Goal: Task Accomplishment & Management: Complete application form

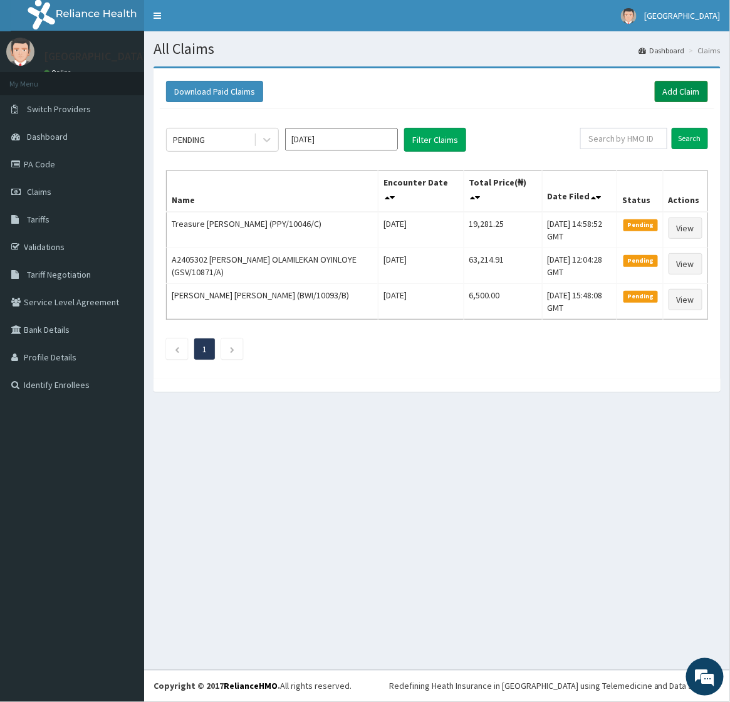
click at [676, 88] on link "Add Claim" at bounding box center [681, 91] width 53 height 21
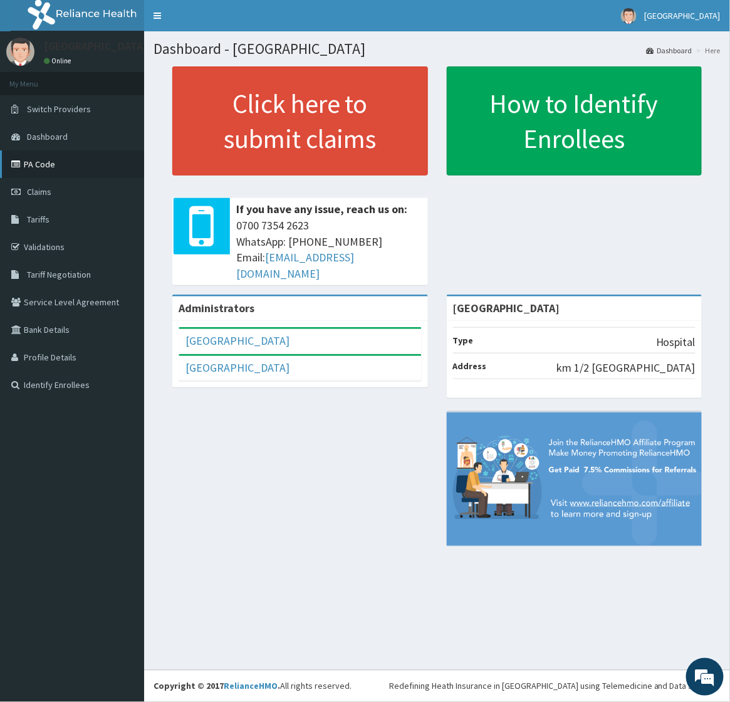
click at [45, 157] on link "PA Code" at bounding box center [72, 164] width 144 height 28
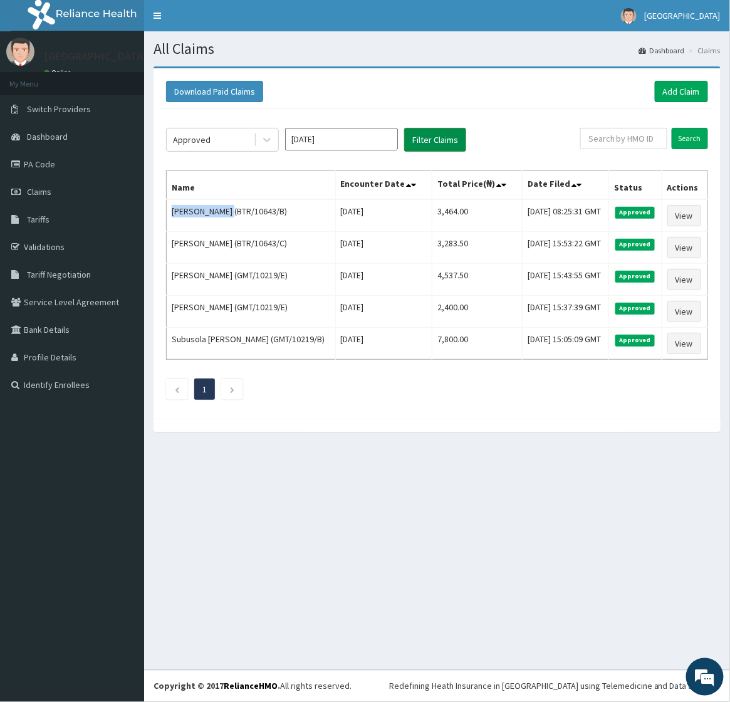
click at [430, 132] on button "Filter Claims" at bounding box center [435, 140] width 62 height 24
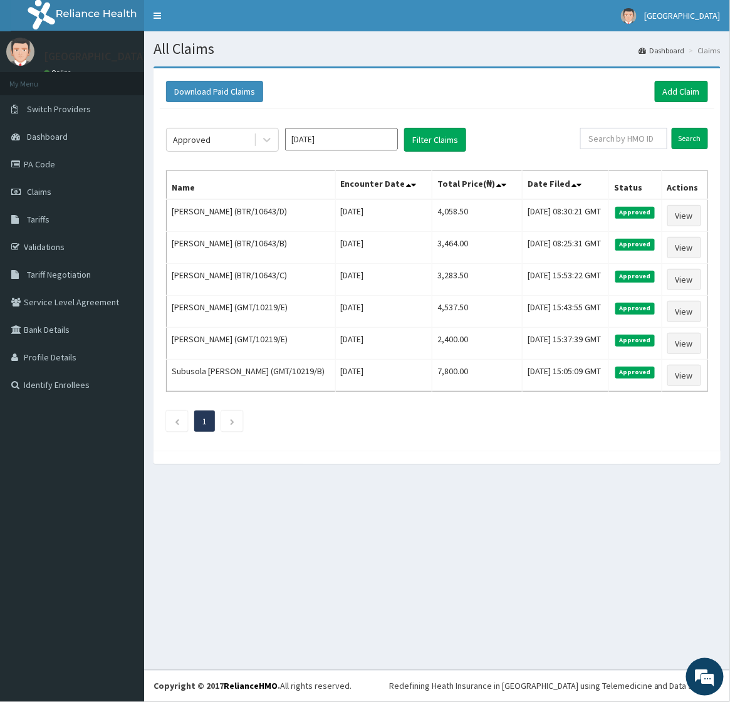
click at [464, 476] on div "Download Paid Claims Add Claim × Note you can only download claims within a max…" at bounding box center [437, 271] width 586 height 410
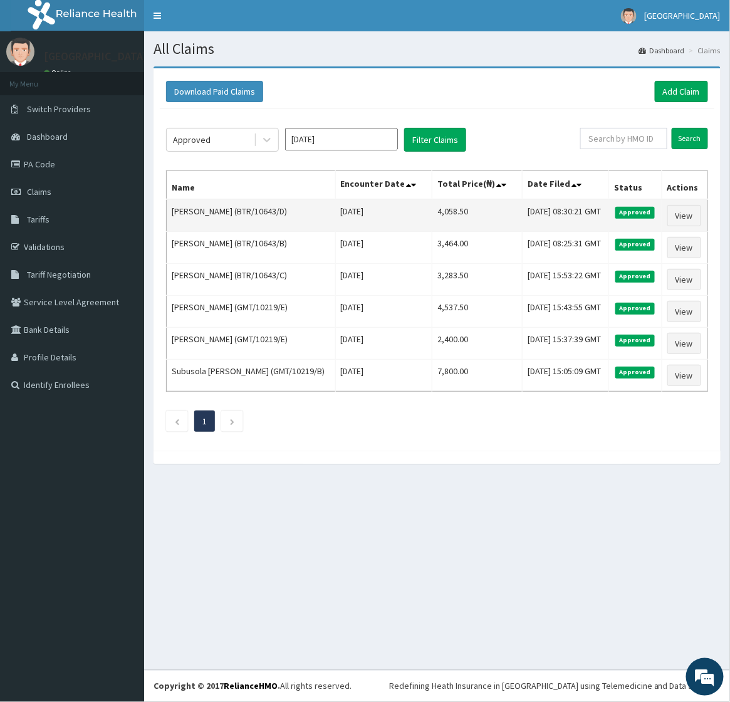
click at [182, 223] on td "Funmilayo Tijani (BTR/10643/D)" at bounding box center [251, 215] width 169 height 33
drag, startPoint x: 182, startPoint y: 223, endPoint x: 229, endPoint y: 226, distance: 47.7
click at [229, 226] on td "Funmilayo Tijani (BTR/10643/D)" at bounding box center [251, 215] width 169 height 33
copy td "Funmilayo Tijani"
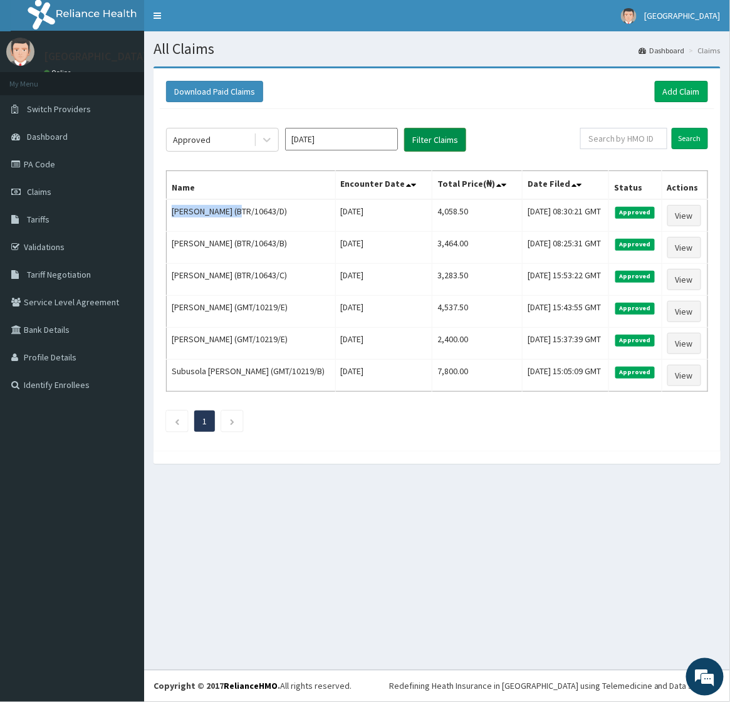
click at [448, 137] on button "Filter Claims" at bounding box center [435, 140] width 62 height 24
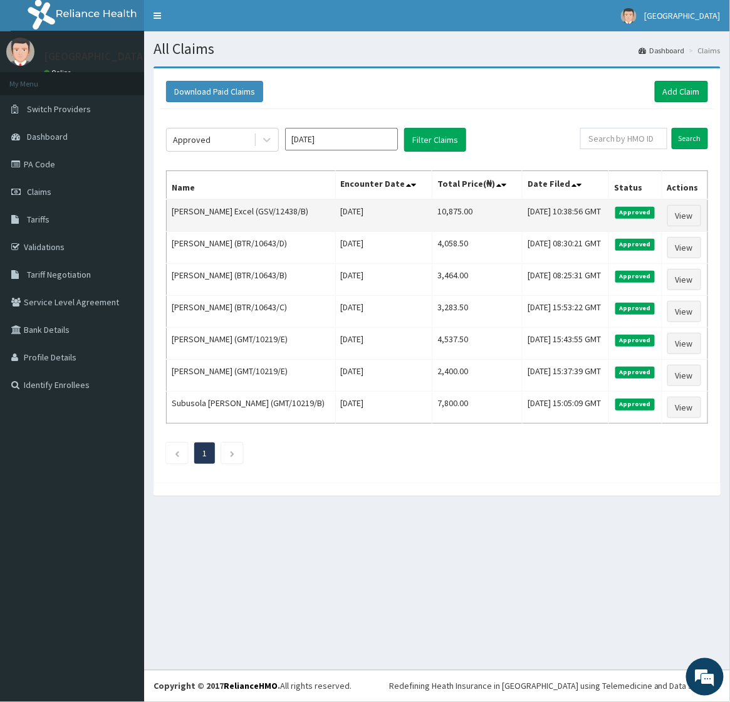
click at [179, 224] on td "Okoro Excel (GSV/12438/B)" at bounding box center [251, 215] width 169 height 33
drag, startPoint x: 179, startPoint y: 224, endPoint x: 204, endPoint y: 226, distance: 25.8
click at [204, 226] on td "Okoro Excel (GSV/12438/B)" at bounding box center [251, 215] width 169 height 33
copy td "Okoro Excel"
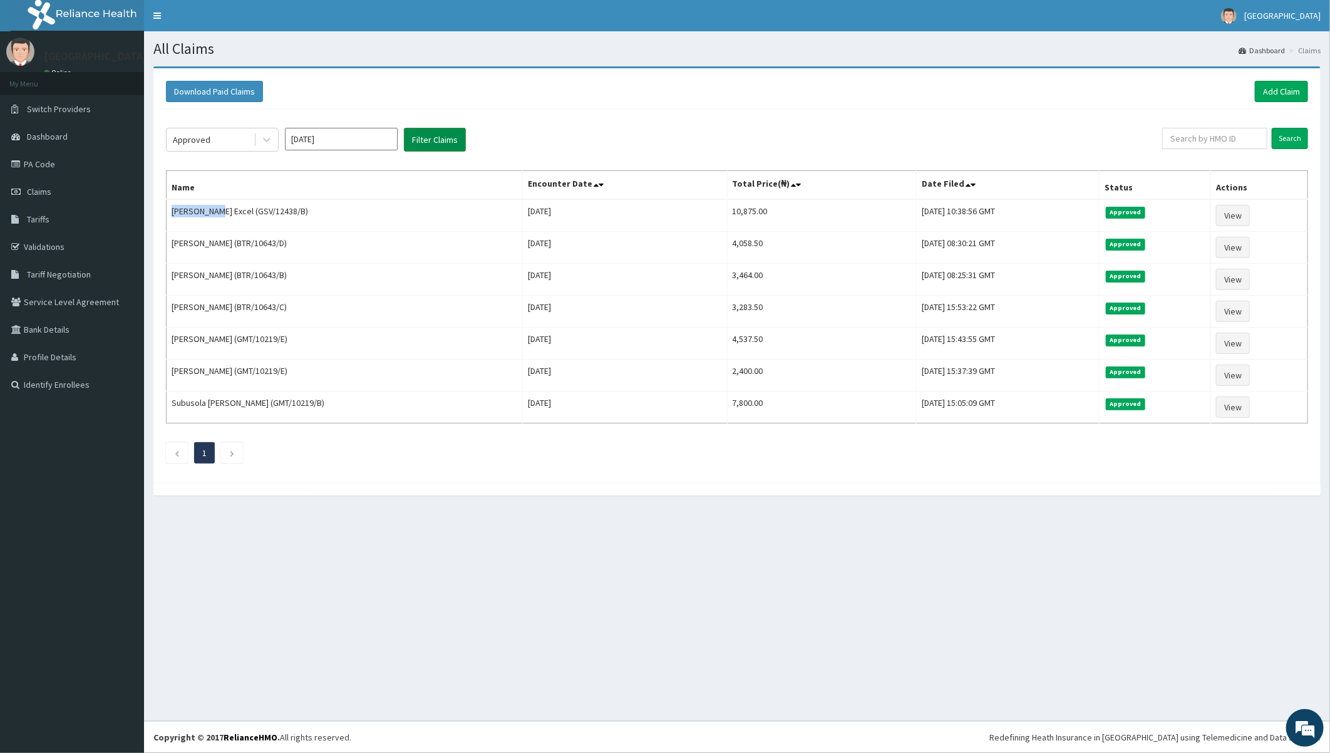
click at [430, 143] on button "Filter Claims" at bounding box center [435, 140] width 62 height 24
click at [431, 142] on button "Filter Claims" at bounding box center [435, 140] width 62 height 24
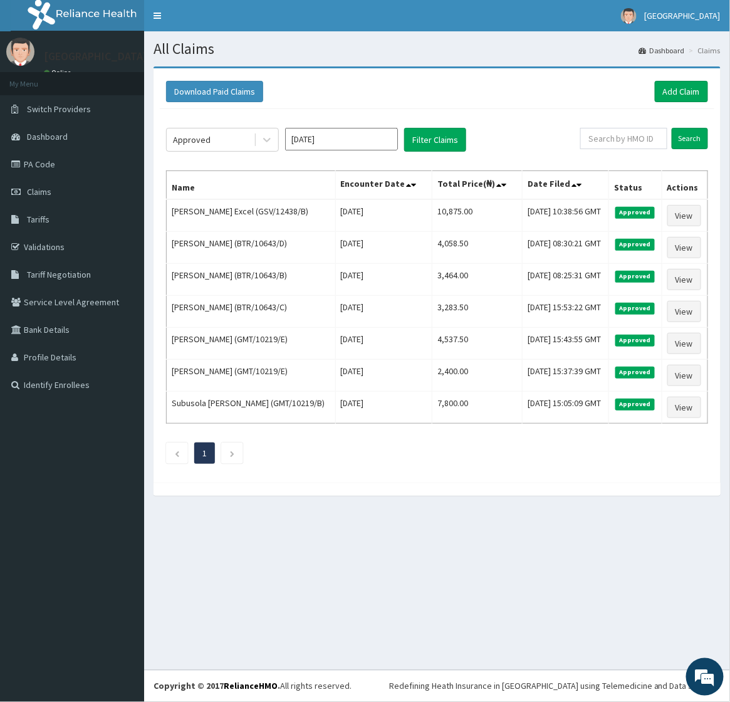
click at [386, 482] on div "Download Paid Claims Add Claim × Note you can only download claims within a max…" at bounding box center [436, 275] width 567 height 414
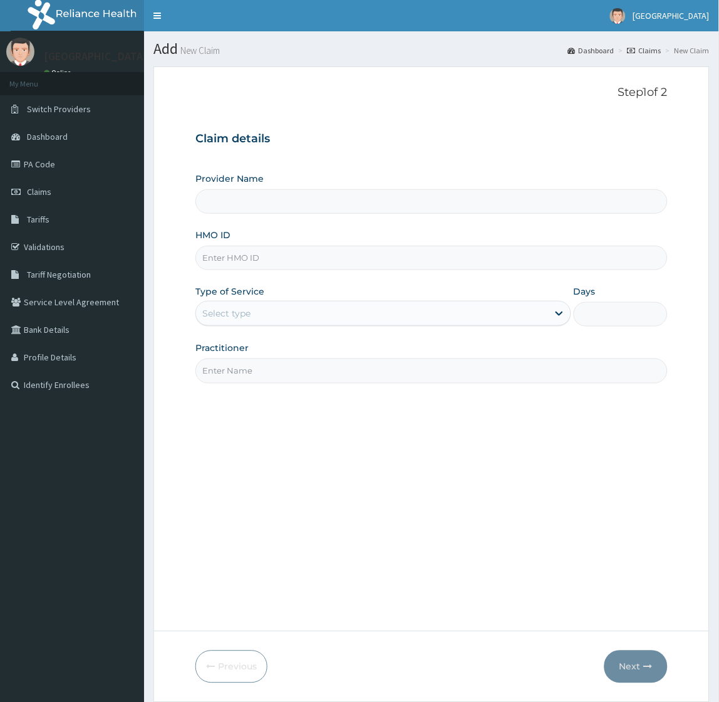
click at [237, 246] on input "HMO ID" at bounding box center [431, 258] width 472 height 24
paste input "GSV/12438/B"
type input "GSV/12438/B"
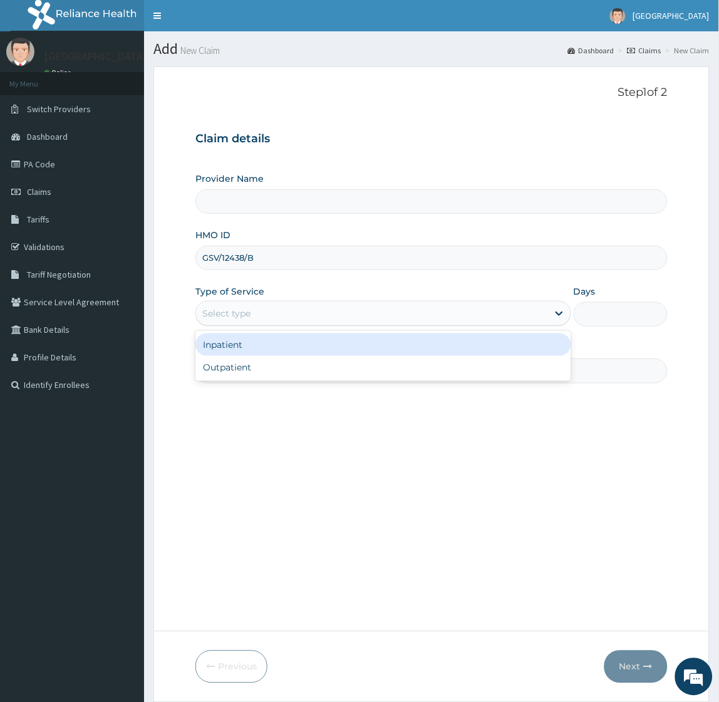
click at [241, 306] on div "Select type" at bounding box center [371, 313] width 351 height 20
type input "Toun Memorial Hospital"
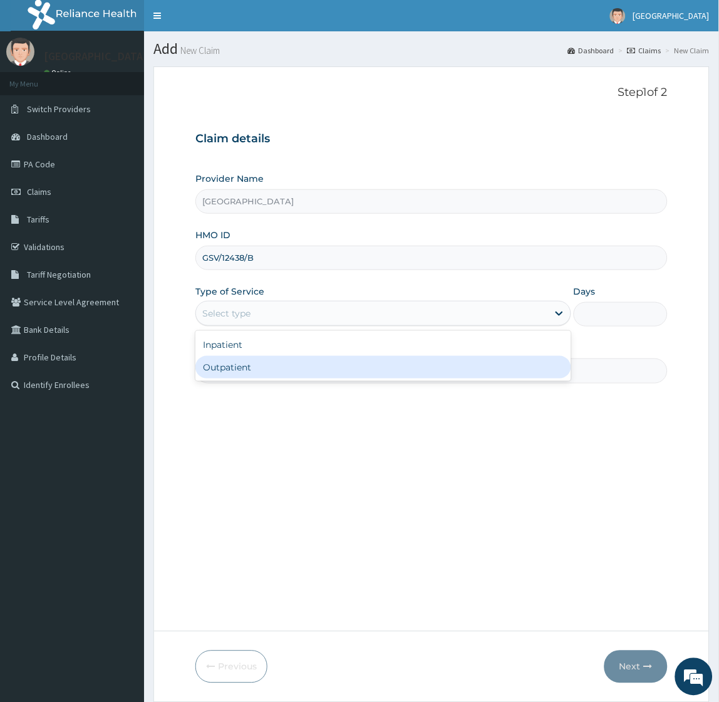
click at [228, 361] on div "Outpatient" at bounding box center [382, 367] width 375 height 23
type input "1"
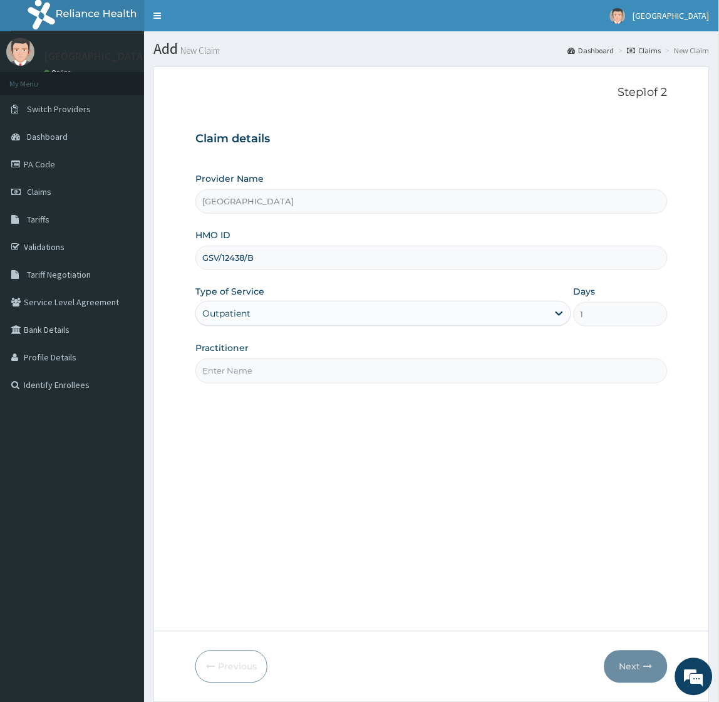
click at [246, 372] on input "Practitioner" at bounding box center [431, 370] width 472 height 24
type input "Dr Okoroafor"
click at [611, 666] on button "Next" at bounding box center [635, 666] width 63 height 33
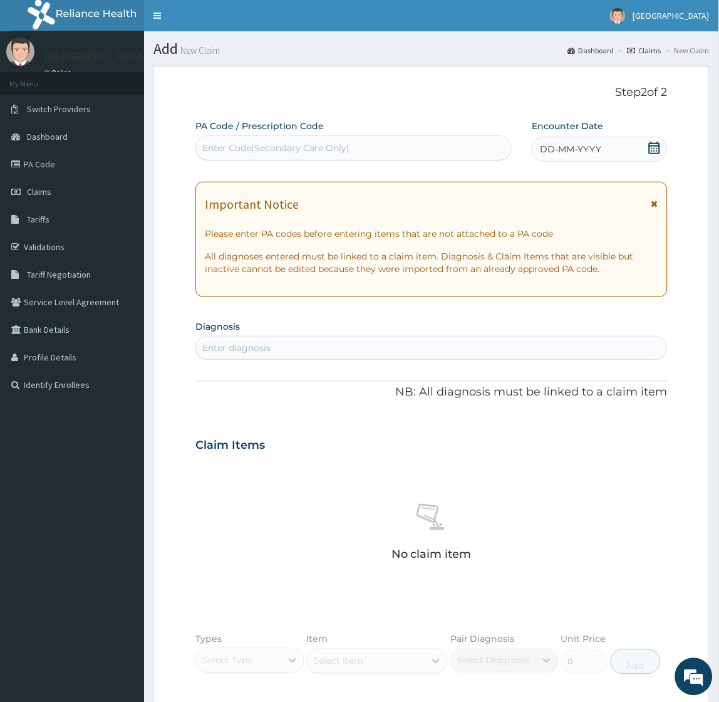
click at [306, 354] on div "Enter diagnosis" at bounding box center [431, 348] width 470 height 20
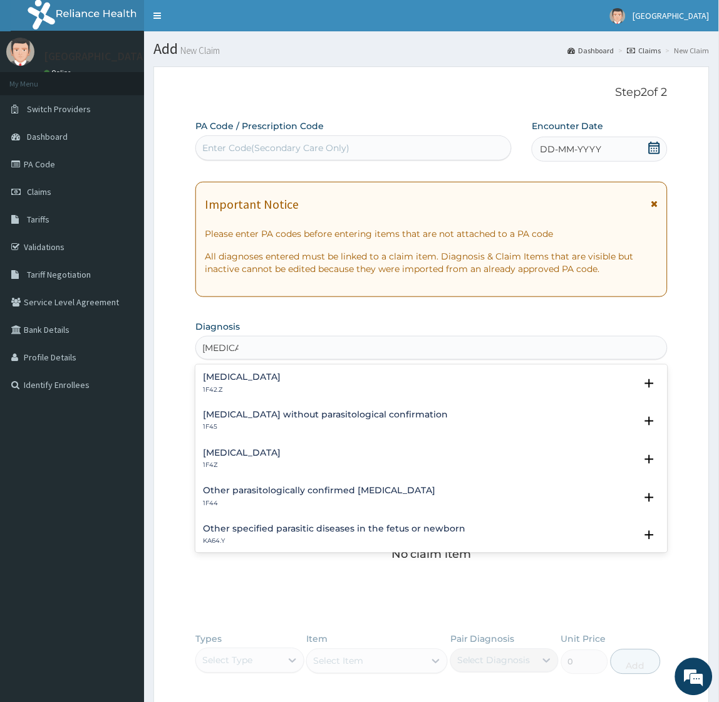
type input "malaria"
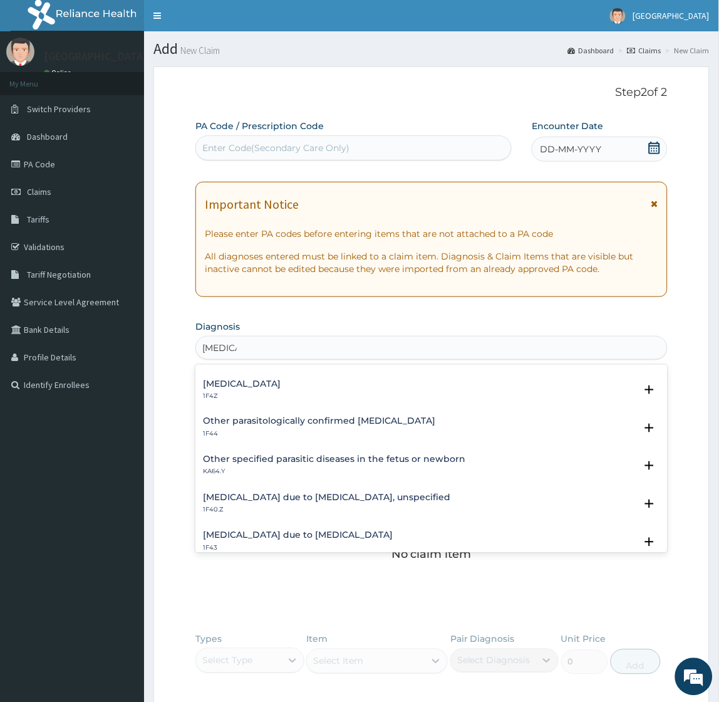
click at [289, 497] on h4 "Malaria due to Plasmodium falciparum, unspecified" at bounding box center [326, 497] width 247 height 9
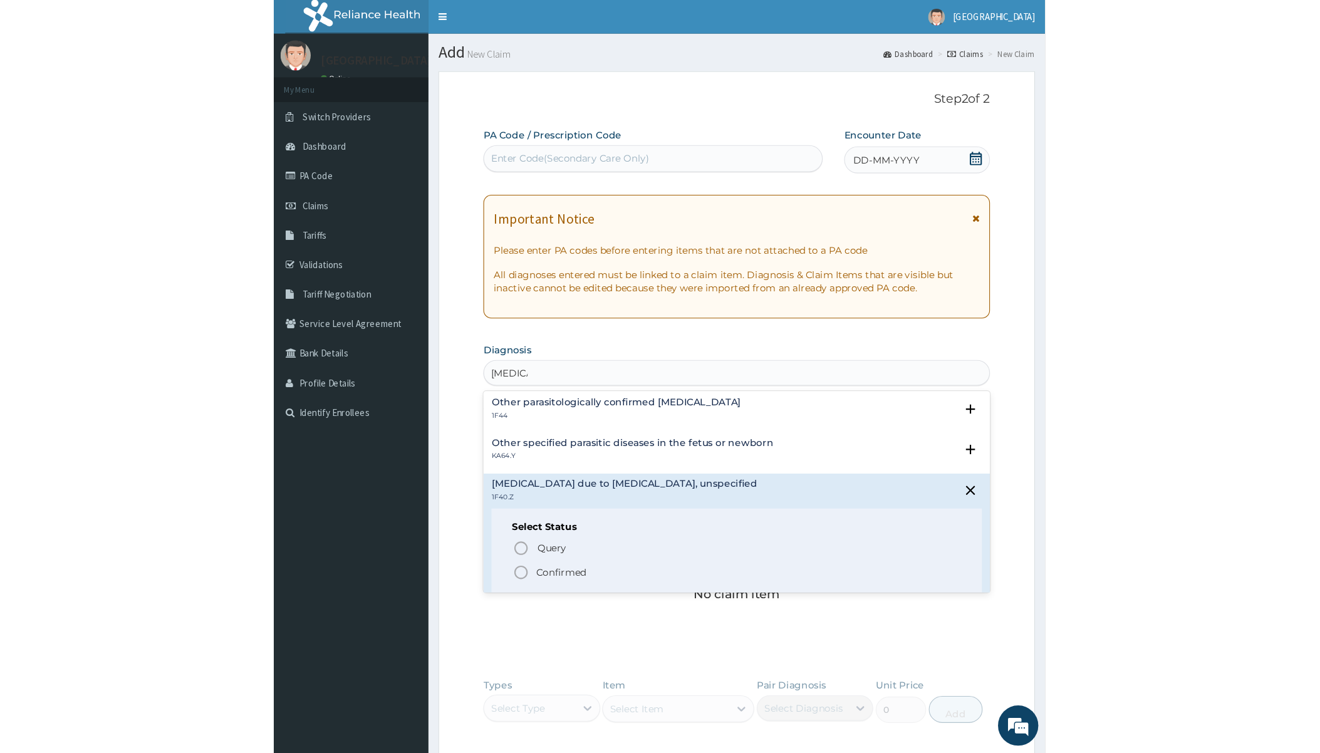
scroll to position [139, 0]
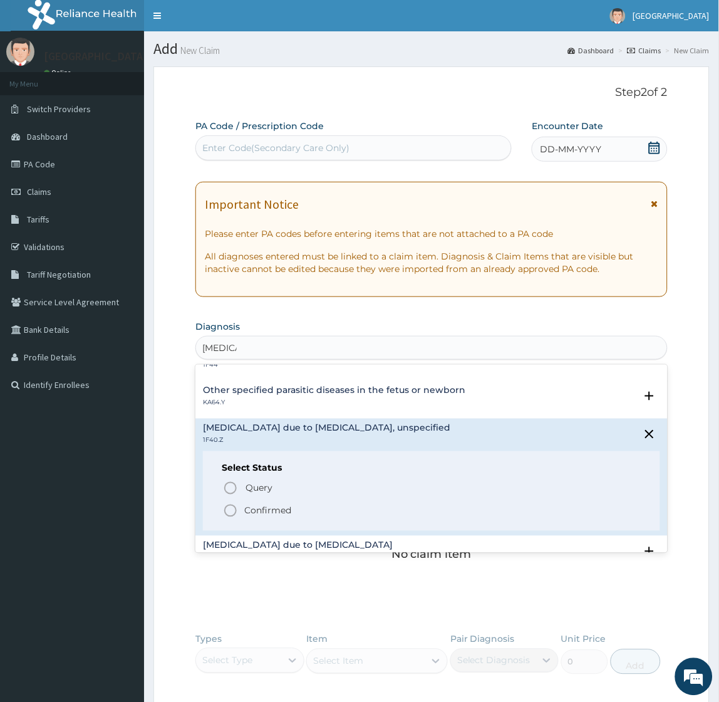
click at [269, 512] on p "Confirmed" at bounding box center [267, 510] width 47 height 13
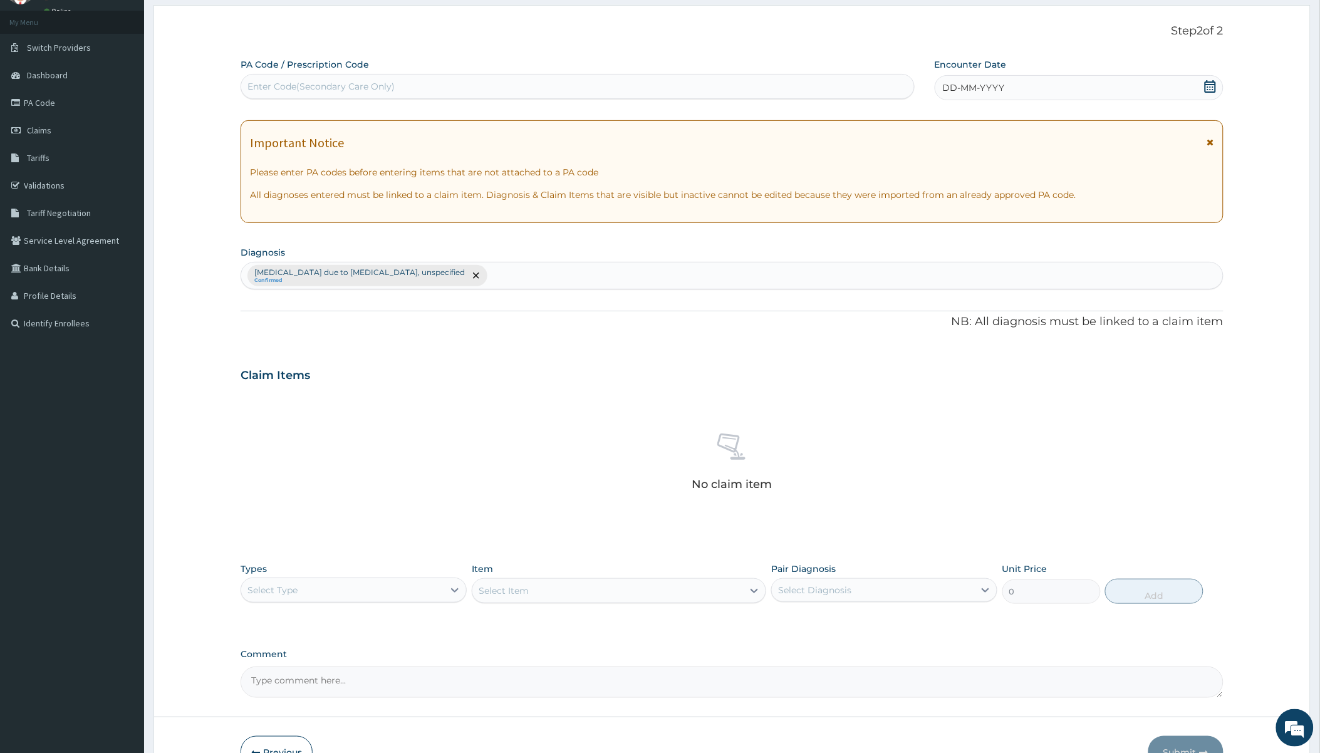
scroll to position [138, 0]
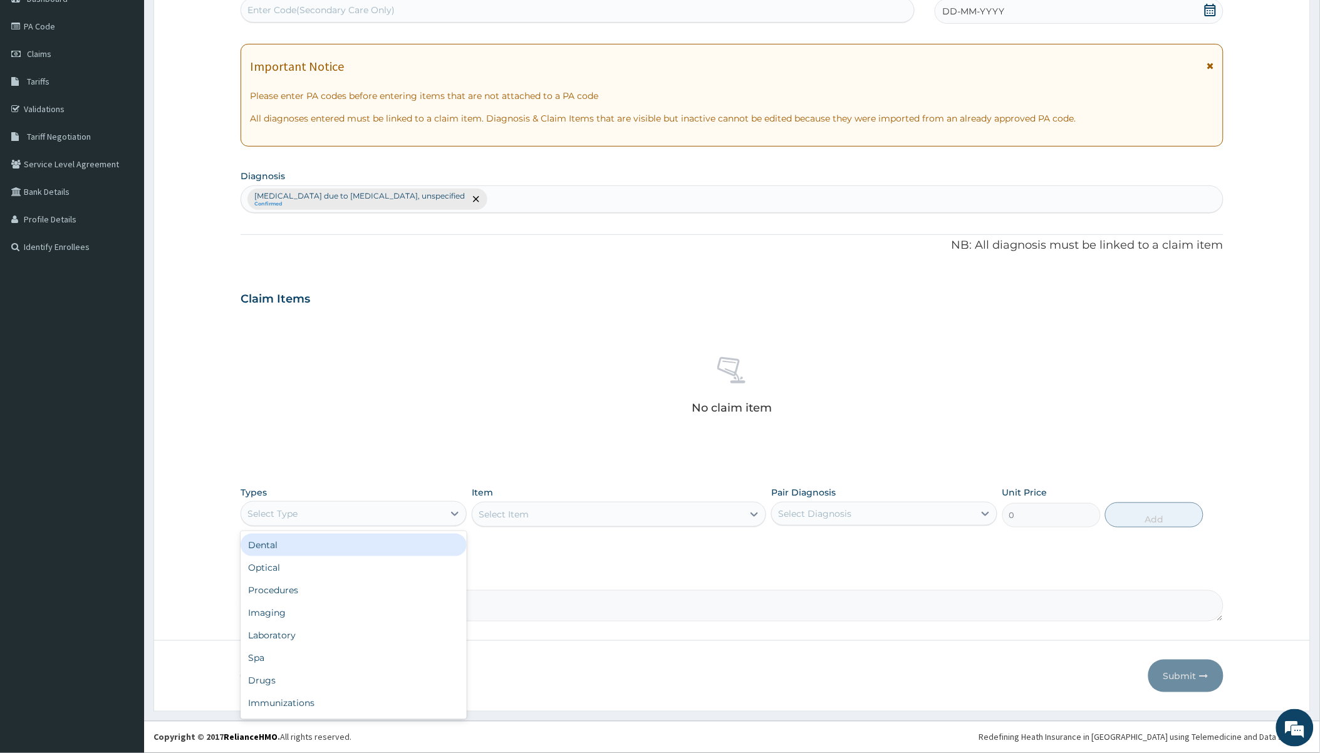
click at [380, 506] on div "Select Type" at bounding box center [342, 514] width 202 height 20
type input "dr"
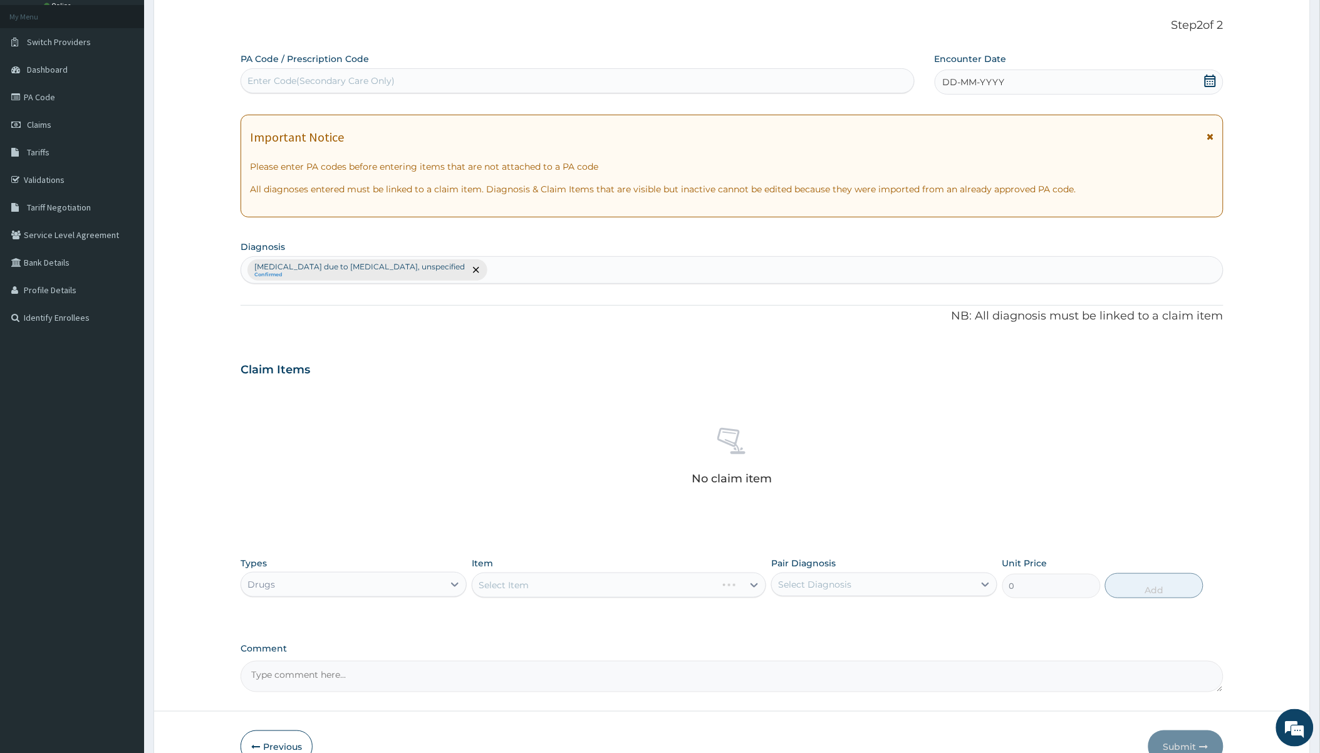
scroll to position [0, 0]
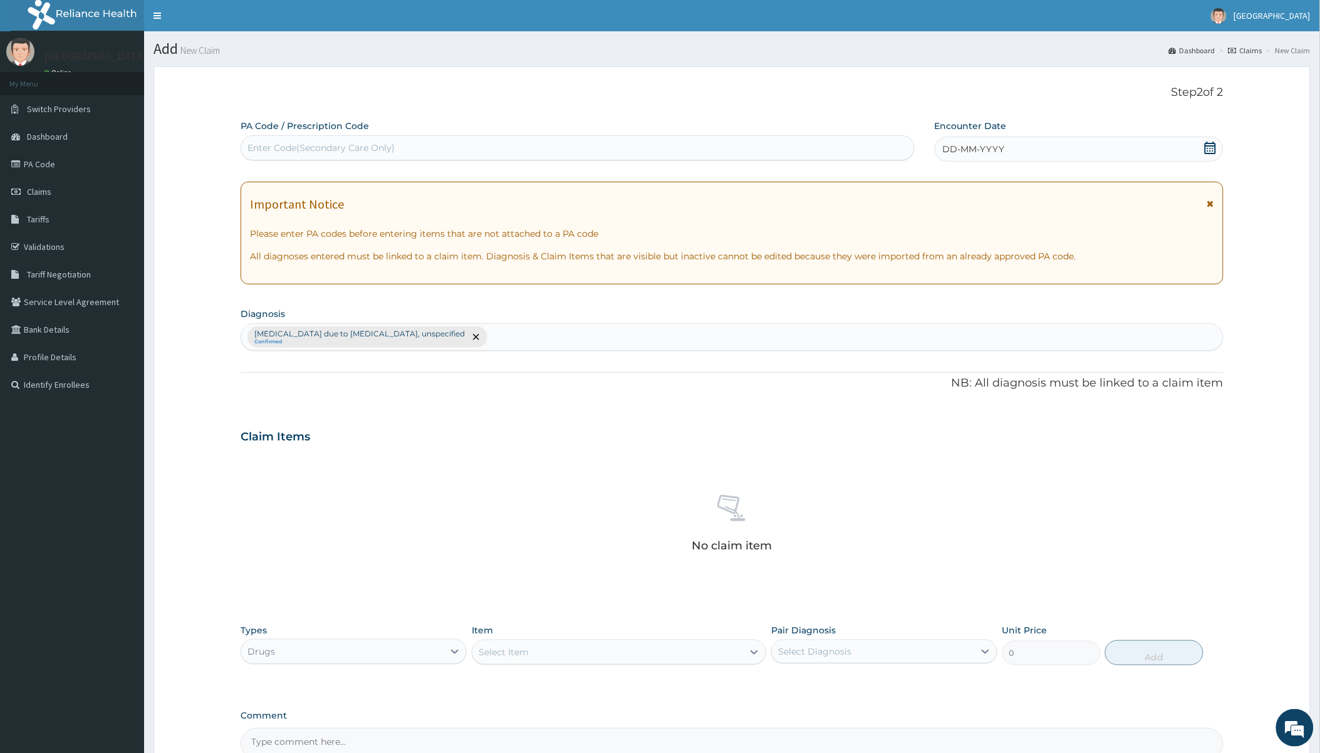
click at [636, 652] on div "Select Item" at bounding box center [607, 652] width 271 height 20
type input "lona"
click at [611, 698] on div "LONART 20/120MG SYRUP" at bounding box center [619, 706] width 294 height 23
type input "4275"
click at [718, 650] on div "Select Diagnosis" at bounding box center [814, 651] width 73 height 13
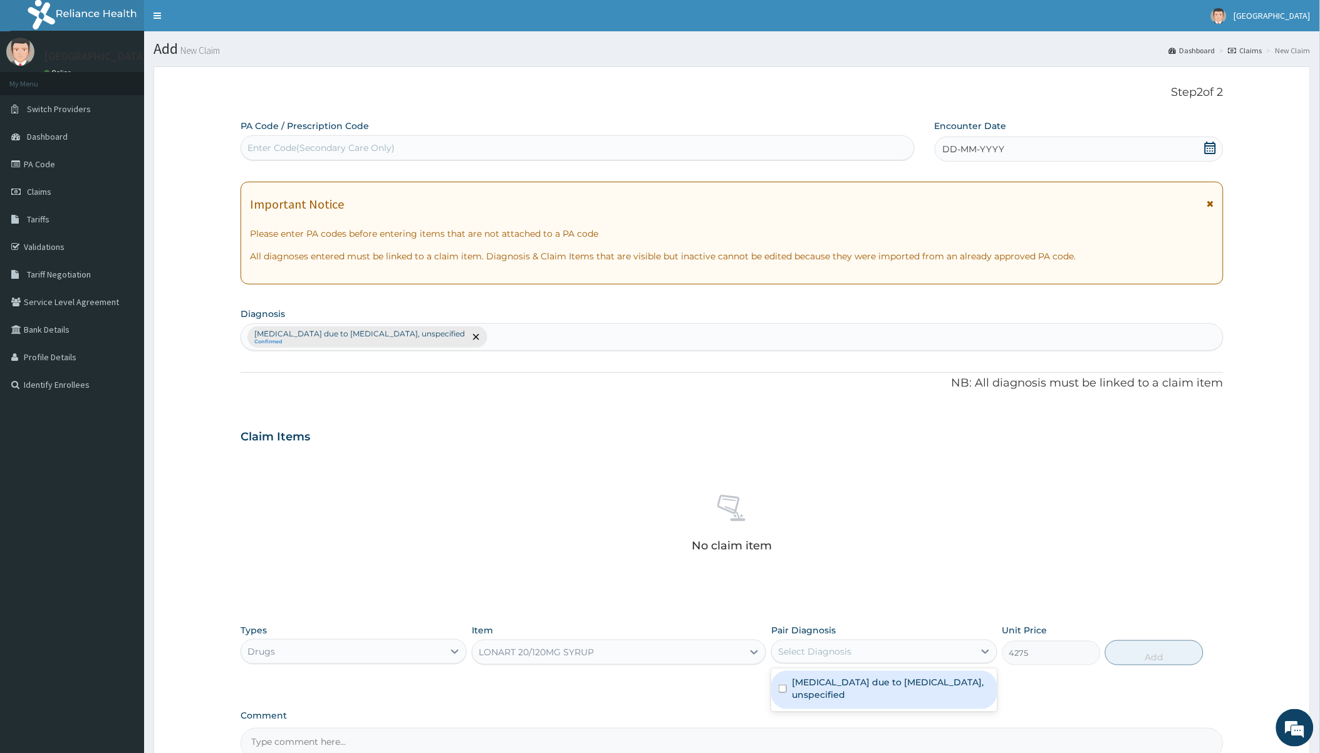
drag, startPoint x: 841, startPoint y: 700, endPoint x: 899, endPoint y: 688, distance: 60.1
click at [718, 700] on label "Malaria due to Plasmodium falciparum, unspecified" at bounding box center [891, 688] width 198 height 25
checkbox input "true"
click at [718, 645] on button "Add" at bounding box center [1154, 652] width 98 height 25
type input "0"
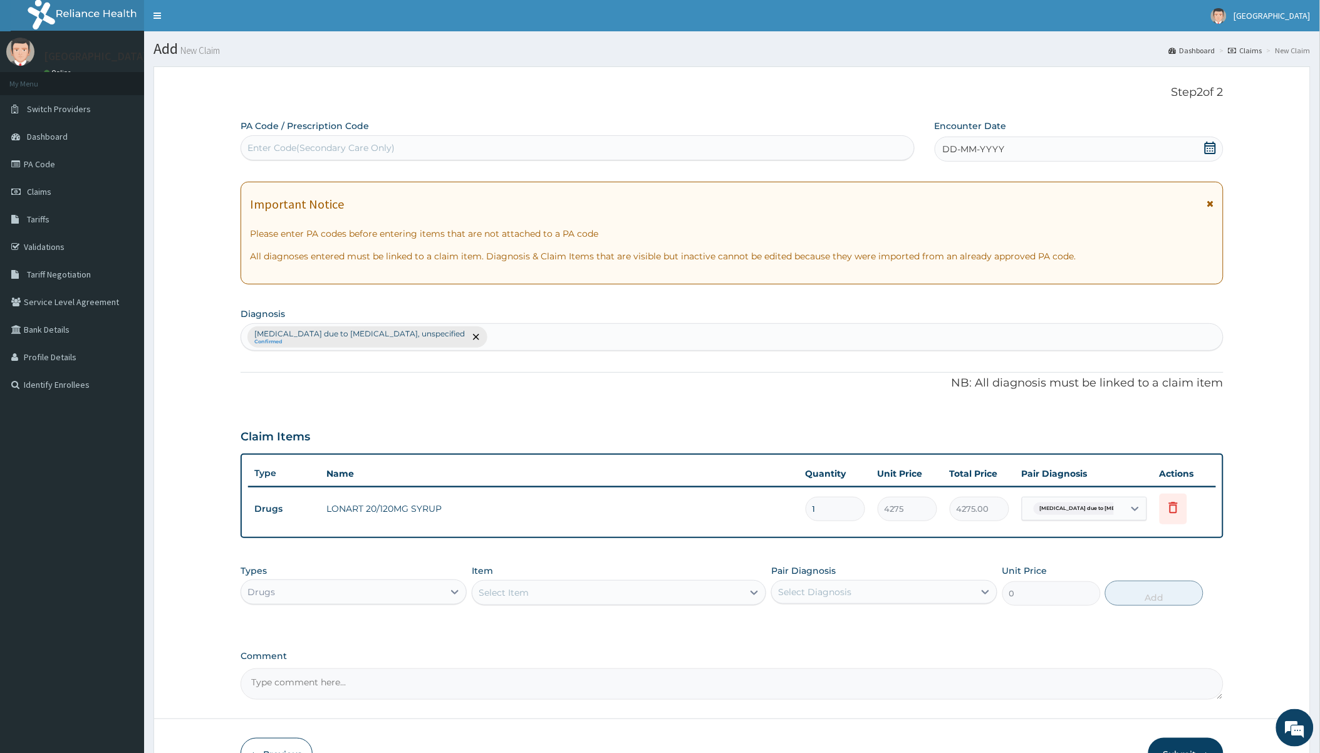
click at [508, 593] on div "Select Item" at bounding box center [504, 592] width 50 height 13
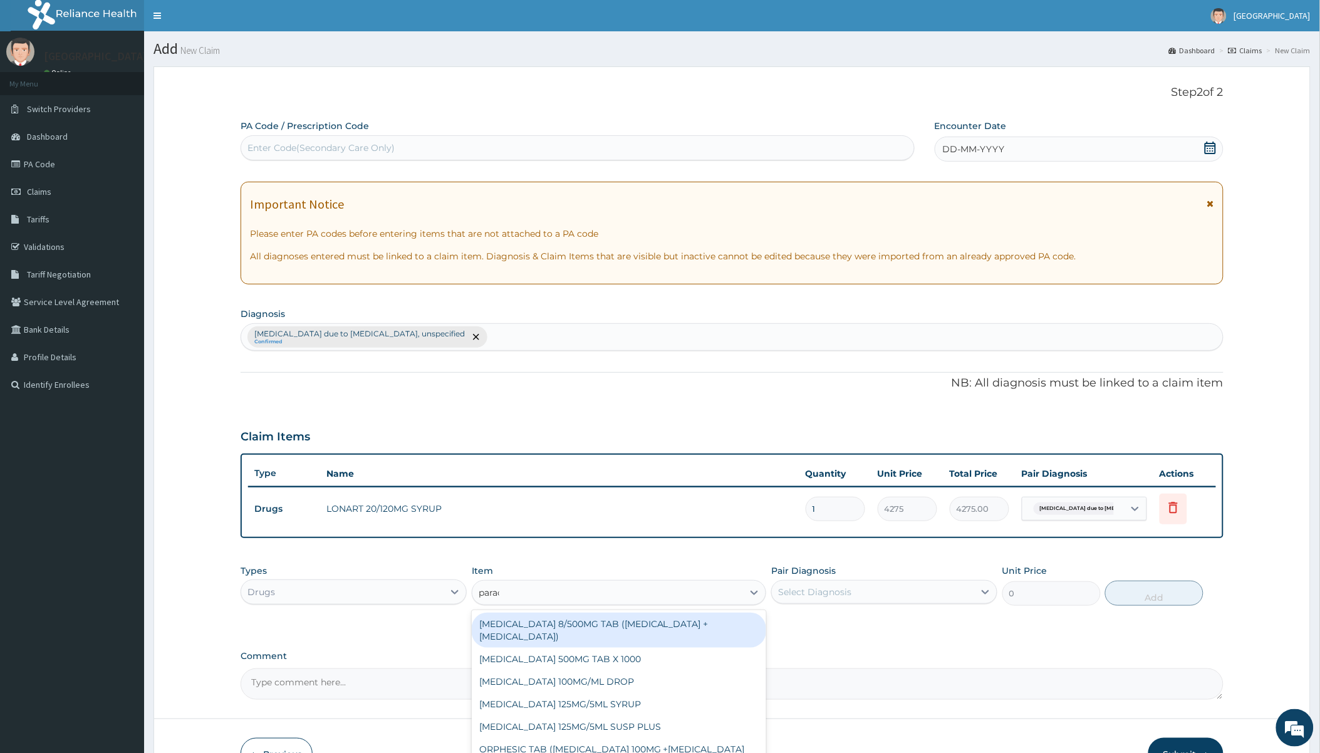
type input "parace"
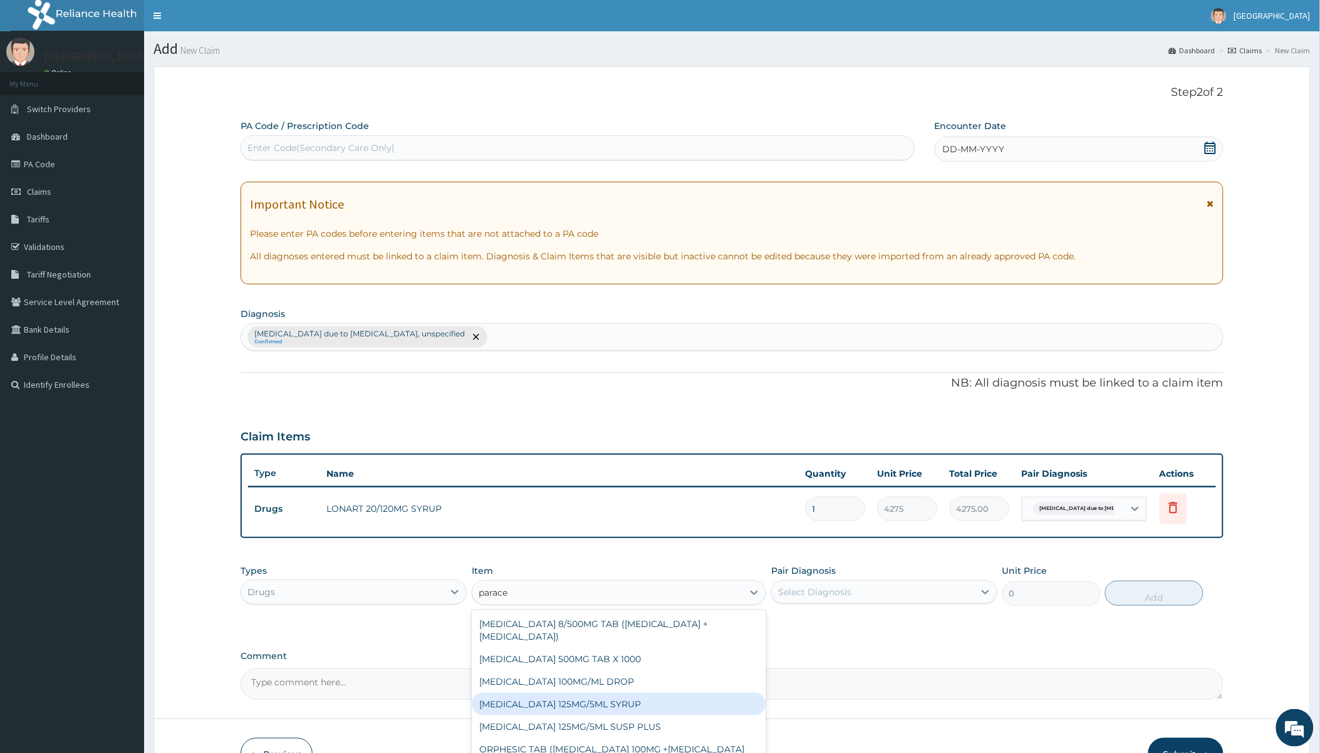
click at [596, 701] on div "PARACETAMOL 125MG/5ML SYRUP" at bounding box center [619, 704] width 294 height 23
type input "750"
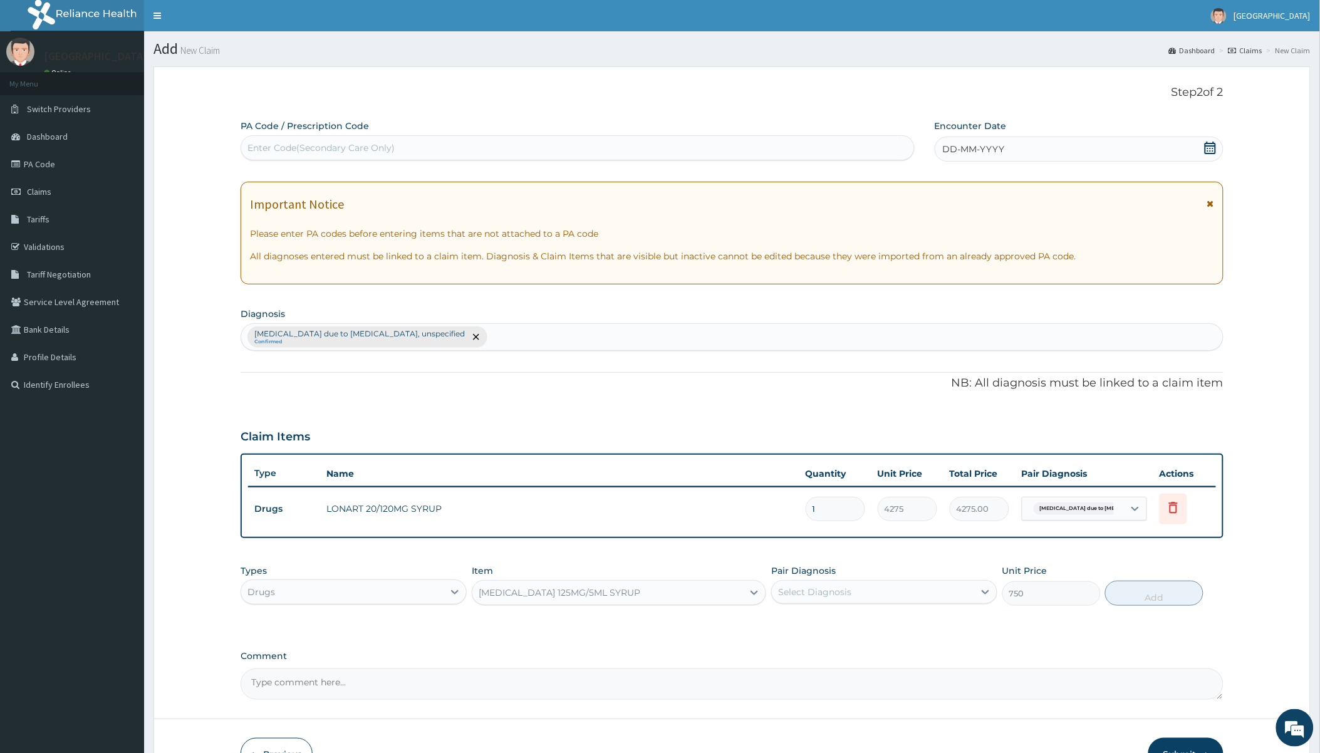
click at [718, 591] on div "Select Diagnosis" at bounding box center [873, 592] width 202 height 20
drag, startPoint x: 862, startPoint y: 623, endPoint x: 997, endPoint y: 623, distance: 134.7
click at [718, 624] on label "Malaria due to Plasmodium falciparum, unspecified" at bounding box center [891, 628] width 198 height 25
checkbox input "true"
click at [718, 594] on button "Add" at bounding box center [1154, 593] width 98 height 25
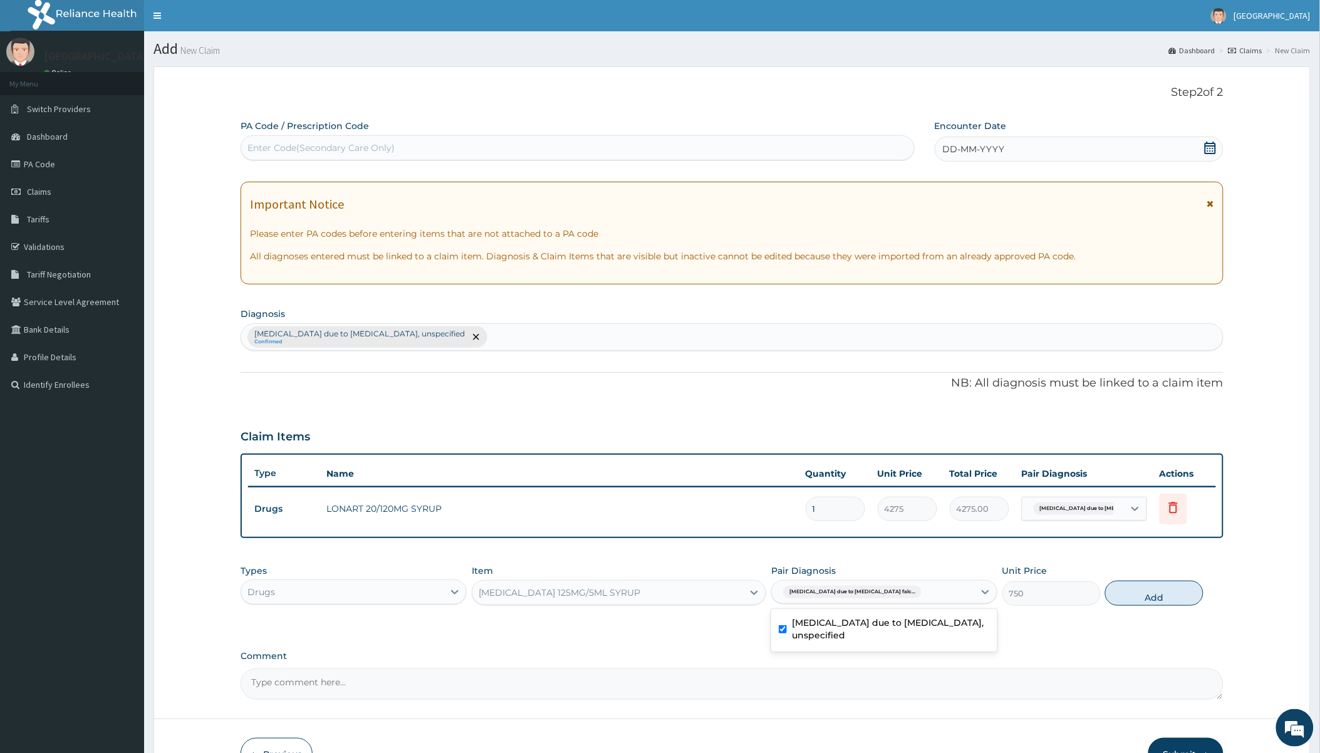
type input "0"
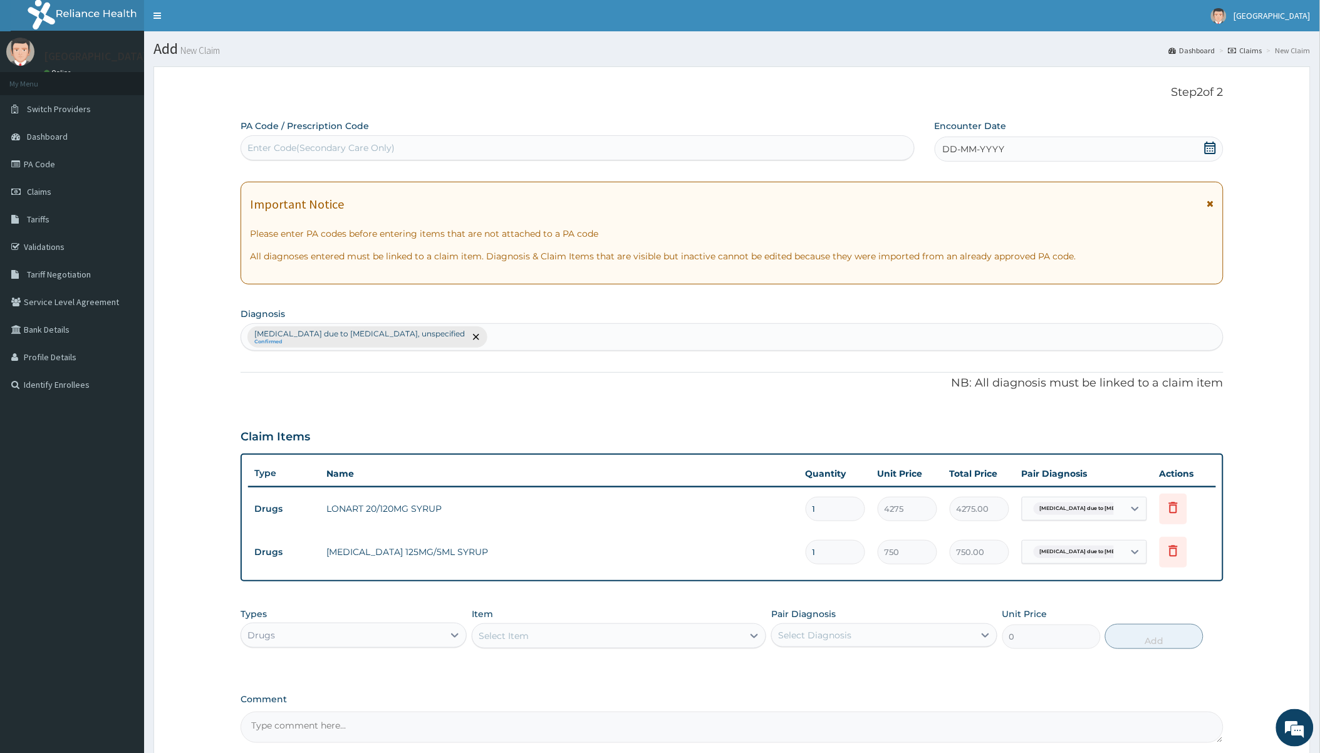
click at [539, 333] on div "Malaria due to Plasmodium falciparum, unspecified Confirmed" at bounding box center [731, 337] width 981 height 26
type input "upper respiratory"
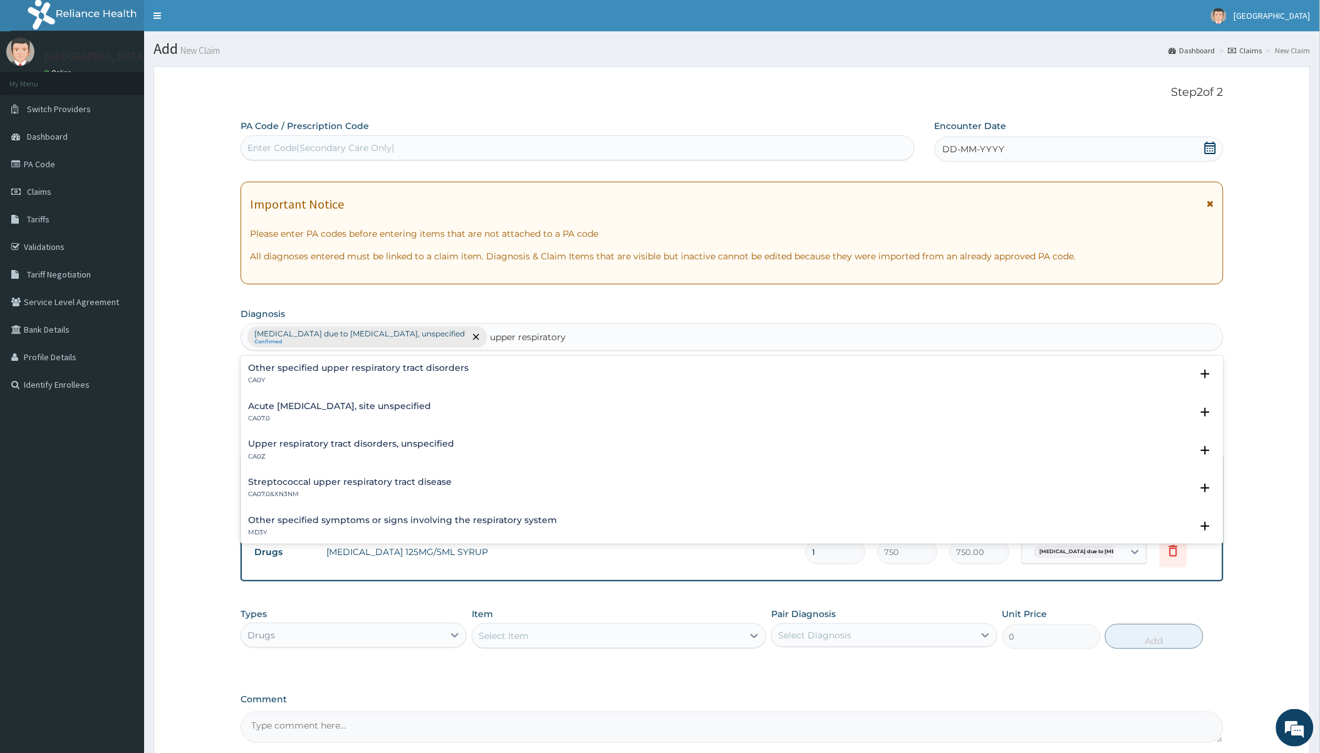
click at [335, 407] on h4 "Acute upper respiratory infection, site unspecified" at bounding box center [339, 405] width 183 height 9
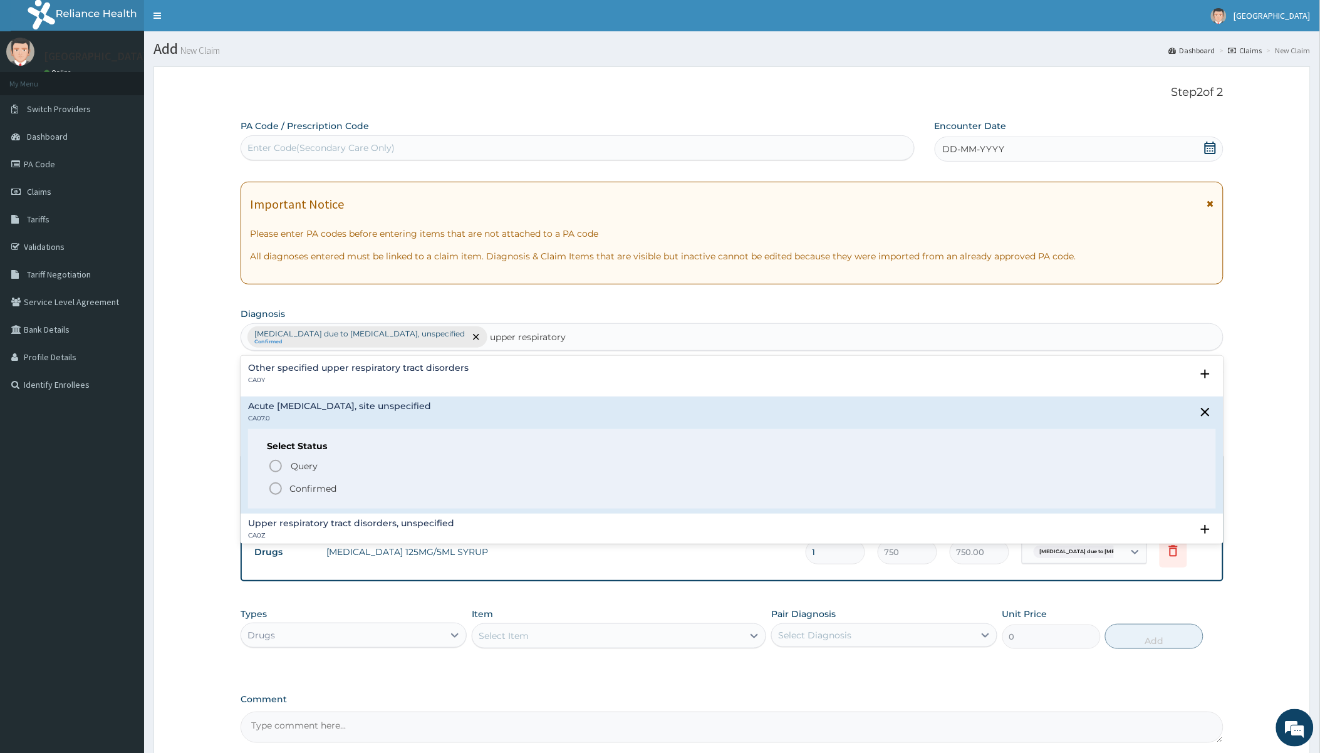
drag, startPoint x: 313, startPoint y: 486, endPoint x: 314, endPoint y: 480, distance: 6.4
click at [312, 486] on p "Confirmed" at bounding box center [312, 488] width 47 height 13
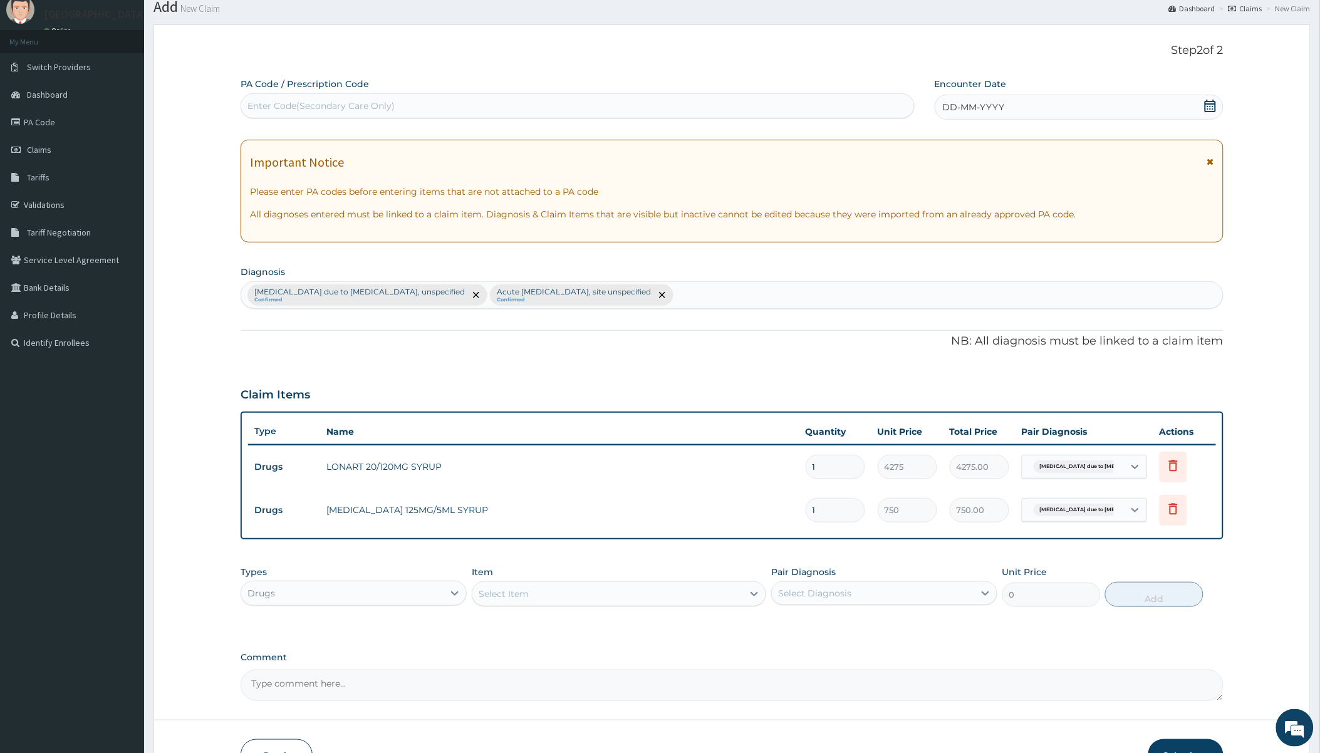
scroll to position [121, 0]
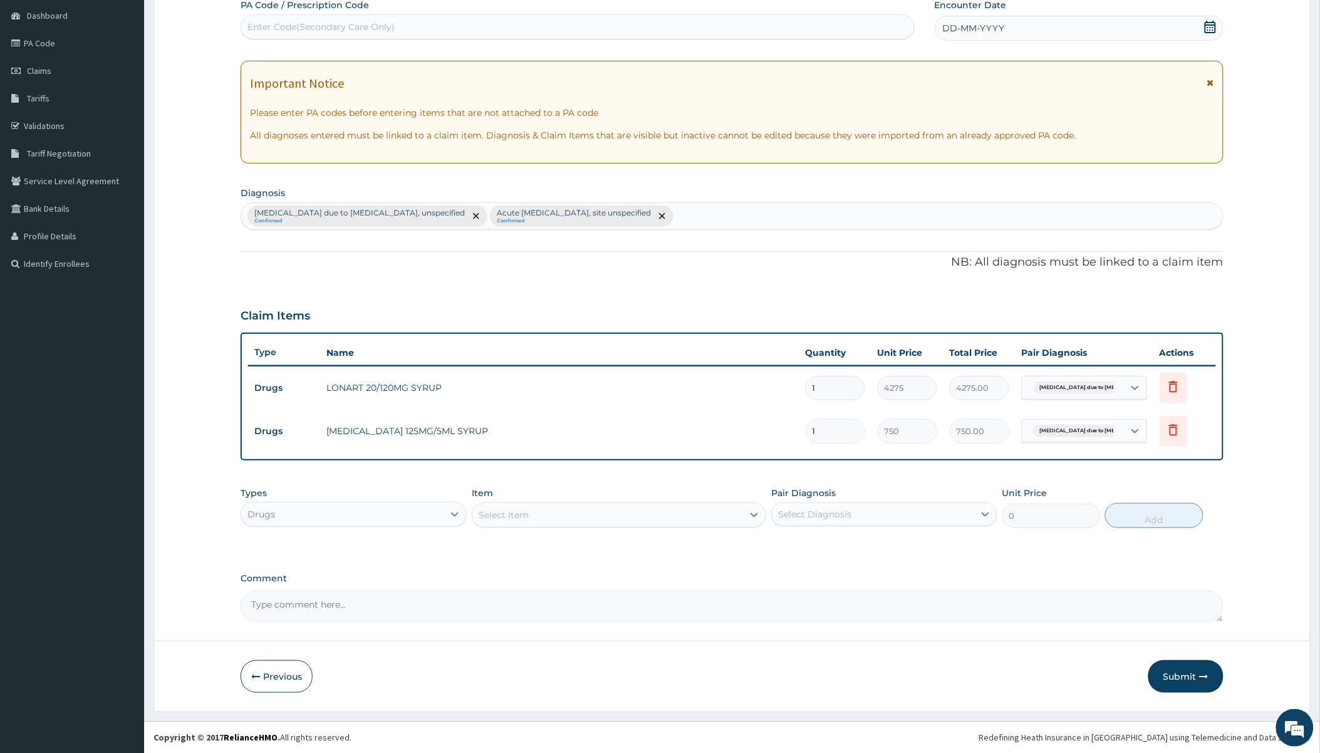
click at [536, 514] on div "Select Item" at bounding box center [607, 515] width 271 height 20
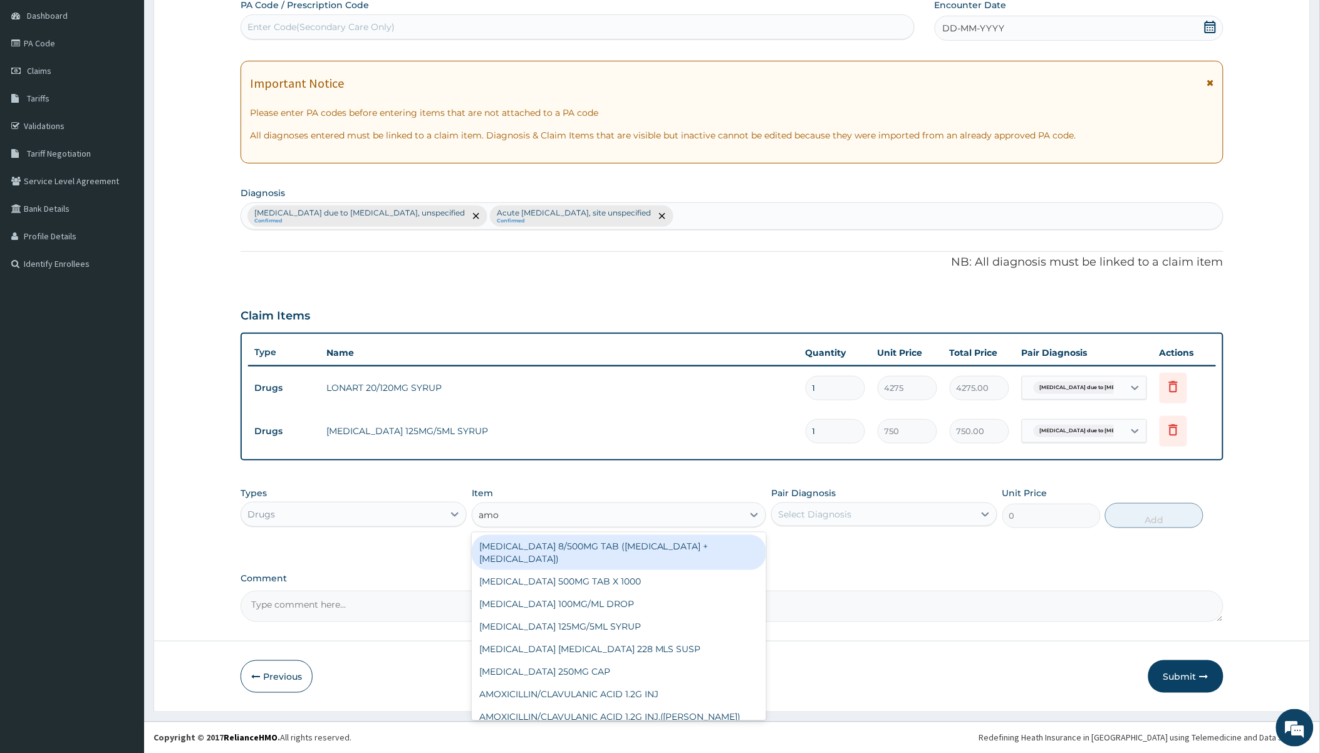
type input "amox"
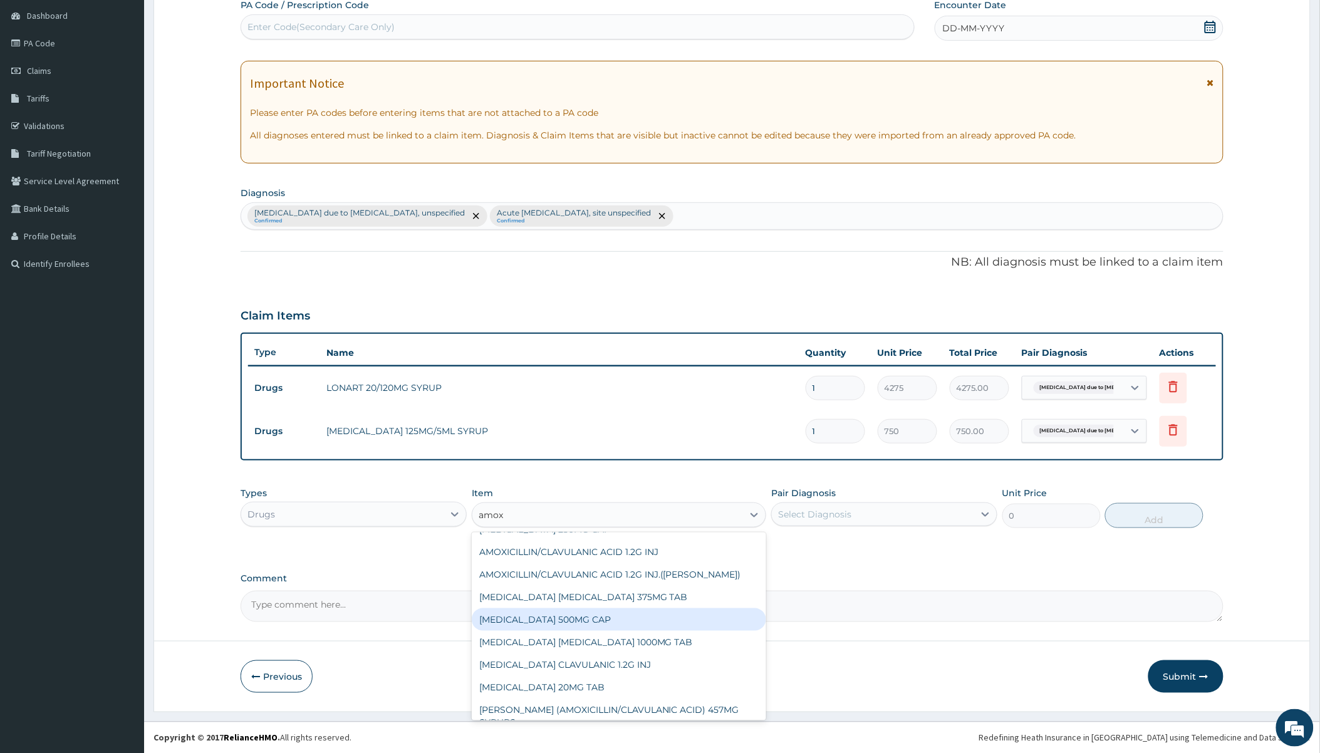
scroll to position [70, 0]
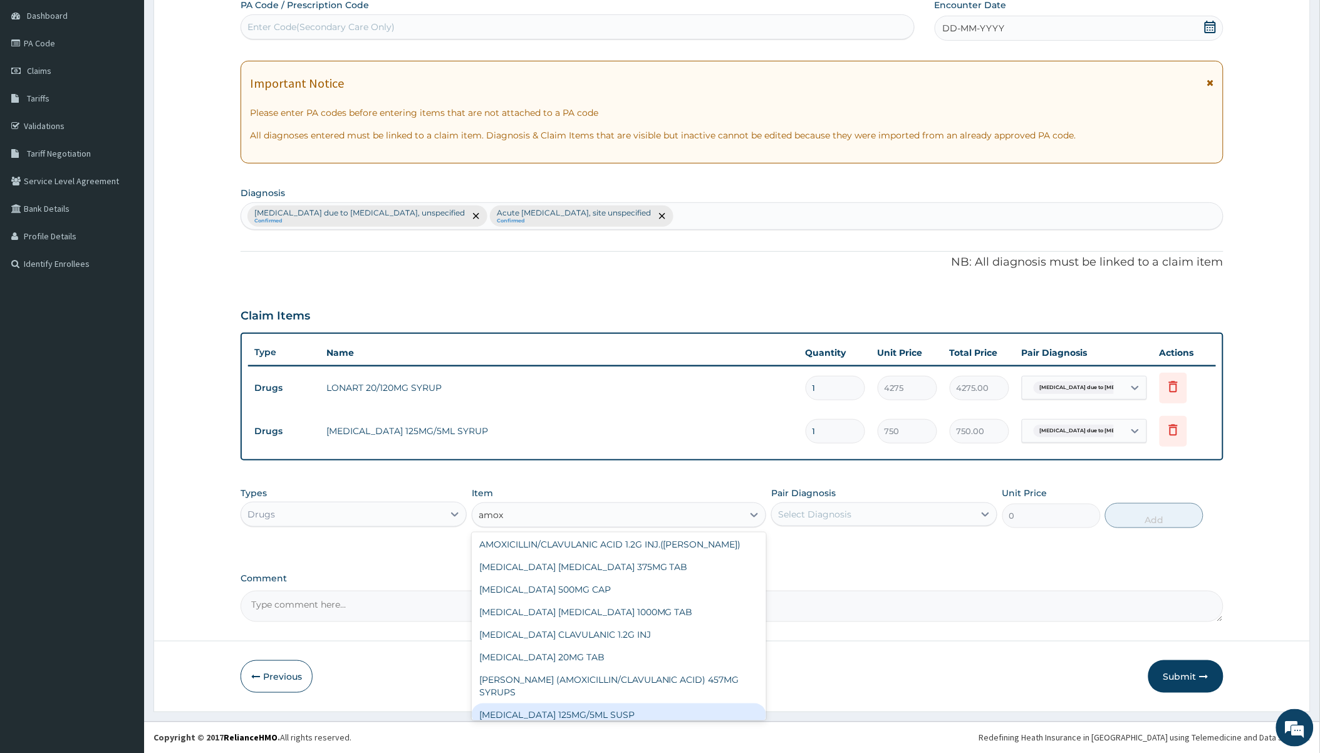
click at [564, 701] on div "AMOXICILLIN 125MG/5ML SUSP" at bounding box center [619, 714] width 294 height 23
type input "1200"
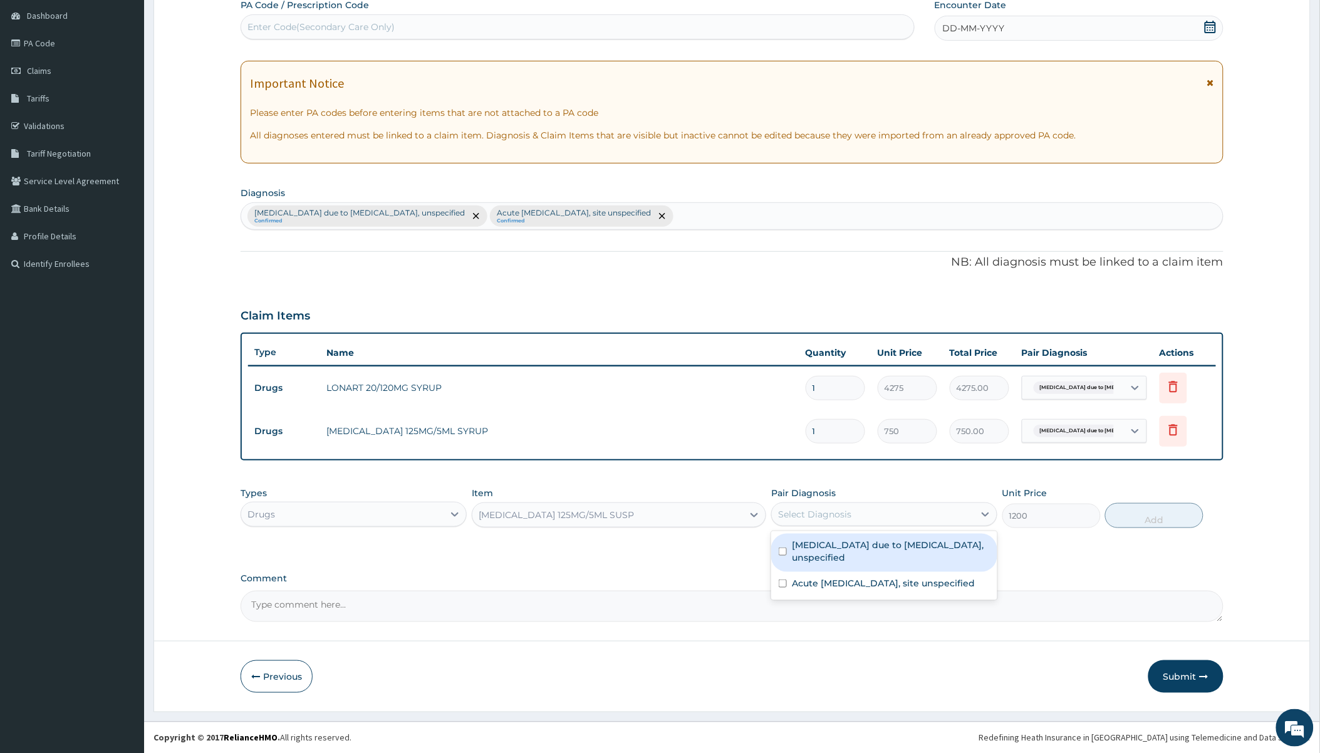
click at [718, 505] on div "Select Diagnosis" at bounding box center [873, 514] width 202 height 20
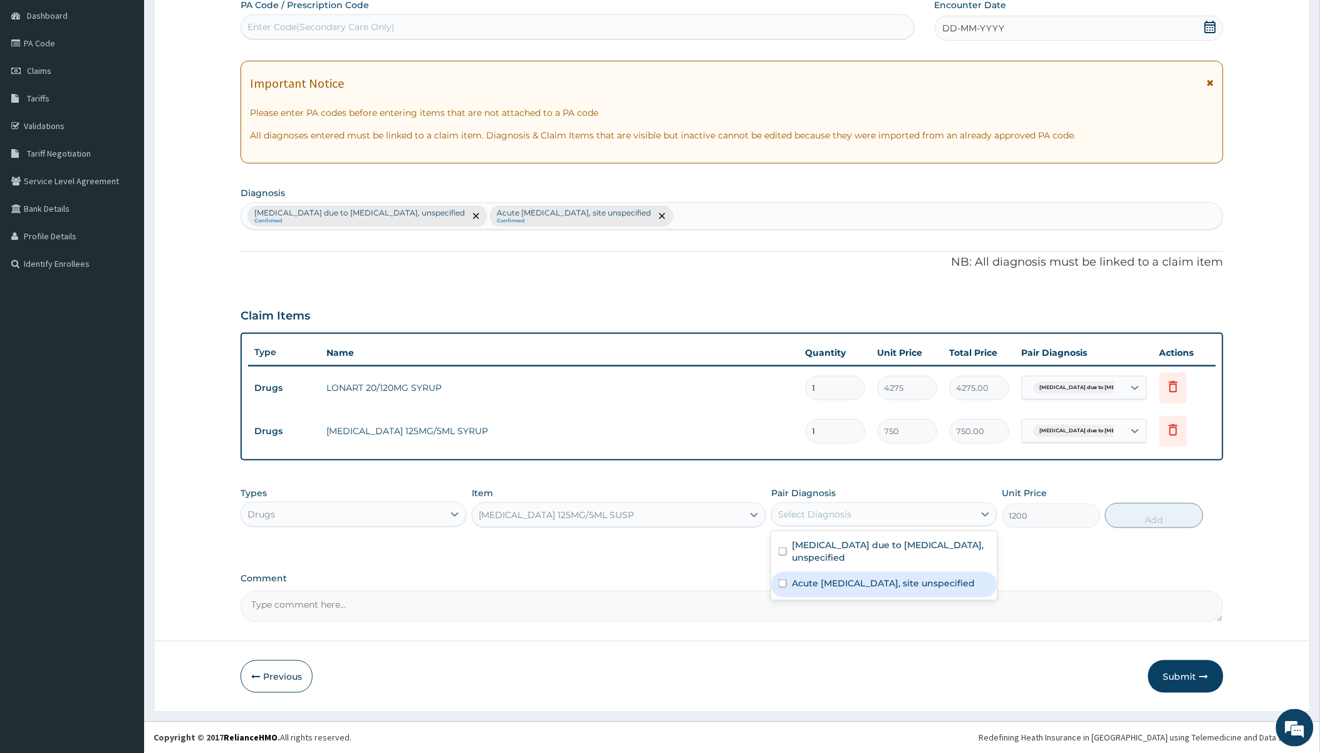
click at [718, 589] on label "Acute upper respiratory infection, site unspecified" at bounding box center [883, 583] width 183 height 13
checkbox input "true"
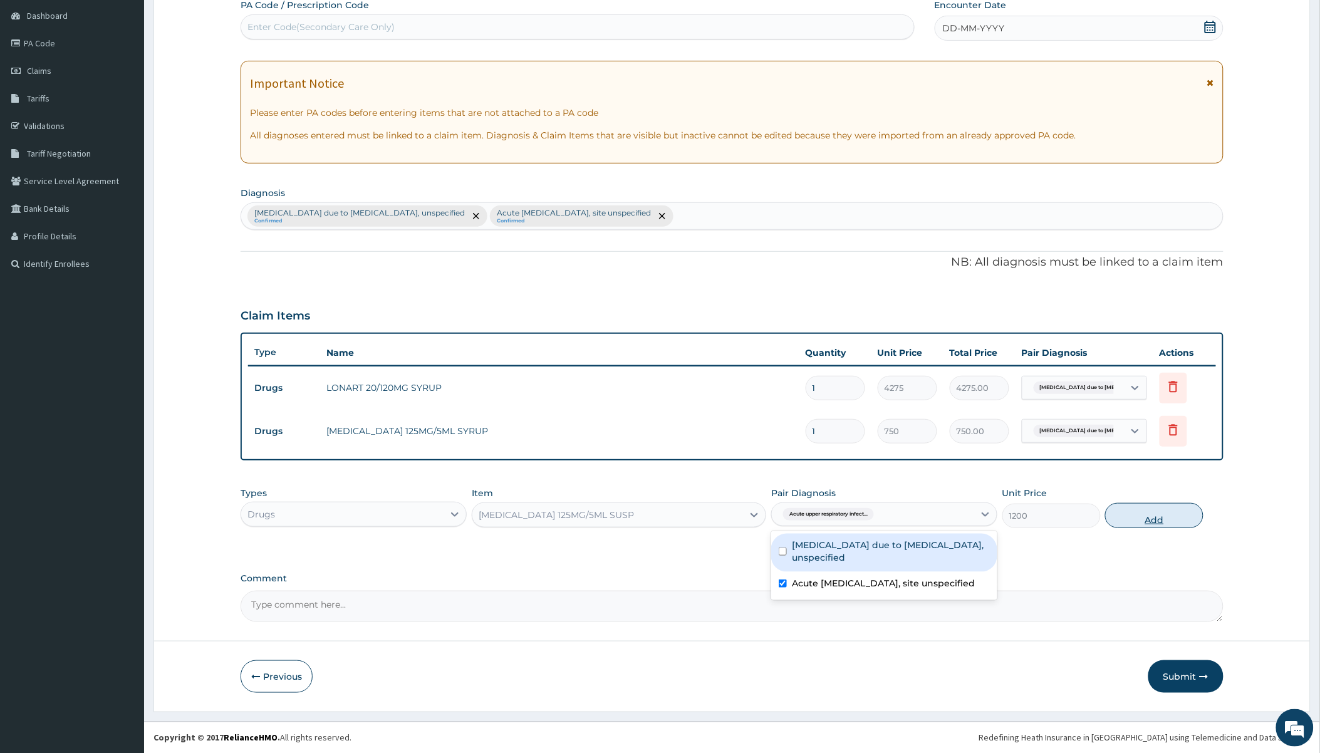
click at [718, 517] on button "Add" at bounding box center [1154, 515] width 98 height 25
type input "0"
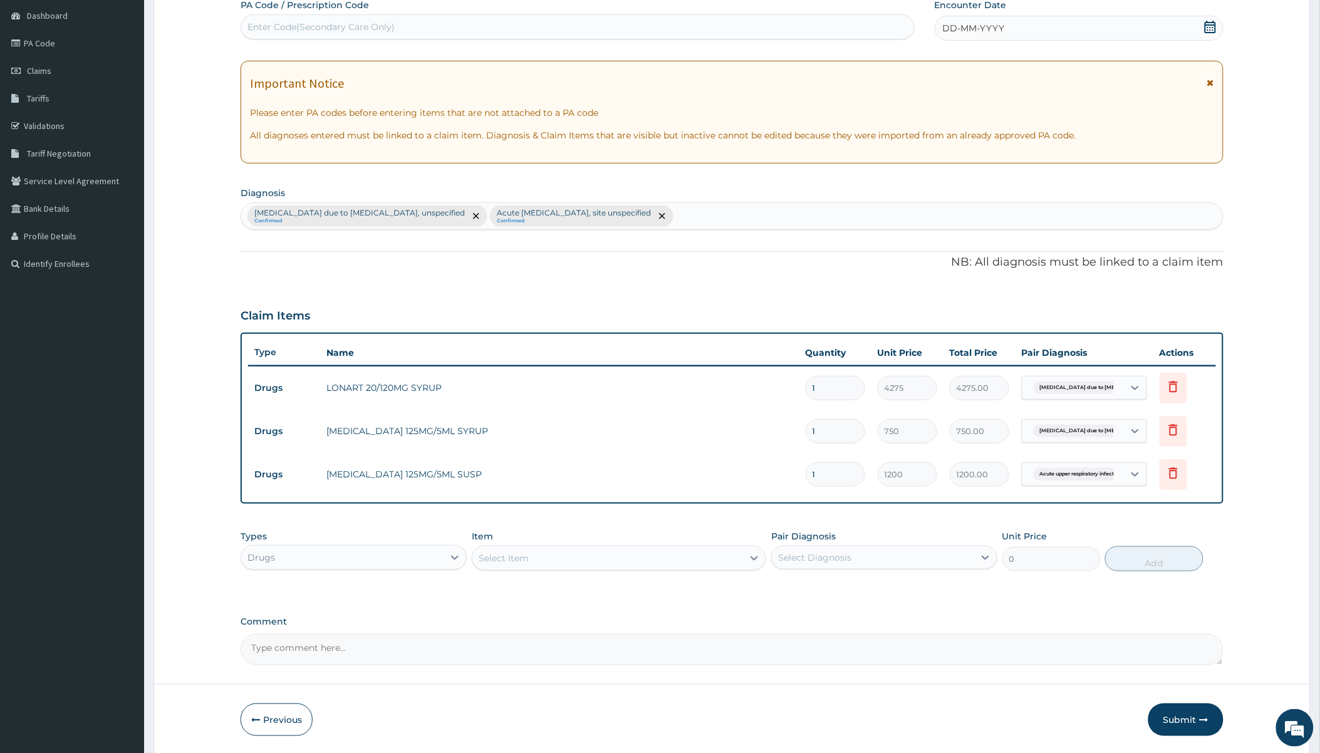
click at [658, 559] on div "Select Item" at bounding box center [607, 558] width 271 height 20
type input "cough"
drag, startPoint x: 643, startPoint y: 615, endPoint x: 648, endPoint y: 609, distance: 7.1
click at [643, 616] on div "EMZOLYN COUGH CHILDREN SYRUP" at bounding box center [619, 612] width 294 height 23
type input "750"
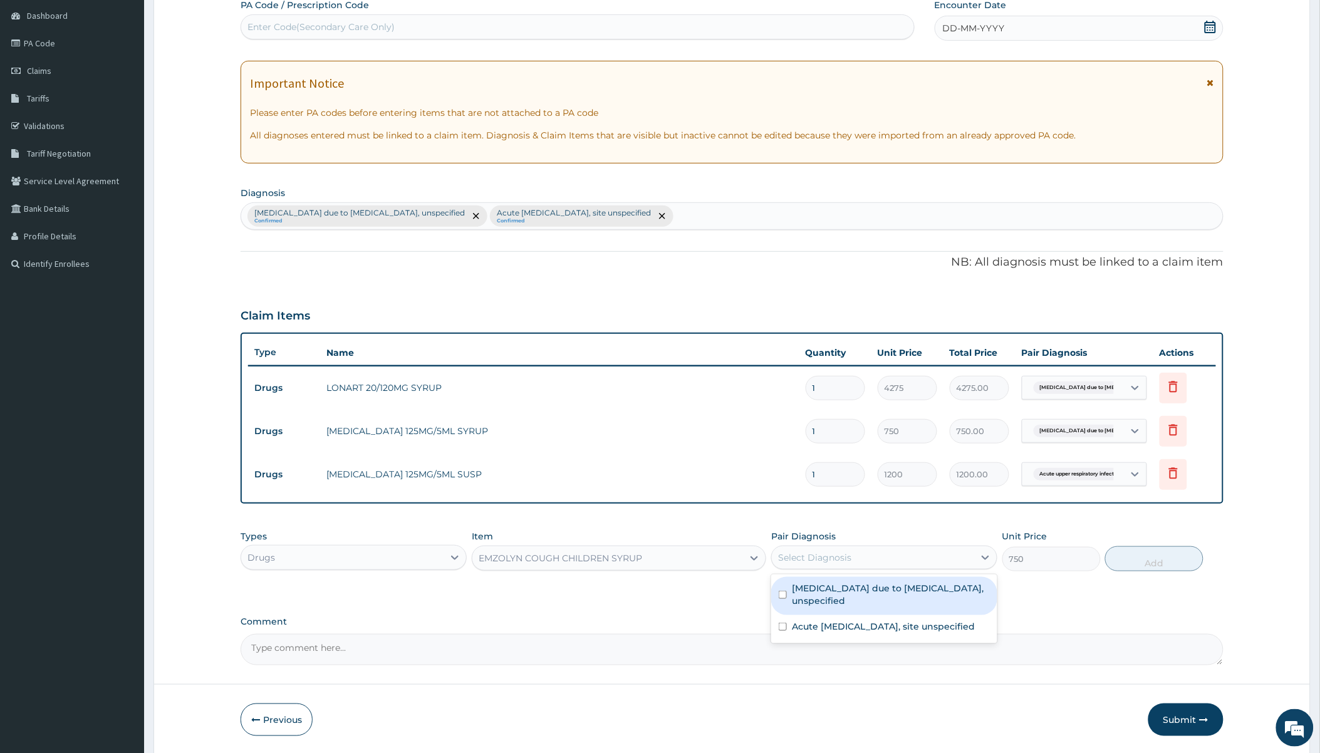
click at [718, 555] on div "Select Diagnosis" at bounding box center [814, 557] width 73 height 13
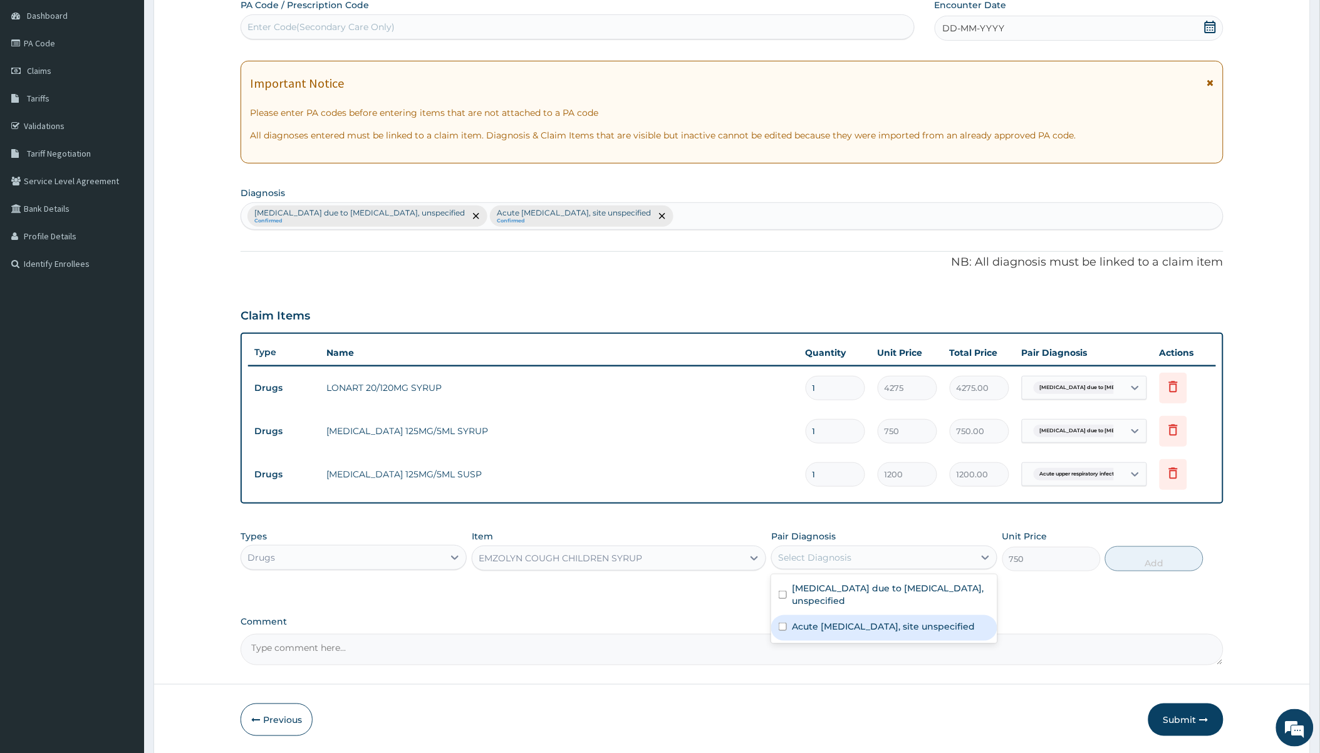
drag, startPoint x: 843, startPoint y: 626, endPoint x: 1071, endPoint y: 586, distance: 231.5
click at [718, 627] on label "Acute upper respiratory infection, site unspecified" at bounding box center [883, 626] width 183 height 13
checkbox input "true"
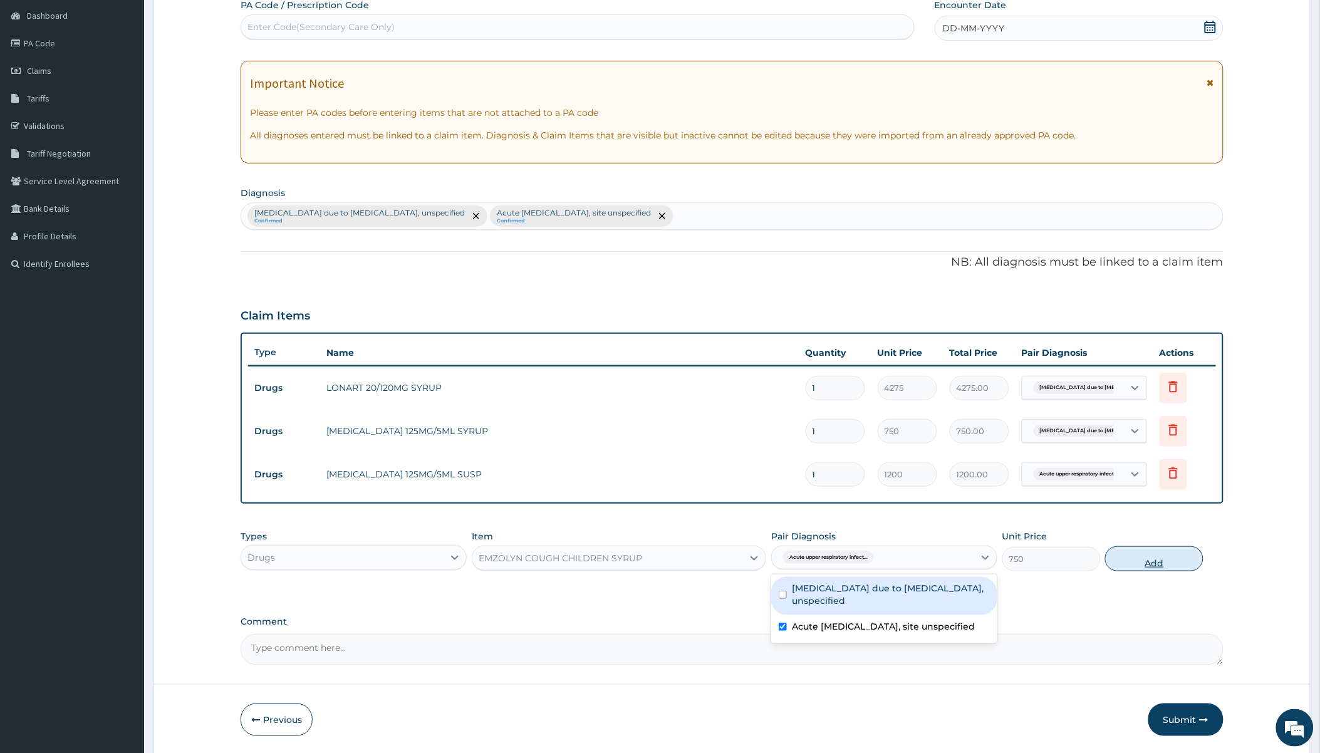
click at [718, 564] on button "Add" at bounding box center [1154, 558] width 98 height 25
type input "0"
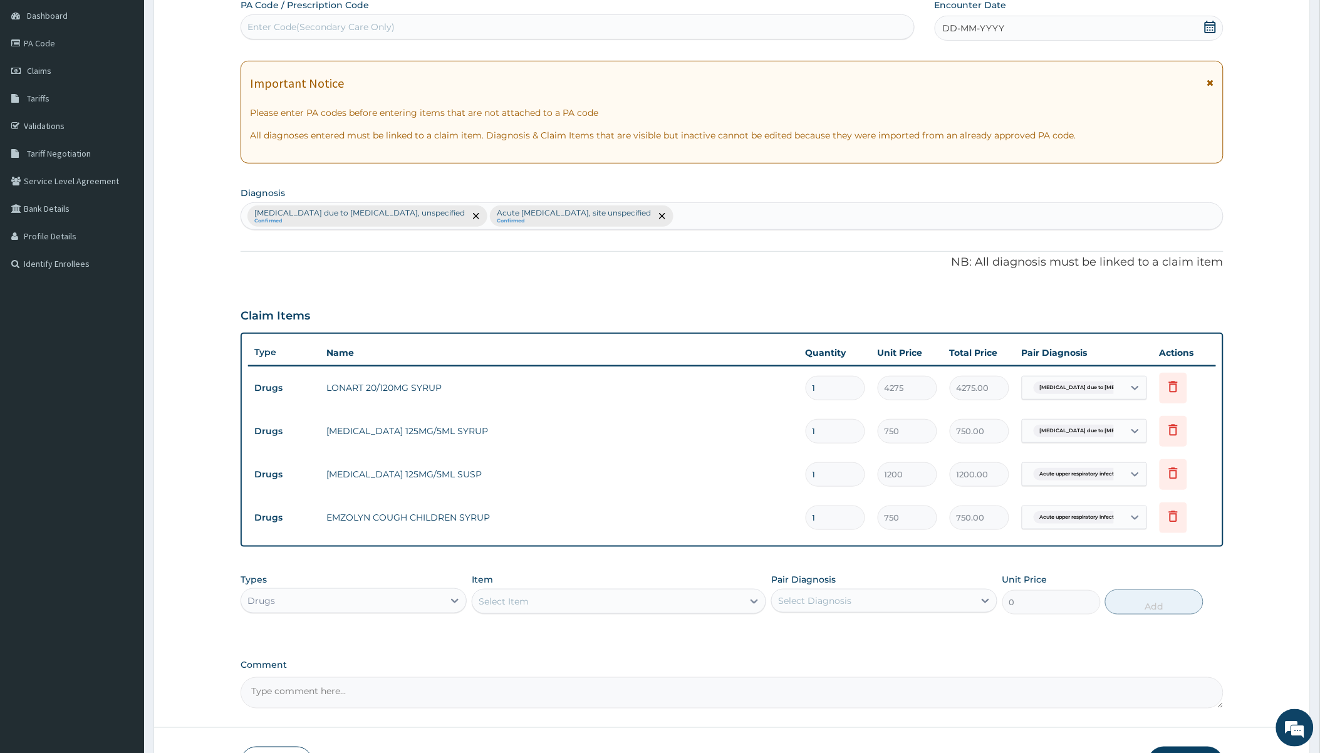
click at [367, 602] on div "Drugs" at bounding box center [342, 601] width 202 height 20
click at [305, 672] on div "Procedures" at bounding box center [354, 677] width 226 height 23
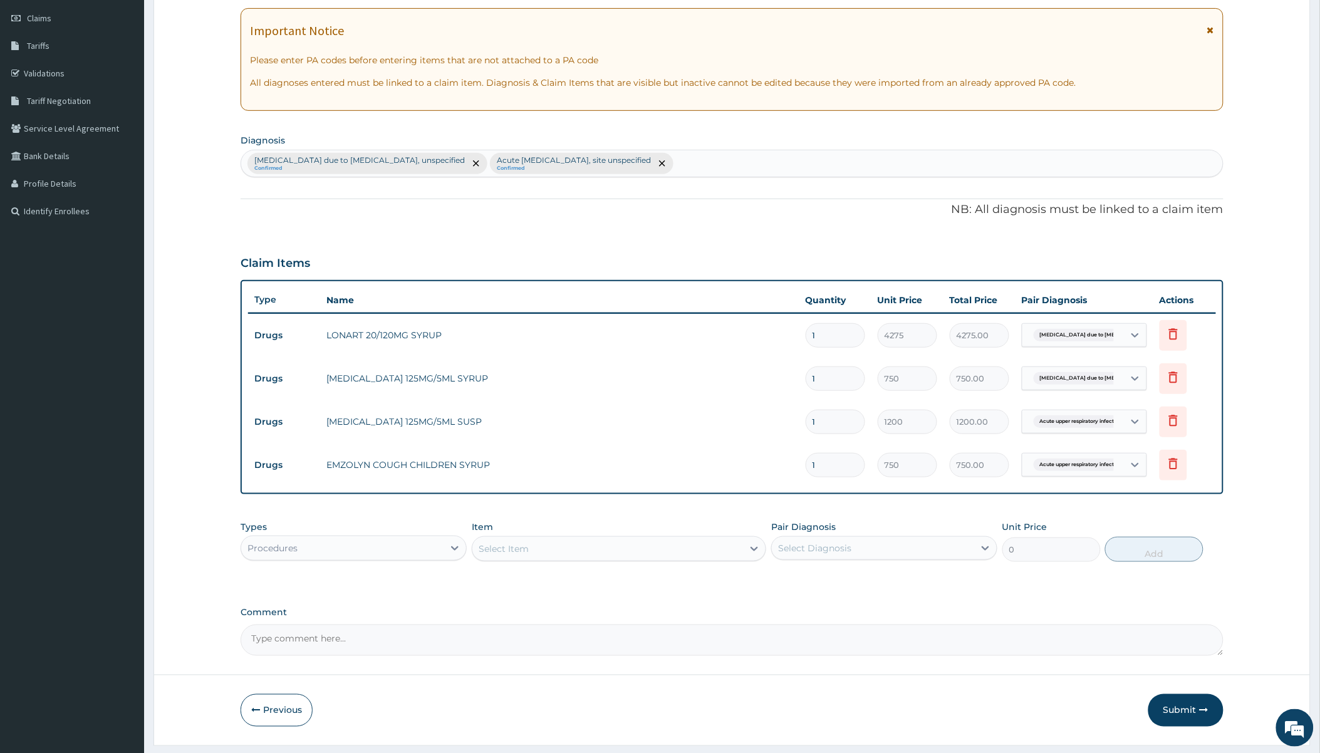
scroll to position [208, 0]
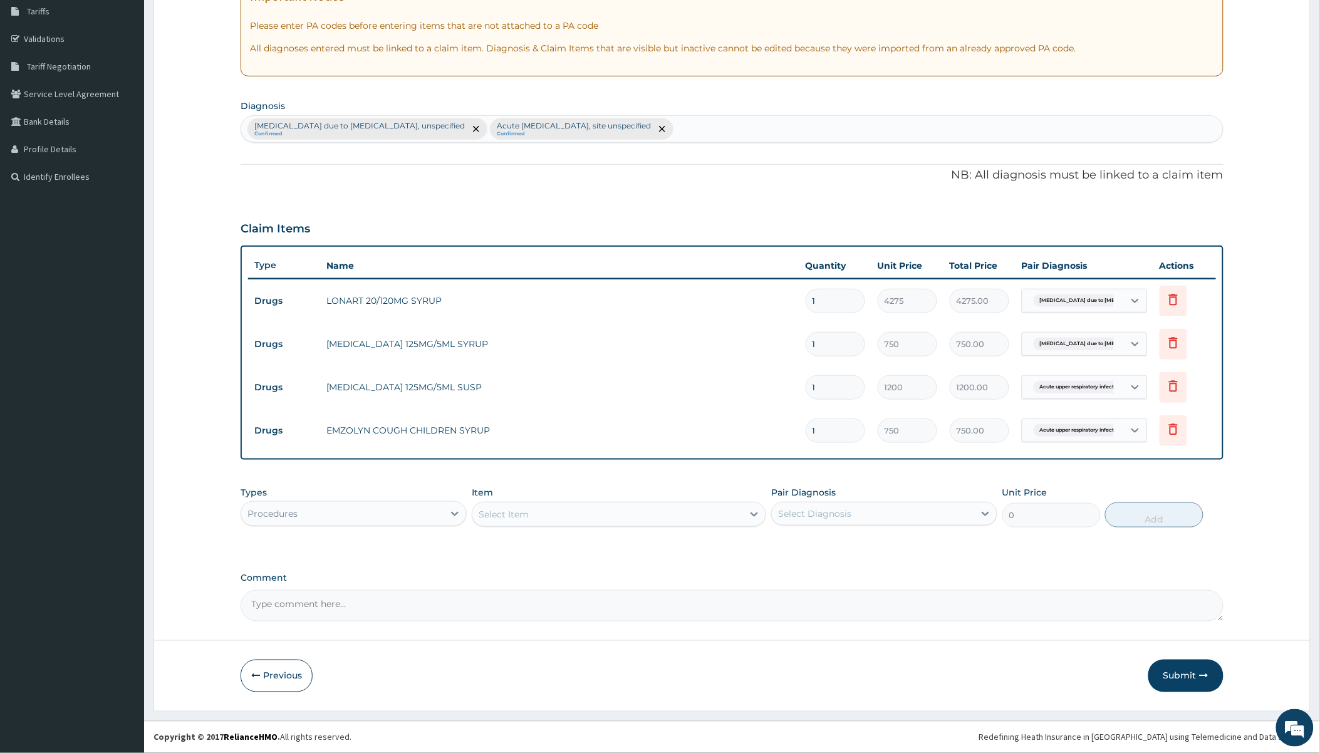
click at [547, 507] on div "Select Item" at bounding box center [607, 514] width 271 height 20
type input "general pr"
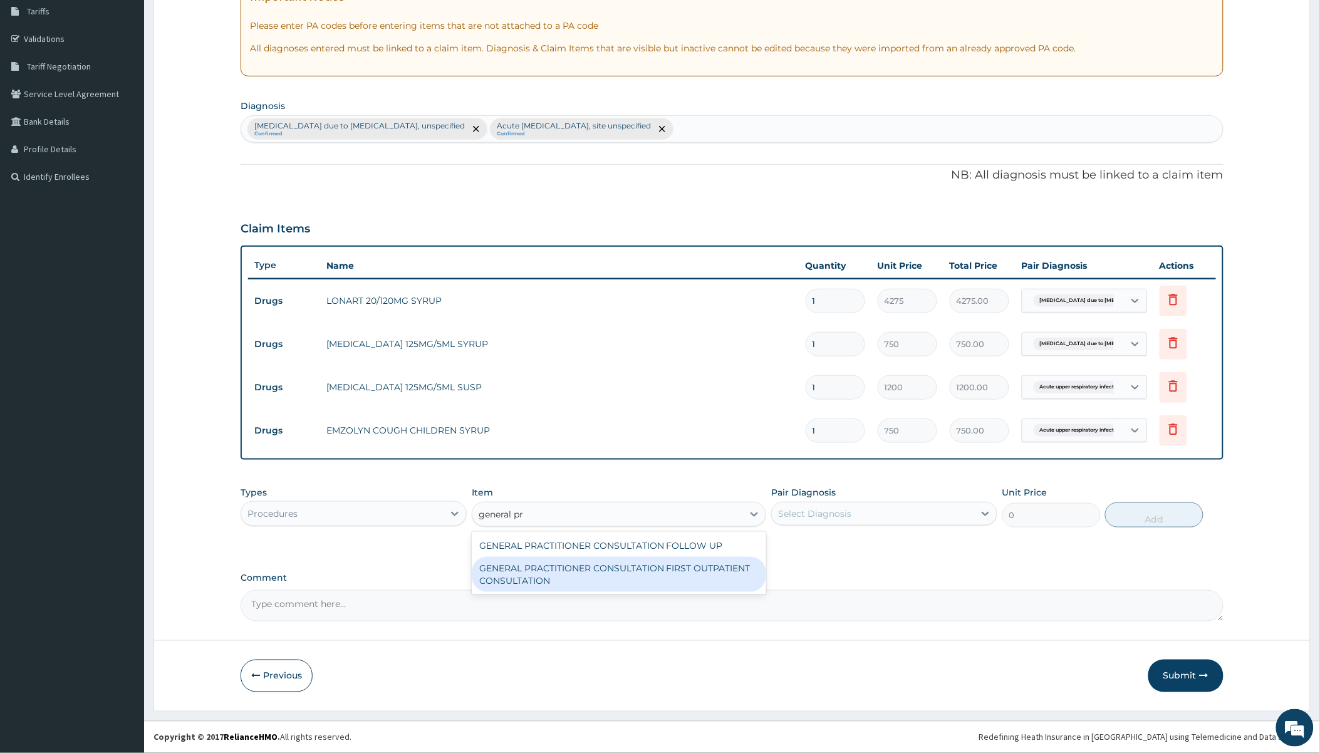
type input "2400"
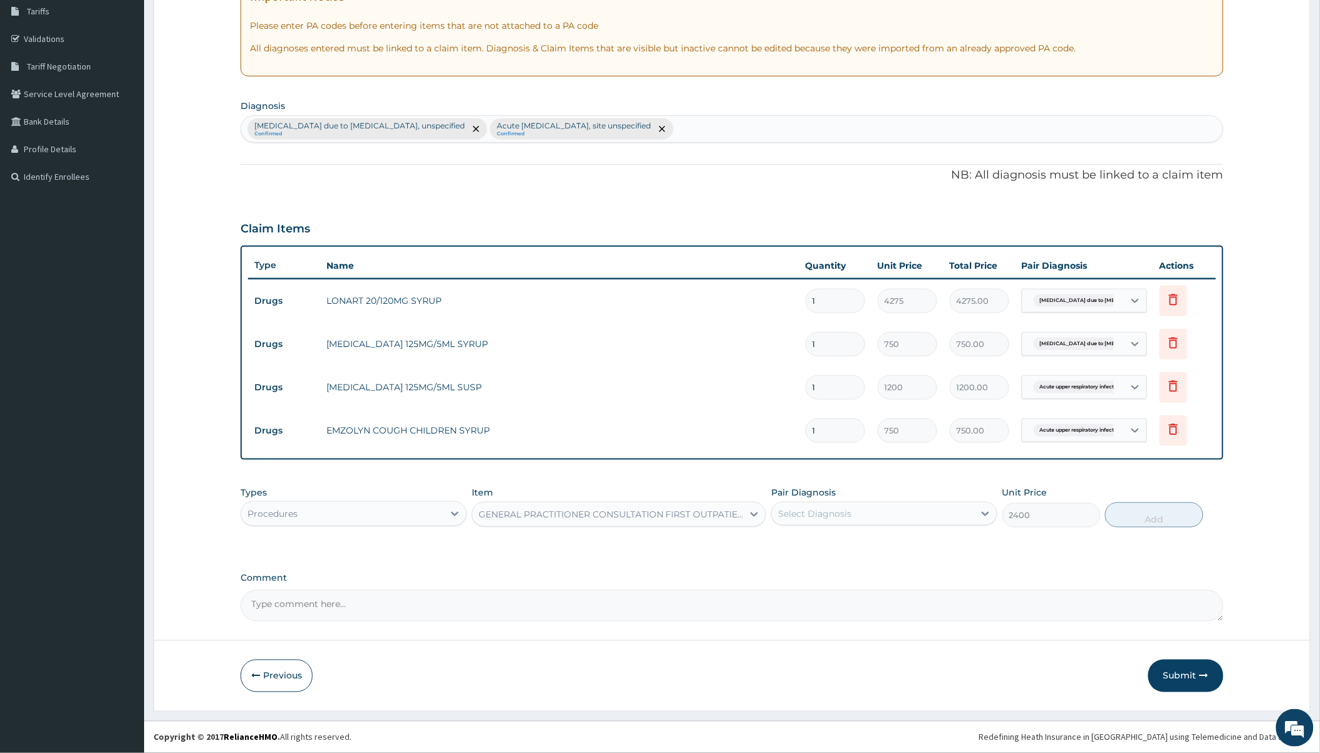
click at [718, 505] on div "Select Diagnosis" at bounding box center [873, 514] width 202 height 20
click at [718, 545] on label "Malaria due to Plasmodium falciparum, unspecified" at bounding box center [891, 550] width 198 height 25
checkbox input "true"
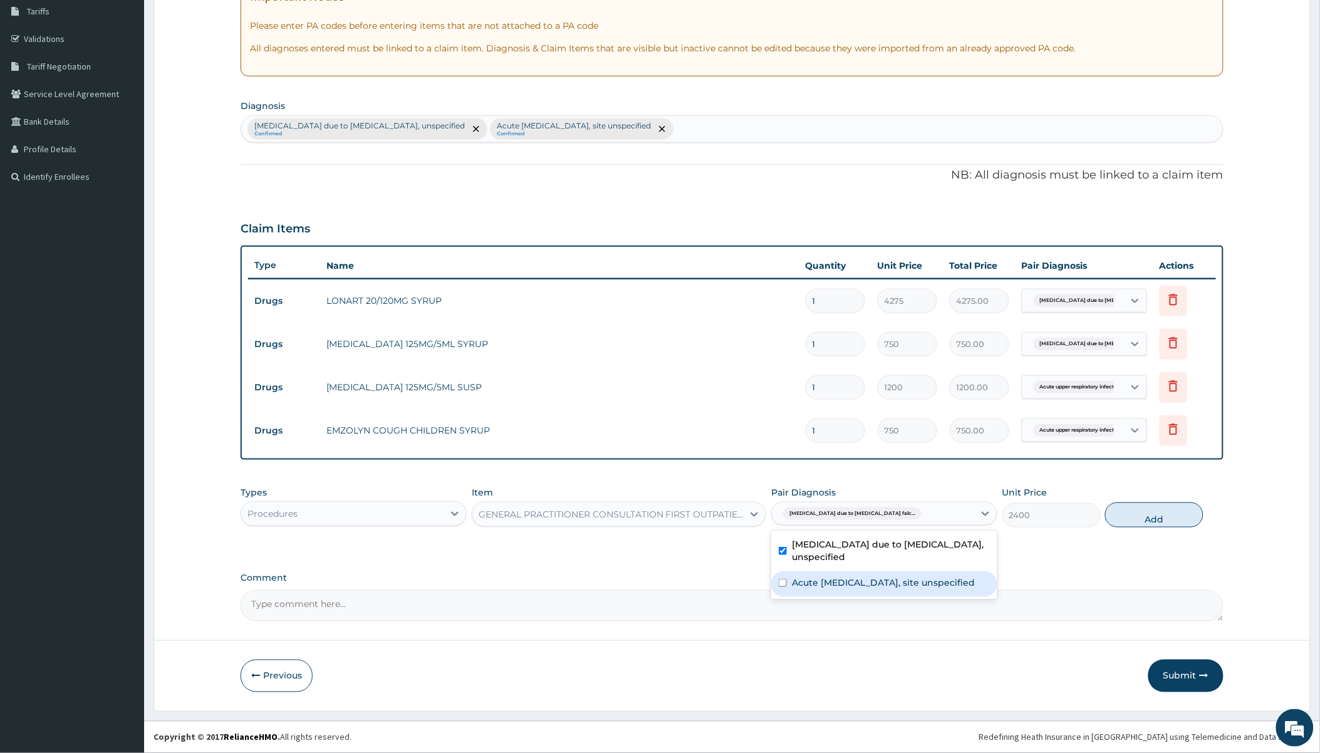
click at [718, 578] on label "Acute upper respiratory infection, site unspecified" at bounding box center [883, 582] width 183 height 13
checkbox input "true"
click at [718, 517] on button "Add" at bounding box center [1154, 514] width 98 height 25
type input "0"
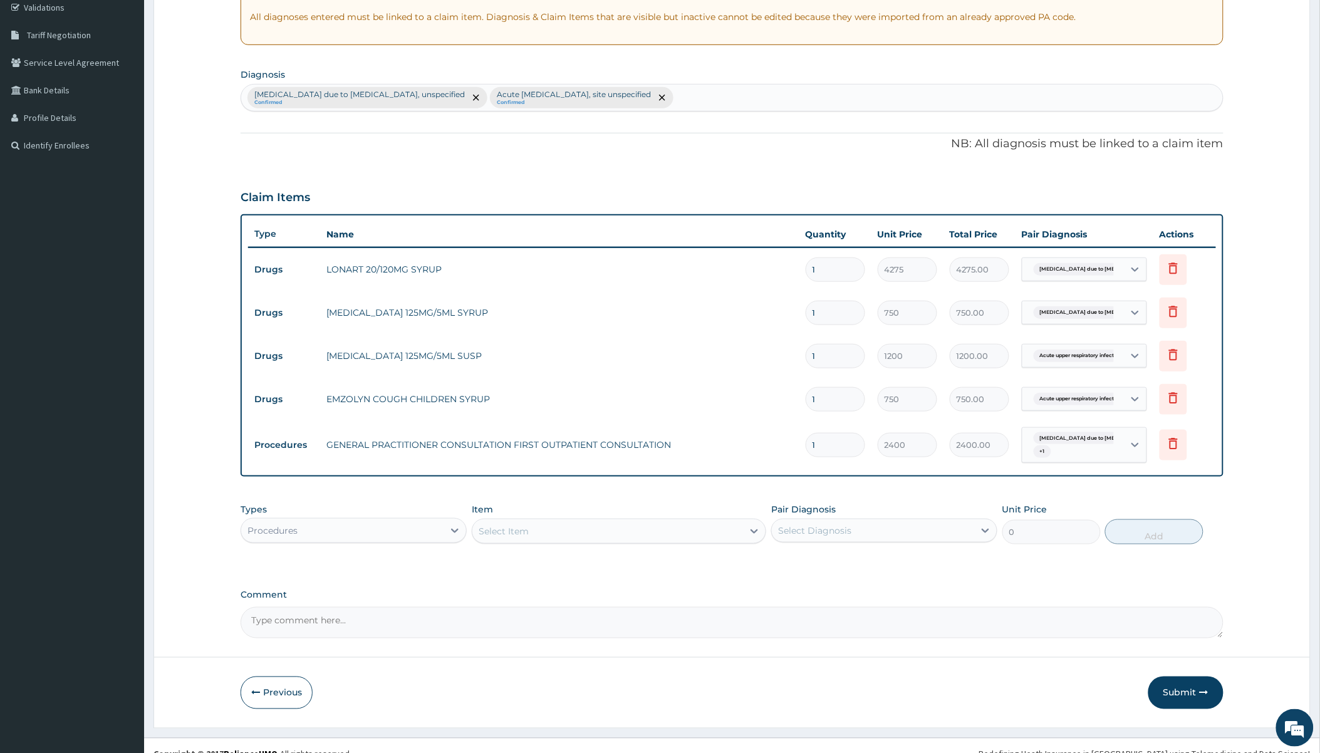
scroll to position [257, 0]
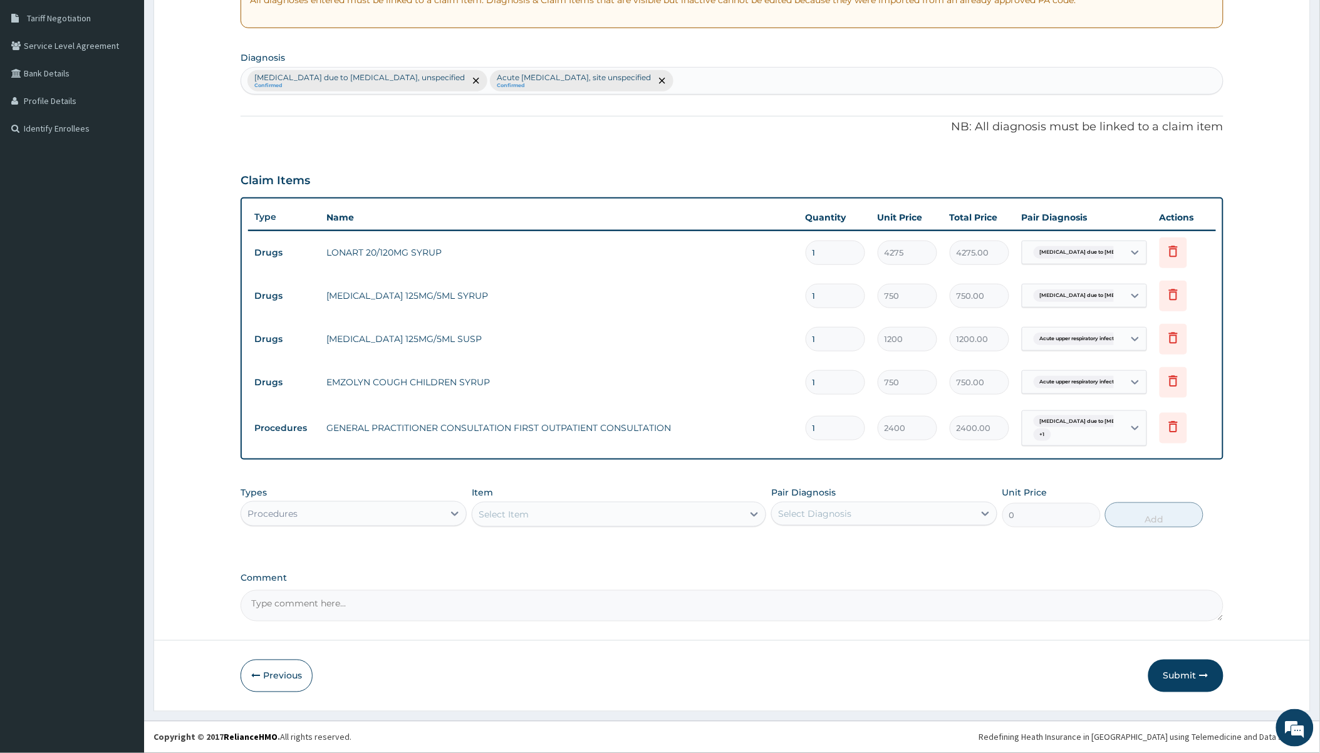
click at [420, 521] on div "Procedures" at bounding box center [342, 514] width 202 height 20
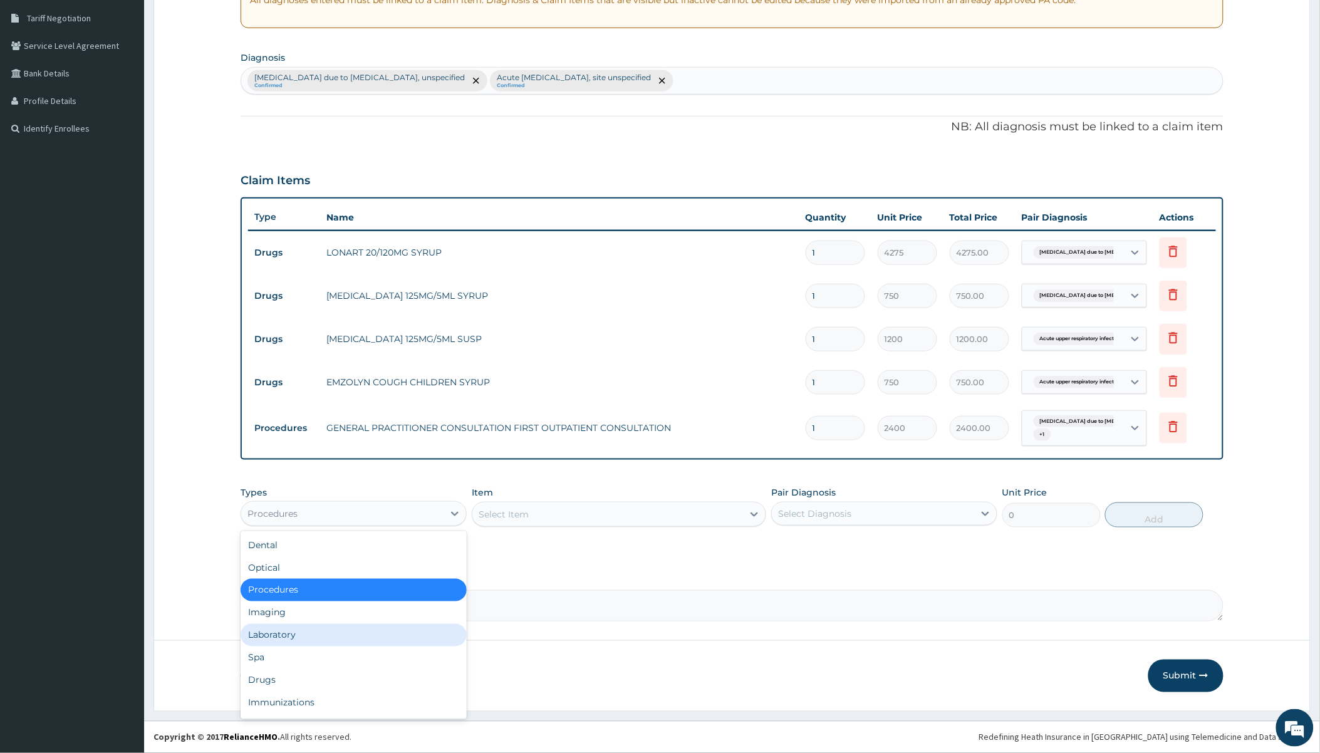
click at [286, 628] on div "Laboratory" at bounding box center [354, 635] width 226 height 23
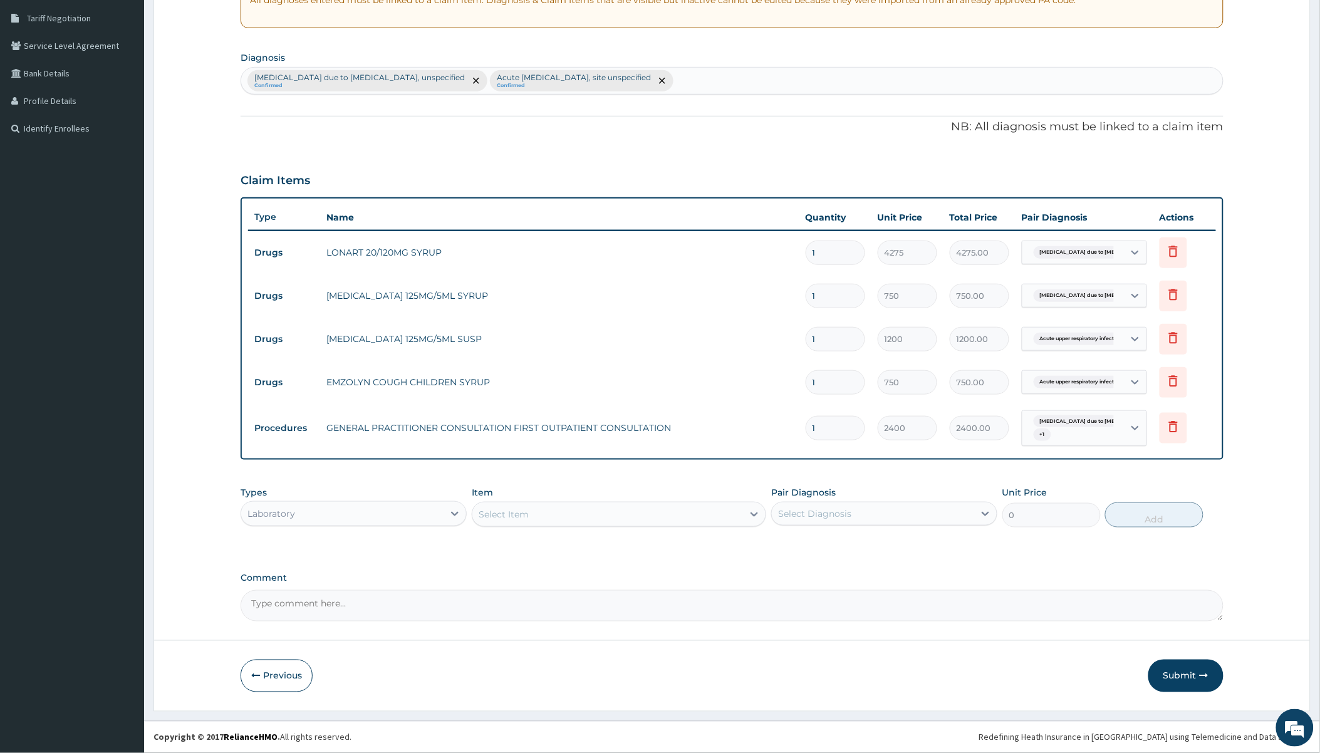
click at [534, 519] on div "Select Item" at bounding box center [607, 514] width 271 height 20
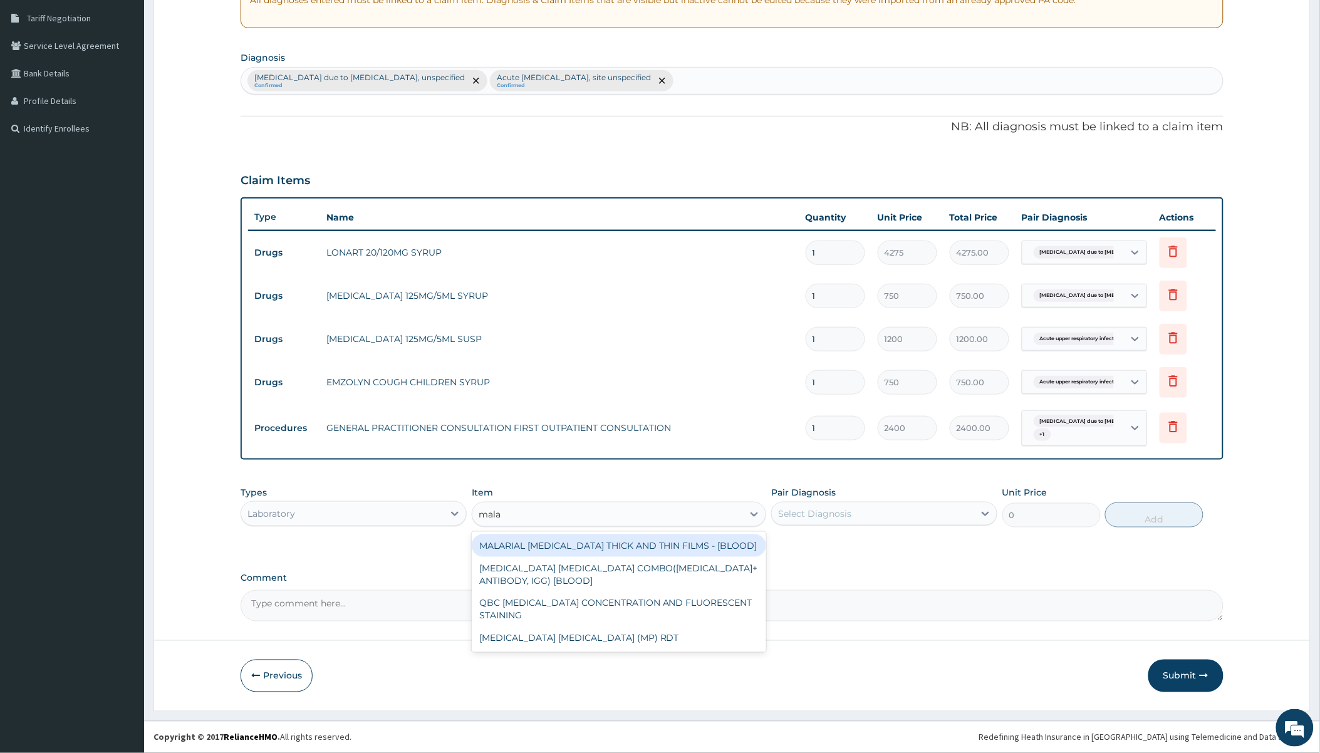
type input "malar"
click at [578, 535] on div "MALARIAL PARASITE THICK AND THIN FILMS - [BLOOD]" at bounding box center [619, 545] width 294 height 23
type input "1500"
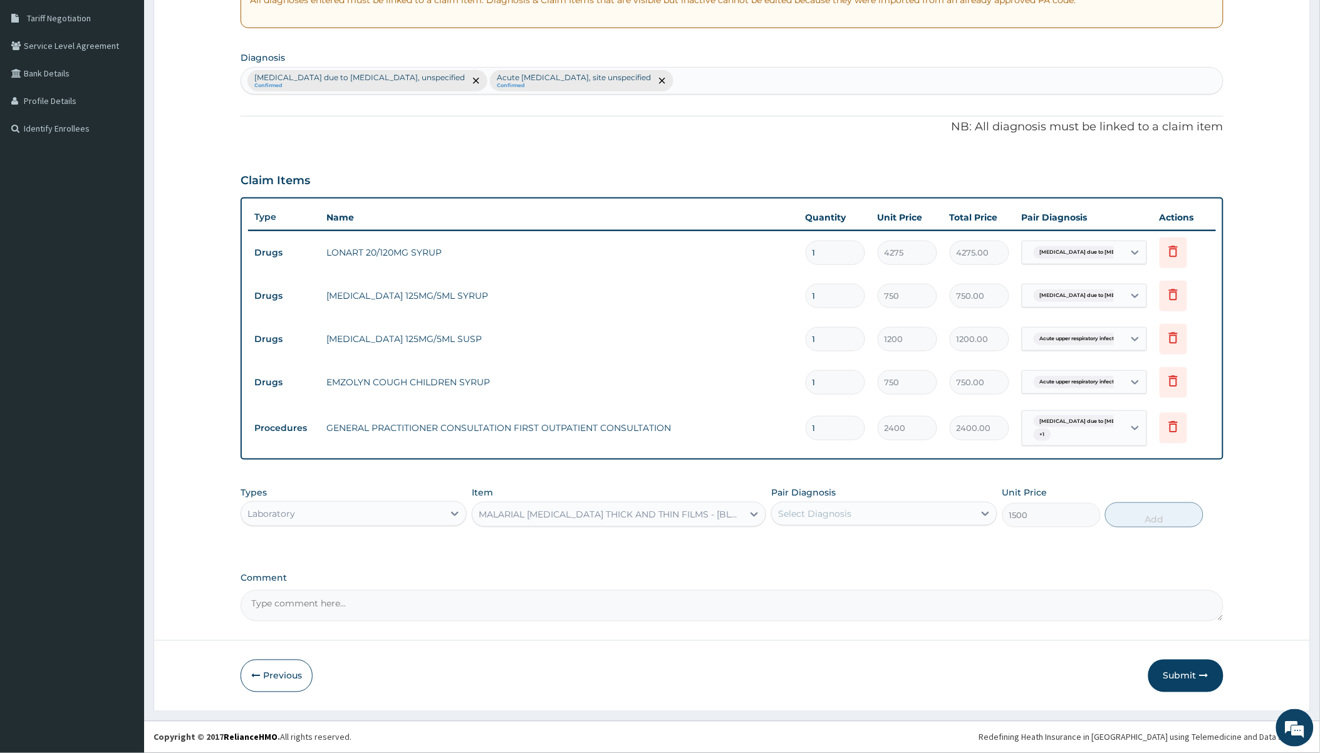
click at [718, 514] on div "Select Diagnosis" at bounding box center [873, 514] width 202 height 20
click at [718, 554] on label "Malaria due to Plasmodium falciparum, unspecified" at bounding box center [891, 550] width 198 height 25
checkbox input "true"
click at [718, 517] on button "Add" at bounding box center [1154, 514] width 98 height 25
type input "0"
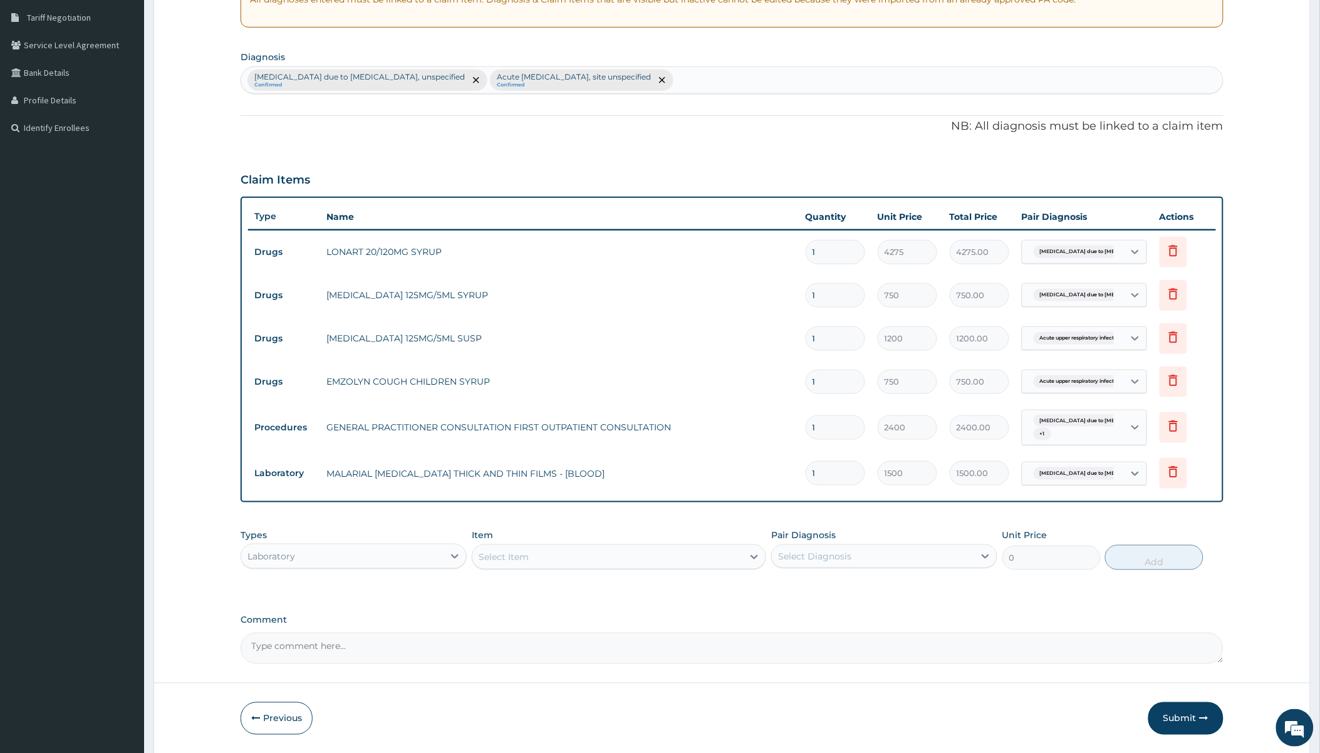
click at [327, 484] on td "MALARIAL PARASITE THICK AND THIN FILMS - [BLOOD]" at bounding box center [559, 473] width 479 height 25
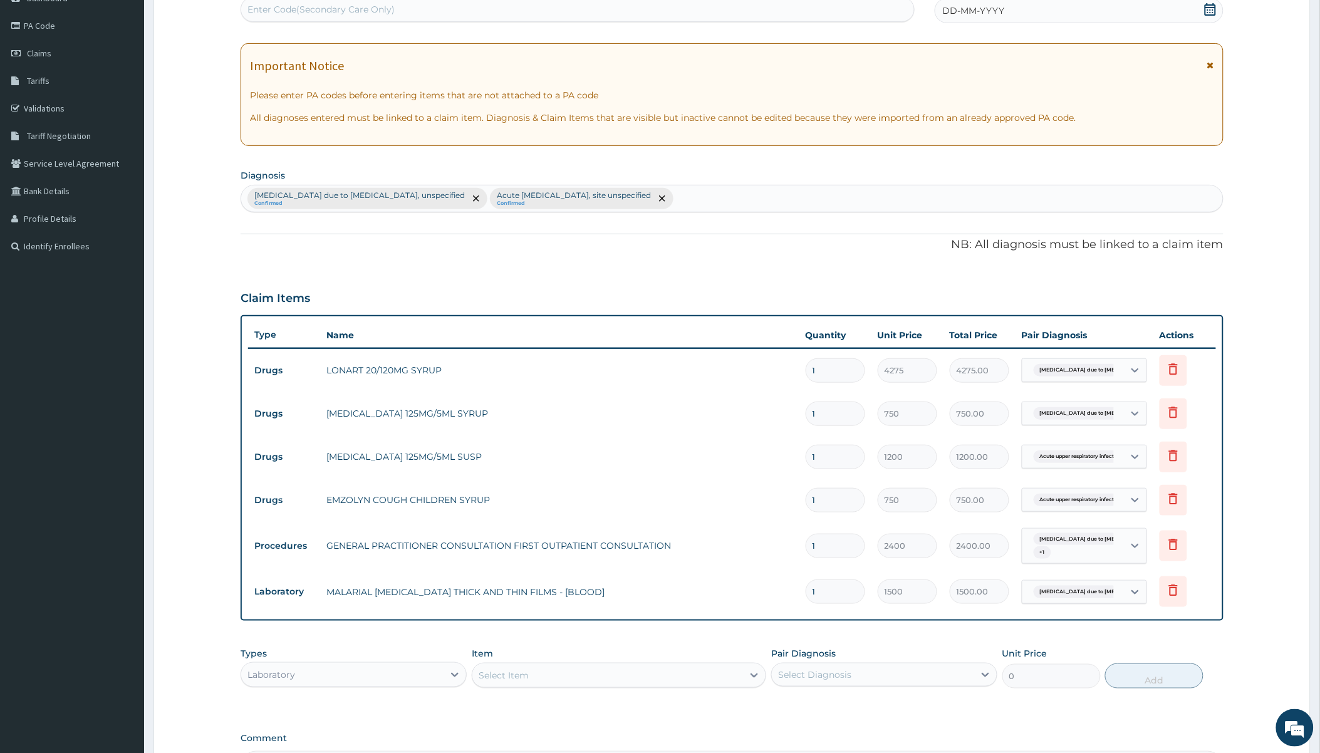
scroll to position [0, 0]
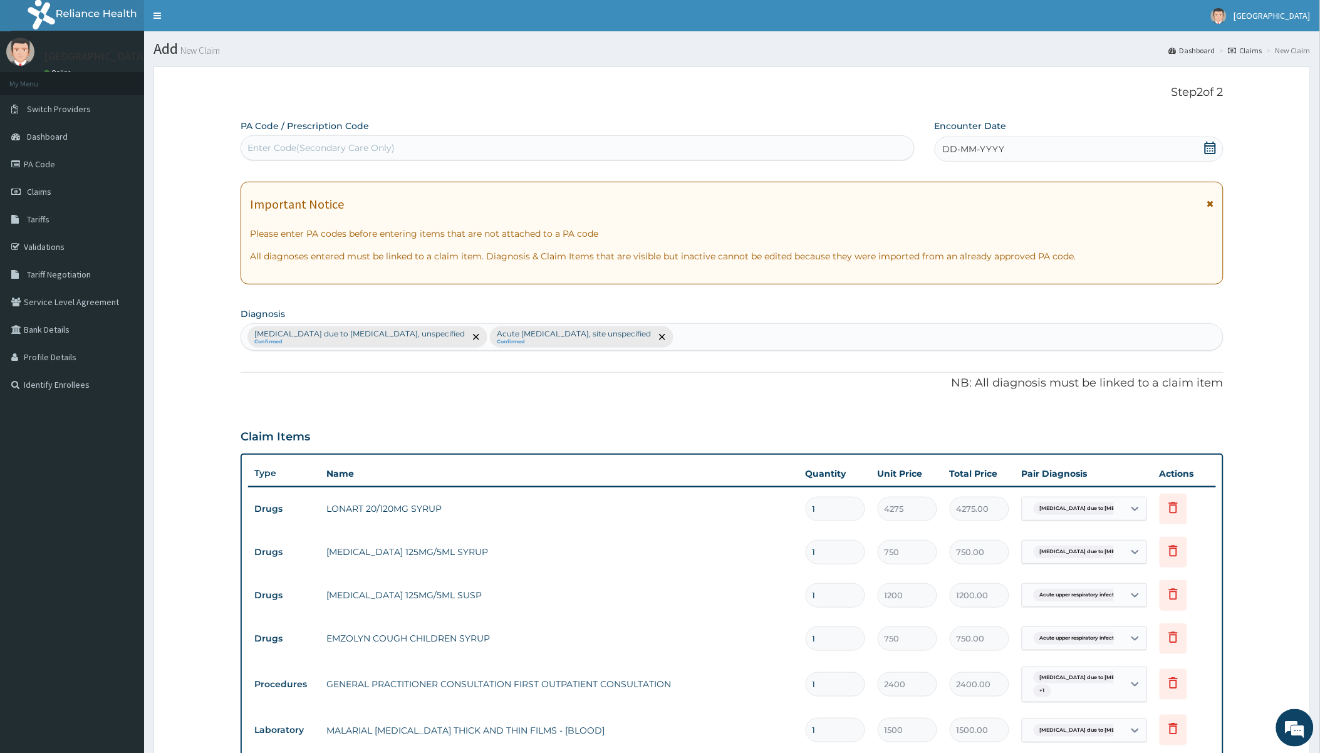
click at [718, 144] on icon at bounding box center [1210, 148] width 13 height 13
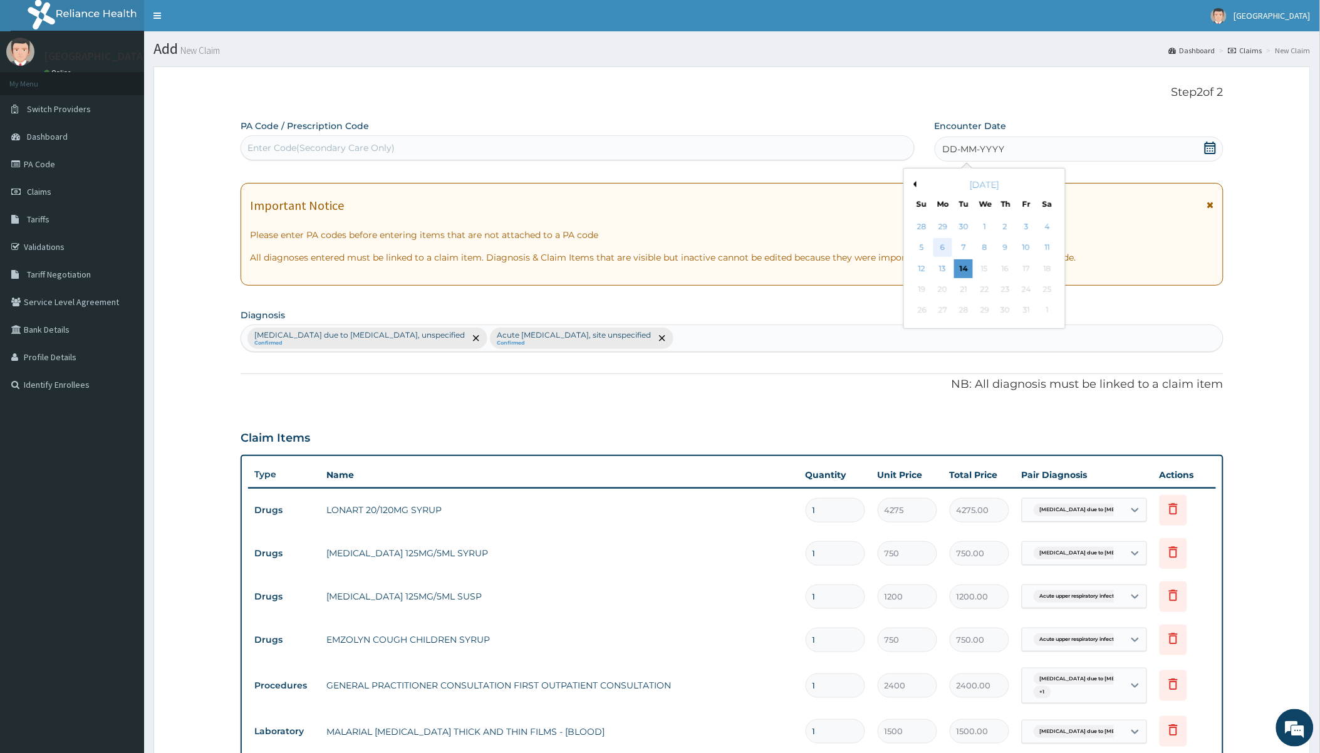
click at [718, 249] on div "6" at bounding box center [942, 248] width 19 height 19
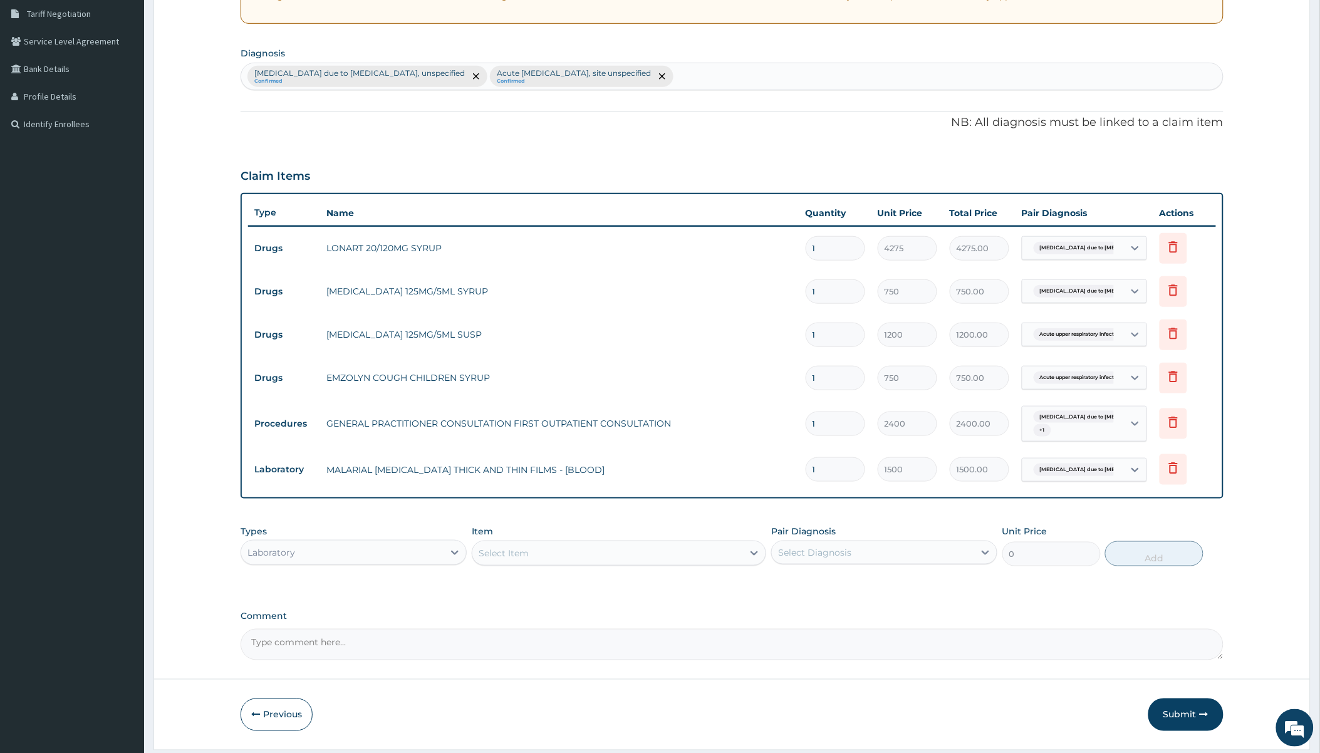
scroll to position [299, 0]
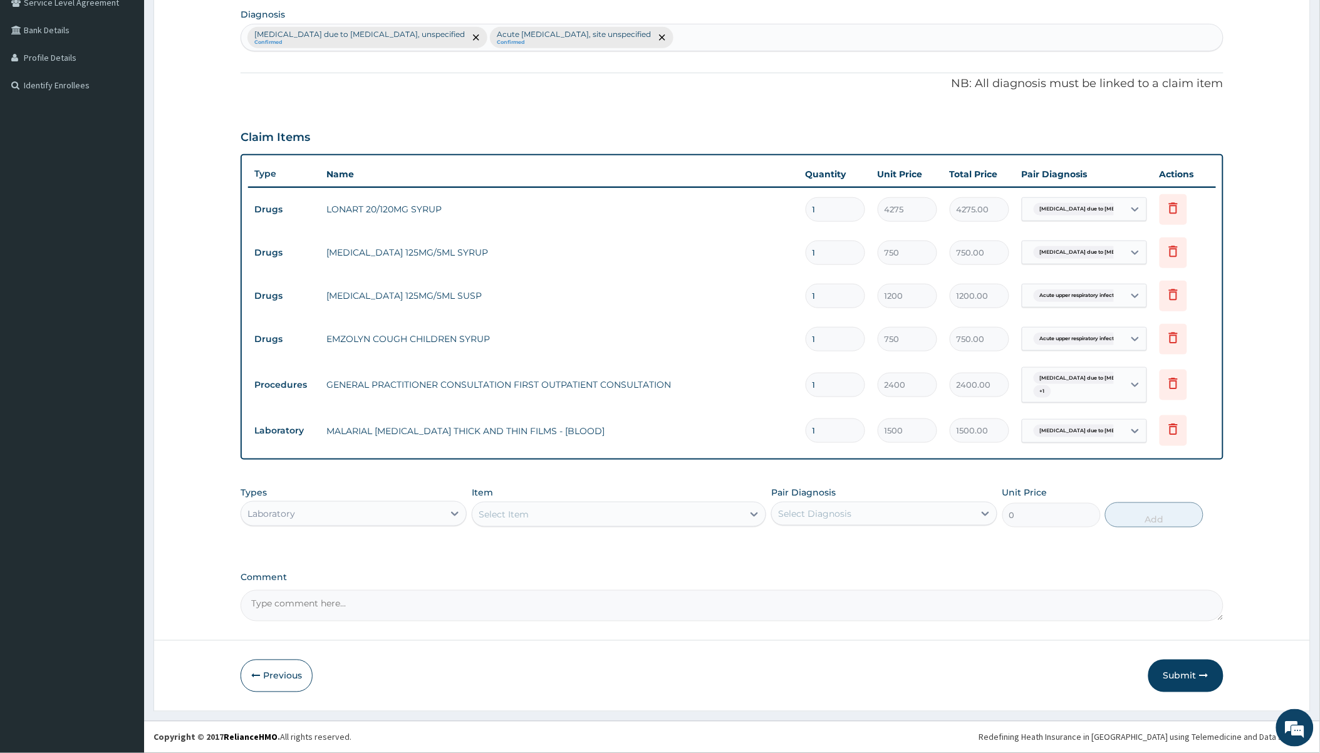
click at [537, 113] on div "PA Code / Prescription Code Enter Code(Secondary Care Only) Encounter Date 06-1…" at bounding box center [732, 220] width 982 height 801
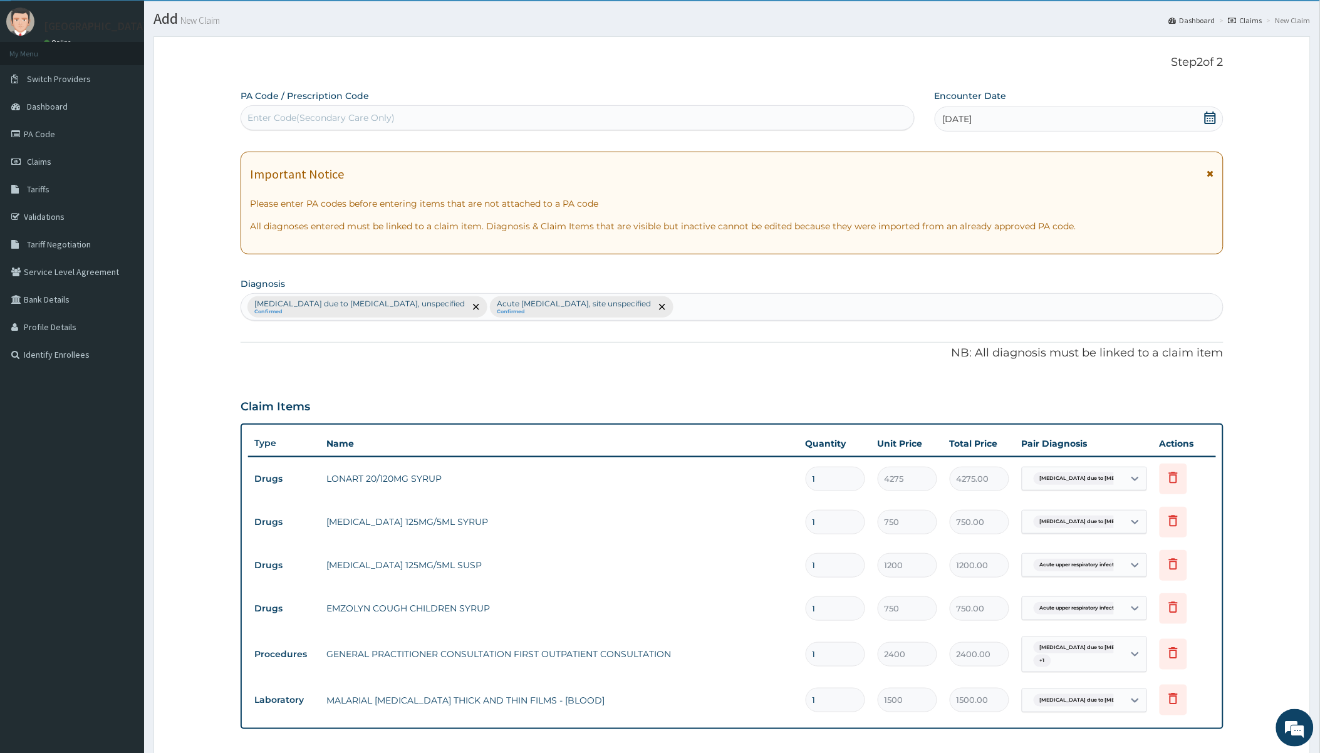
scroll to position [21, 0]
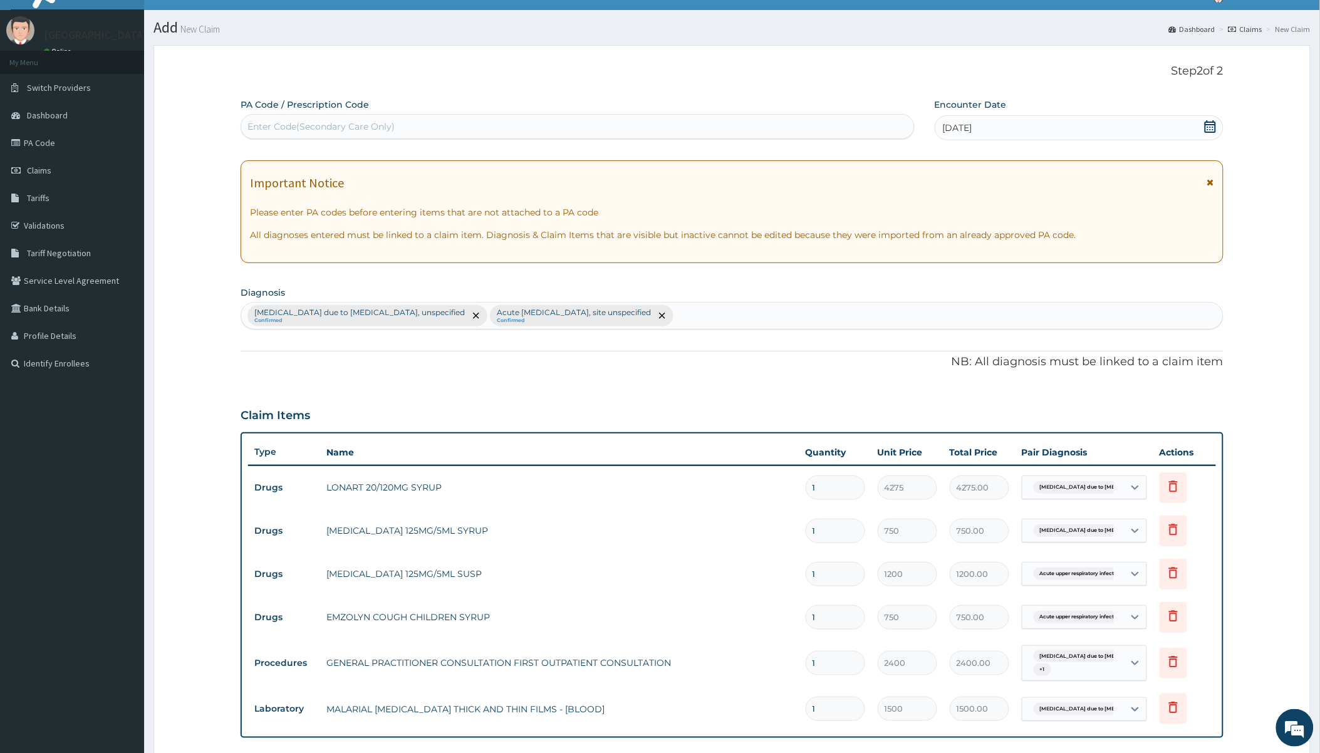
click at [459, 390] on div "PA Code / Prescription Code Enter Code(Secondary Care Only) Encounter Date 06-1…" at bounding box center [732, 498] width 982 height 801
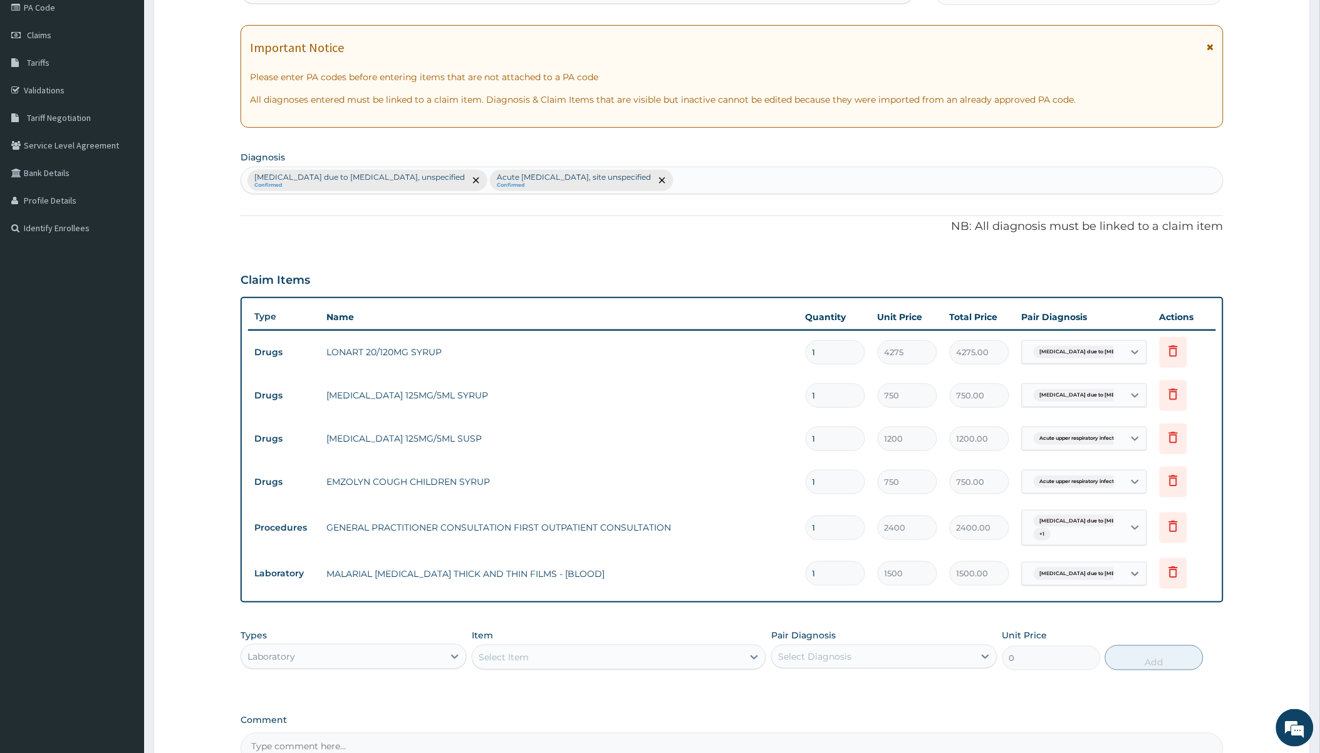
scroll to position [299, 0]
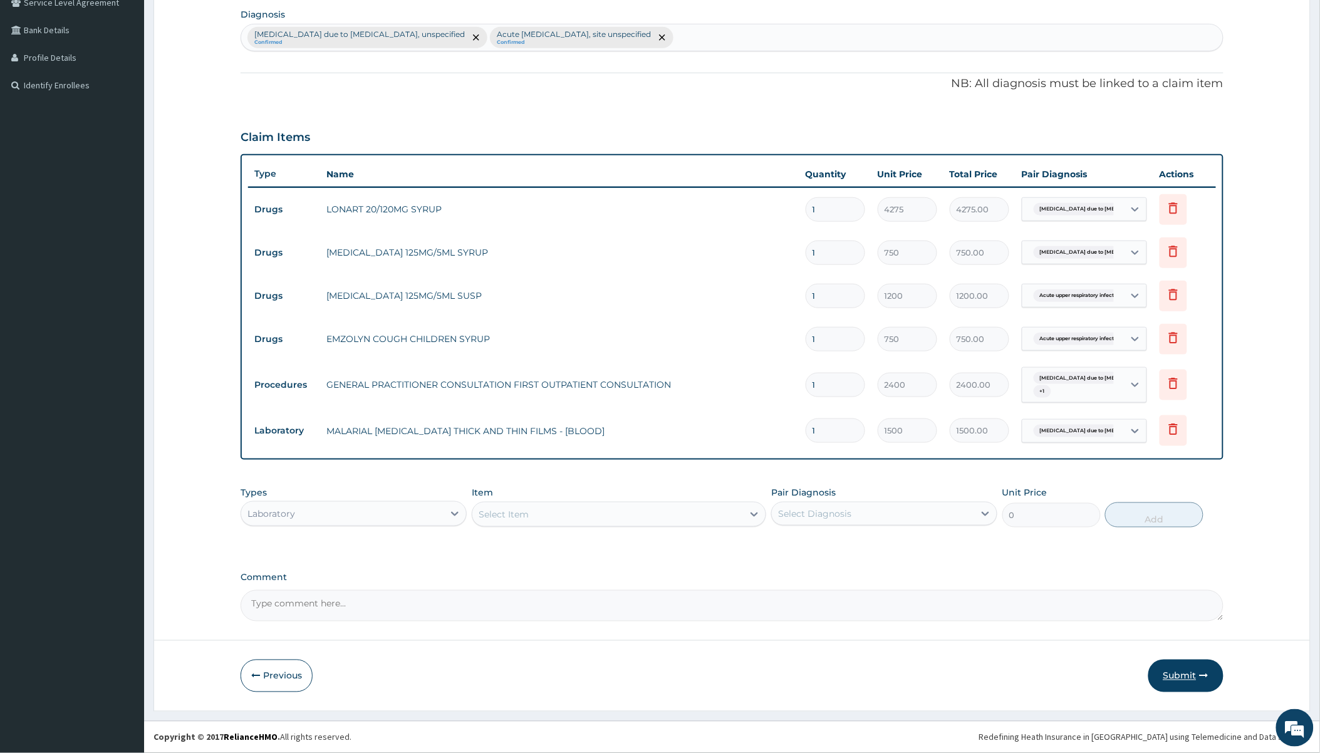
click at [718, 672] on button "Submit" at bounding box center [1185, 676] width 75 height 33
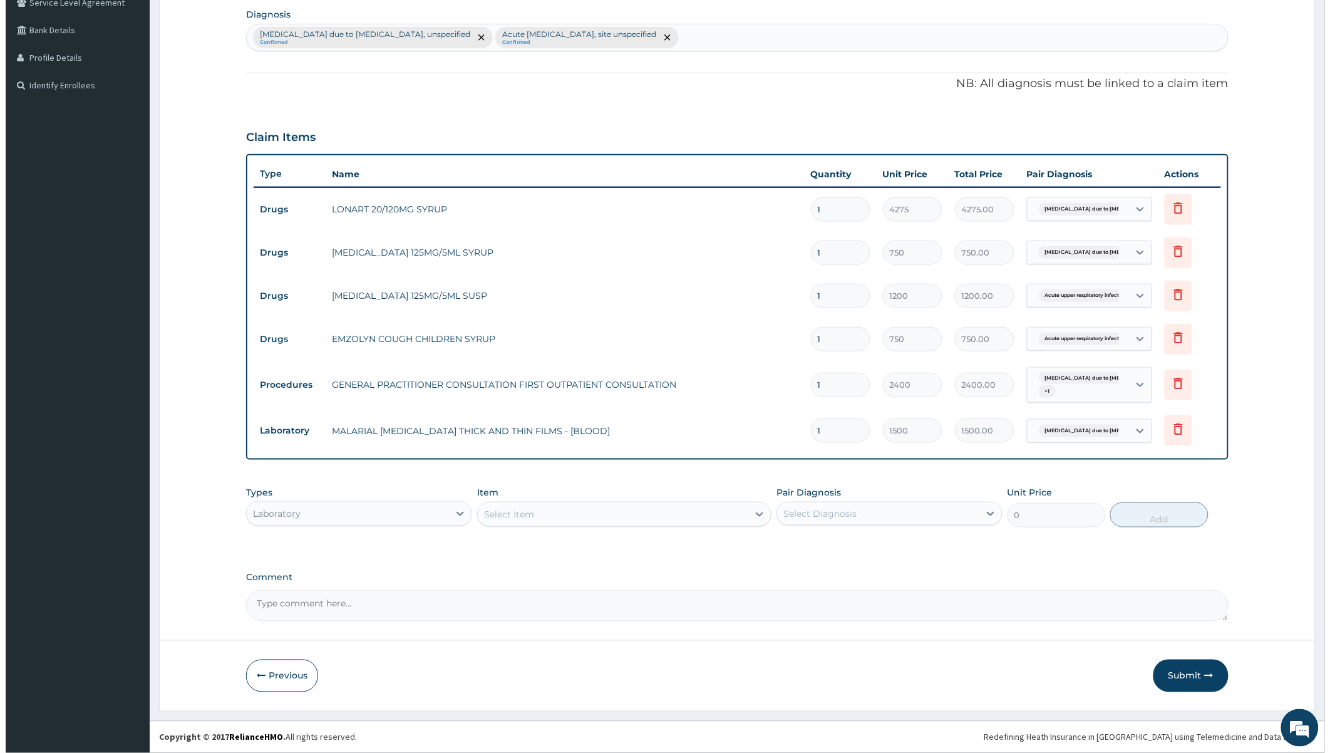
scroll to position [0, 0]
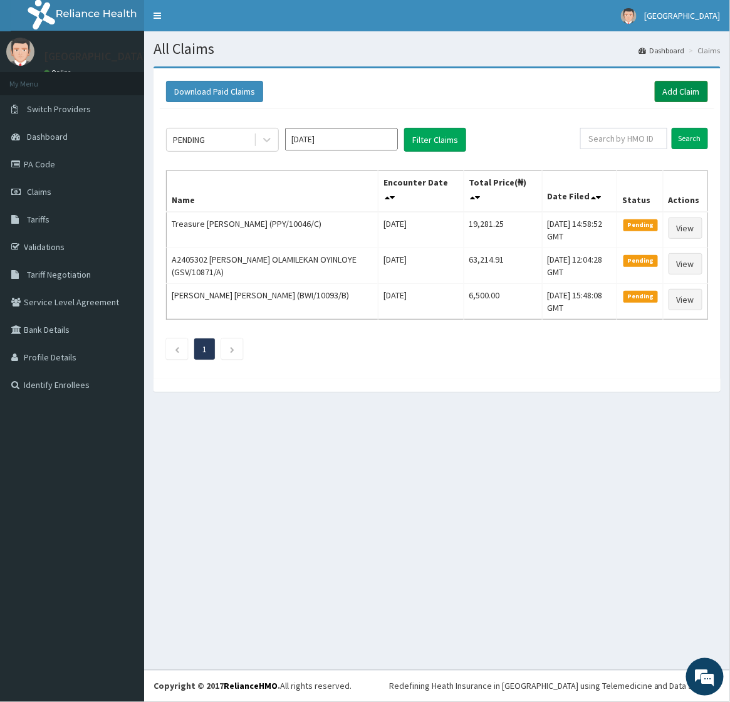
click at [673, 88] on link "Add Claim" at bounding box center [681, 91] width 53 height 21
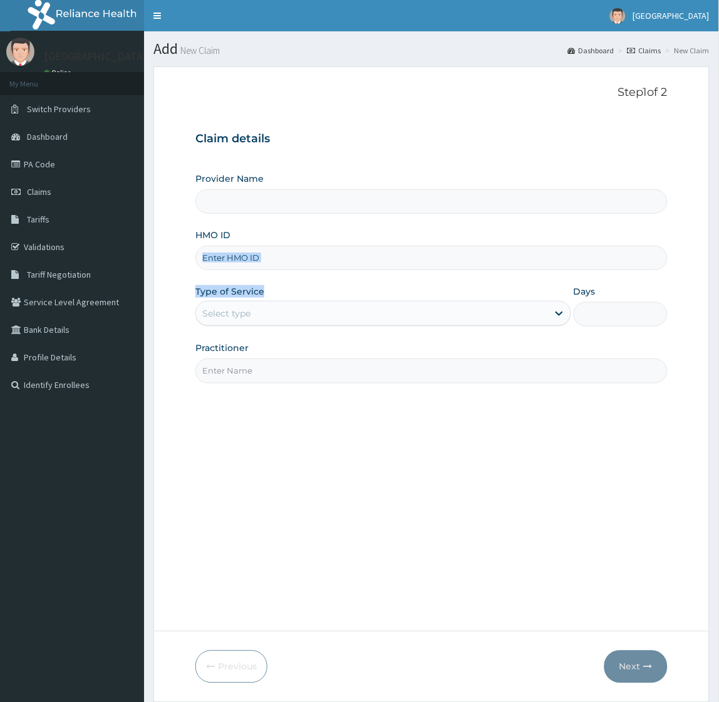
drag, startPoint x: 0, startPoint y: 0, endPoint x: 299, endPoint y: 276, distance: 406.9
click at [301, 277] on div "Provider Name HMO ID Type of Service Select type Days Practitioner" at bounding box center [431, 277] width 472 height 210
drag, startPoint x: 299, startPoint y: 276, endPoint x: 262, endPoint y: 259, distance: 40.9
click at [270, 262] on input "HMO ID" at bounding box center [431, 258] width 472 height 24
paste input "GSV/12438/B"
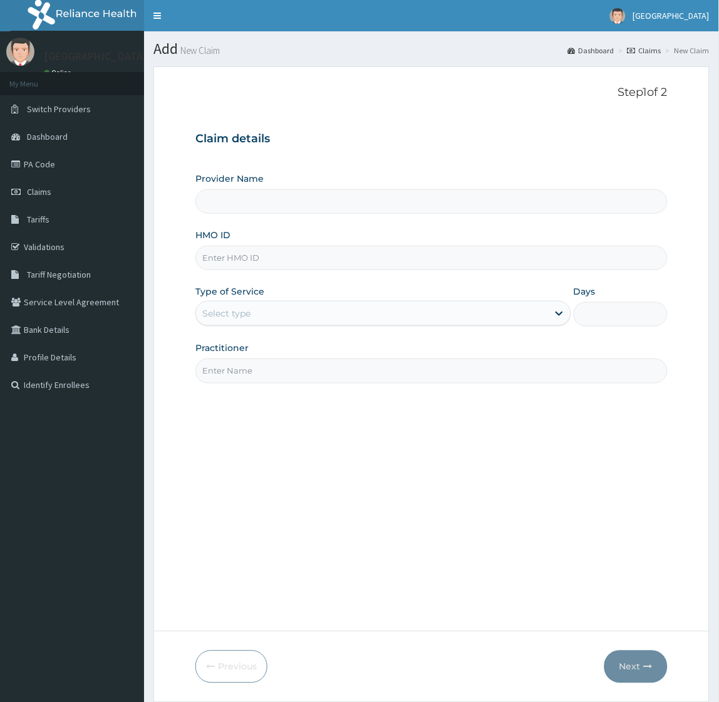
type input "GSV/12438/B"
type input "[GEOGRAPHIC_DATA]"
type input "GSV/12438/B"
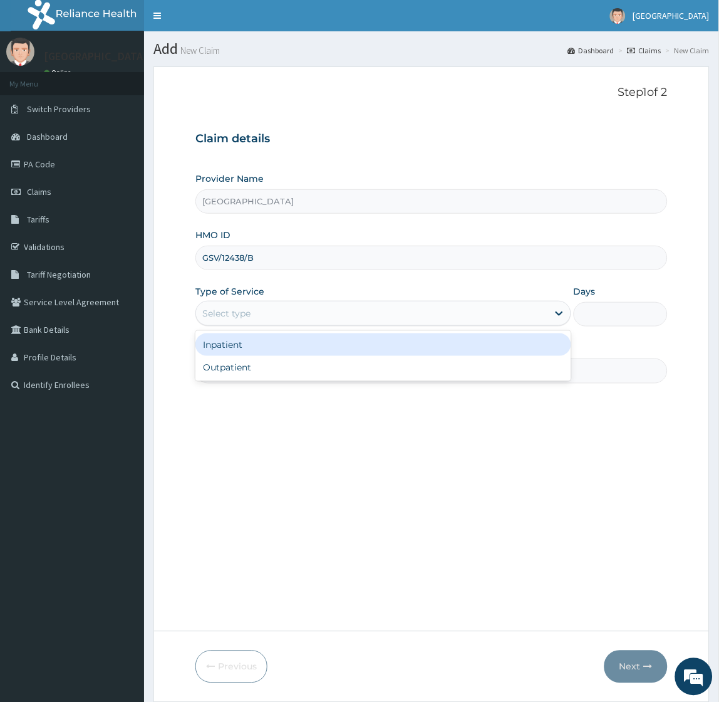
click at [252, 310] on div "Select type" at bounding box center [371, 313] width 351 height 20
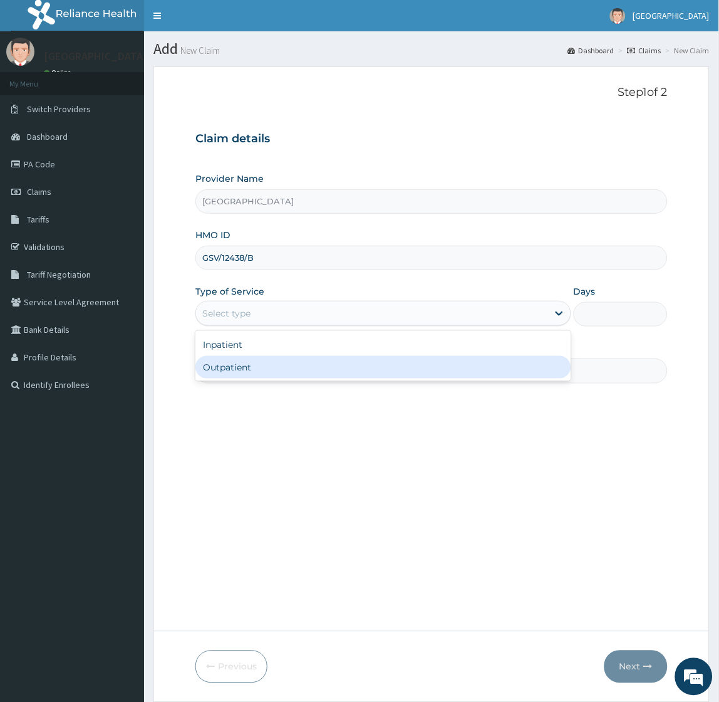
click at [228, 362] on div "Outpatient" at bounding box center [382, 367] width 375 height 23
type input "1"
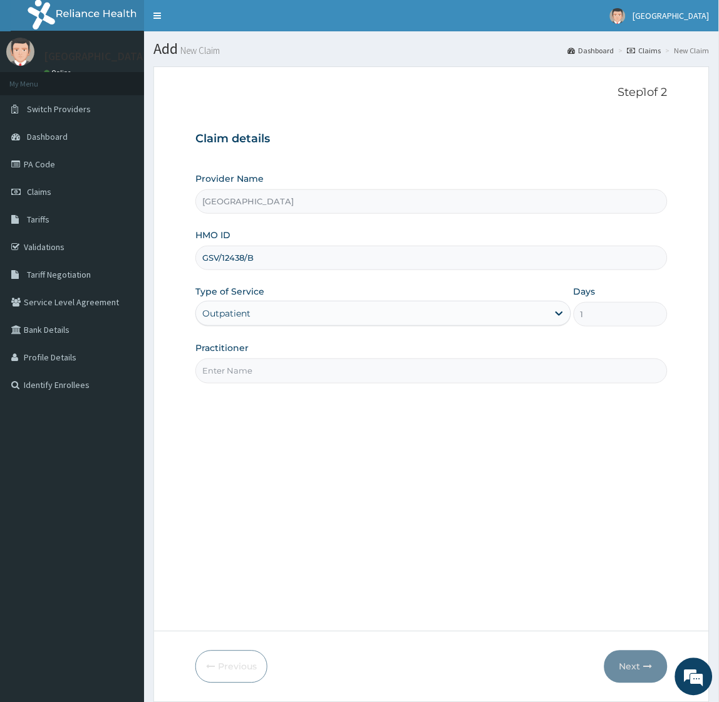
click at [240, 378] on input "Practitioner" at bounding box center [431, 370] width 472 height 24
type input "Dr Okoroafor"
click at [636, 661] on button "Next" at bounding box center [635, 666] width 63 height 33
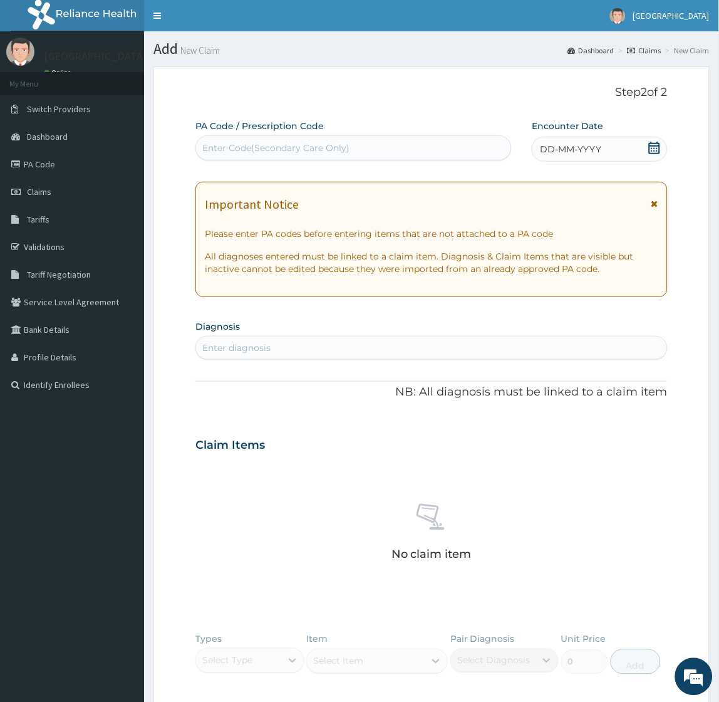
click at [267, 151] on div "Enter Code(Secondary Care Only)" at bounding box center [275, 148] width 147 height 13
paste input "PA/2E2E0E"
type input "PA/2E2E0E"
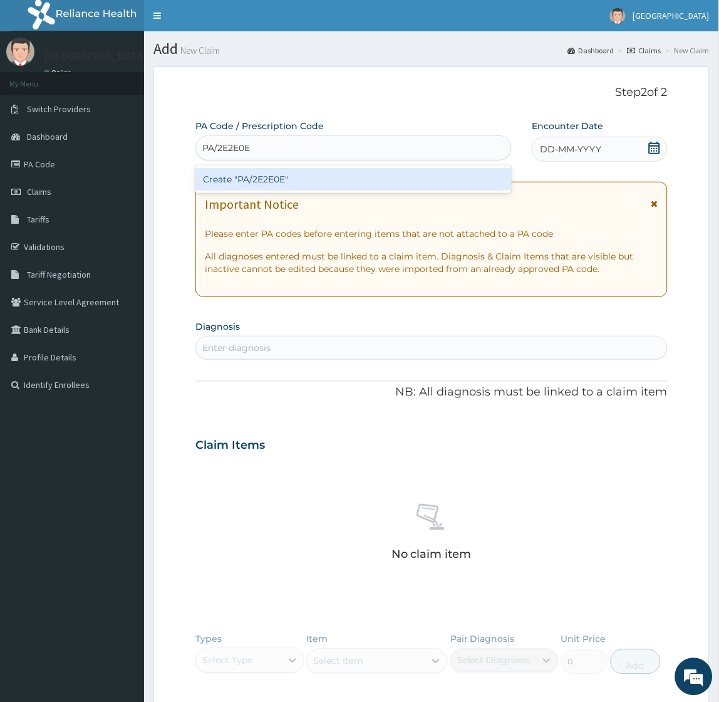
click at [301, 179] on div "Create "PA/2E2E0E"" at bounding box center [353, 179] width 316 height 23
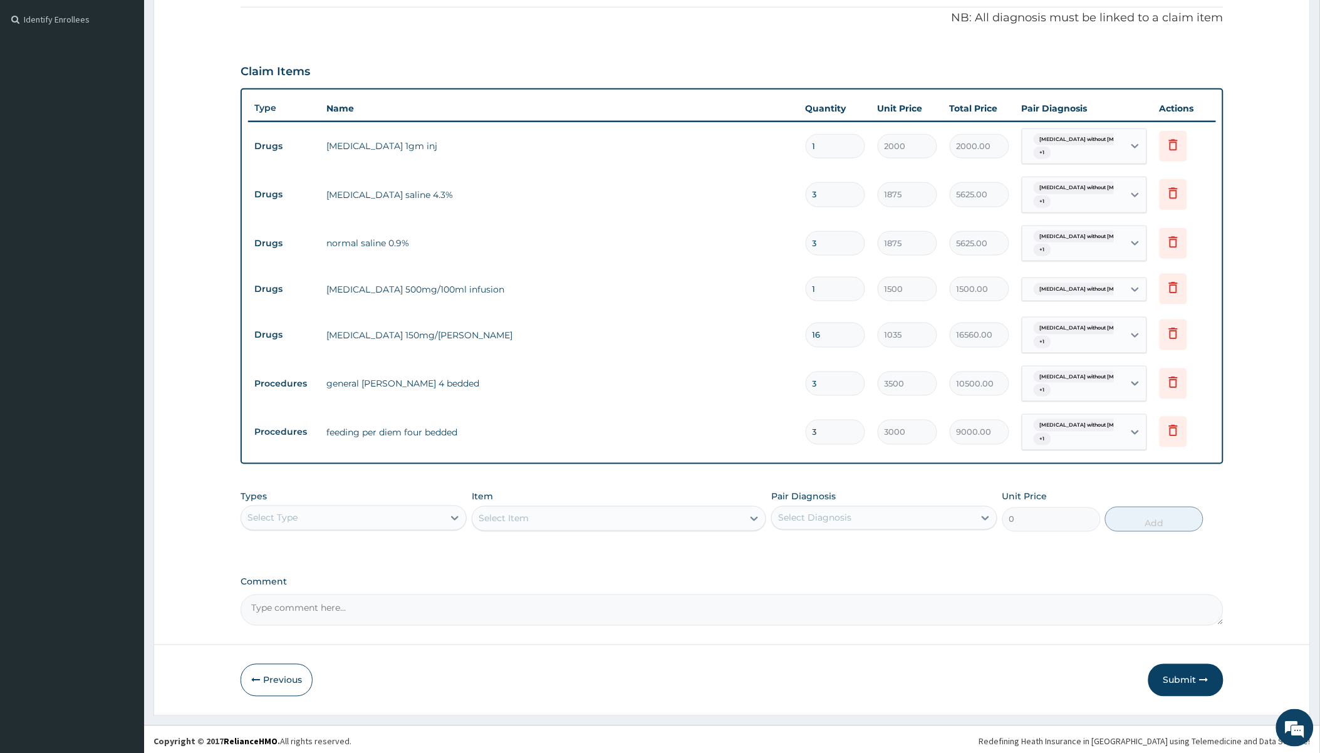
scroll to position [368, 0]
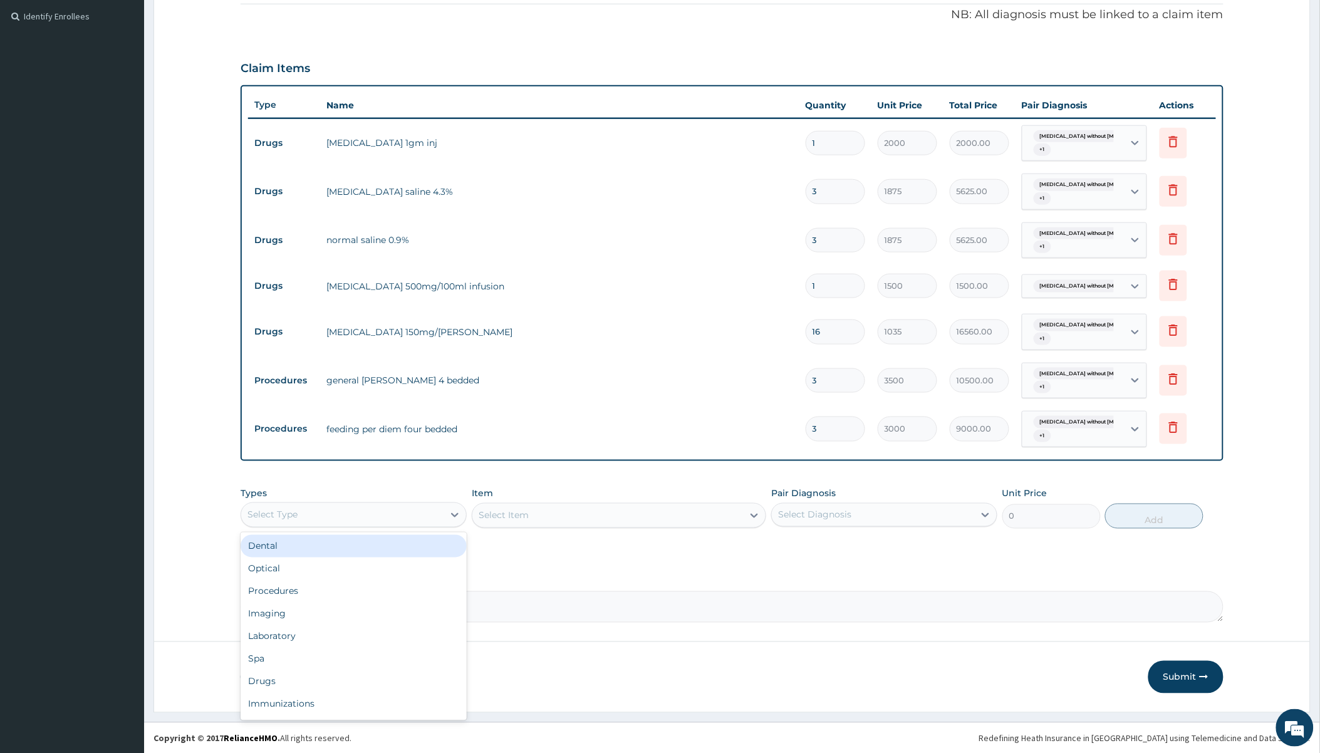
click at [386, 514] on div "Select Type" at bounding box center [342, 515] width 202 height 20
click at [343, 583] on div "Procedures" at bounding box center [354, 591] width 226 height 23
click at [592, 515] on div "Select Item" at bounding box center [607, 515] width 271 height 20
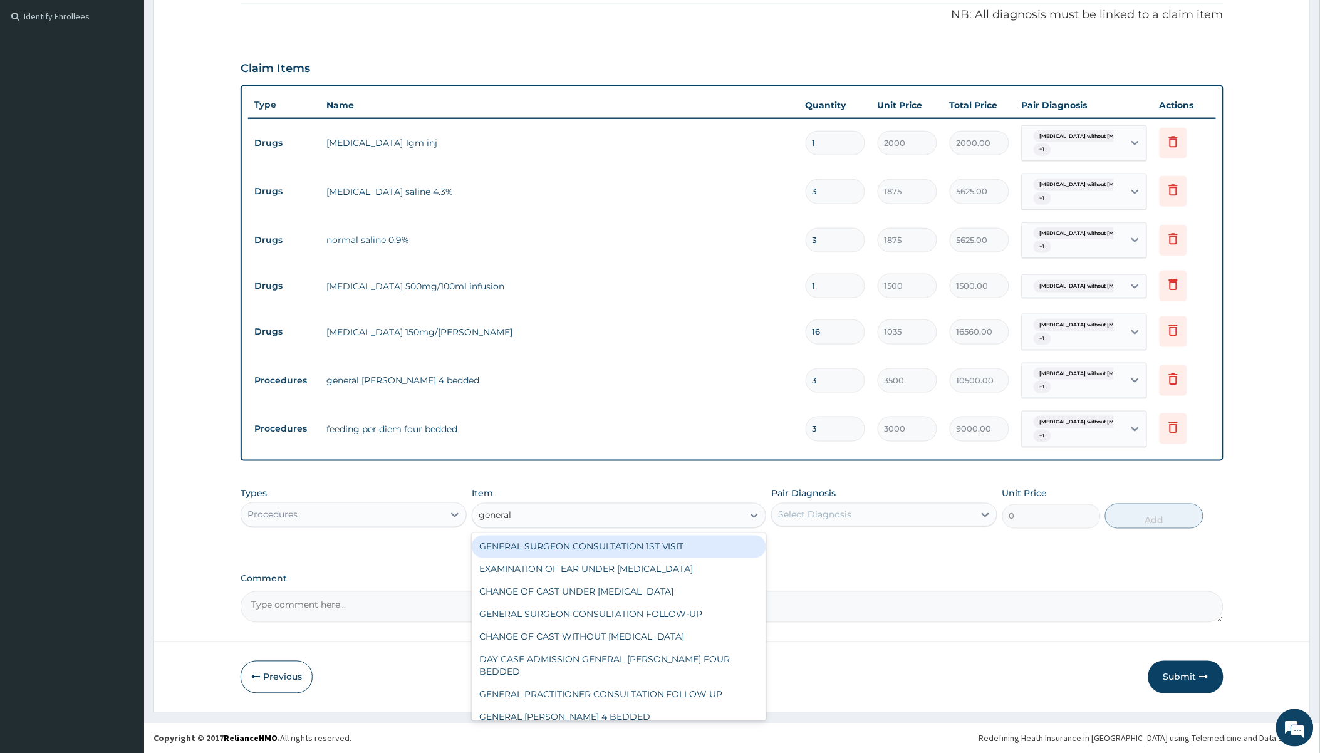
type input "general p"
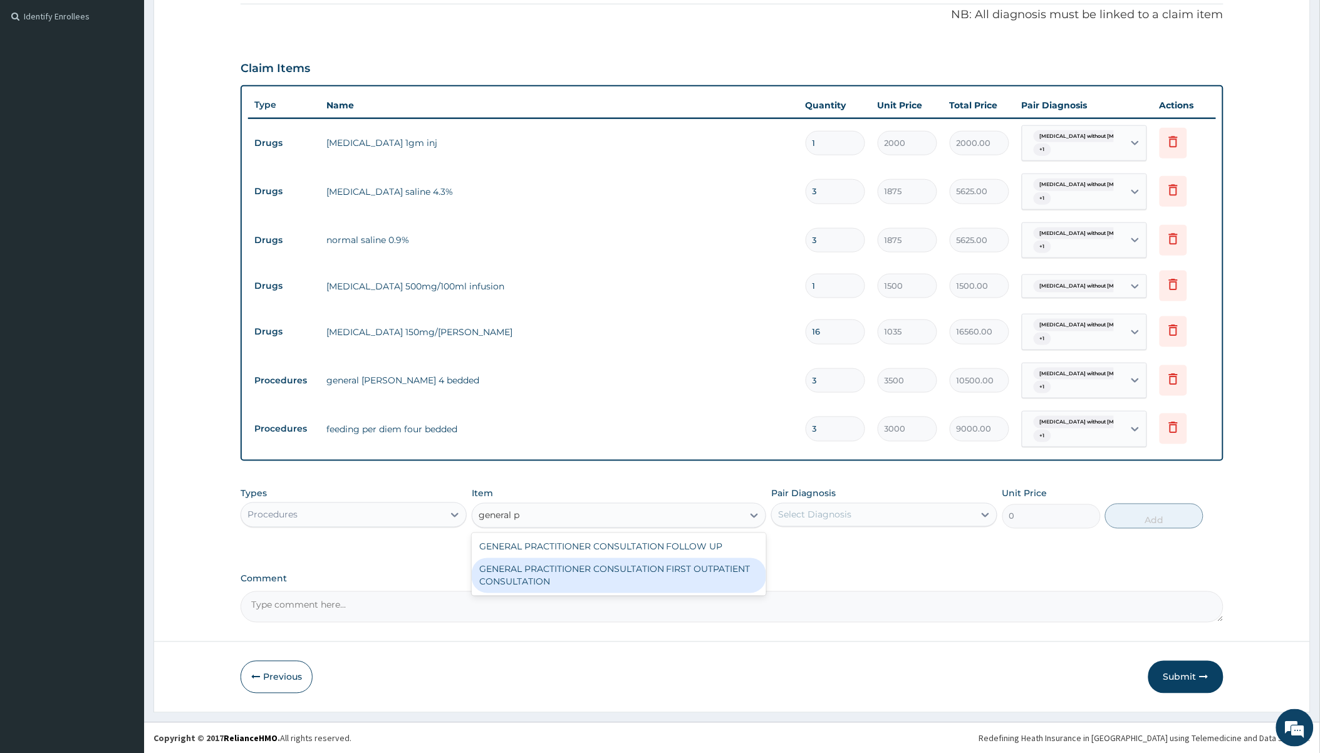
click at [650, 566] on div "GENERAL PRACTITIONER CONSULTATION FIRST OUTPATIENT CONSULTATION" at bounding box center [619, 575] width 294 height 35
type input "2400"
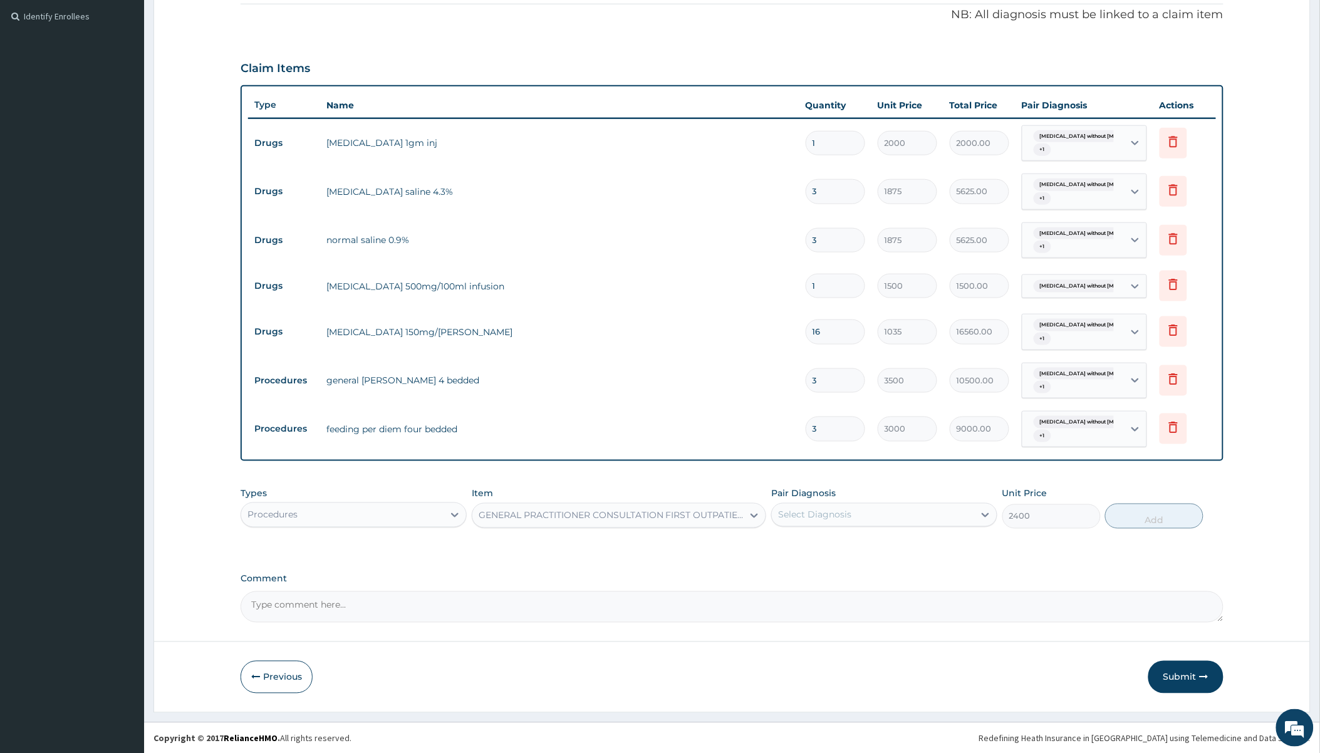
click at [718, 507] on div "Select Diagnosis" at bounding box center [873, 515] width 202 height 20
click at [718, 541] on label "Sepsis without septic shock" at bounding box center [890, 545] width 196 height 13
checkbox input "true"
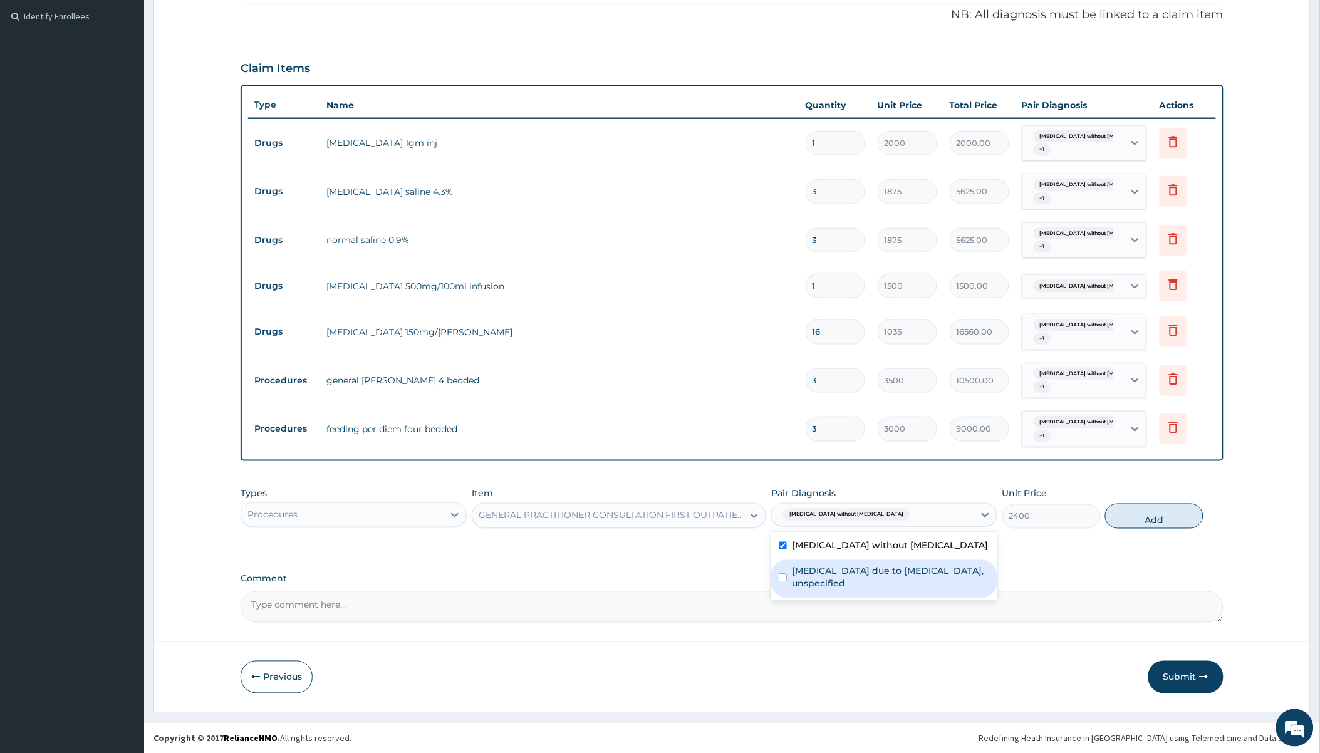
drag, startPoint x: 834, startPoint y: 572, endPoint x: 978, endPoint y: 564, distance: 144.3
click at [718, 573] on label "Malaria due to Plasmodium falciparum, unspecified" at bounding box center [891, 577] width 198 height 25
checkbox input "true"
click at [718, 514] on button "Add" at bounding box center [1154, 516] width 98 height 25
type input "0"
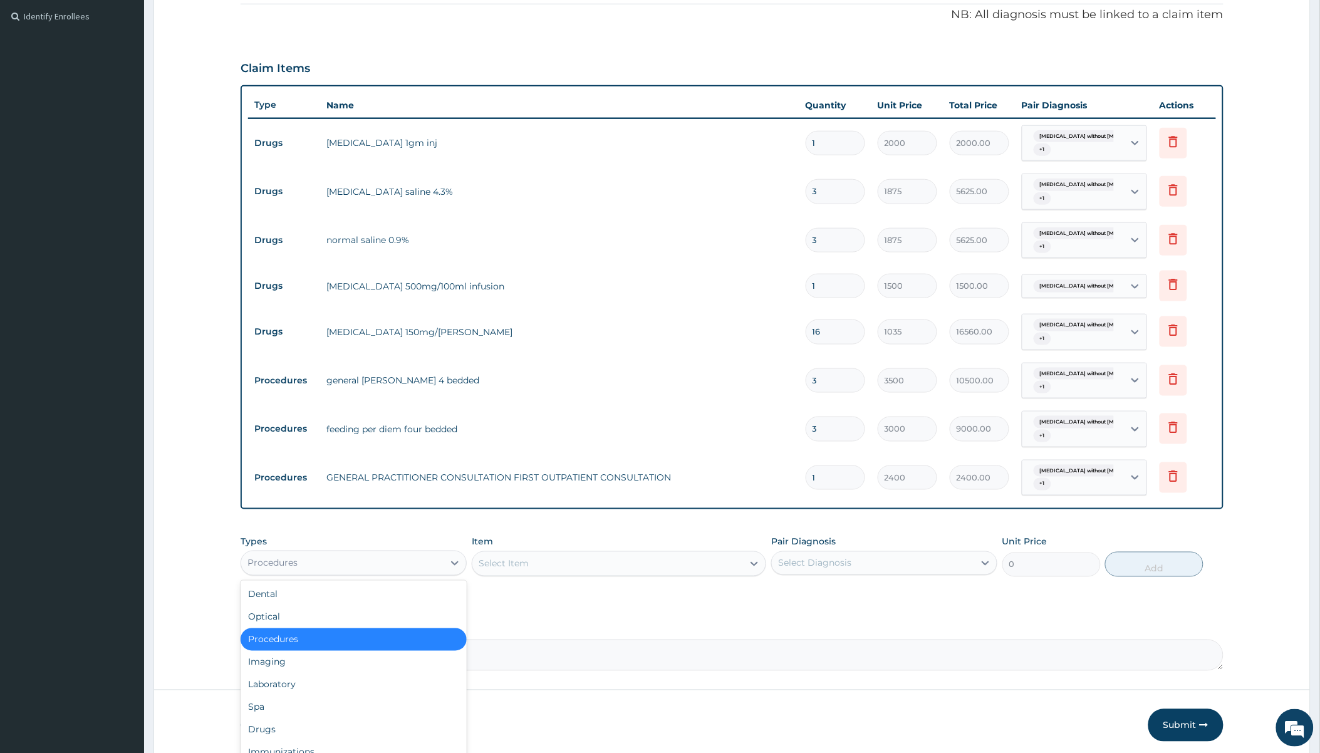
click at [380, 564] on div "Procedures" at bounding box center [342, 563] width 202 height 20
type input "dr"
click at [718, 342] on td "paracetamol 150mg/ml vial" at bounding box center [559, 331] width 479 height 25
click at [591, 575] on div "Select Item" at bounding box center [619, 563] width 294 height 25
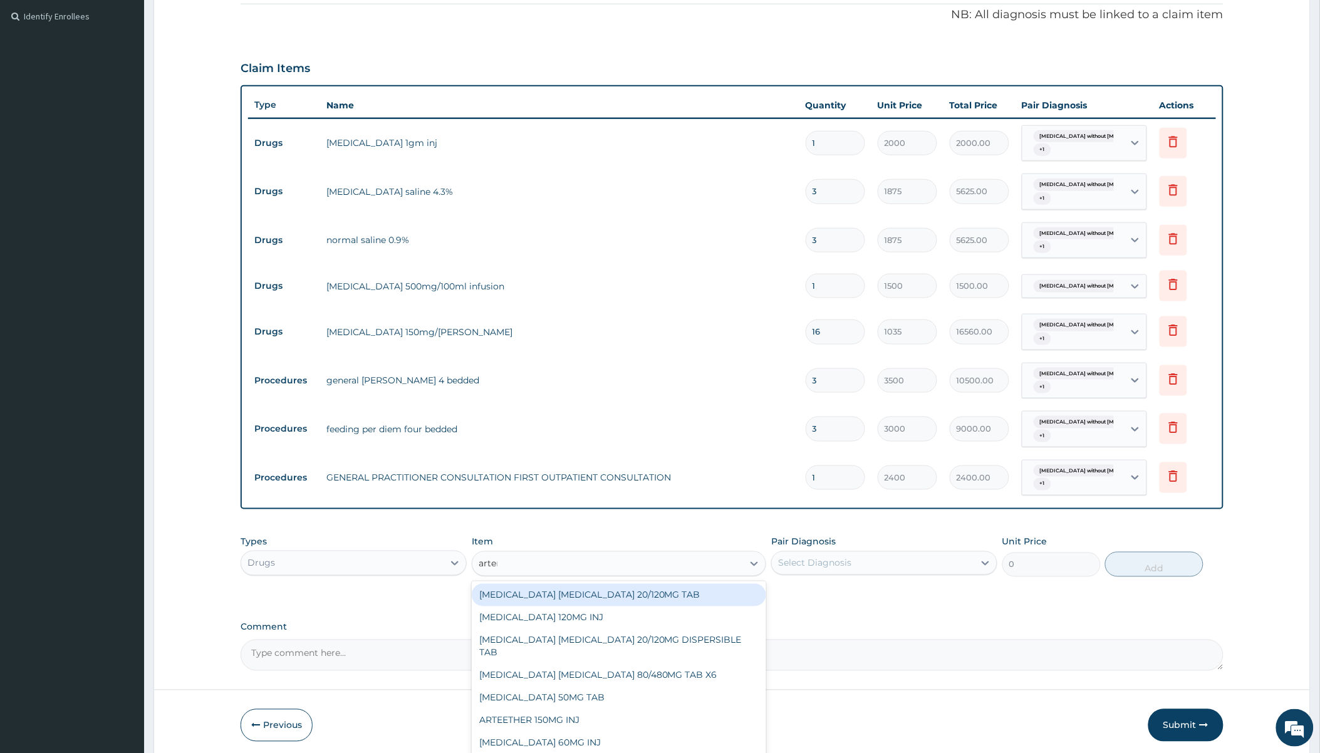
type input "arteme"
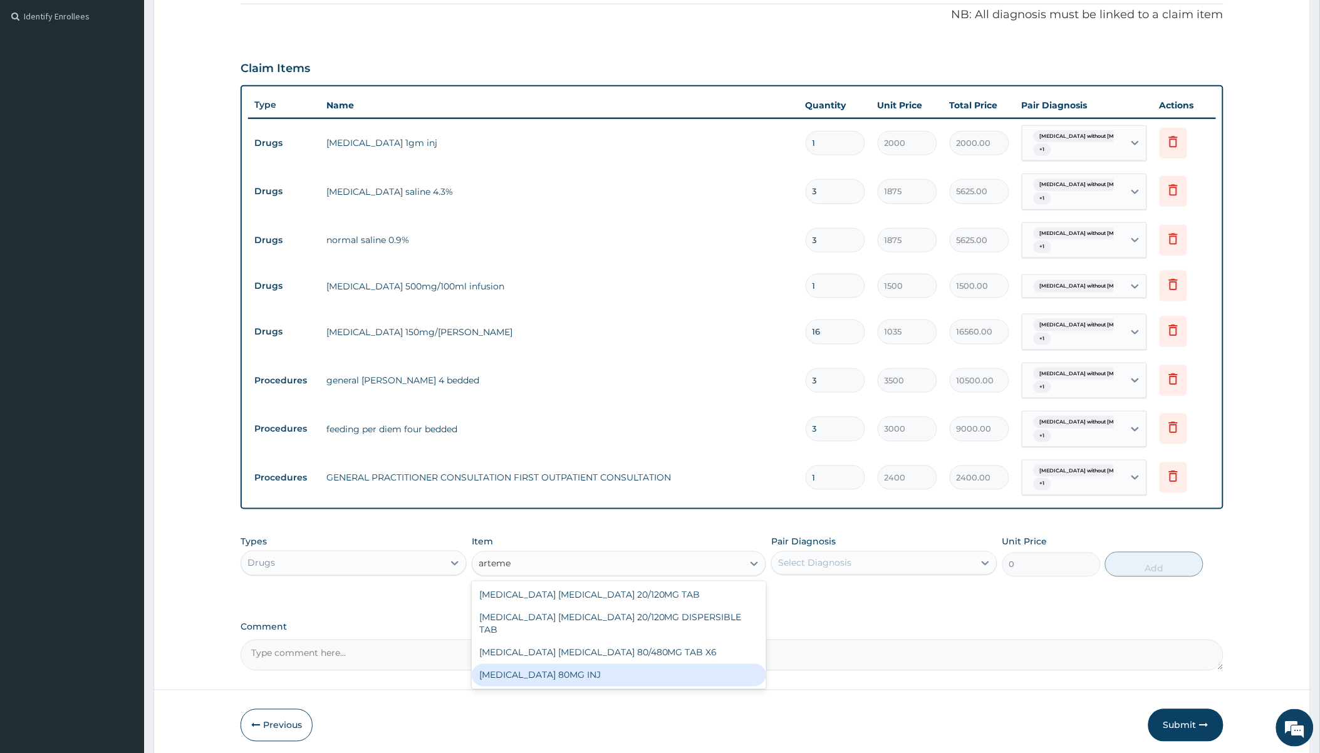
drag, startPoint x: 610, startPoint y: 661, endPoint x: 747, endPoint y: 605, distance: 148.1
click at [611, 664] on div "ARTEMETHER 80MG INJ" at bounding box center [619, 675] width 294 height 23
type input "2000"
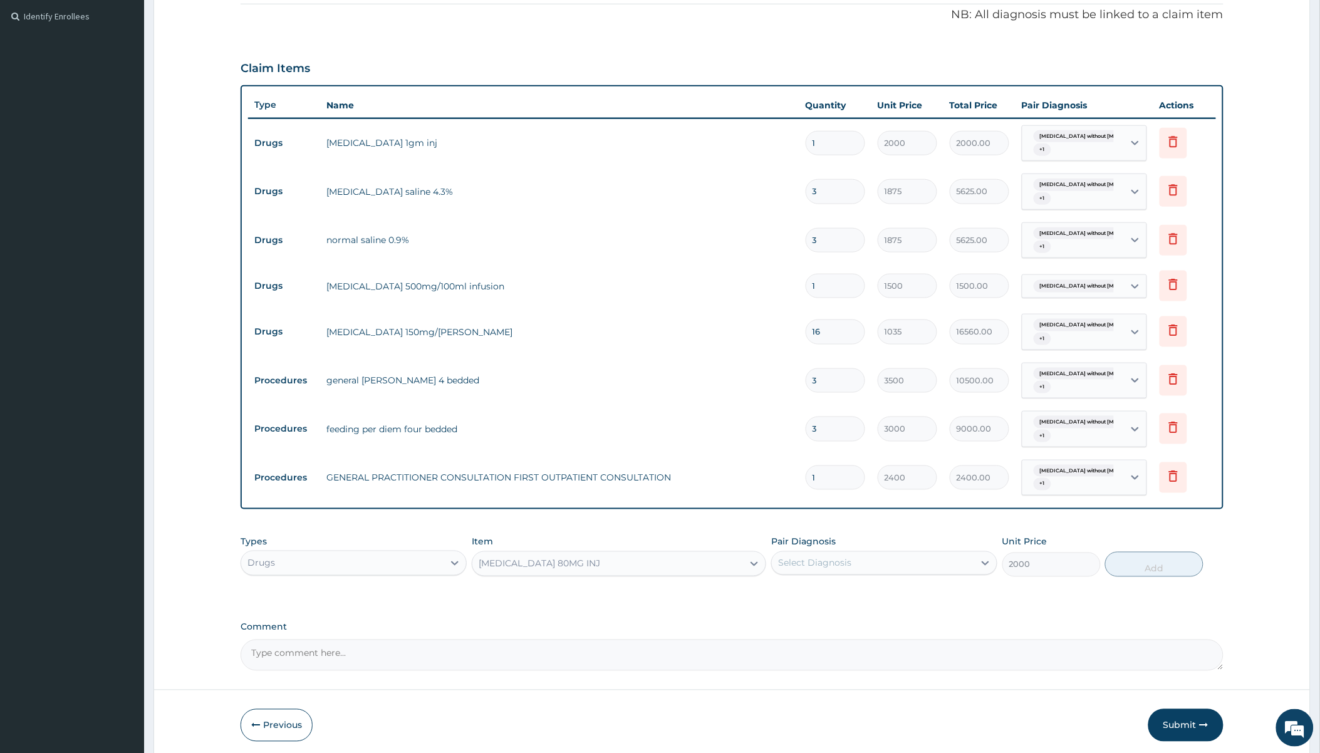
click at [718, 562] on div "Select Diagnosis" at bounding box center [814, 563] width 73 height 13
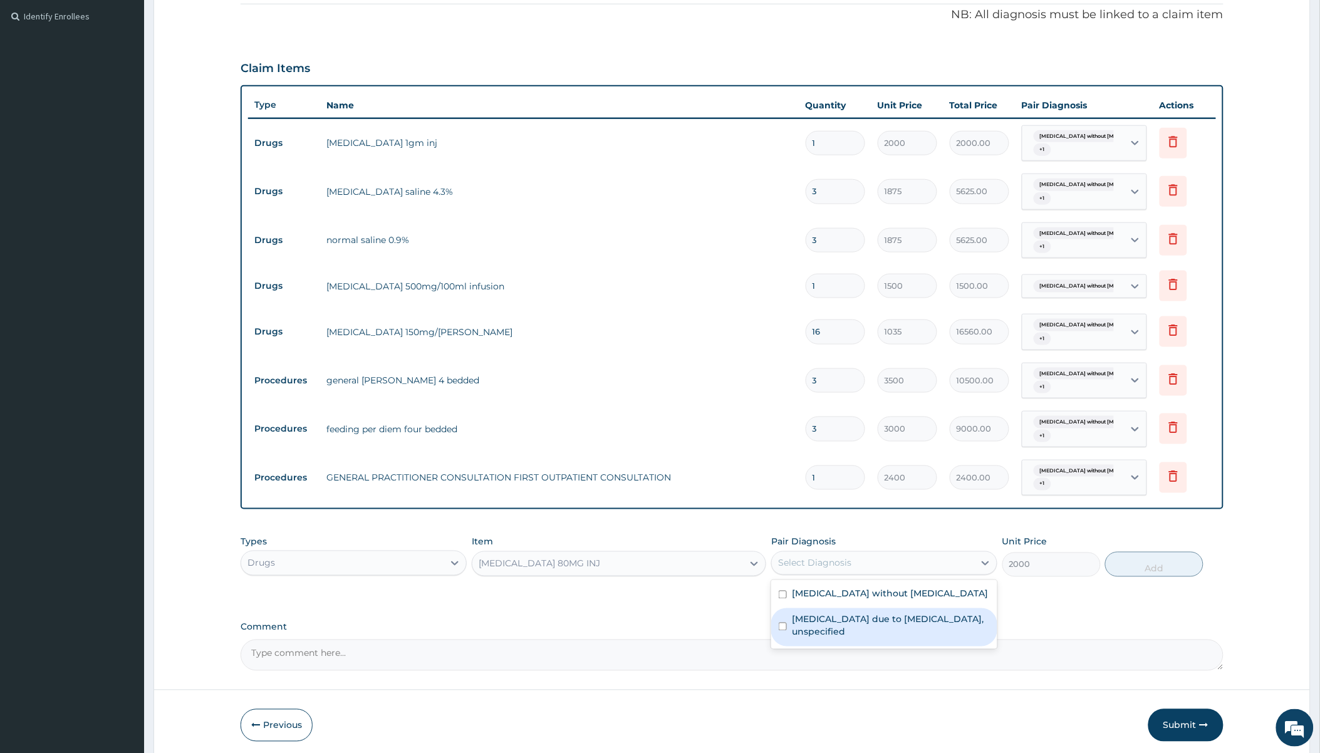
drag, startPoint x: 844, startPoint y: 624, endPoint x: 995, endPoint y: 596, distance: 153.6
click at [718, 625] on label "Malaria due to Plasmodium falciparum, unspecified" at bounding box center [891, 625] width 198 height 25
checkbox input "true"
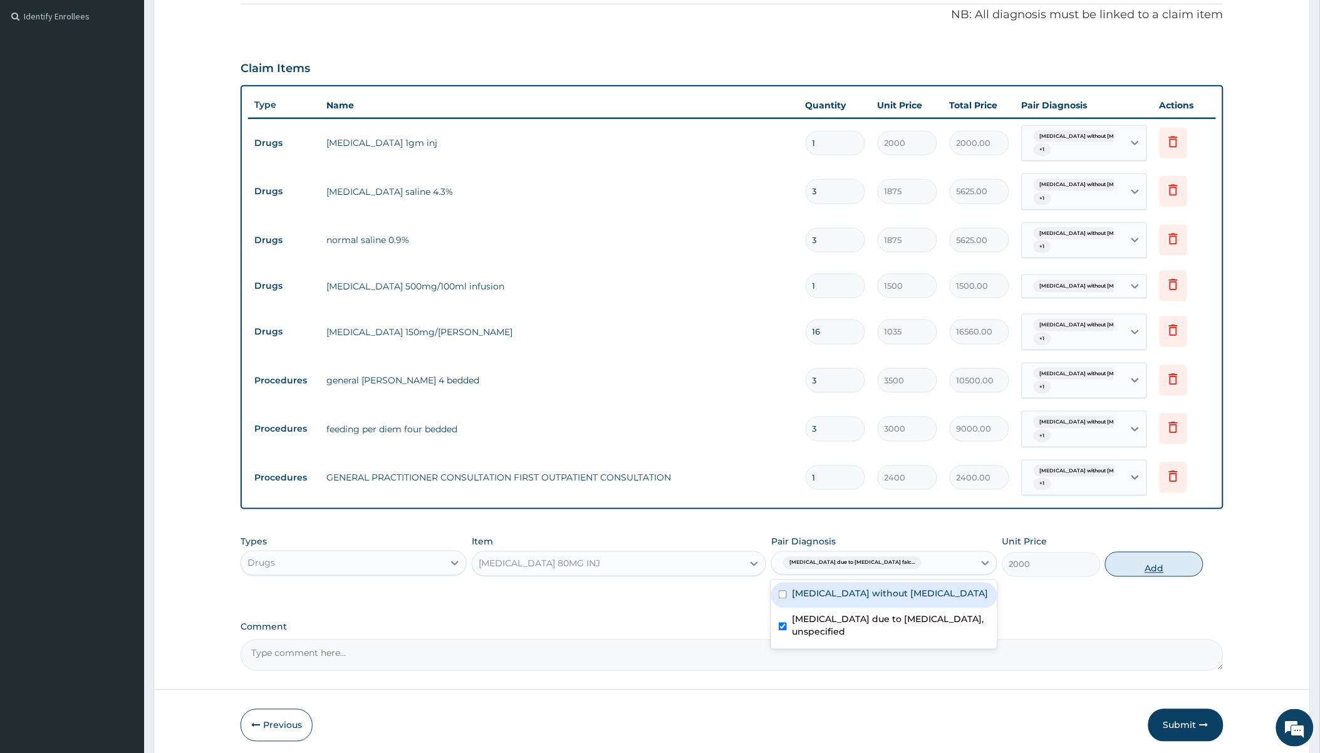
click at [718, 556] on button "Add" at bounding box center [1154, 564] width 98 height 25
type input "0"
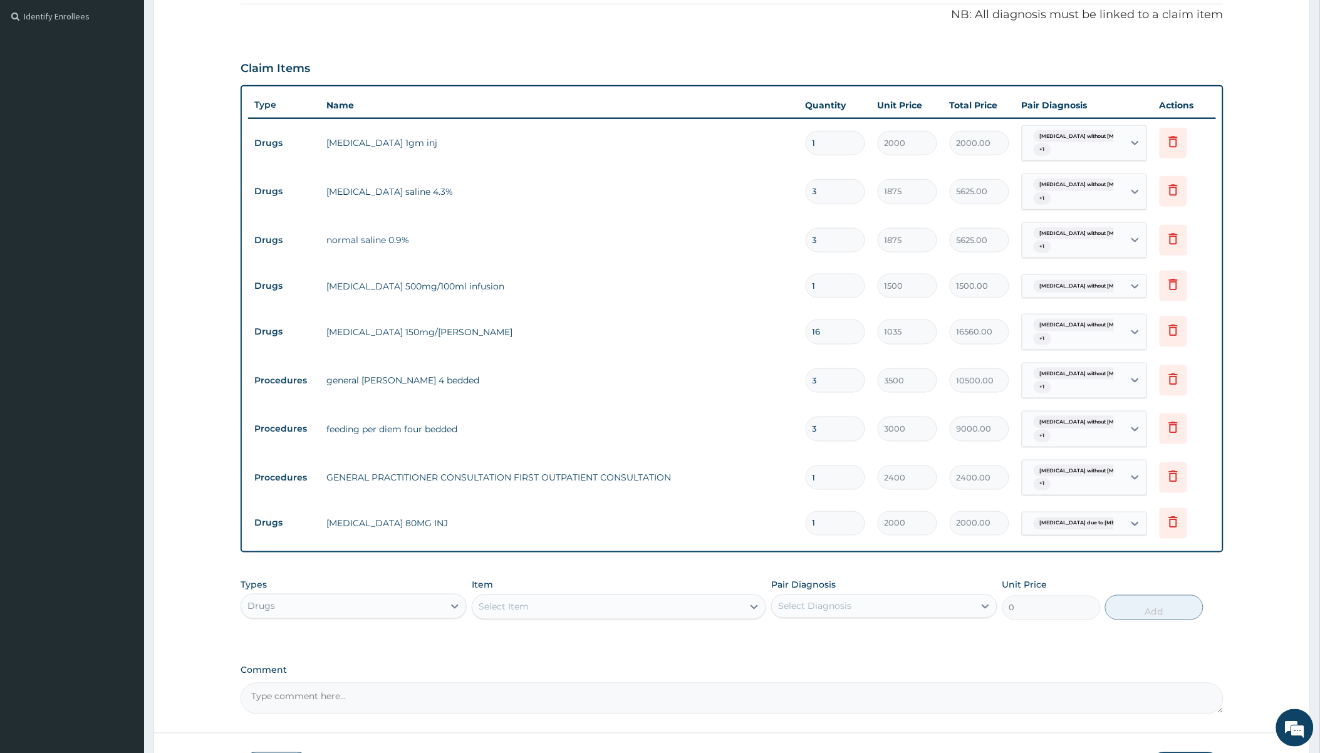
click at [502, 610] on div "Select Item" at bounding box center [504, 607] width 50 height 13
type input "lorati"
click at [593, 636] on div "LORATIDINE 5MG/5ML SYRUP" at bounding box center [619, 638] width 294 height 23
type input "900"
drag, startPoint x: 837, startPoint y: 613, endPoint x: 851, endPoint y: 604, distance: 16.0
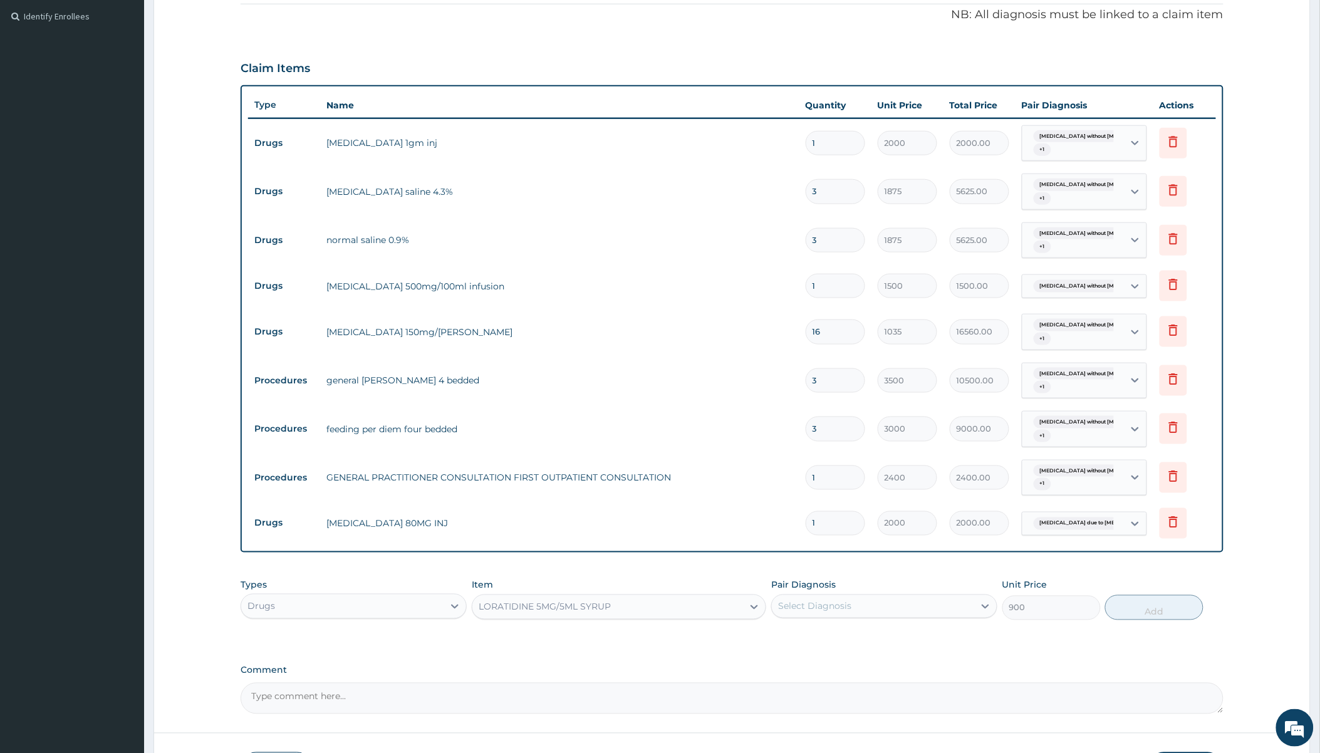
click at [718, 612] on div "Select Diagnosis" at bounding box center [873, 606] width 202 height 20
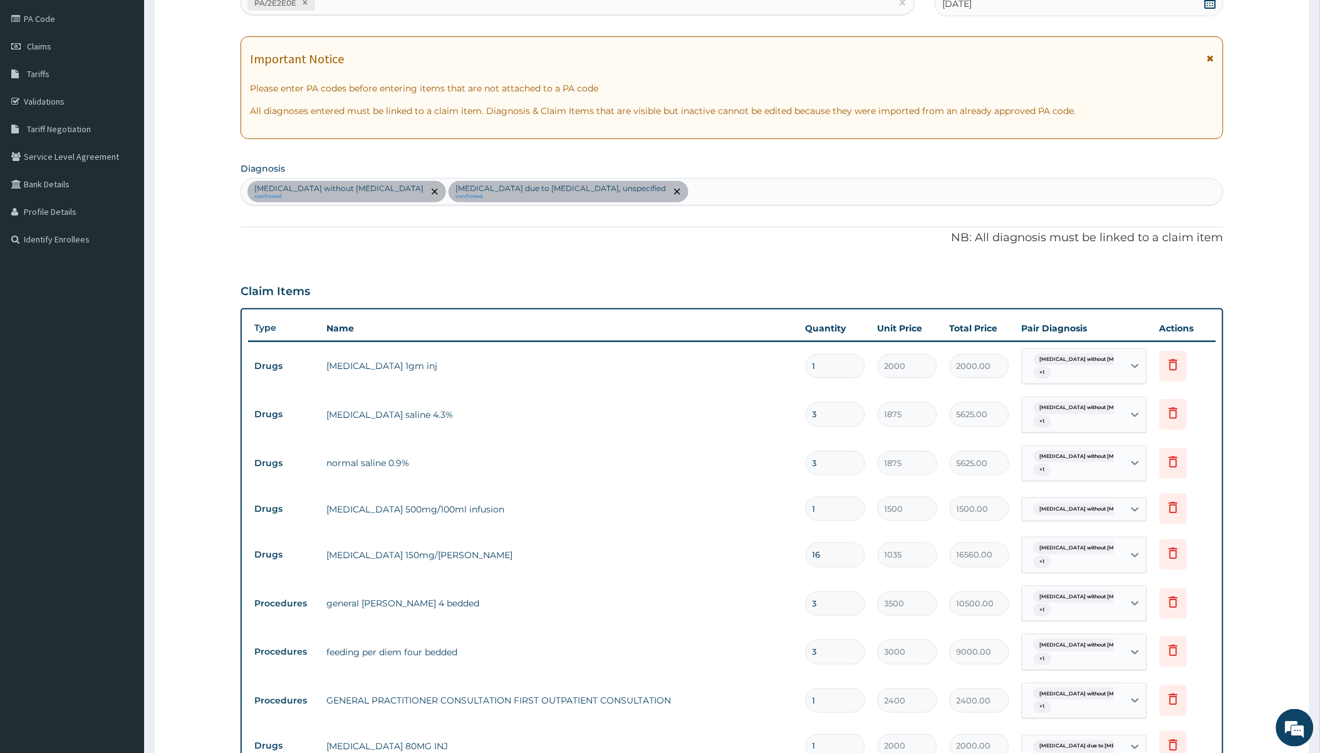
scroll to position [90, 0]
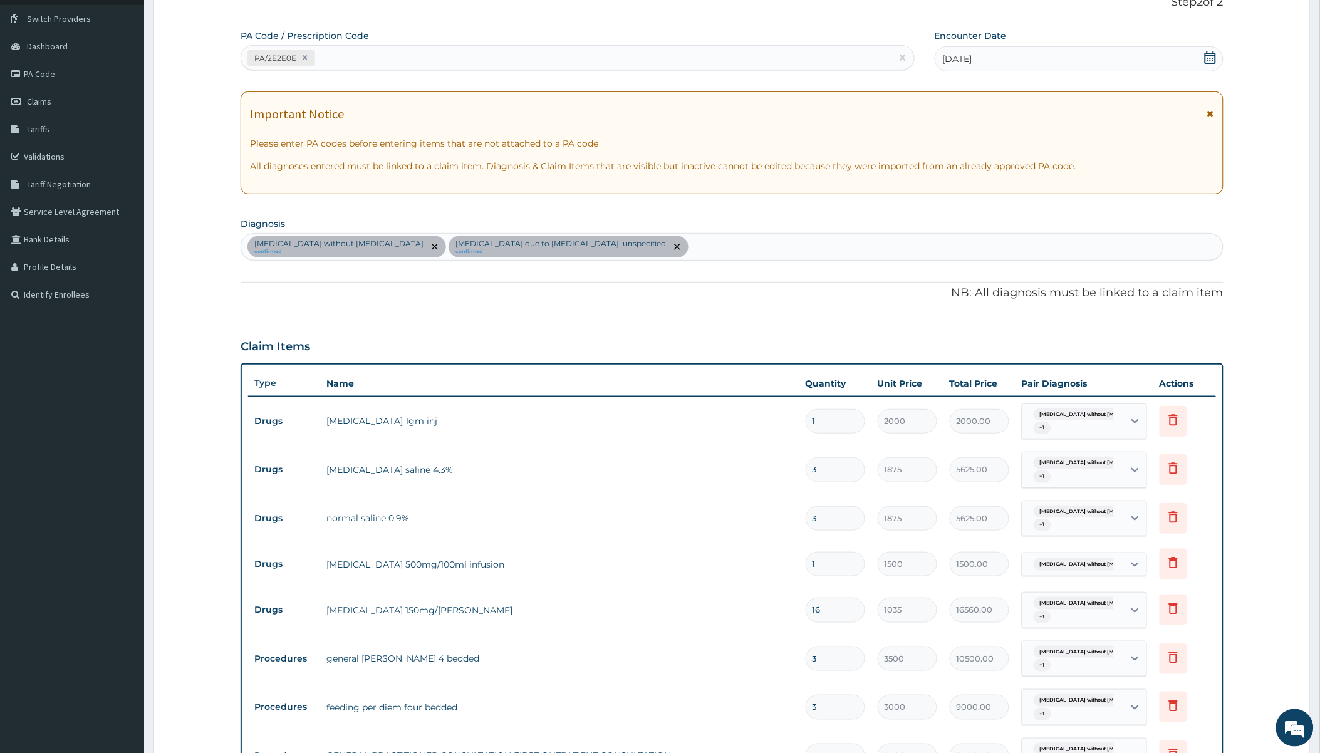
click at [667, 254] on div "Sepsis without septic shock confirmed Malaria due to Plasmodium falciparum, uns…" at bounding box center [731, 247] width 981 height 26
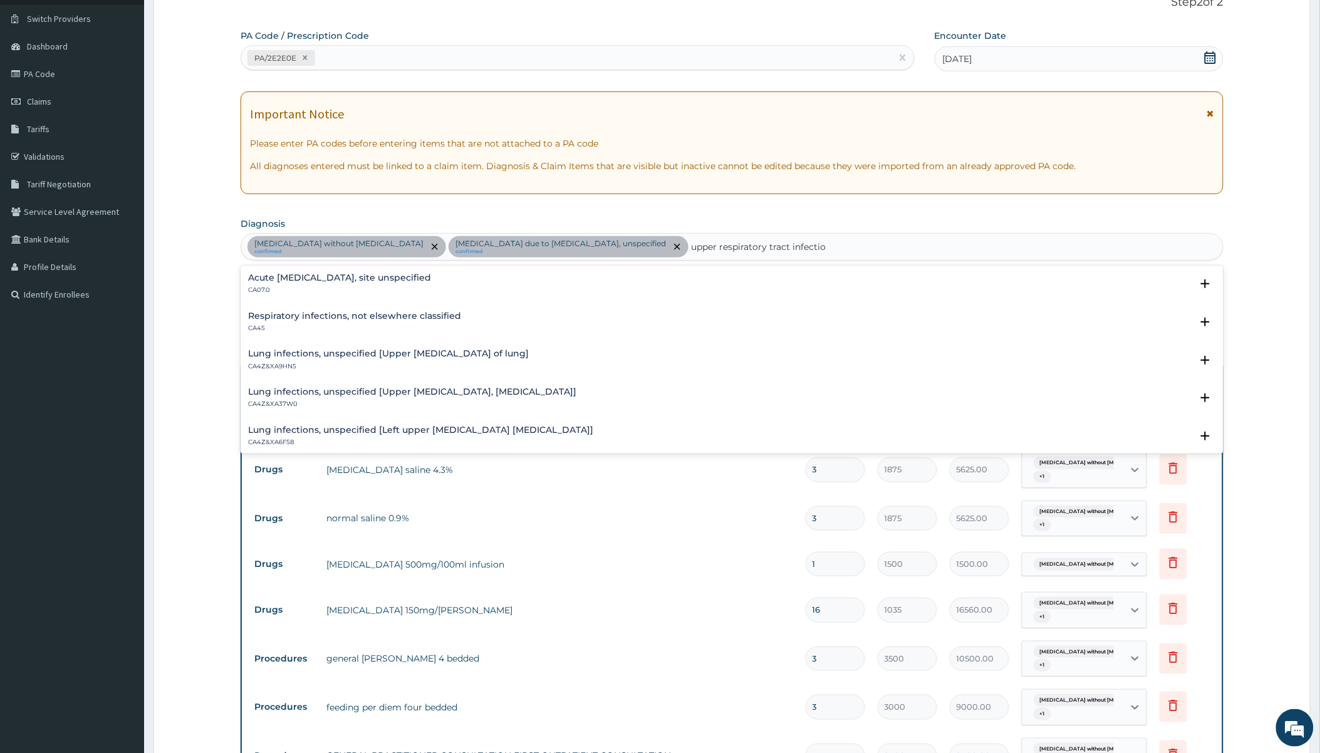
type input "upper respiratory tract infection"
click at [359, 277] on h4 "Acute upper respiratory infection, site unspecified" at bounding box center [339, 277] width 183 height 9
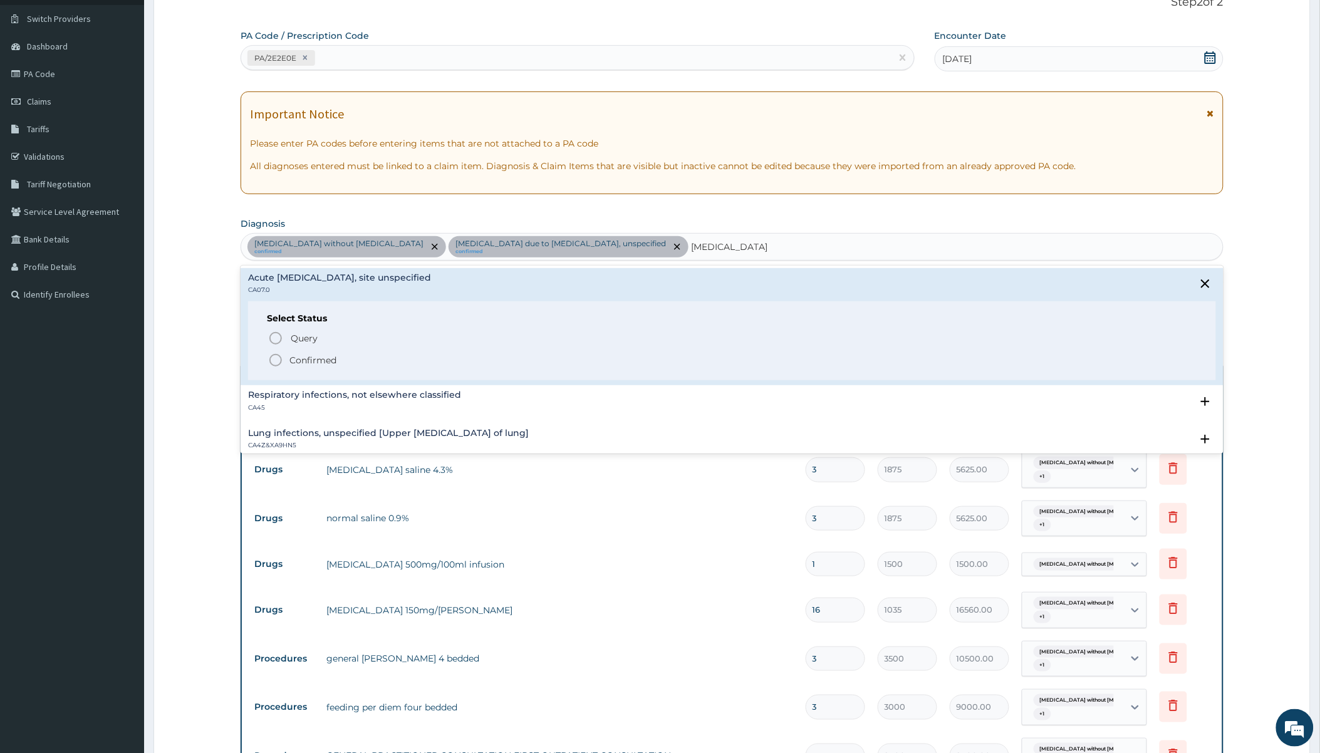
click at [321, 358] on p "Confirmed" at bounding box center [312, 360] width 47 height 13
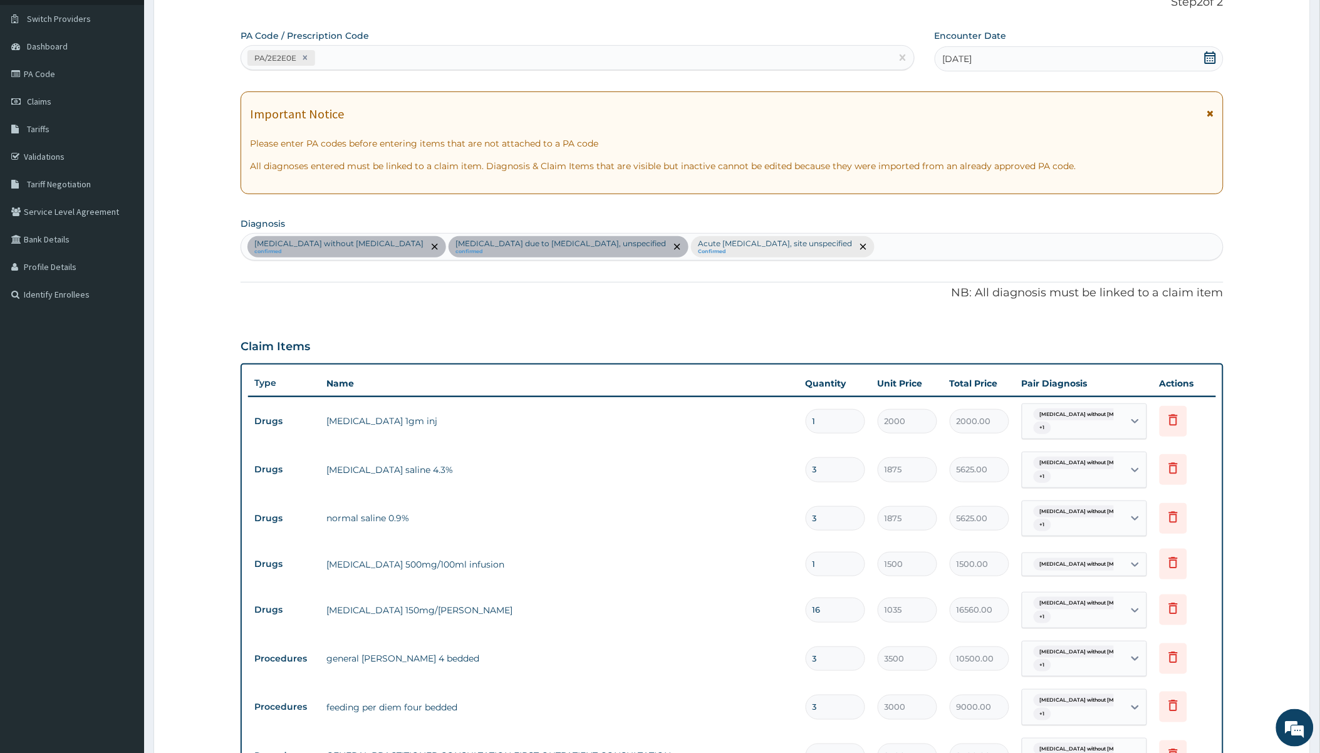
scroll to position [438, 0]
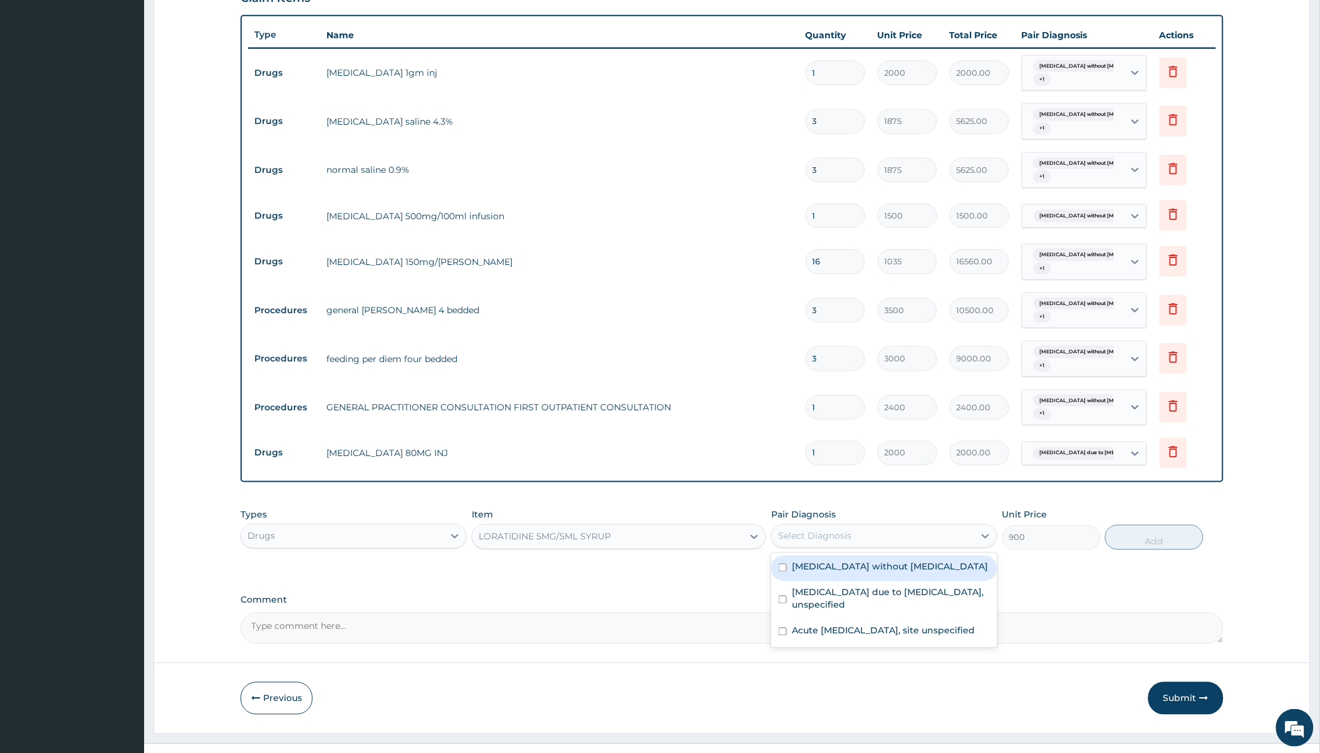
click at [718, 537] on div "Select Diagnosis" at bounding box center [873, 536] width 202 height 20
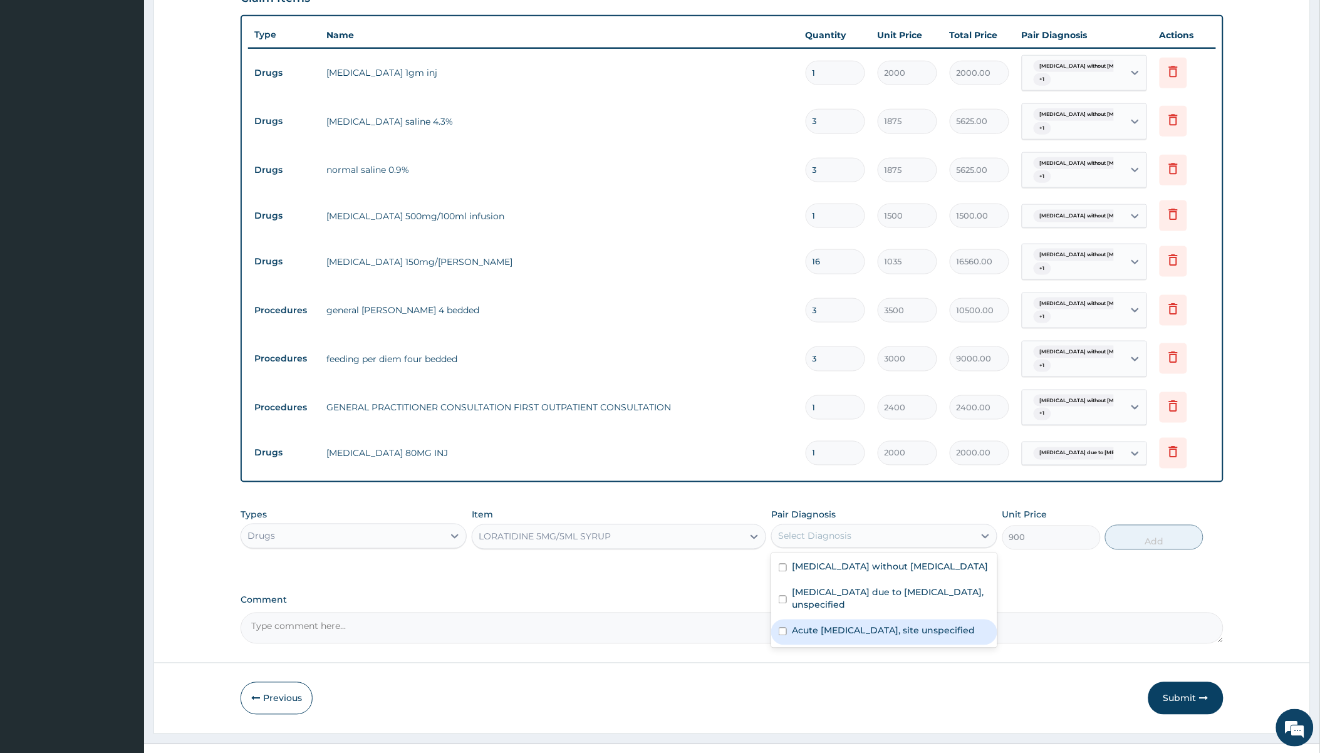
click at [718, 637] on label "Acute upper respiratory infection, site unspecified" at bounding box center [883, 630] width 183 height 13
checkbox input "true"
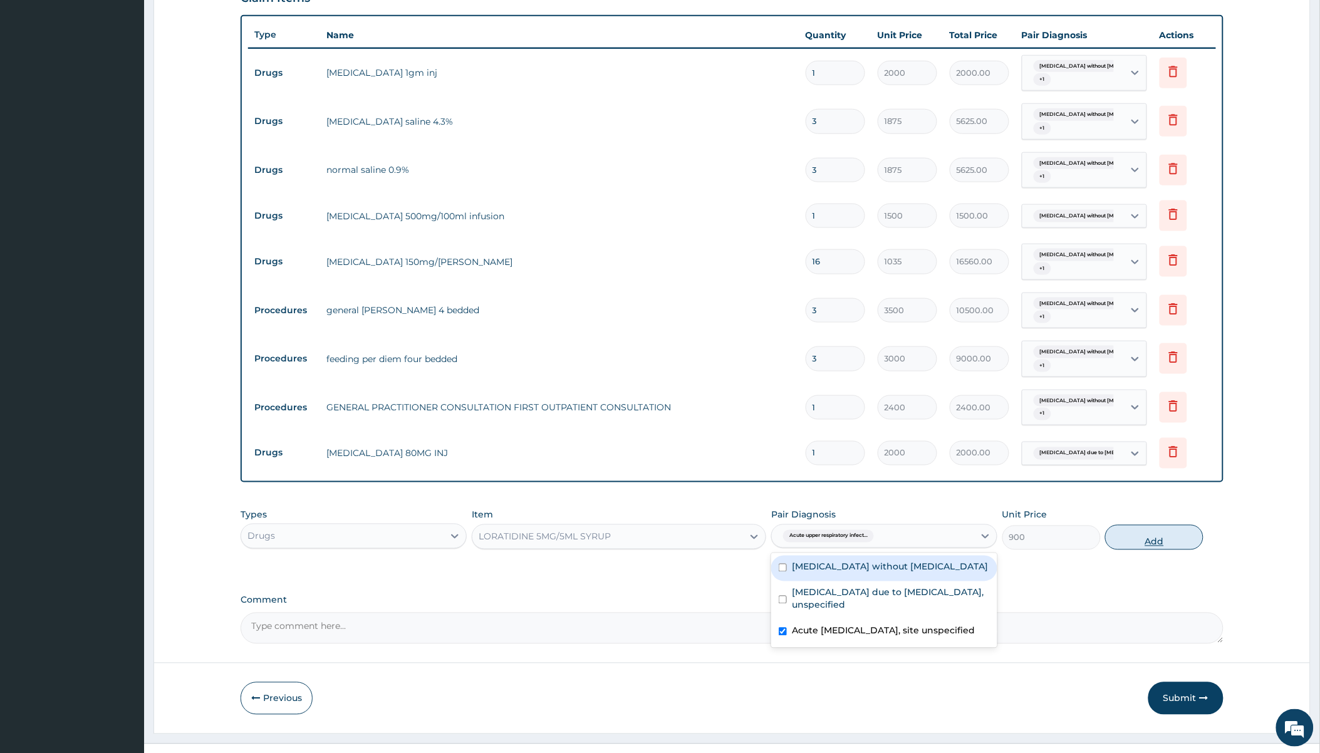
click at [718, 539] on button "Add" at bounding box center [1154, 537] width 98 height 25
type input "0"
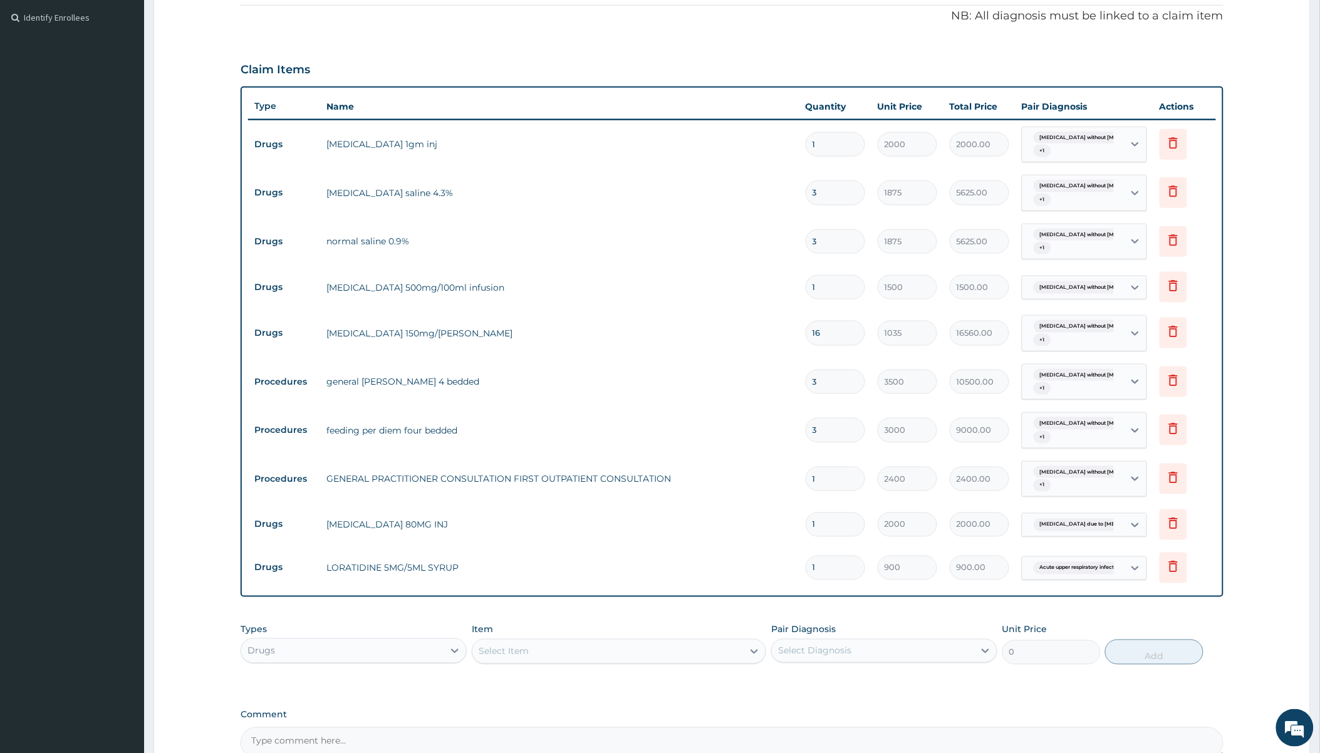
scroll to position [505, 0]
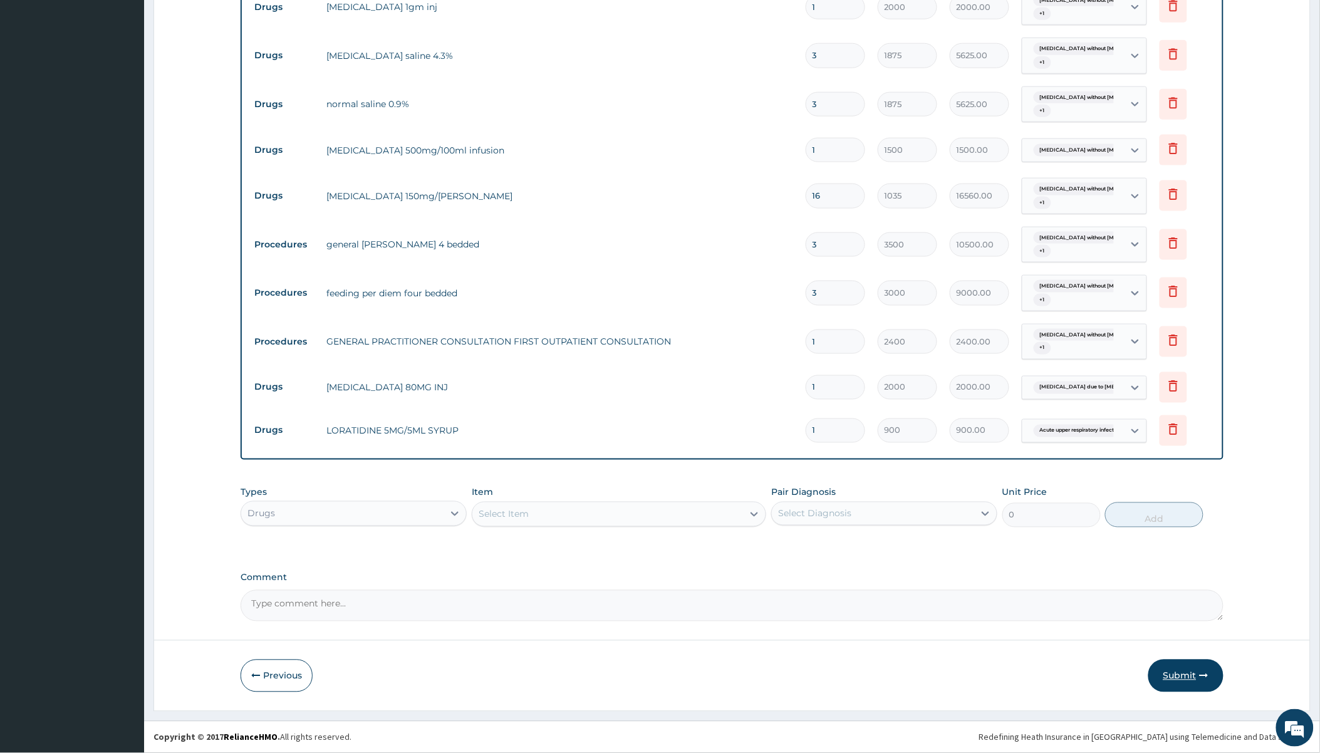
click at [718, 668] on button "Submit" at bounding box center [1185, 676] width 75 height 33
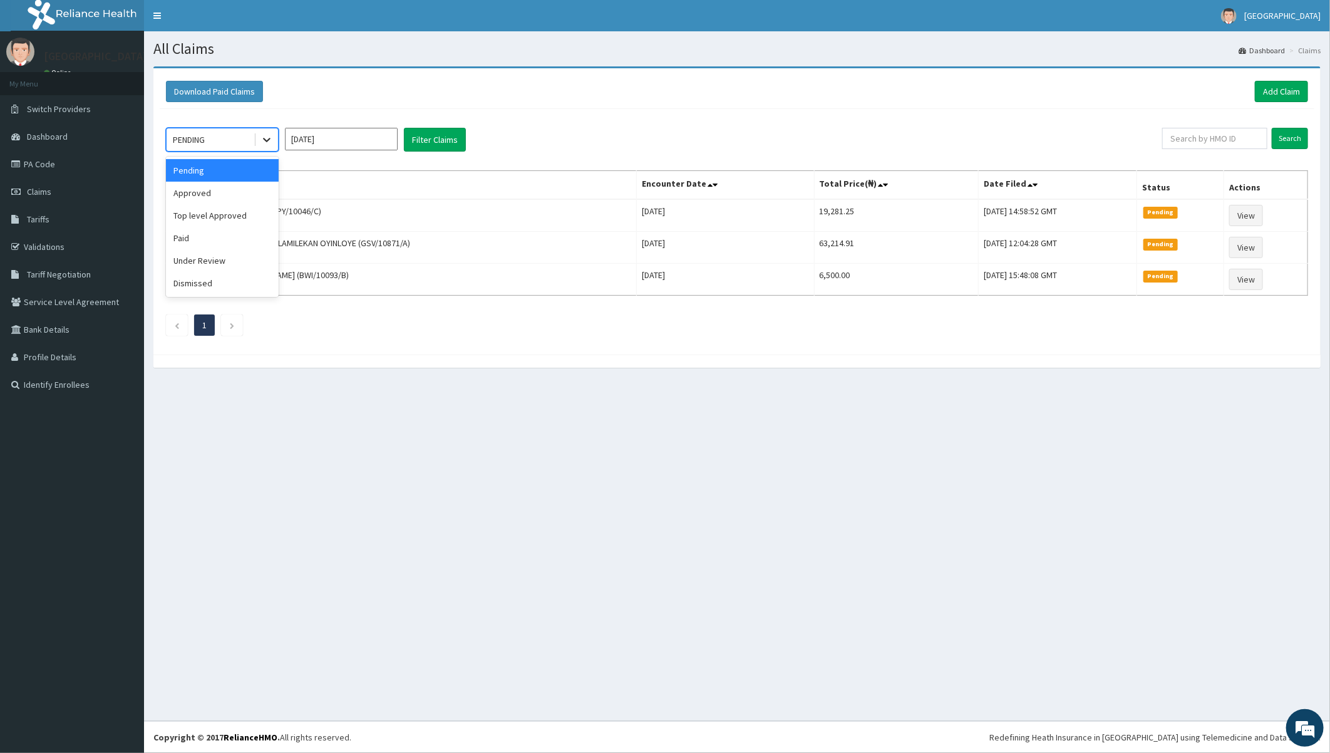
click at [271, 138] on icon at bounding box center [267, 139] width 13 height 13
click at [222, 257] on div "Under Review" at bounding box center [222, 260] width 113 height 23
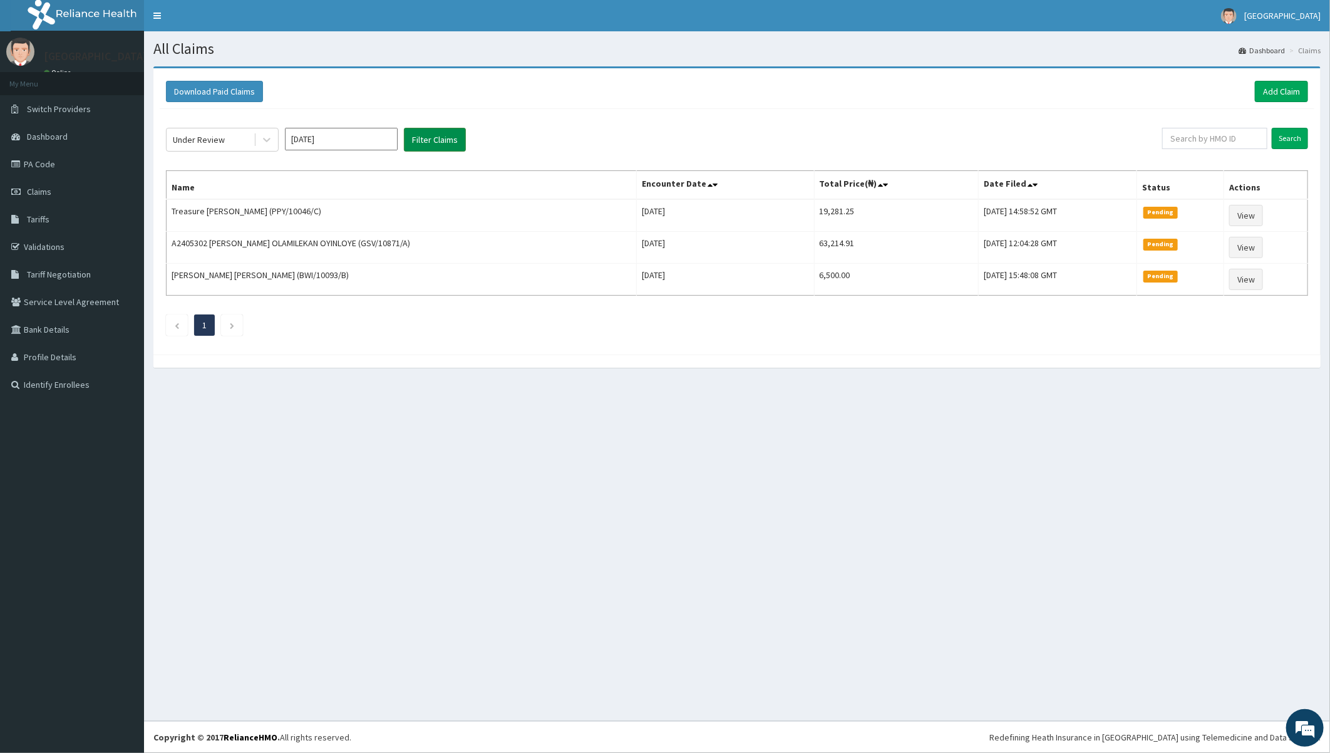
click at [431, 133] on button "Filter Claims" at bounding box center [435, 140] width 62 height 24
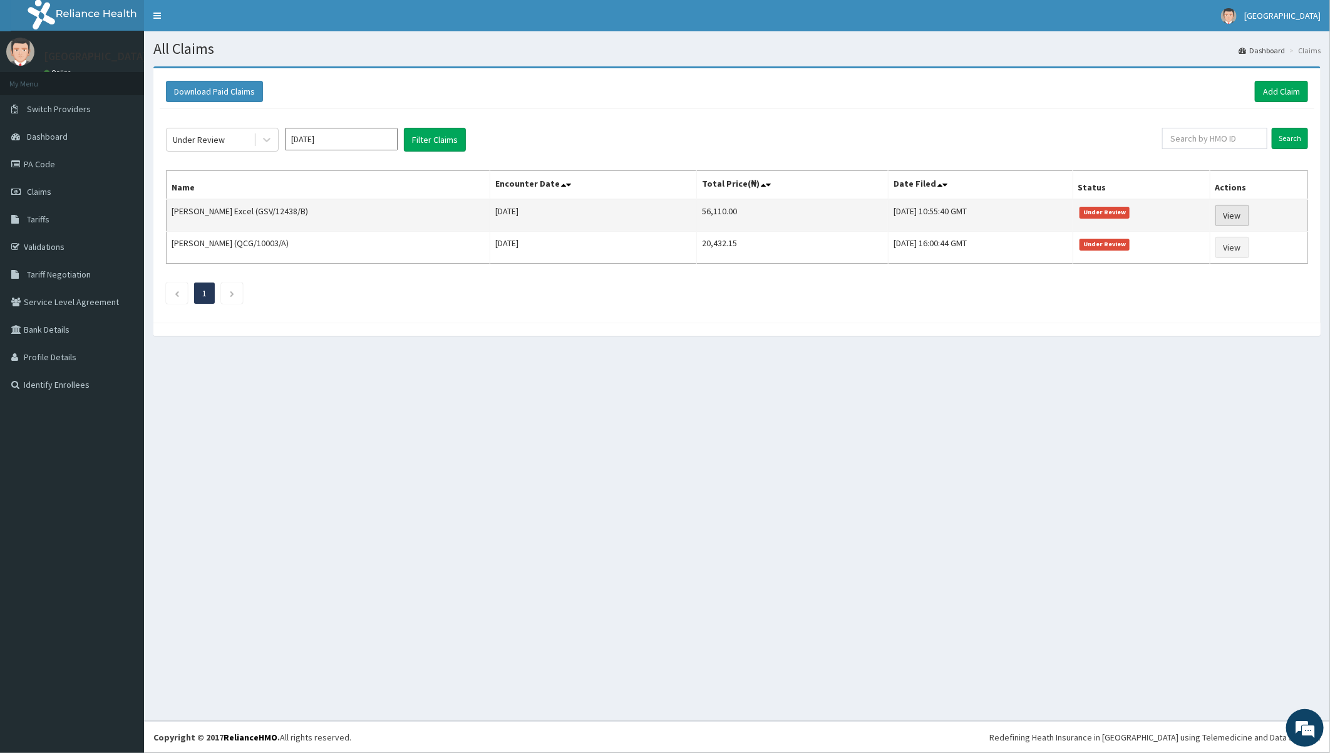
click at [1231, 209] on link "View" at bounding box center [1233, 215] width 34 height 21
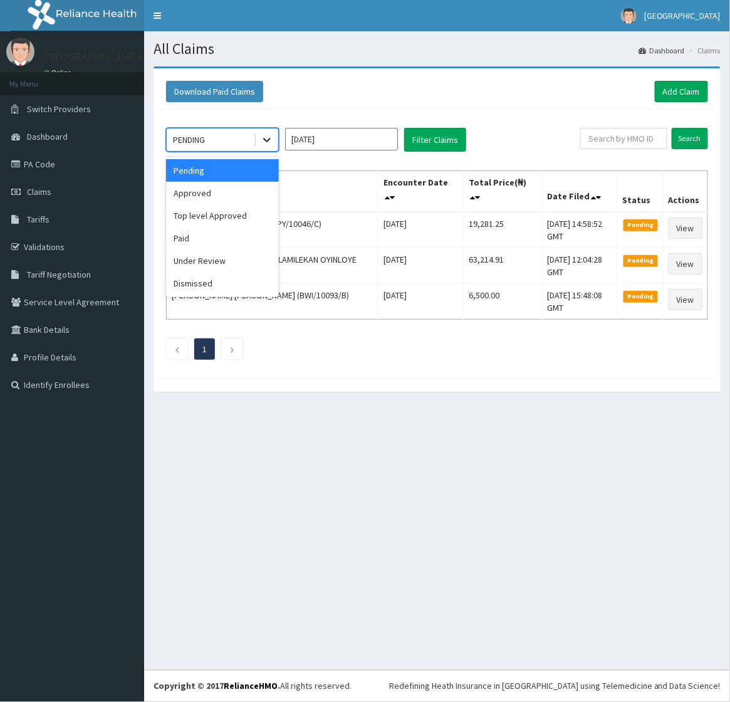
click at [265, 140] on icon at bounding box center [267, 140] width 8 height 4
click at [203, 261] on div "Under Review" at bounding box center [222, 260] width 113 height 23
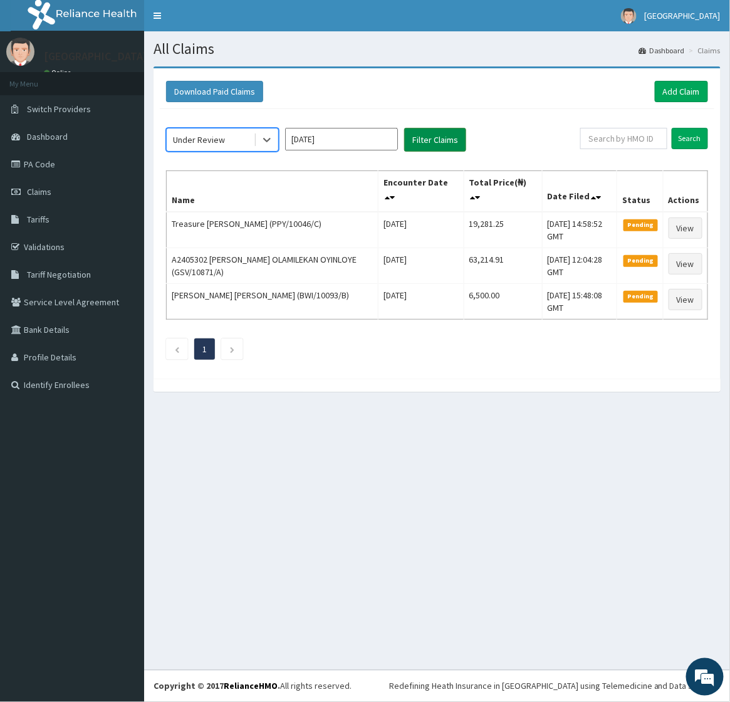
click at [437, 134] on button "Filter Claims" at bounding box center [435, 140] width 62 height 24
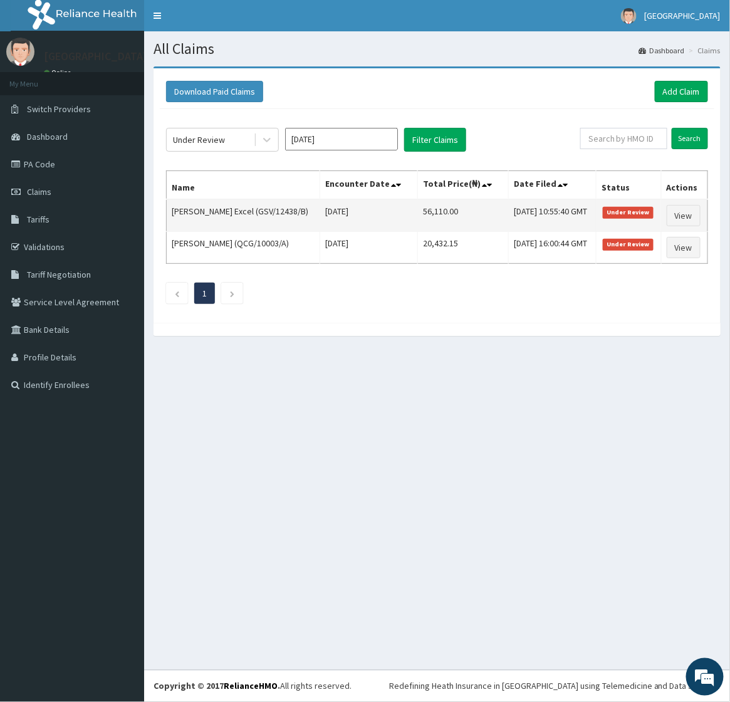
click at [180, 210] on td "Okoro Excel (GSV/12438/B)" at bounding box center [243, 215] width 153 height 33
drag, startPoint x: 180, startPoint y: 210, endPoint x: 195, endPoint y: 210, distance: 15.0
click at [195, 210] on td "Okoro Excel (GSV/12438/B)" at bounding box center [243, 215] width 153 height 33
copy td "Okoro Excel"
click at [680, 215] on link "View" at bounding box center [683, 215] width 34 height 21
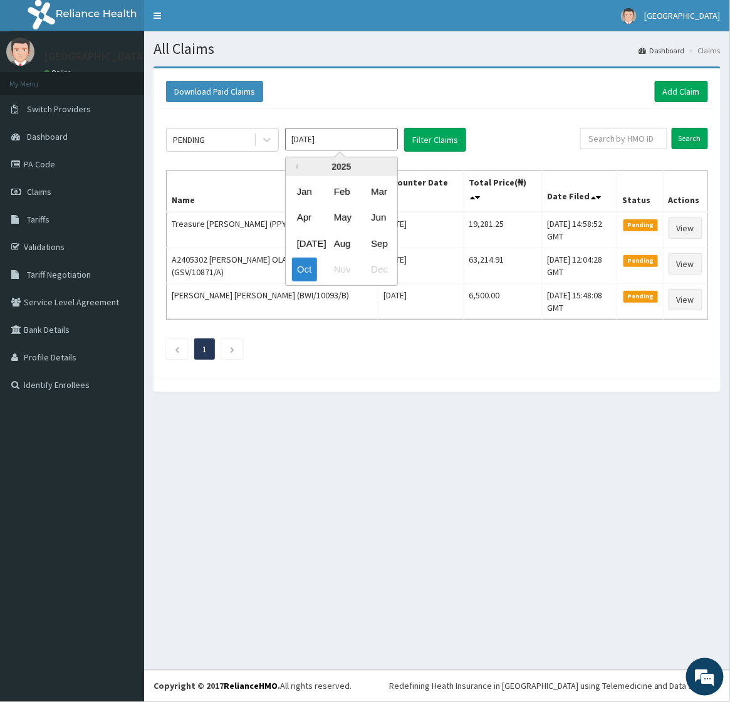
click at [309, 147] on input "[DATE]" at bounding box center [341, 139] width 113 height 23
click at [378, 371] on div "PENDING [DATE] Previous Year [DATE] Feb Mar Apr May Jun [DATE] Aug Sep Oct Nov …" at bounding box center [437, 240] width 554 height 263
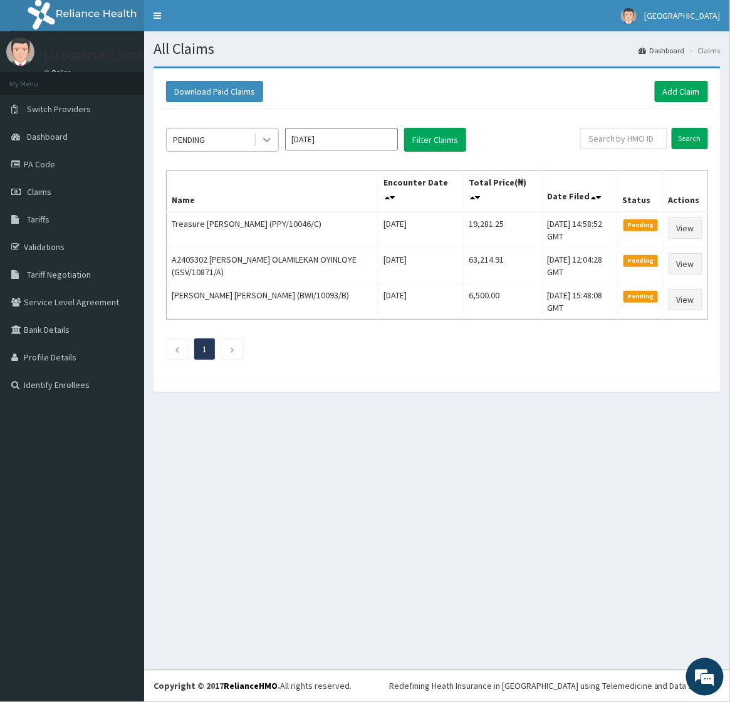
click at [264, 135] on icon at bounding box center [267, 139] width 13 height 13
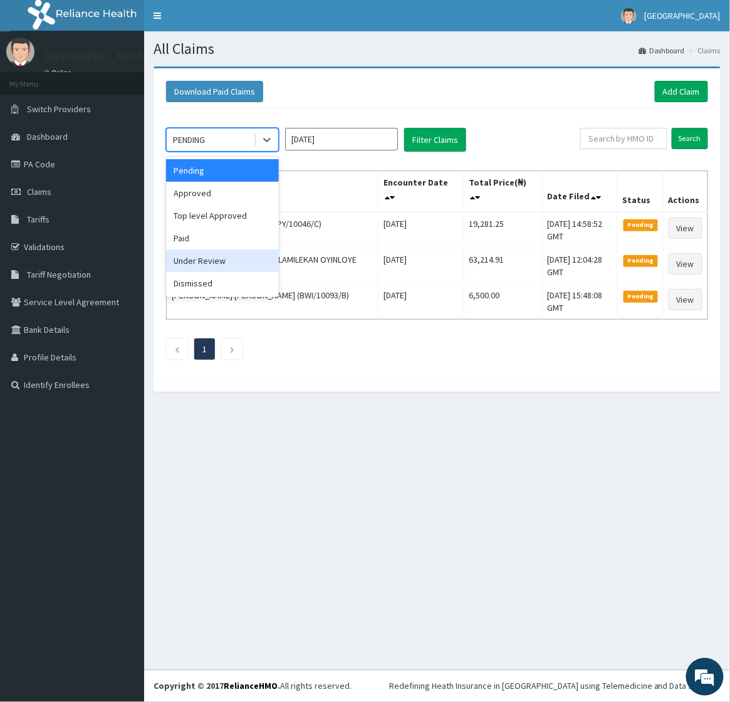
click at [222, 262] on div "Under Review" at bounding box center [222, 260] width 113 height 23
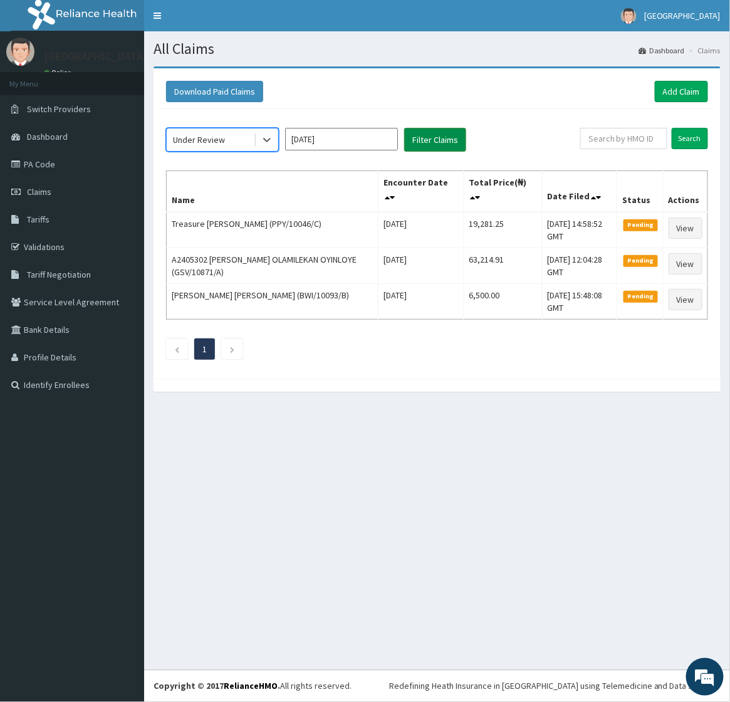
click at [460, 136] on button "Filter Claims" at bounding box center [435, 140] width 62 height 24
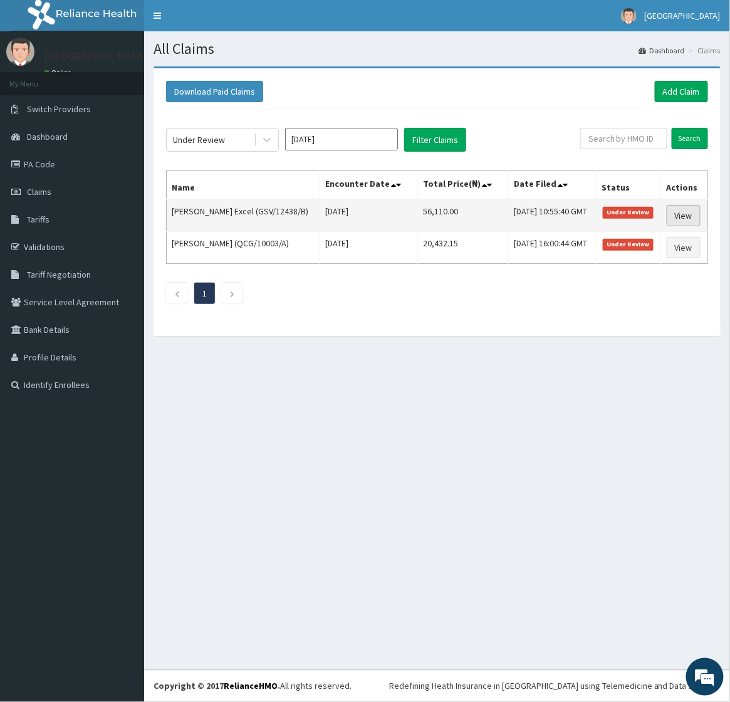
click at [689, 211] on link "View" at bounding box center [683, 215] width 34 height 21
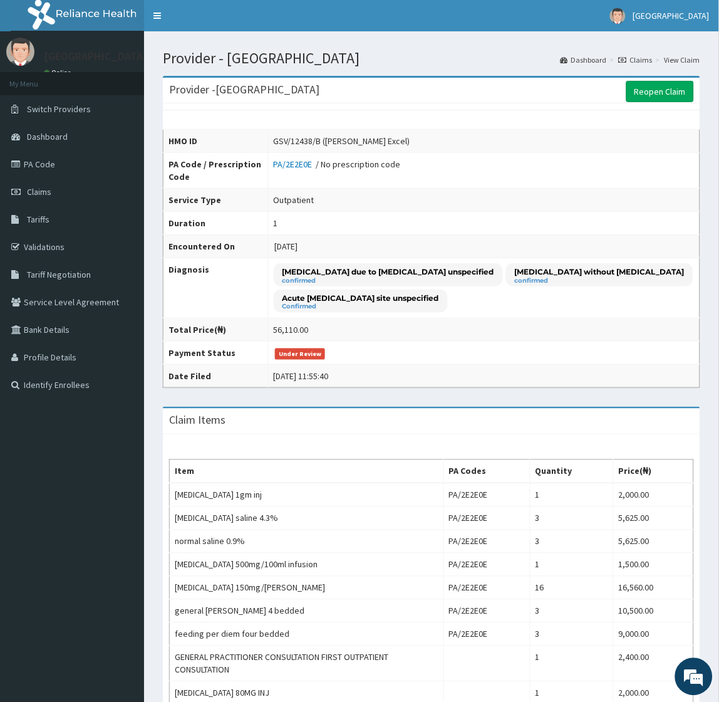
click at [274, 141] on div "GSV/12438/B (Okoro Excel)" at bounding box center [342, 141] width 137 height 13
drag, startPoint x: 271, startPoint y: 141, endPoint x: 313, endPoint y: 140, distance: 42.0
click at [313, 140] on div "GSV/12438/B (Okoro Excel)" at bounding box center [342, 141] width 137 height 13
copy div "GSV/12438/B"
click at [658, 91] on link "Reopen Claim" at bounding box center [660, 91] width 68 height 21
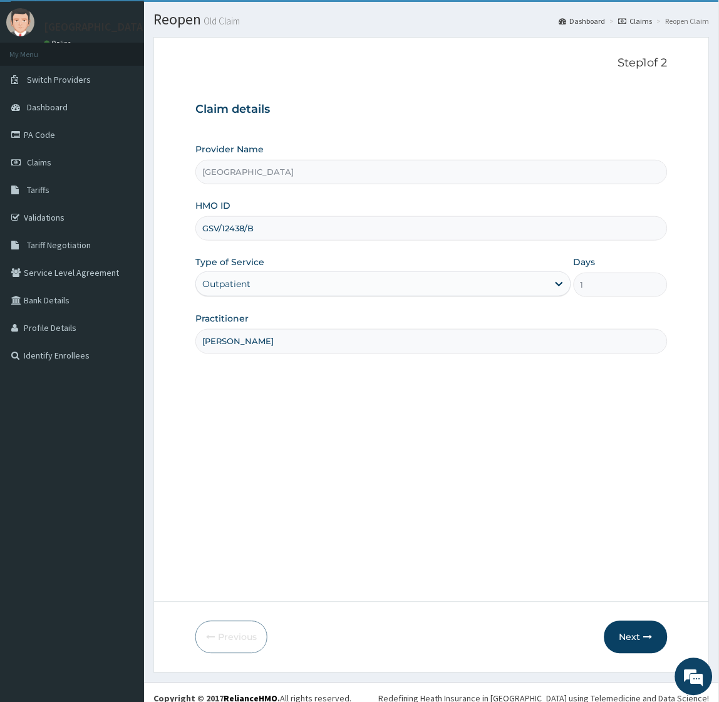
scroll to position [42, 0]
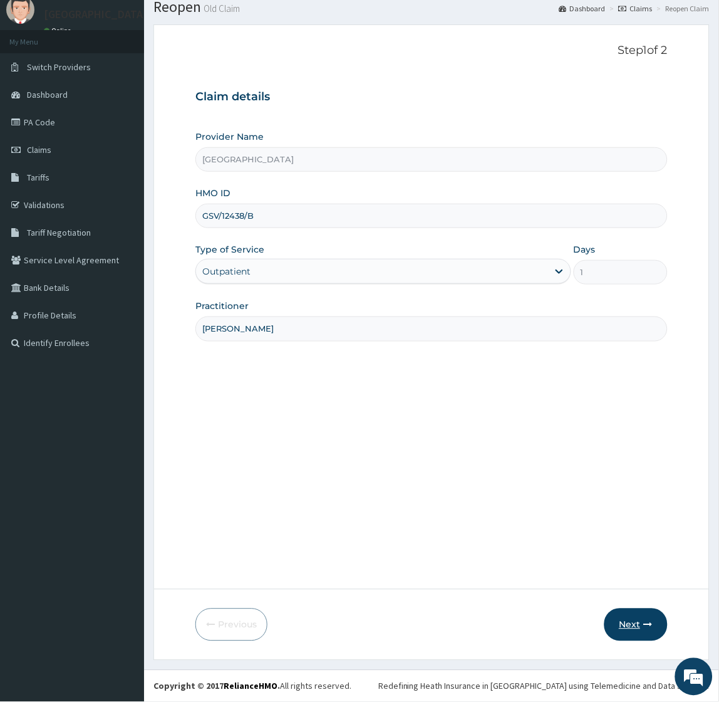
click at [631, 629] on button "Next" at bounding box center [635, 624] width 63 height 33
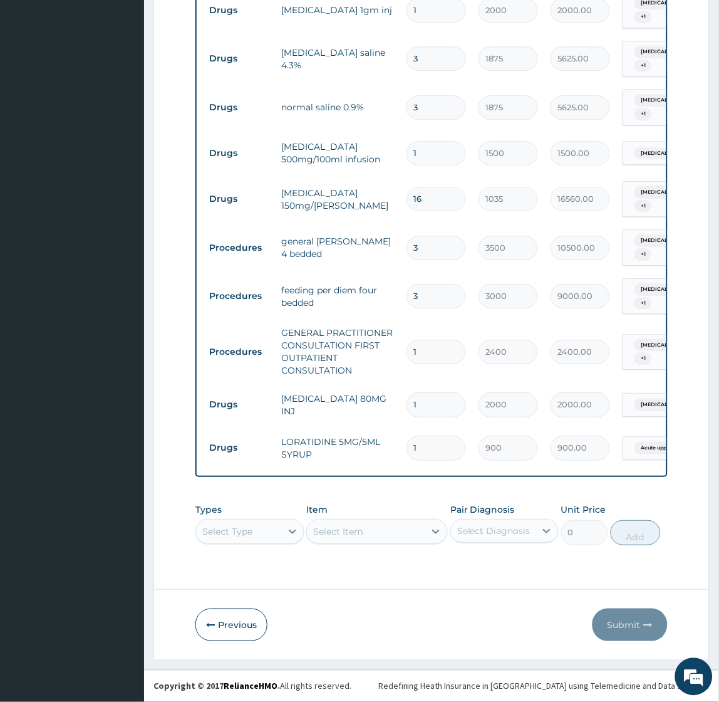
scroll to position [548, 0]
click at [251, 534] on div "Select Type" at bounding box center [249, 531] width 108 height 25
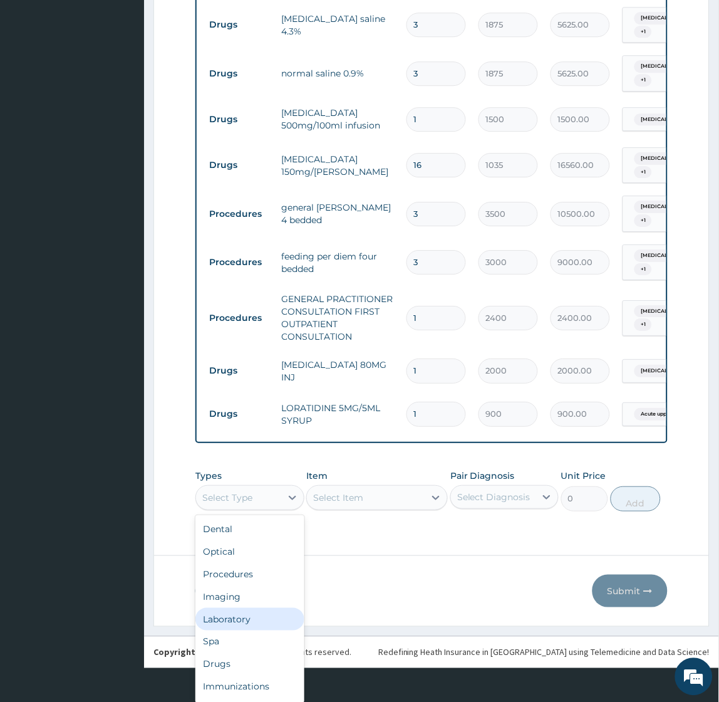
scroll to position [0, 0]
click at [214, 616] on div "Laboratory" at bounding box center [249, 619] width 108 height 23
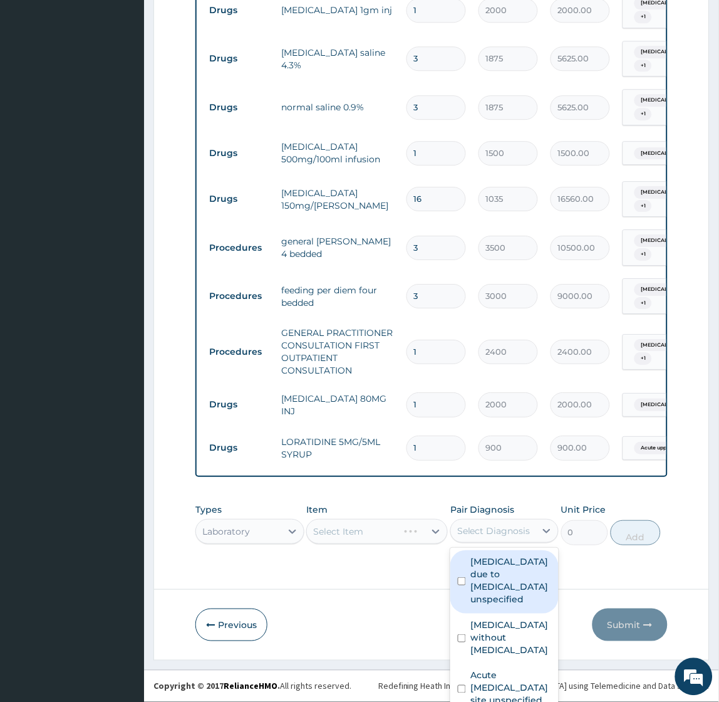
click at [505, 527] on div "Select Diagnosis" at bounding box center [504, 531] width 108 height 24
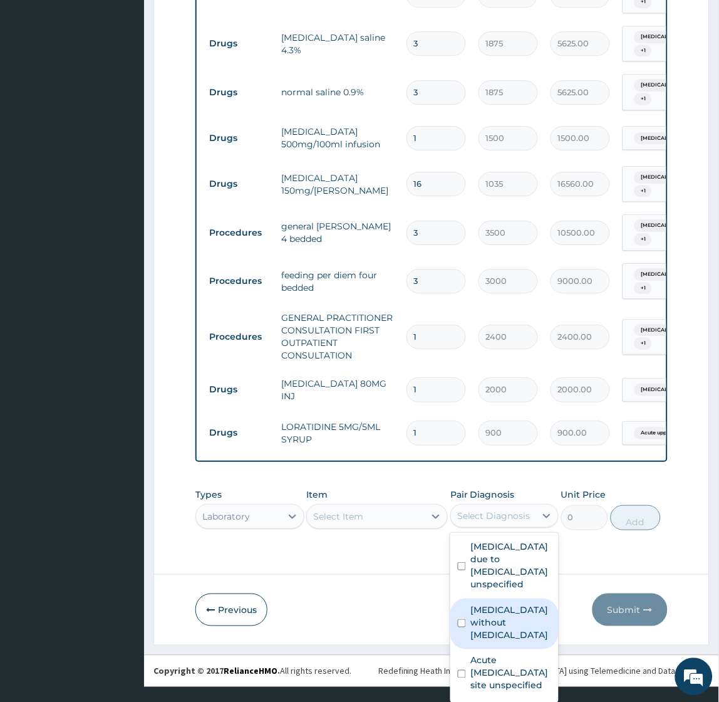
click at [484, 618] on label "[MEDICAL_DATA] without [MEDICAL_DATA]" at bounding box center [511, 622] width 80 height 38
checkbox input "true"
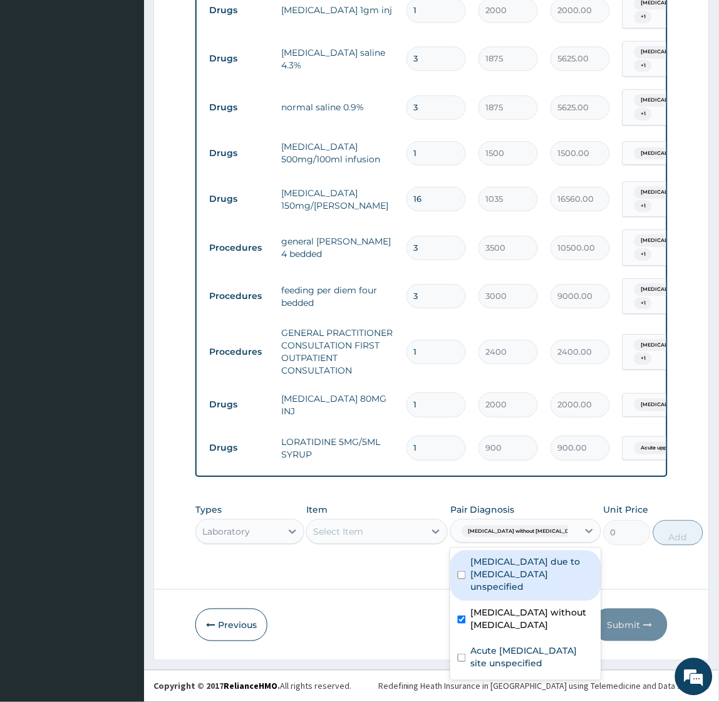
click at [383, 522] on div "Select Item" at bounding box center [366, 531] width 118 height 20
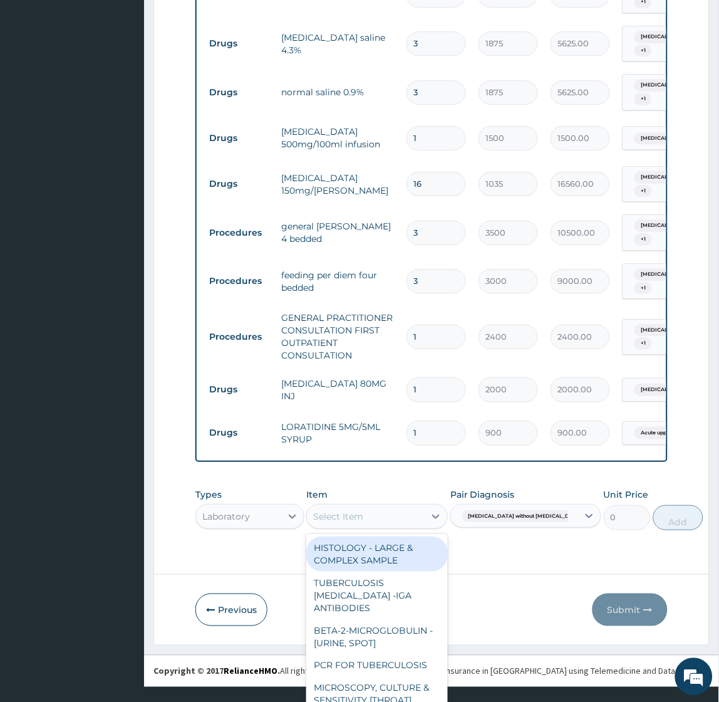
scroll to position [34, 0]
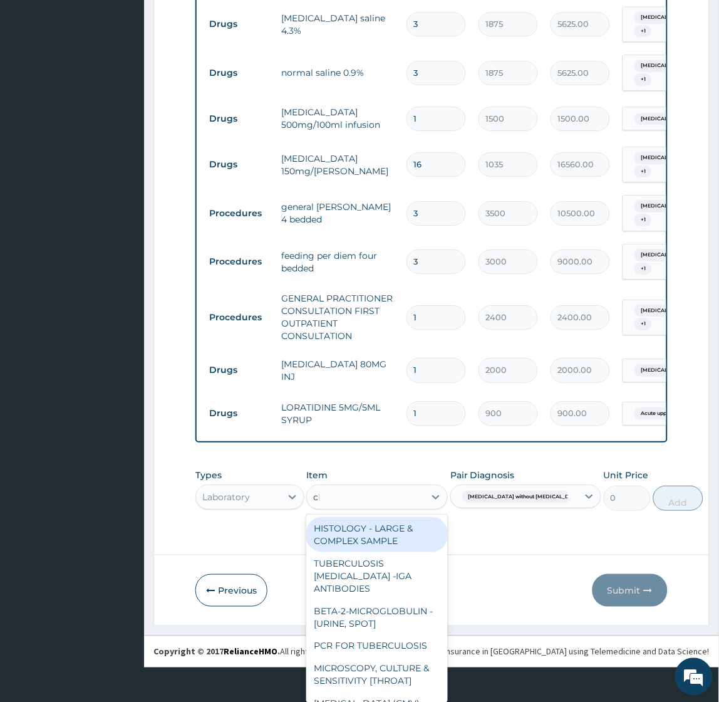
type input "cbc"
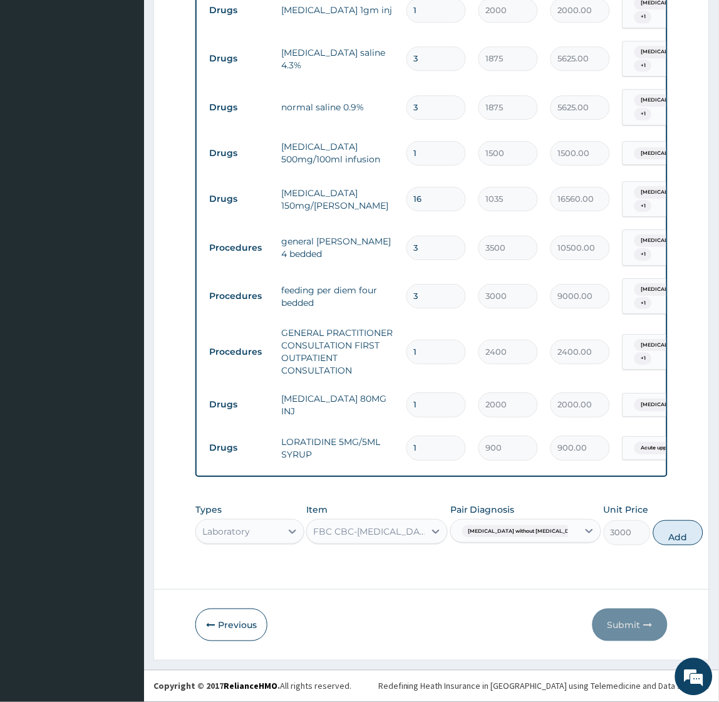
scroll to position [0, 0]
click at [653, 526] on button "Add" at bounding box center [678, 532] width 50 height 25
type input "0"
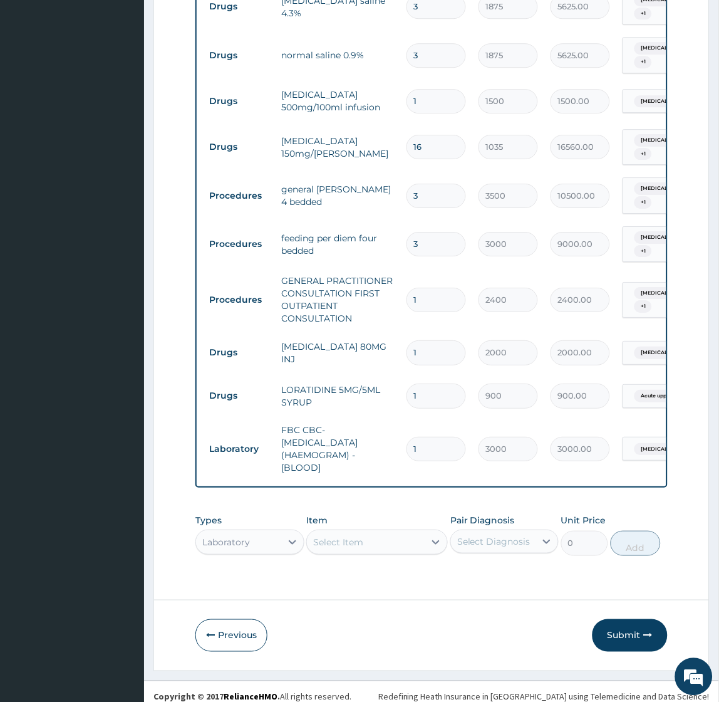
scroll to position [611, 0]
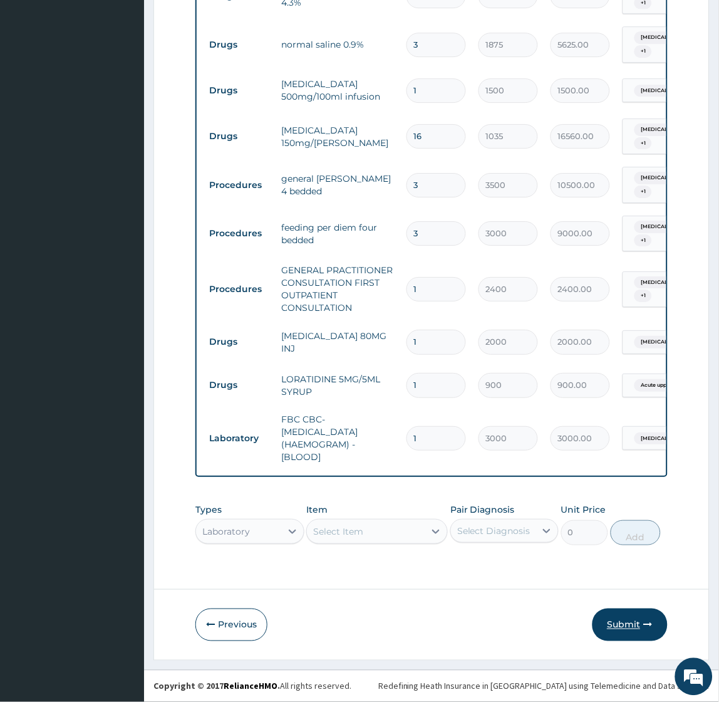
click at [631, 623] on button "Submit" at bounding box center [630, 624] width 75 height 33
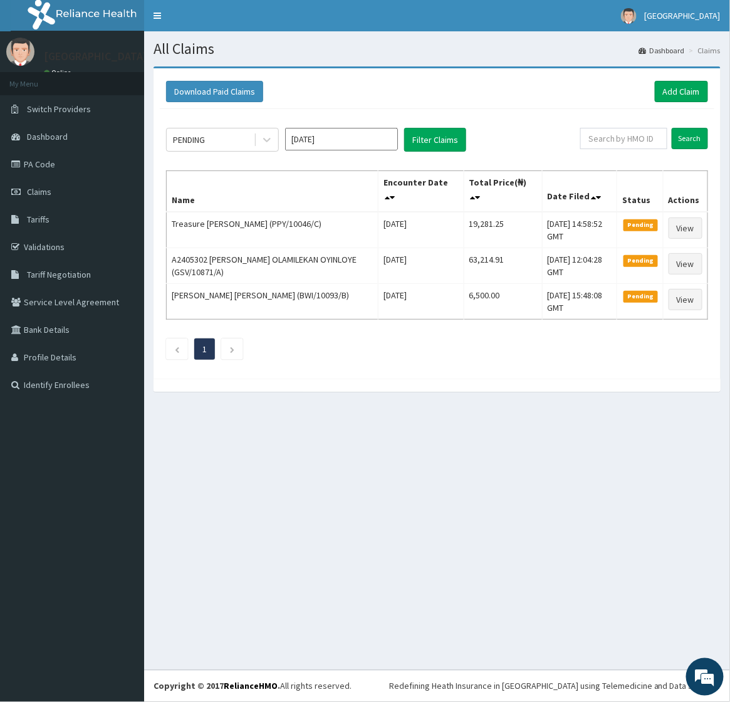
click at [267, 422] on div "All Claims Dashboard Claims Download Paid Claims Add Claim × Note you can only …" at bounding box center [437, 350] width 586 height 638
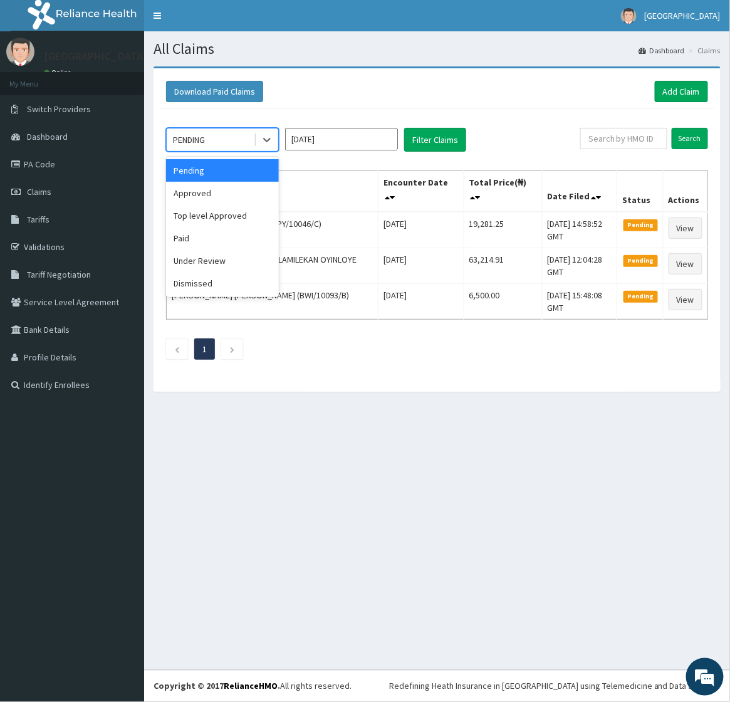
click at [214, 138] on div "PENDING" at bounding box center [210, 140] width 87 height 20
click at [200, 262] on div "Under Review" at bounding box center [222, 260] width 113 height 23
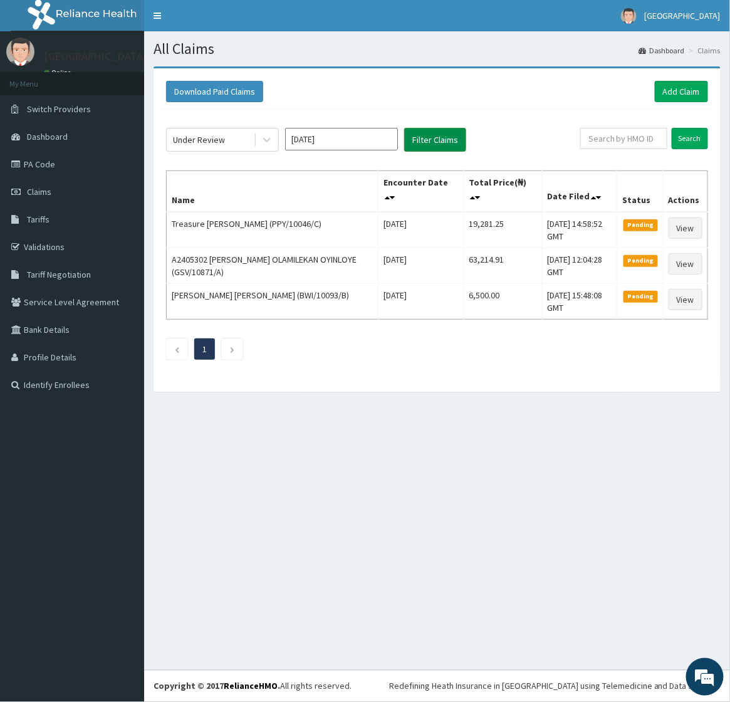
click at [441, 141] on button "Filter Claims" at bounding box center [435, 140] width 62 height 24
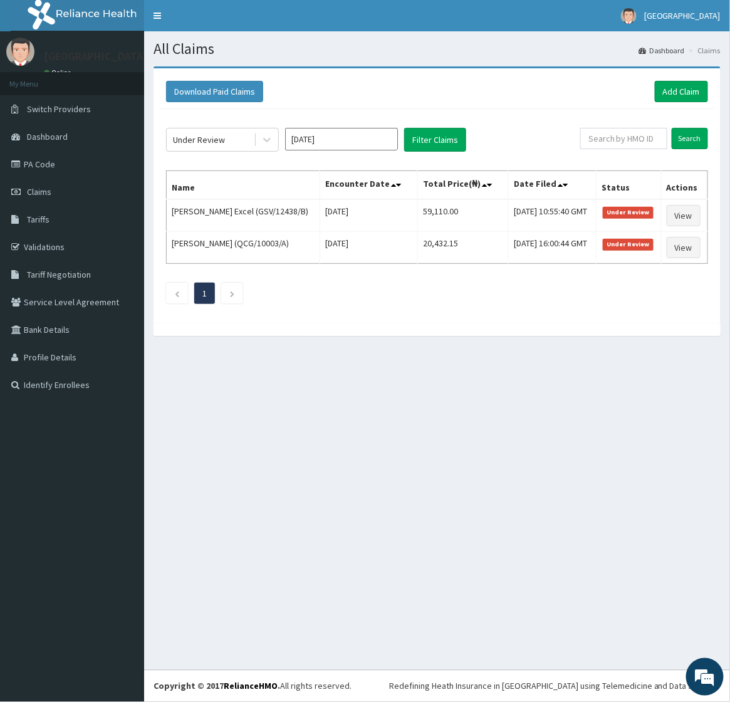
drag, startPoint x: 294, startPoint y: 445, endPoint x: 299, endPoint y: 378, distance: 67.2
click at [297, 442] on div "All Claims Dashboard Claims Download Paid Claims Add Claim × Note you can only …" at bounding box center [437, 350] width 586 height 638
click at [597, 138] on input "text" at bounding box center [623, 138] width 87 height 21
paste input "BWI/10093/B"
type input "BWI/10093/B"
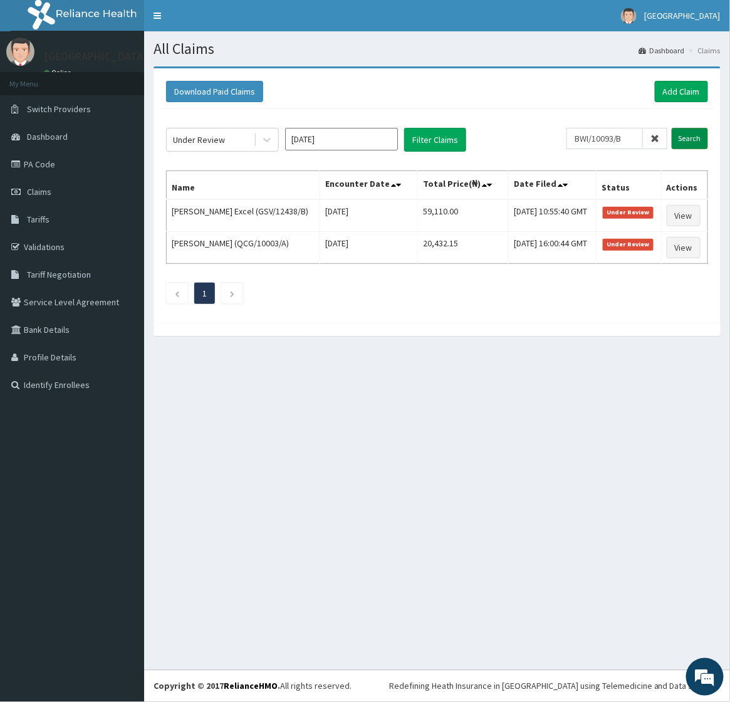
click at [693, 135] on input "Search" at bounding box center [689, 138] width 36 height 21
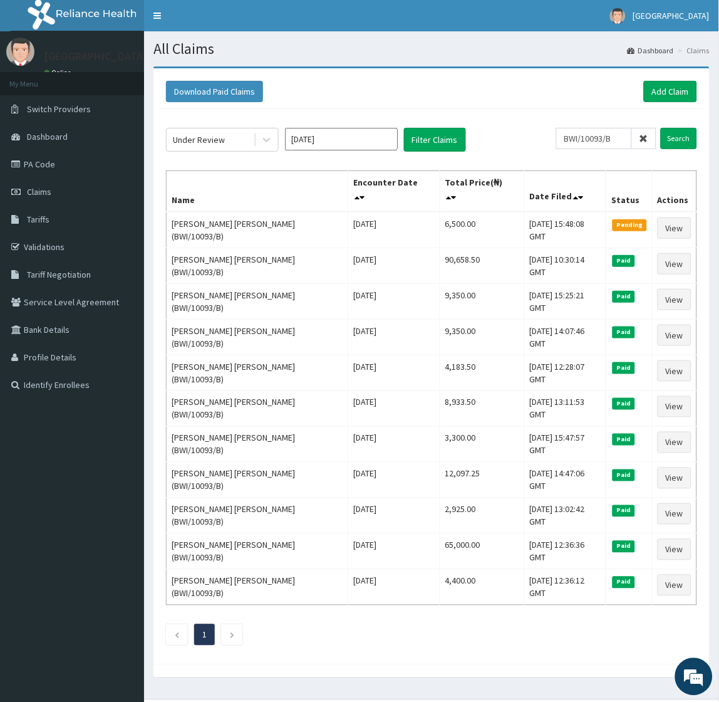
click at [661, 103] on div "Download Paid Claims Add Claim" at bounding box center [432, 92] width 544 height 34
click at [666, 92] on link "Add Claim" at bounding box center [670, 91] width 53 height 21
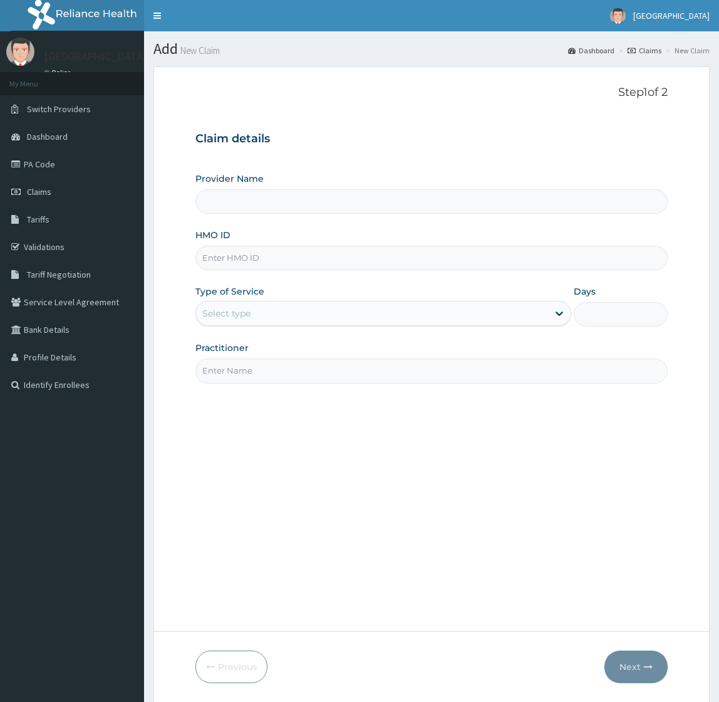
drag, startPoint x: 0, startPoint y: 0, endPoint x: 215, endPoint y: 256, distance: 334.3
click at [216, 257] on input "HMO ID" at bounding box center [431, 258] width 472 height 24
paste input "BWI/10093/B"
type input "BWI/10093/B"
click at [214, 314] on div "Select type" at bounding box center [226, 313] width 48 height 13
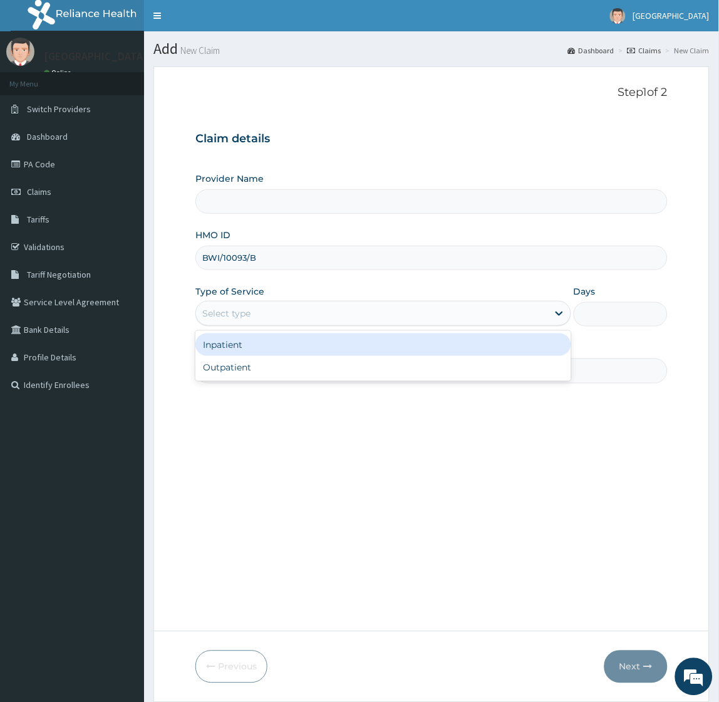
drag, startPoint x: 222, startPoint y: 349, endPoint x: 390, endPoint y: 339, distance: 168.8
click at [222, 348] on div "Inpatient" at bounding box center [382, 344] width 375 height 23
type input "Toun Memorial Hospital"
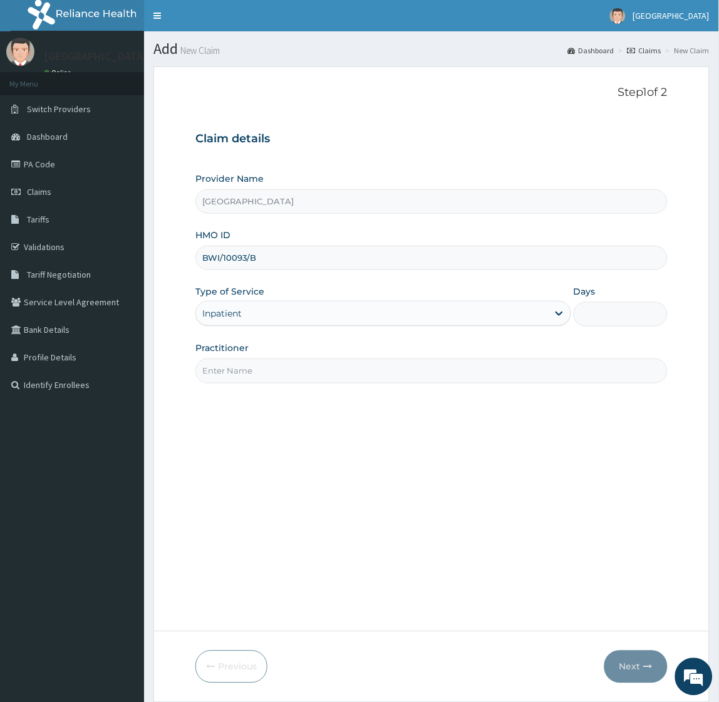
click at [614, 312] on input "Days" at bounding box center [621, 314] width 94 height 24
type input "4"
drag, startPoint x: 323, startPoint y: 368, endPoint x: 295, endPoint y: 361, distance: 29.2
click at [318, 366] on input "Practitioner" at bounding box center [431, 370] width 472 height 24
type input "Dr Okoroafor"
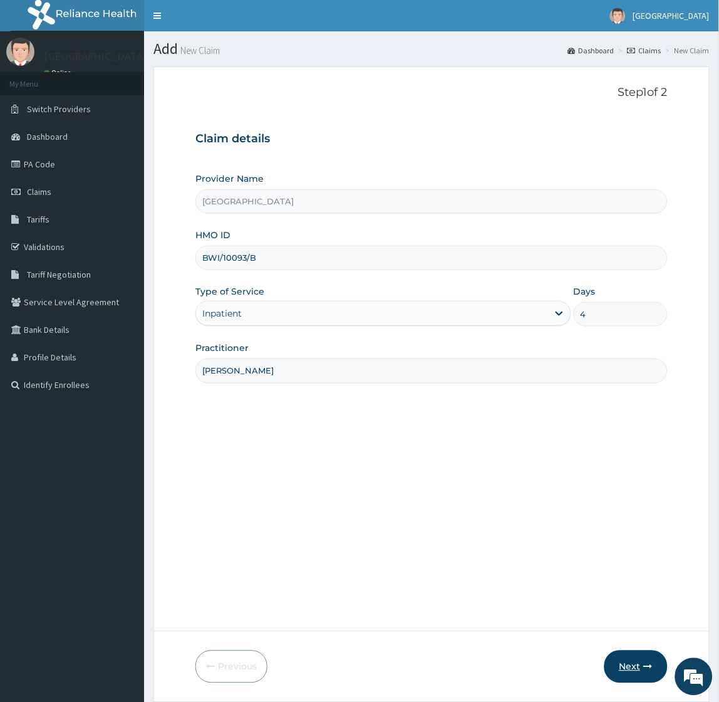
click at [644, 662] on icon "button" at bounding box center [648, 666] width 9 height 9
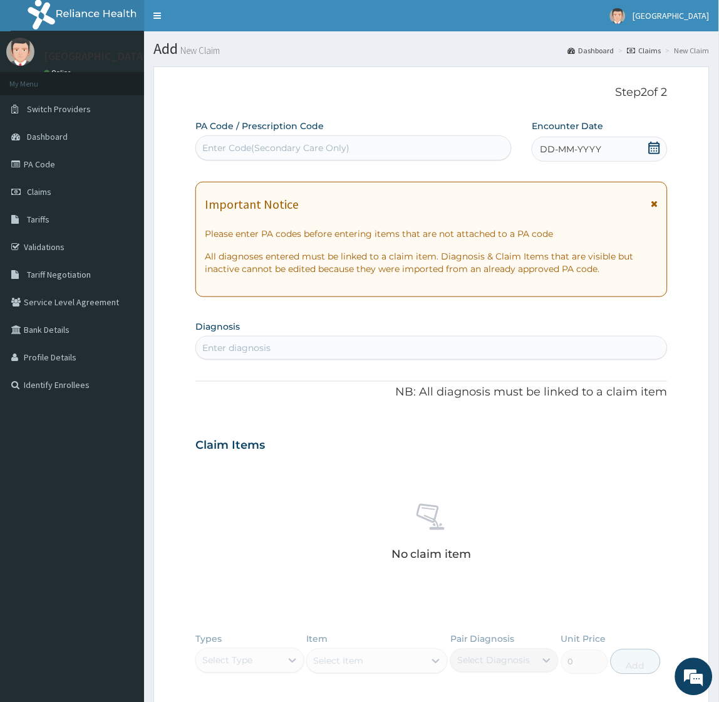
click at [278, 344] on div "Enter diagnosis" at bounding box center [431, 348] width 470 height 20
click at [263, 151] on div "Enter Code(Secondary Care Only)" at bounding box center [275, 148] width 147 height 13
paste input "PA/C4EFF2"
type input "PA/C4EFF2"
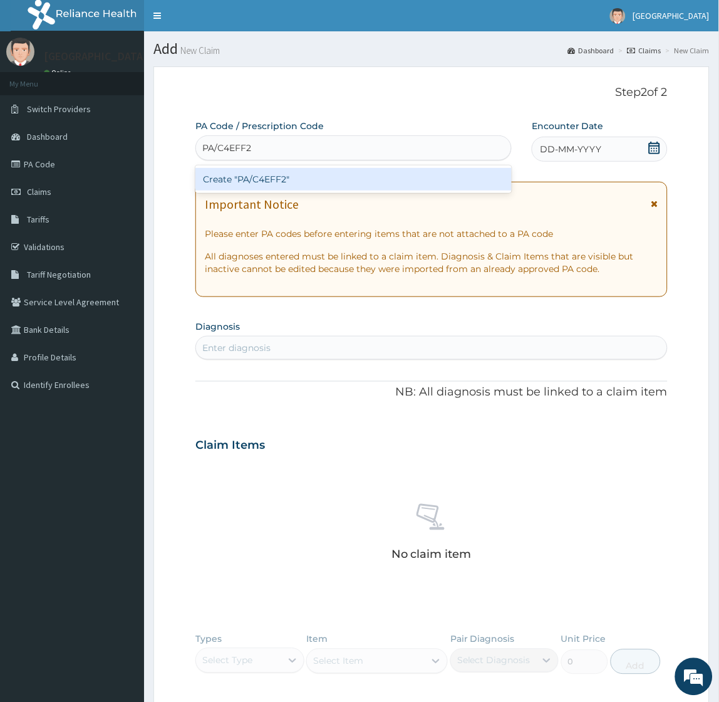
click at [284, 179] on div "Create "PA/C4EFF2"" at bounding box center [353, 179] width 316 height 23
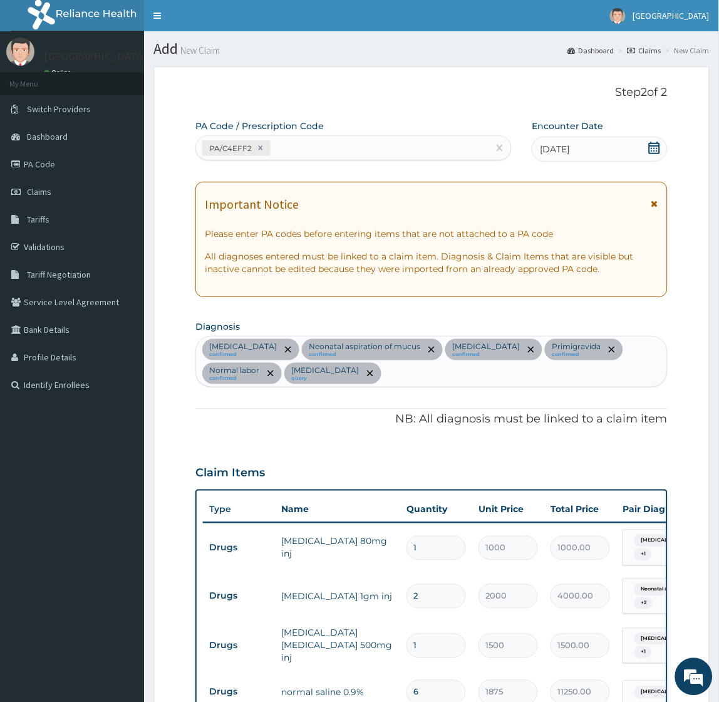
click at [349, 155] on div "PA/C4EFF2" at bounding box center [342, 148] width 293 height 21
paste input "PA/0258F4"
type input "PA/0258F4"
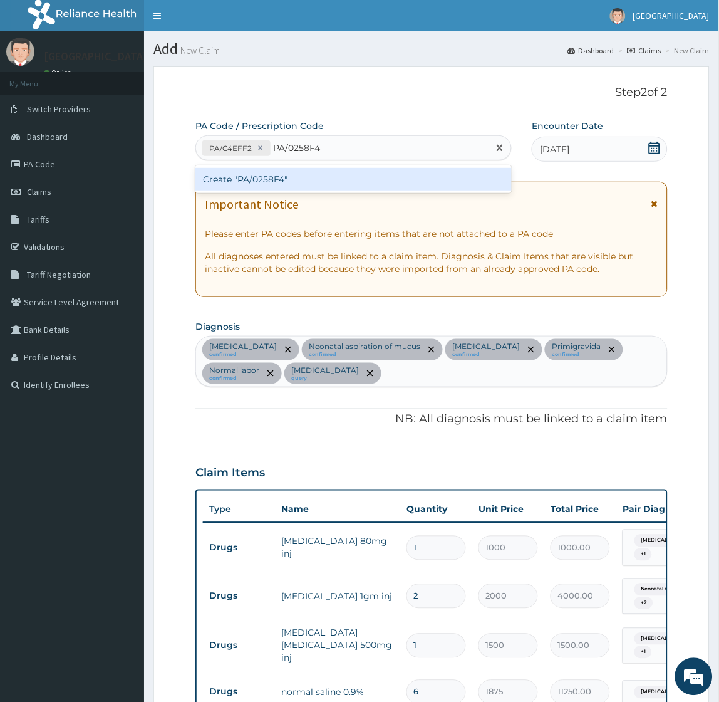
click at [354, 179] on div "Create "PA/0258F4"" at bounding box center [353, 179] width 316 height 23
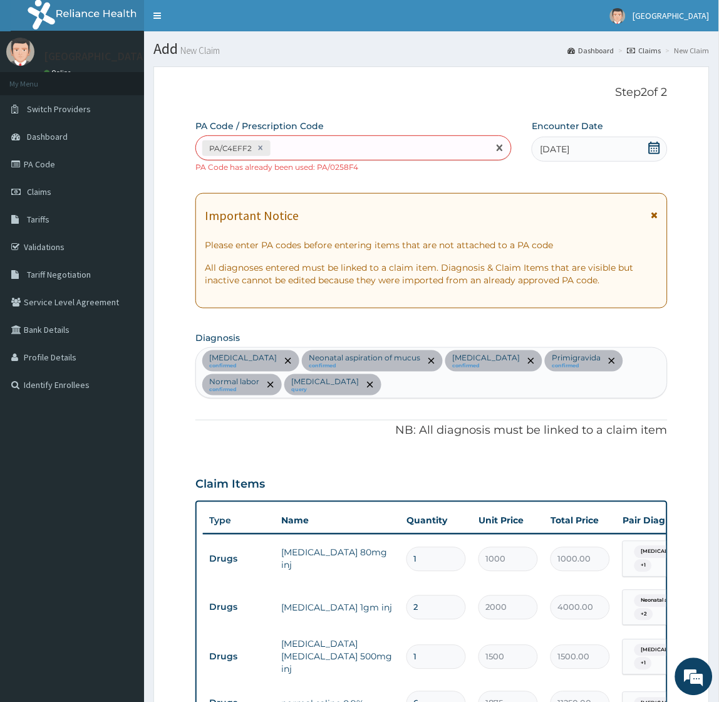
click at [314, 151] on div "PA/C4EFF2" at bounding box center [342, 148] width 293 height 21
paste input "PA/E62402"
type input "PA/E62402"
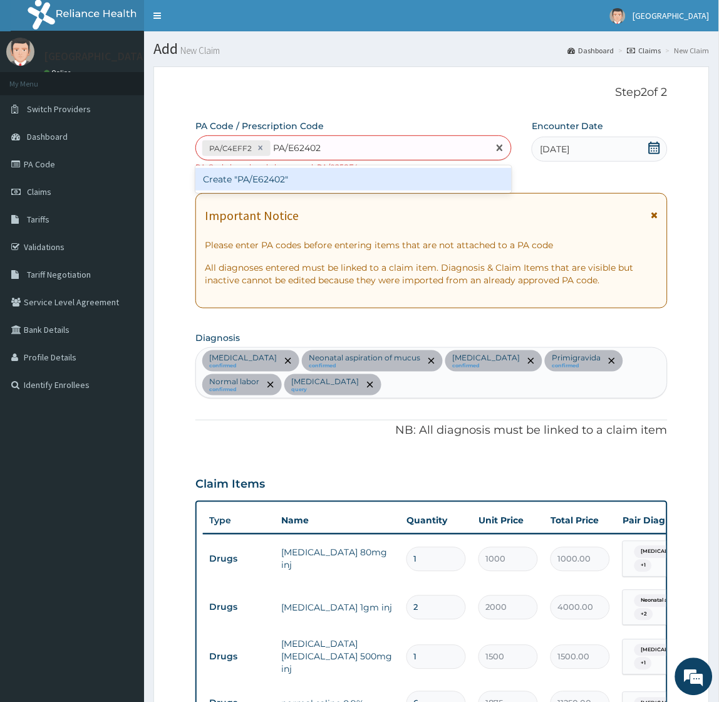
click at [296, 180] on div "Create "PA/E62402"" at bounding box center [353, 179] width 316 height 23
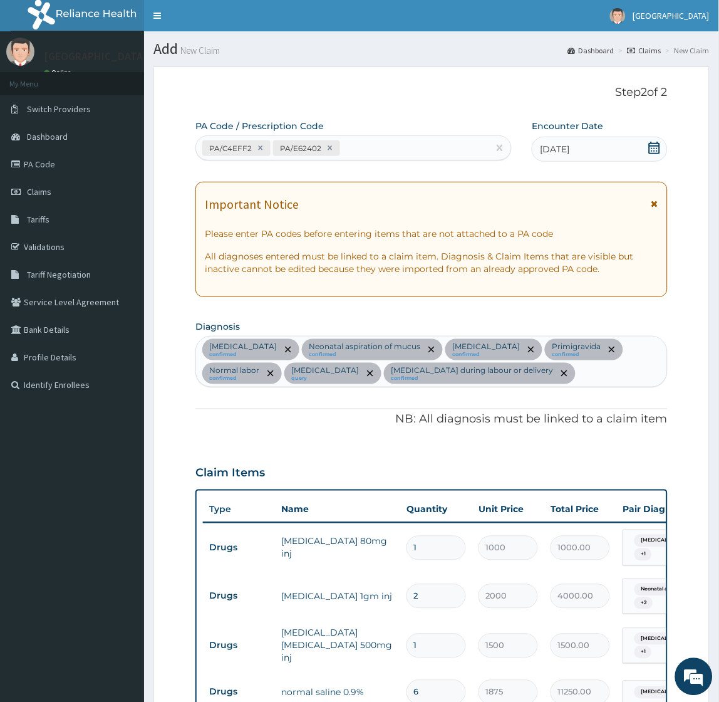
click at [371, 150] on div "PA/C4EFF2 PA/E62402" at bounding box center [342, 148] width 293 height 21
paste input "PA/0258F4"
type input "PA/0258F4"
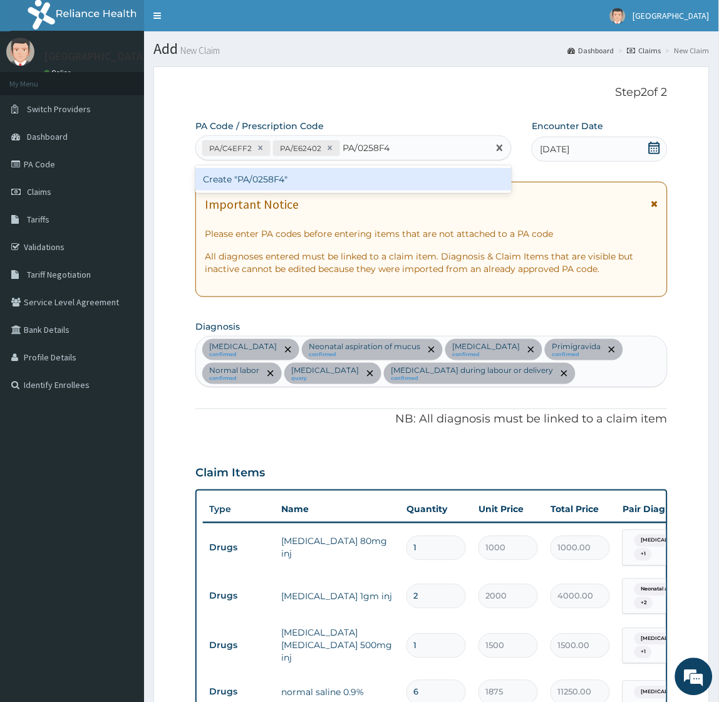
click at [401, 184] on div "Create "PA/0258F4"" at bounding box center [353, 179] width 316 height 23
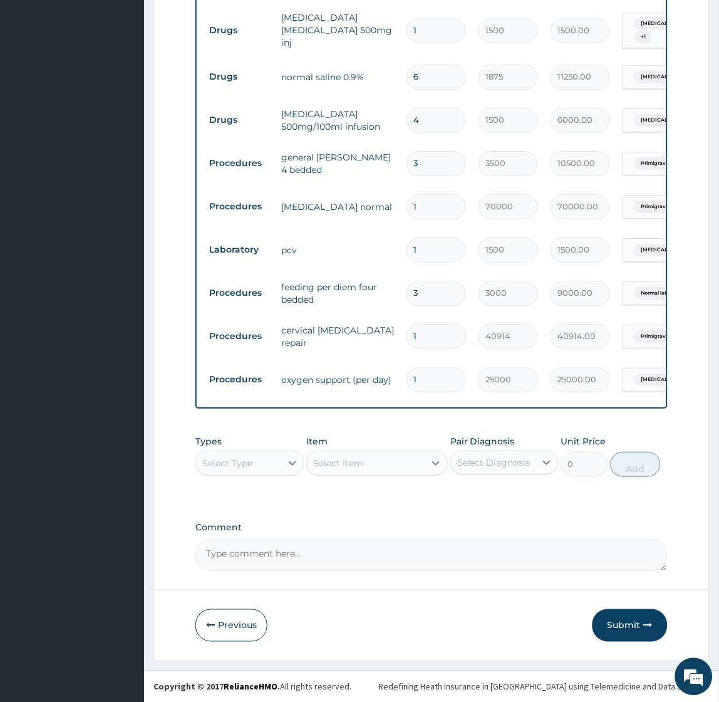
scroll to position [627, 0]
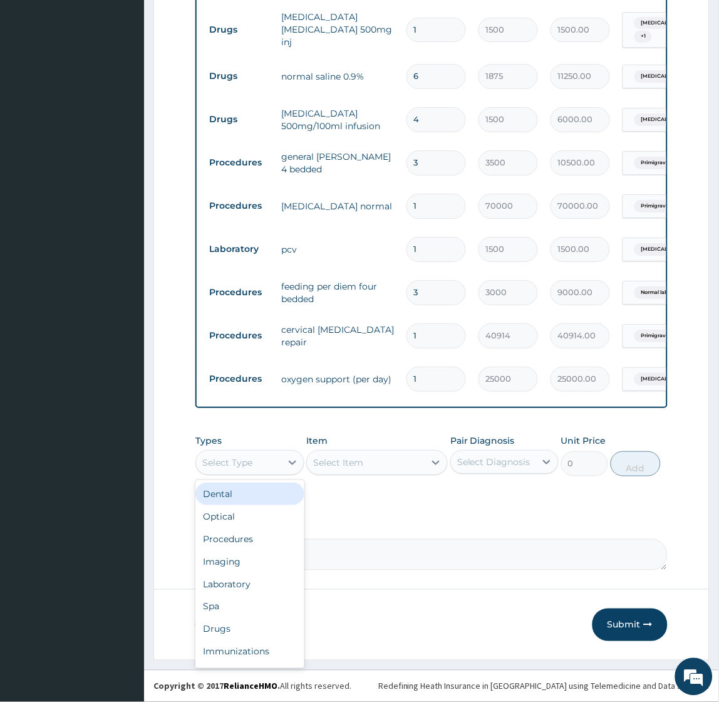
click at [241, 459] on div "Select Type" at bounding box center [227, 462] width 50 height 13
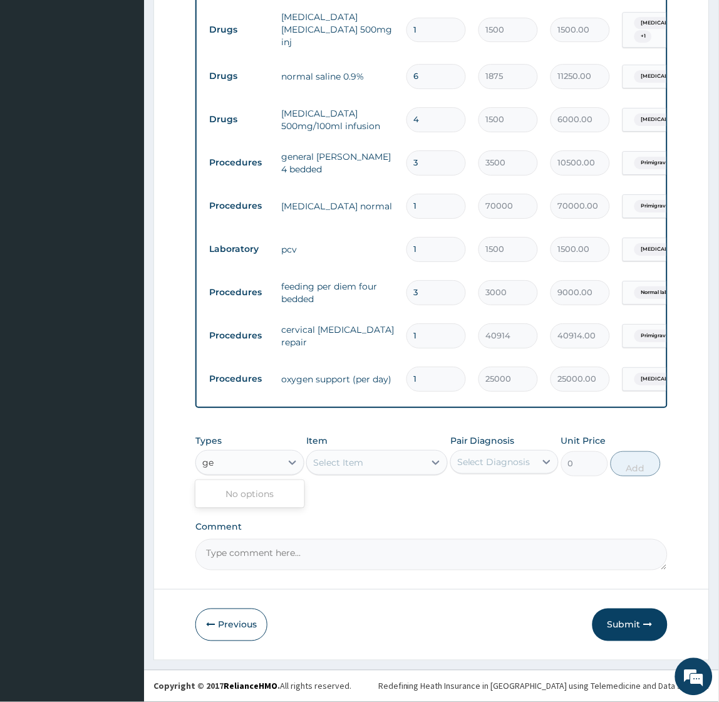
type input "g"
type input "pr"
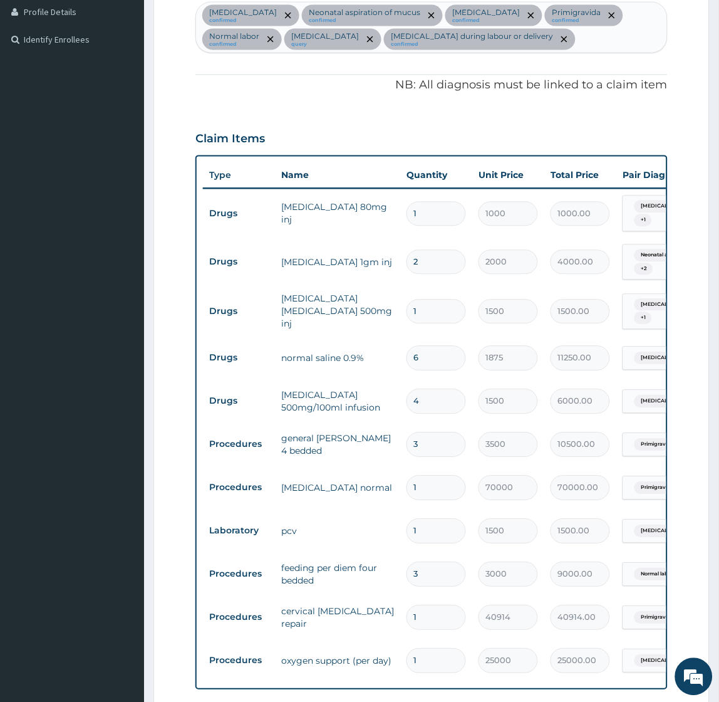
scroll to position [348, 0]
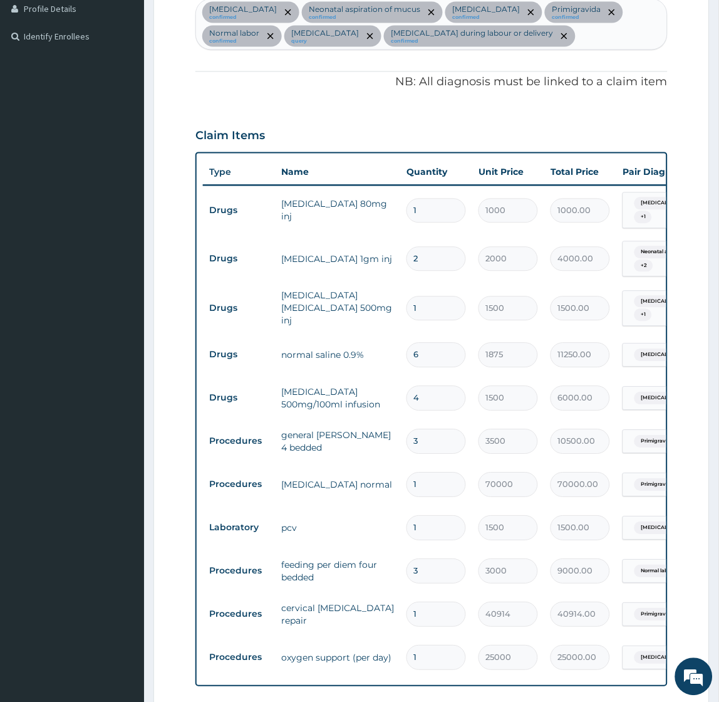
click at [346, 137] on div "Claim Items" at bounding box center [431, 133] width 472 height 33
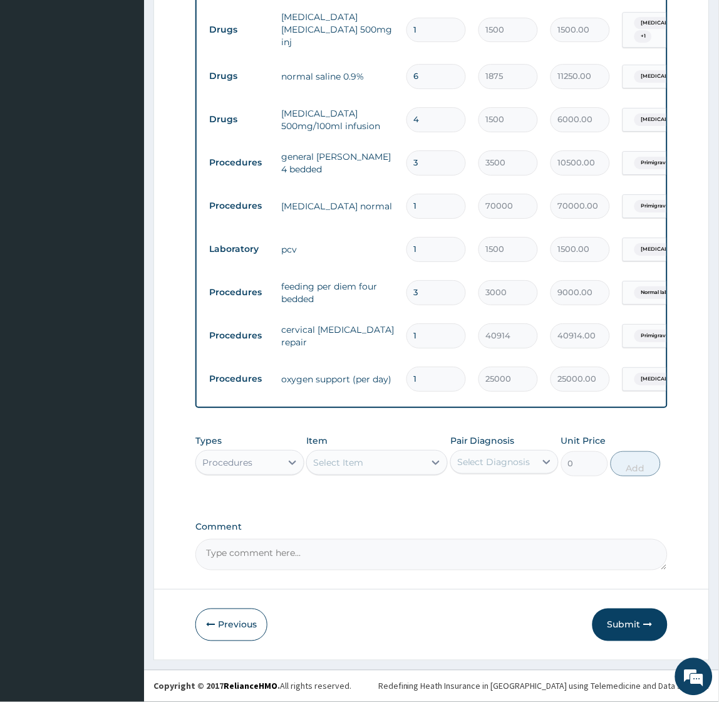
scroll to position [279, 0]
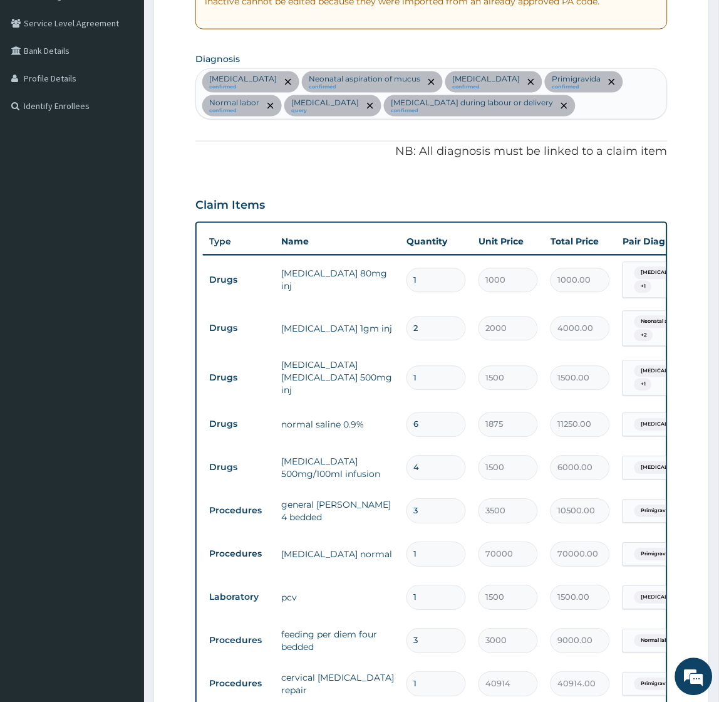
click at [431, 178] on div "PA Code / Prescription Code PA/C4EFF2 PA/E62402 PA Code has already been used: …" at bounding box center [431, 379] width 472 height 1077
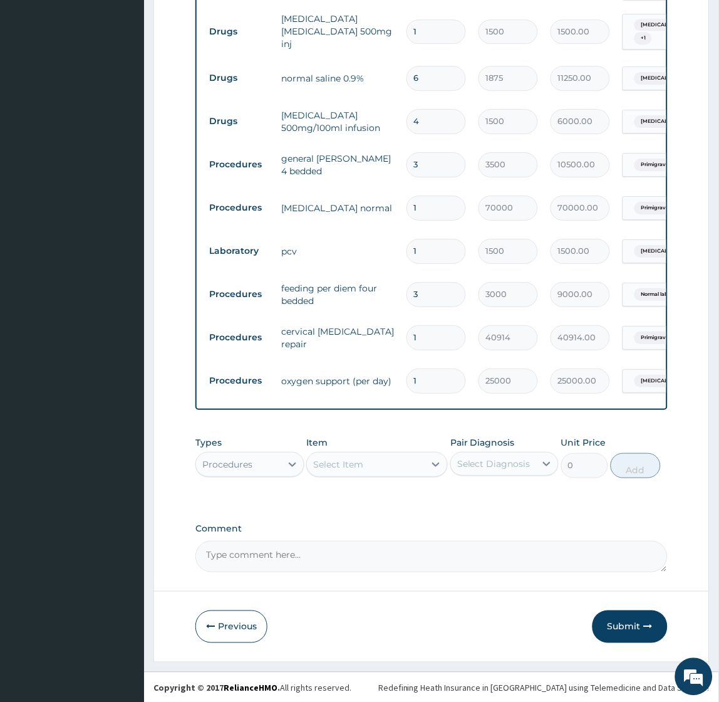
scroll to position [627, 0]
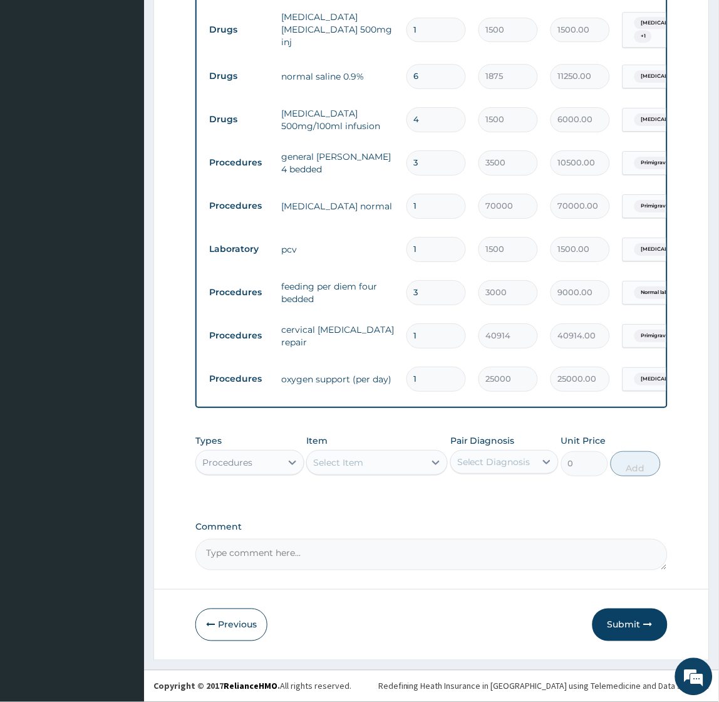
click at [252, 464] on div "Procedures" at bounding box center [227, 462] width 50 height 13
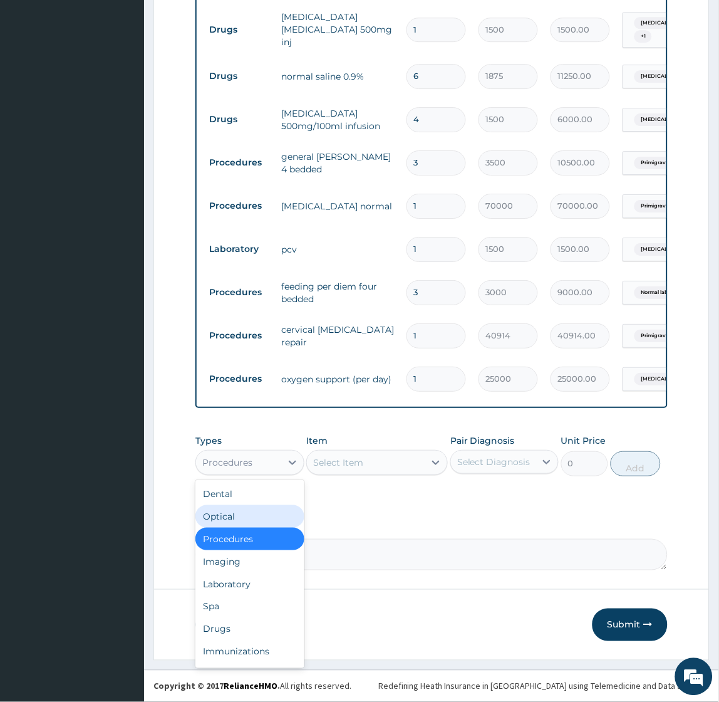
click at [408, 505] on div "PA Code / Prescription Code PA/C4EFF2 PA/E62402 PA Code has already been used: …" at bounding box center [431, 31] width 472 height 1077
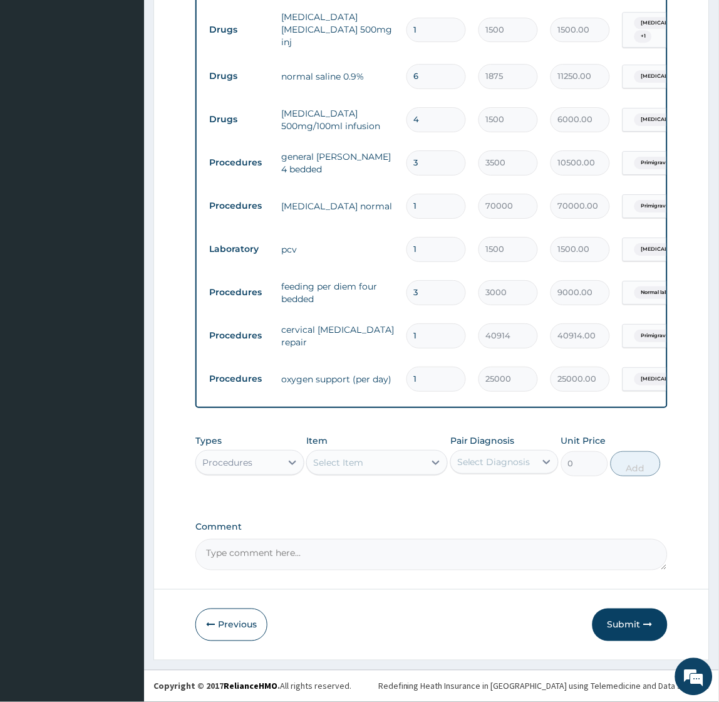
click at [356, 457] on div "Select Item" at bounding box center [338, 462] width 50 height 13
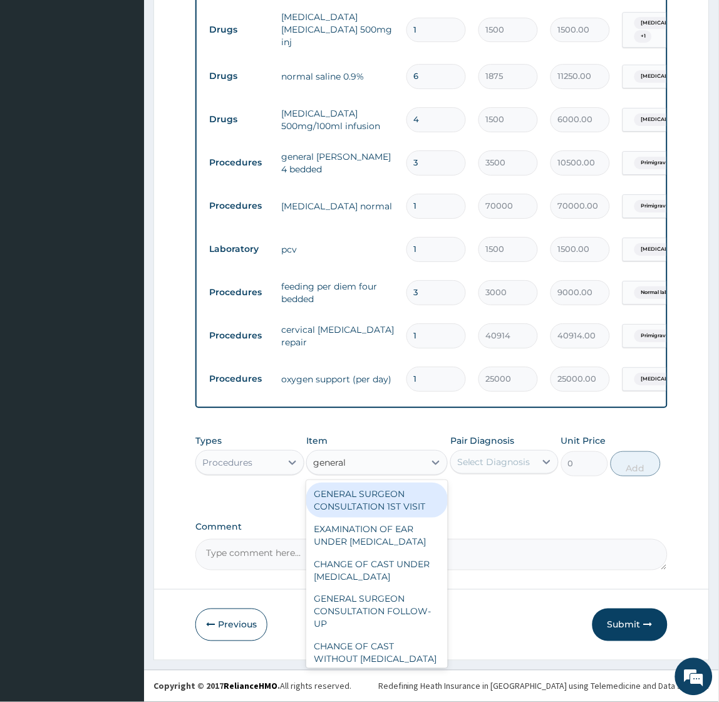
type input "general p"
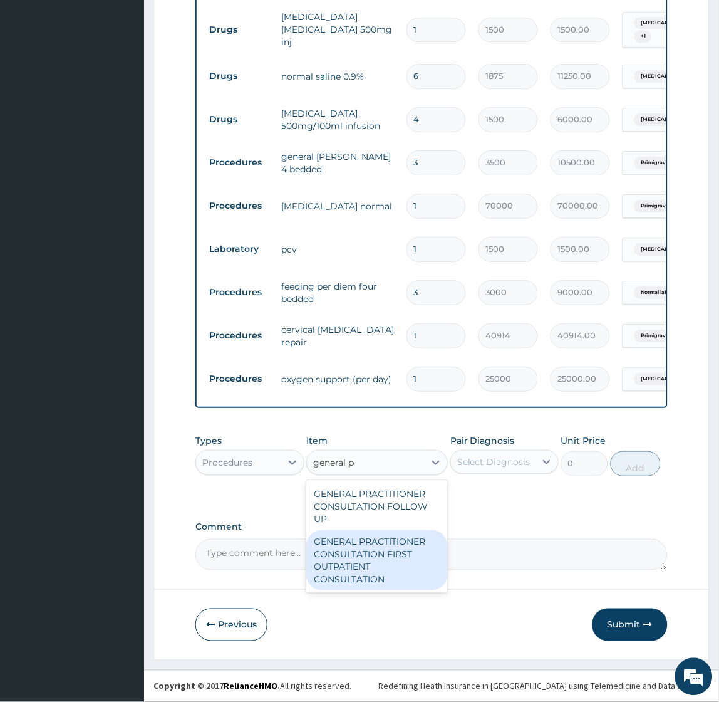
drag, startPoint x: 390, startPoint y: 562, endPoint x: 395, endPoint y: 554, distance: 9.0
click at [390, 562] on div "GENERAL PRACTITIONER CONSULTATION FIRST OUTPATIENT CONSULTATION" at bounding box center [377, 560] width 142 height 60
type input "2400"
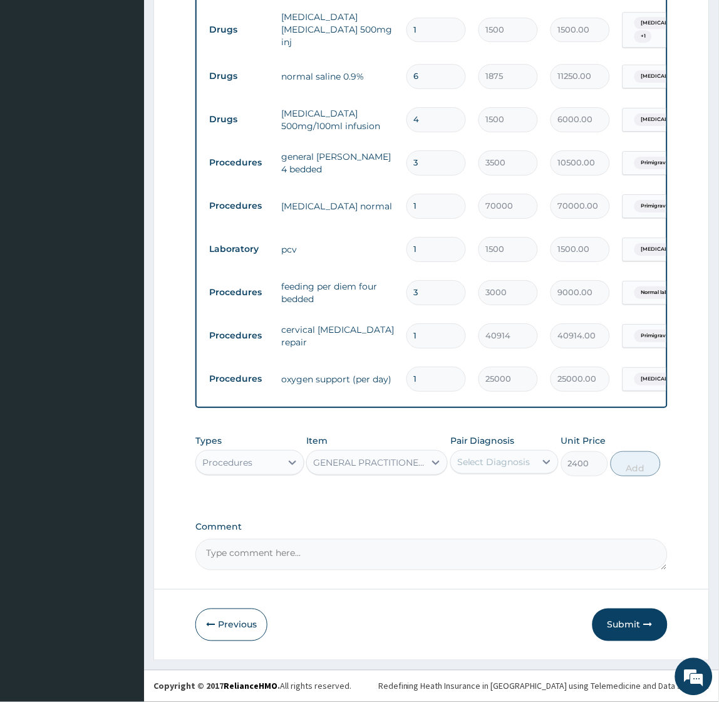
click at [514, 462] on div "Select Diagnosis" at bounding box center [493, 461] width 73 height 13
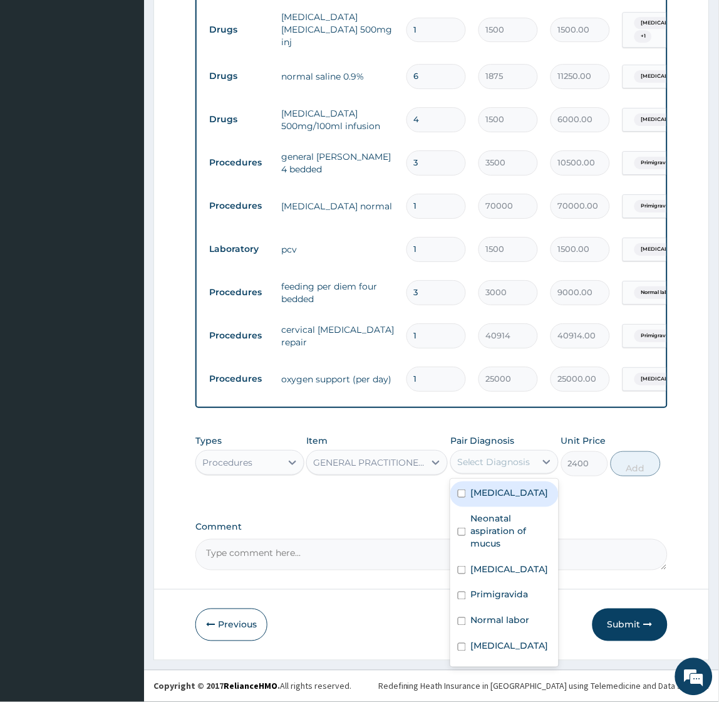
click at [503, 505] on div "Sepsis" at bounding box center [504, 494] width 108 height 26
checkbox input "true"
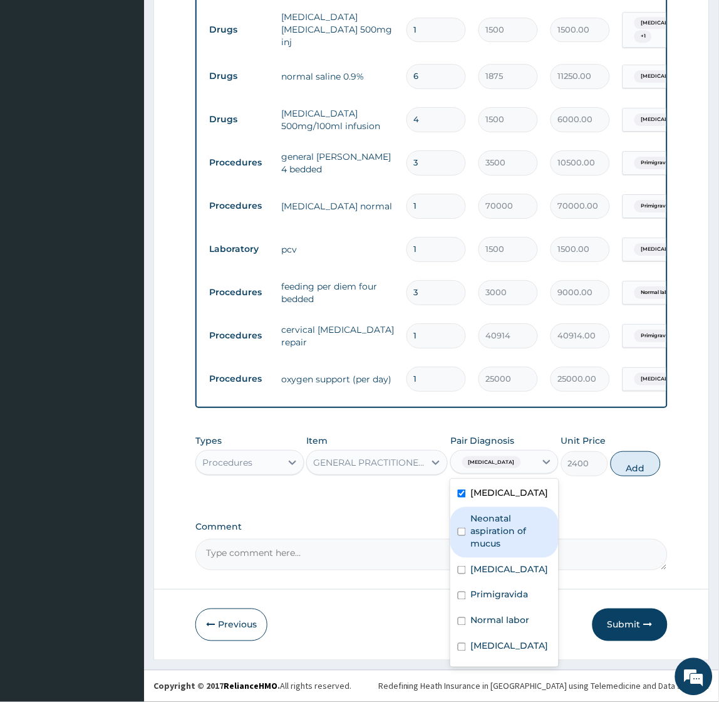
drag, startPoint x: 496, startPoint y: 530, endPoint x: 495, endPoint y: 542, distance: 12.0
click at [496, 531] on label "Neonatal aspiration of mucus" at bounding box center [511, 531] width 80 height 38
checkbox input "true"
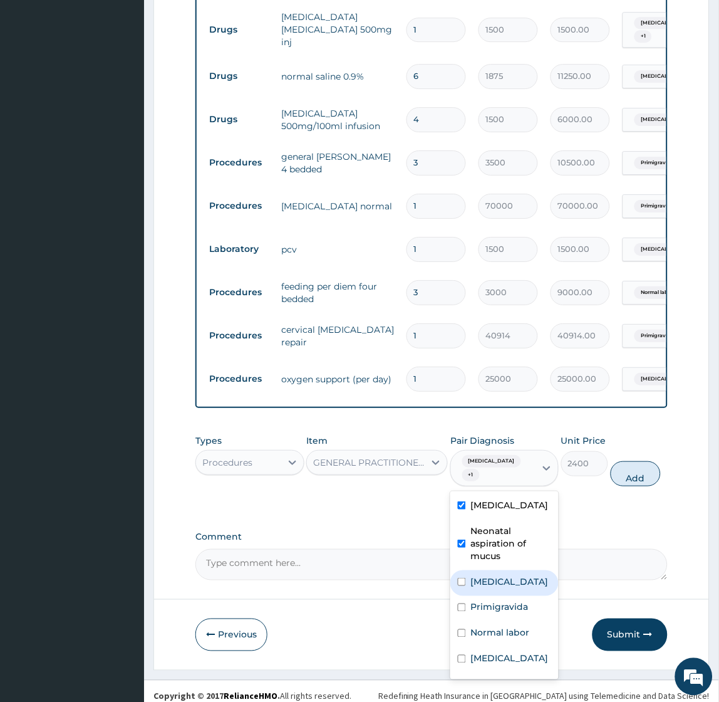
click at [492, 575] on label "Maternal distress" at bounding box center [510, 581] width 78 height 13
checkbox input "true"
click at [492, 606] on label "Primigravida" at bounding box center [500, 607] width 58 height 13
checkbox input "true"
click at [486, 626] on label "Normal labor" at bounding box center [500, 632] width 59 height 13
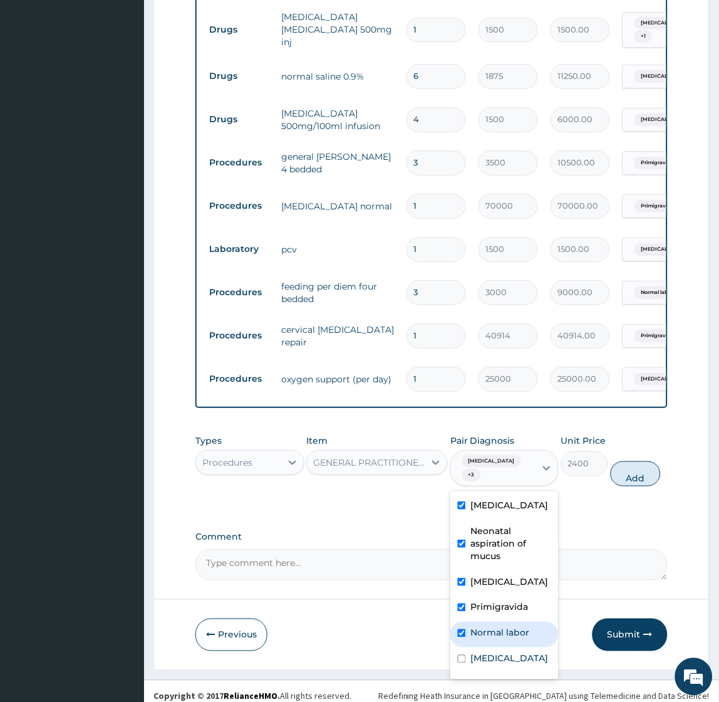
checkbox input "true"
click at [483, 652] on label "Anemia" at bounding box center [510, 658] width 78 height 13
checkbox input "true"
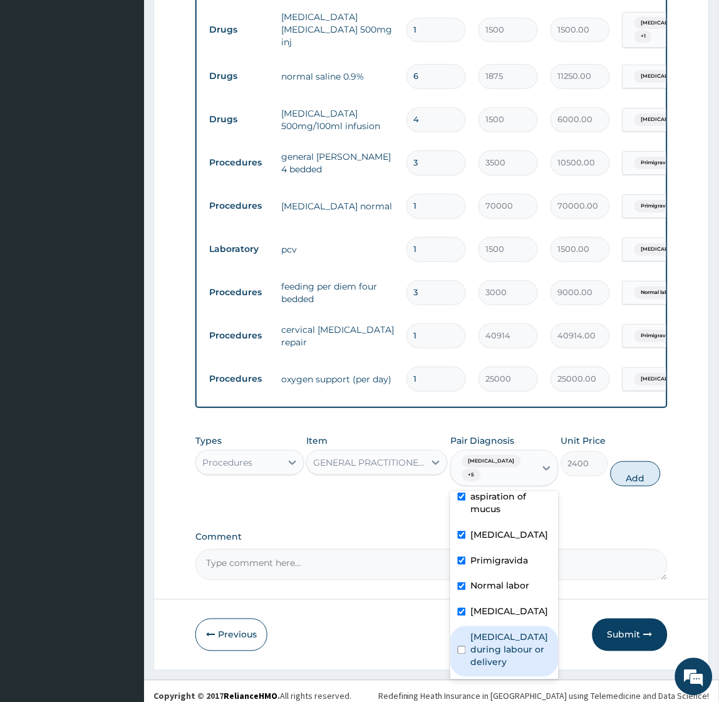
click at [496, 636] on label "Maternal distress during labour or delivery" at bounding box center [511, 650] width 80 height 38
checkbox input "true"
click at [629, 461] on button "Add" at bounding box center [636, 473] width 50 height 25
type input "0"
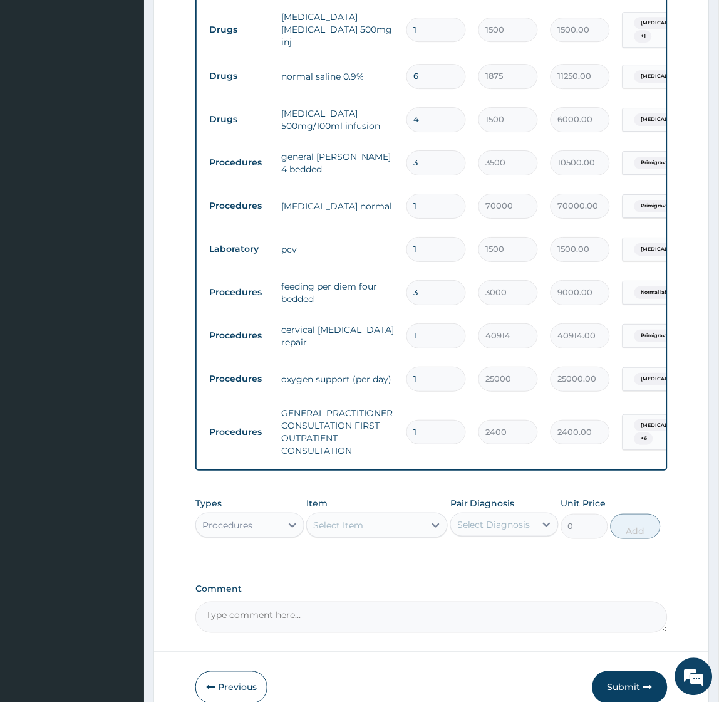
click at [256, 525] on div "Procedures" at bounding box center [238, 525] width 85 height 20
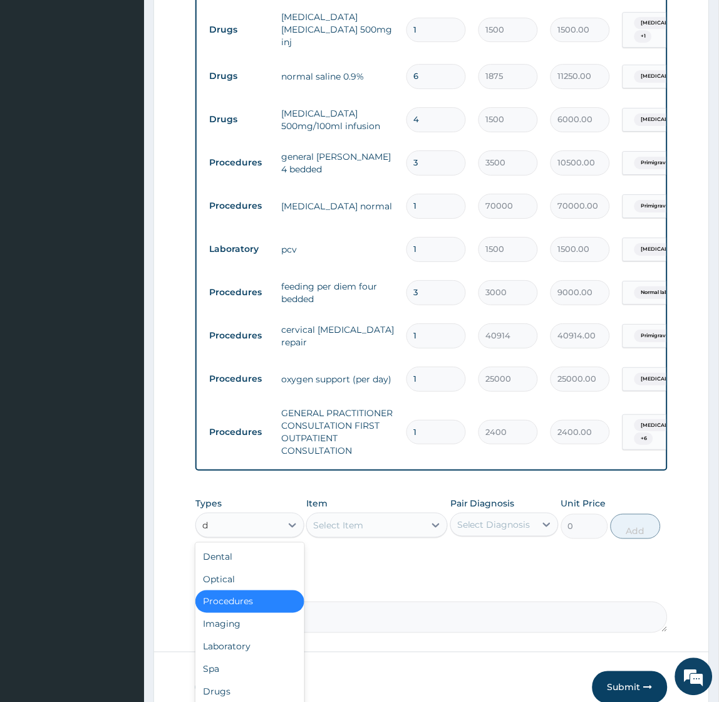
type input "dr"
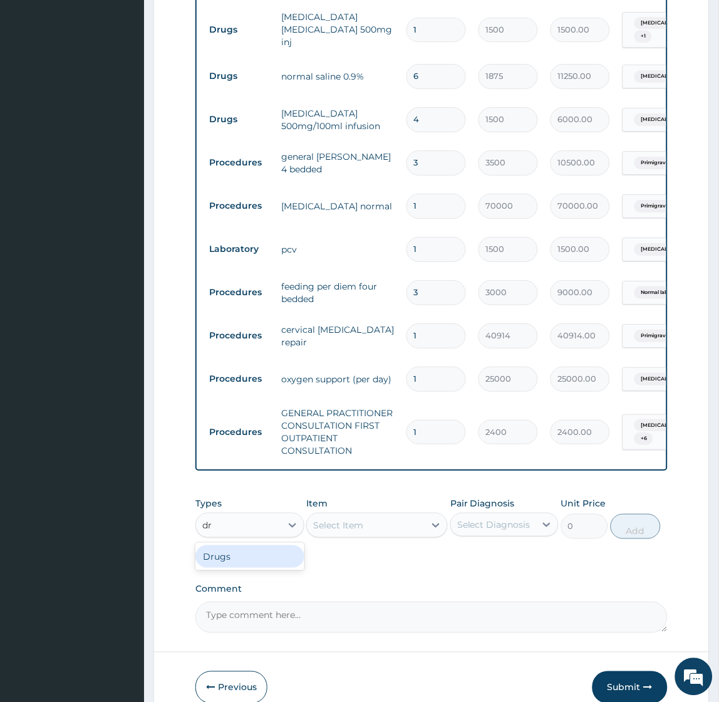
click at [252, 557] on div "Drugs" at bounding box center [249, 556] width 108 height 23
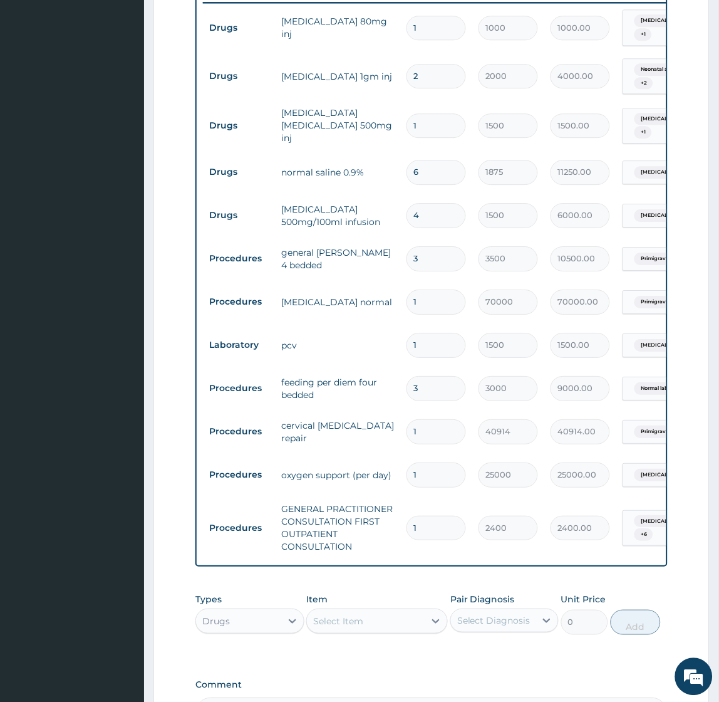
scroll to position [690, 0]
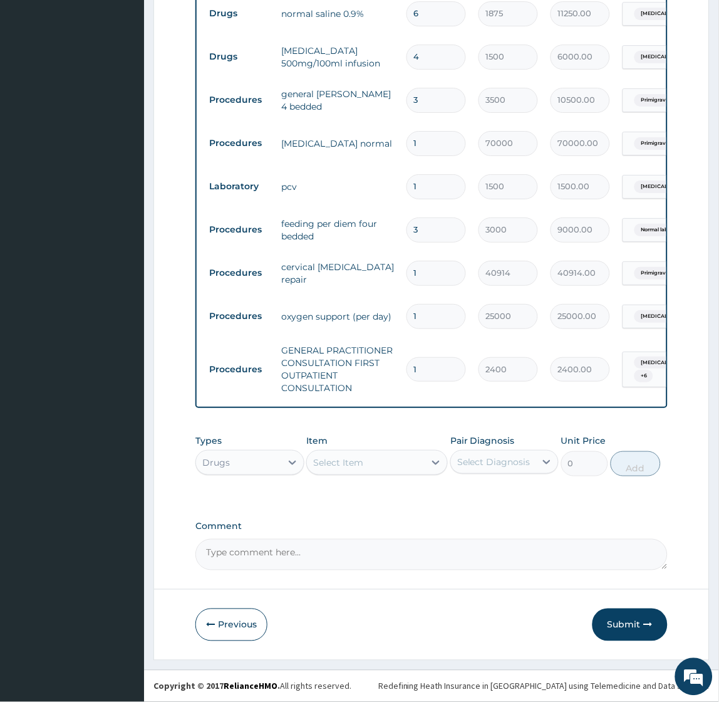
click at [345, 467] on div "Select Item" at bounding box center [338, 462] width 50 height 13
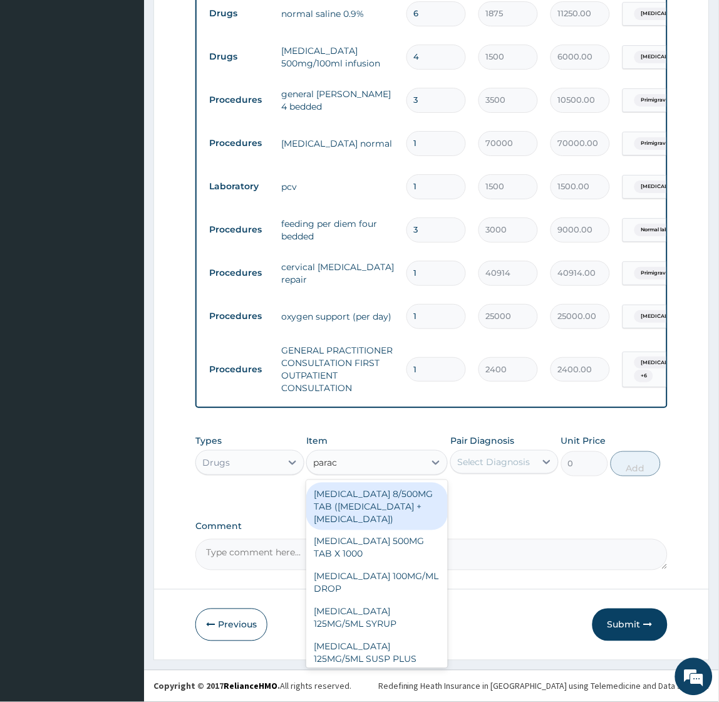
type input "parace"
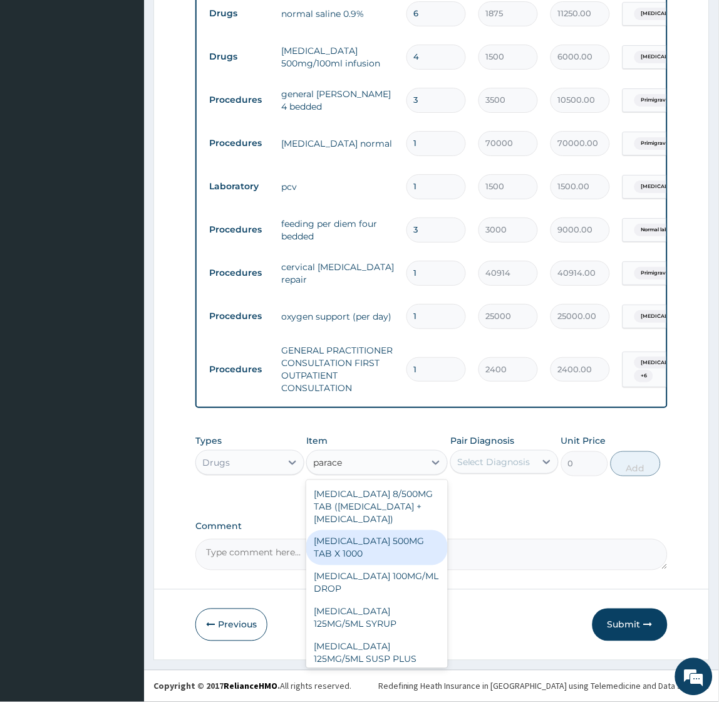
click at [364, 564] on div "PARACETAMOL 500MG TAB X 1000" at bounding box center [377, 547] width 142 height 35
type input "15.75"
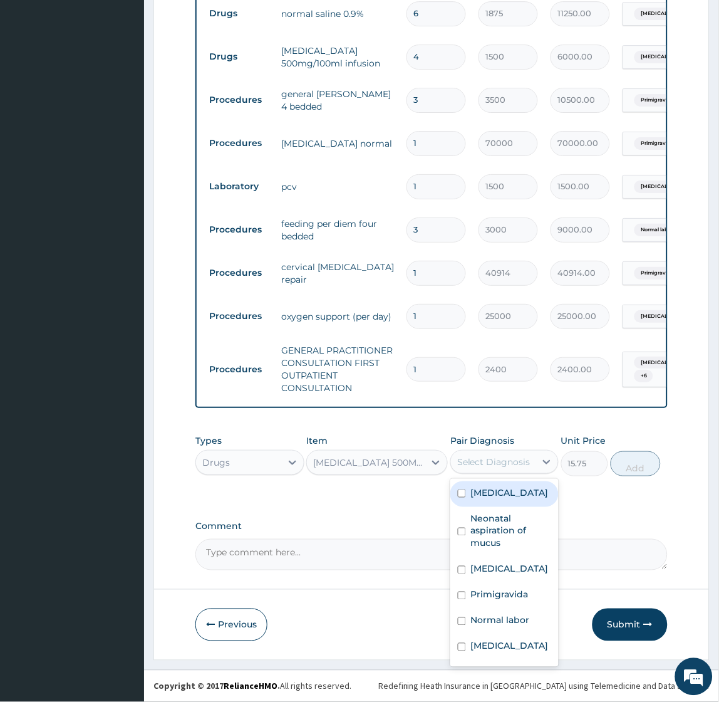
click at [486, 467] on div "Select Diagnosis" at bounding box center [493, 461] width 73 height 13
drag, startPoint x: 492, startPoint y: 501, endPoint x: 495, endPoint y: 512, distance: 11.1
click at [492, 500] on div "Sepsis" at bounding box center [504, 494] width 108 height 26
checkbox input "true"
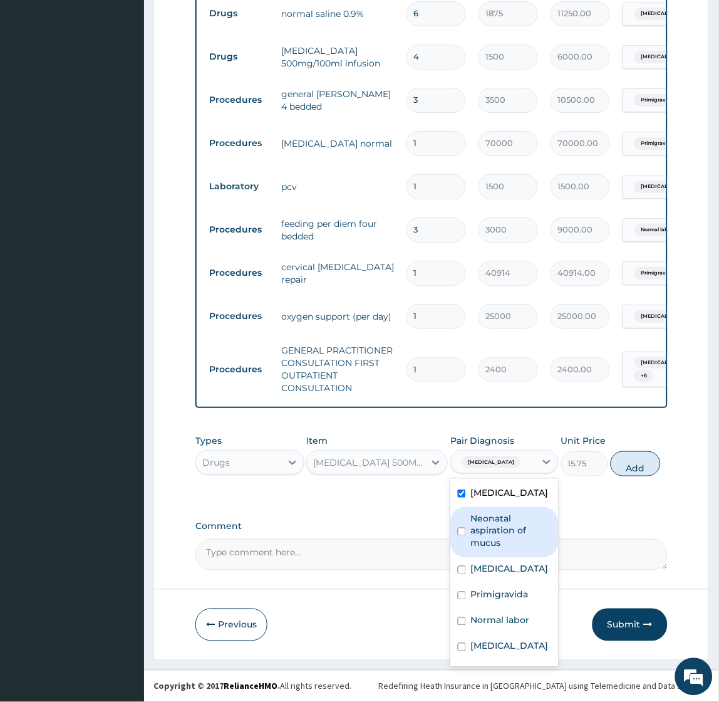
click at [493, 524] on label "Neonatal aspiration of mucus" at bounding box center [511, 531] width 80 height 38
checkbox input "true"
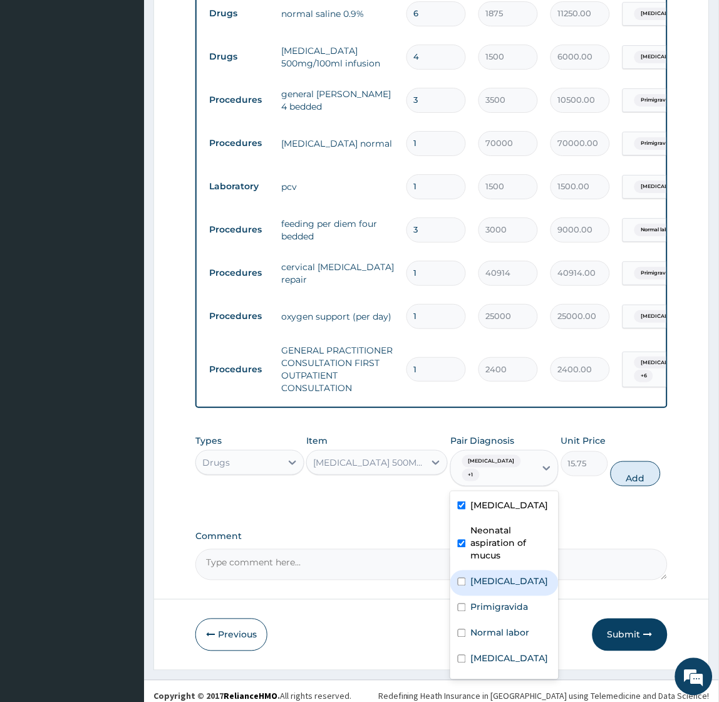
click at [490, 570] on div "Maternal distress" at bounding box center [504, 583] width 108 height 26
checkbox input "true"
drag, startPoint x: 489, startPoint y: 614, endPoint x: 490, endPoint y: 634, distance: 20.1
click at [489, 618] on div "Primigravida" at bounding box center [504, 609] width 108 height 26
checkbox input "true"
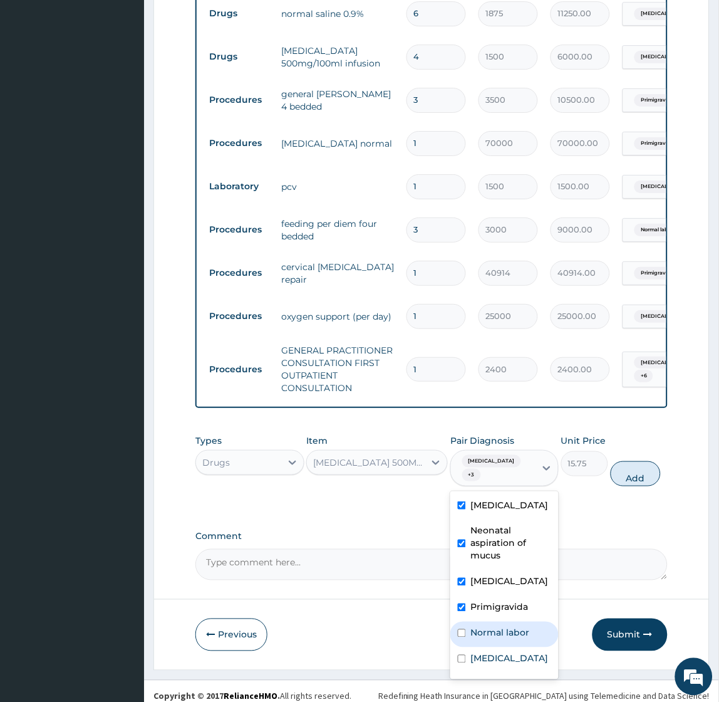
click at [490, 640] on div "Normal labor" at bounding box center [504, 634] width 108 height 26
checkbox input "true"
click at [490, 651] on div "Anemia" at bounding box center [504, 660] width 108 height 26
checkbox input "true"
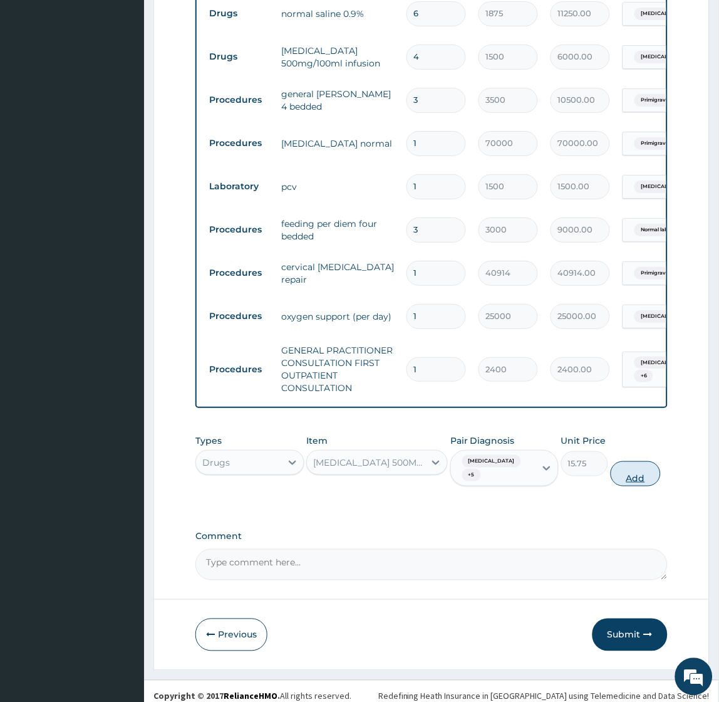
click at [637, 464] on button "Add" at bounding box center [636, 473] width 50 height 25
type input "0"
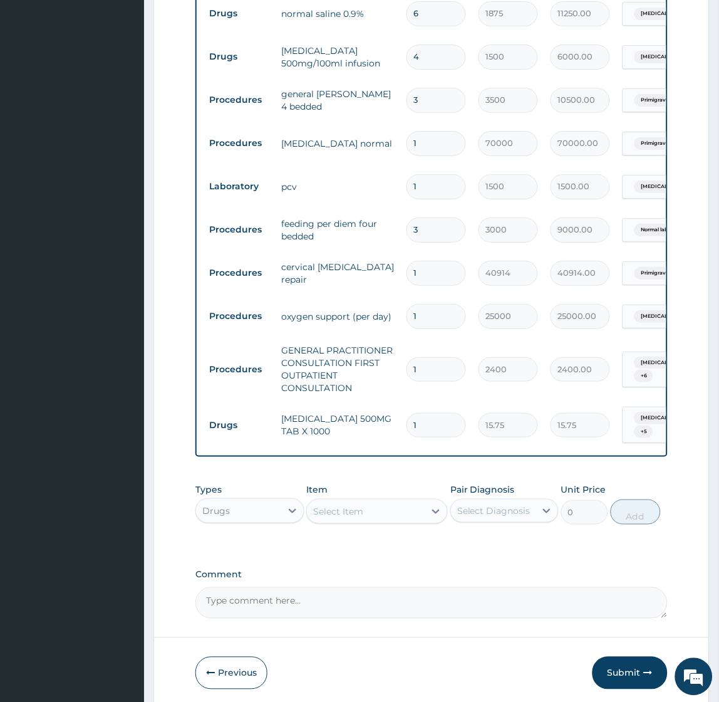
type input "18"
type input "283.50"
type input "18"
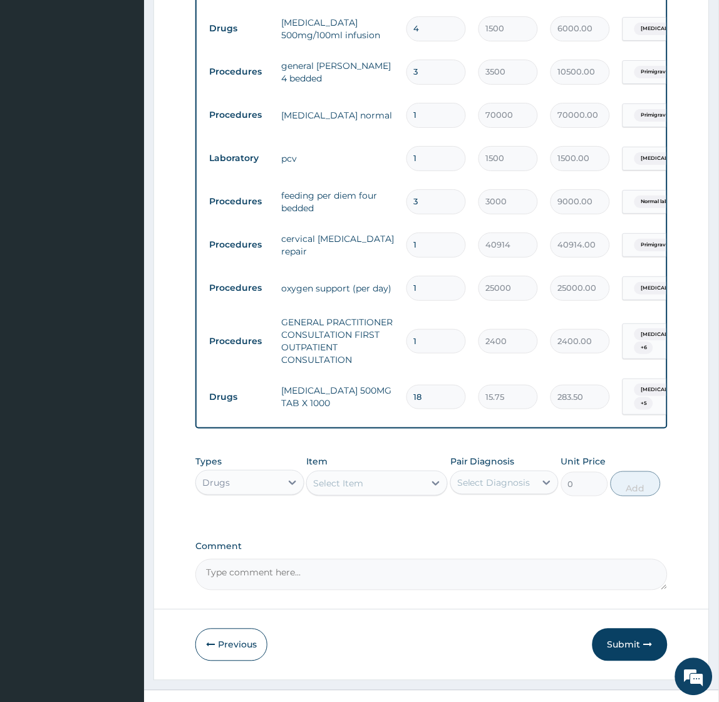
scroll to position [733, 0]
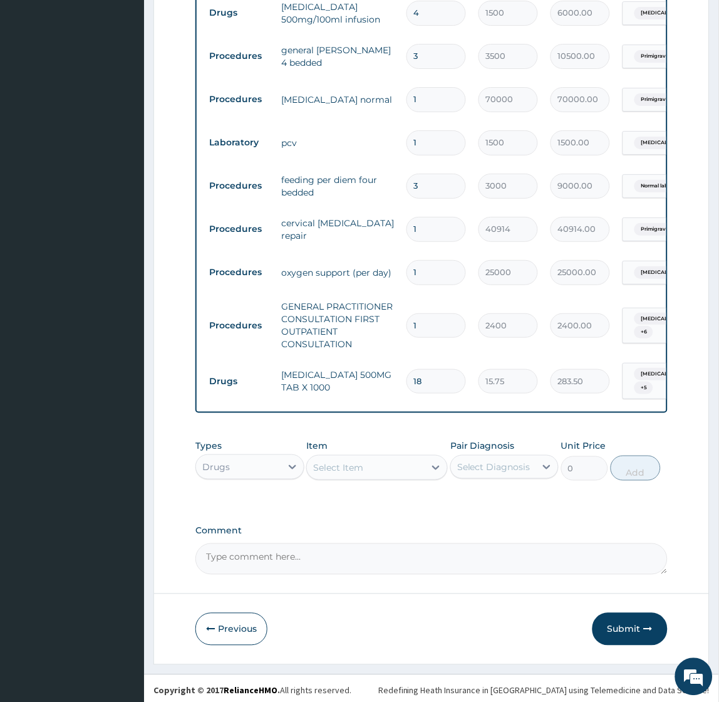
click at [356, 467] on div "Select Item" at bounding box center [338, 467] width 50 height 13
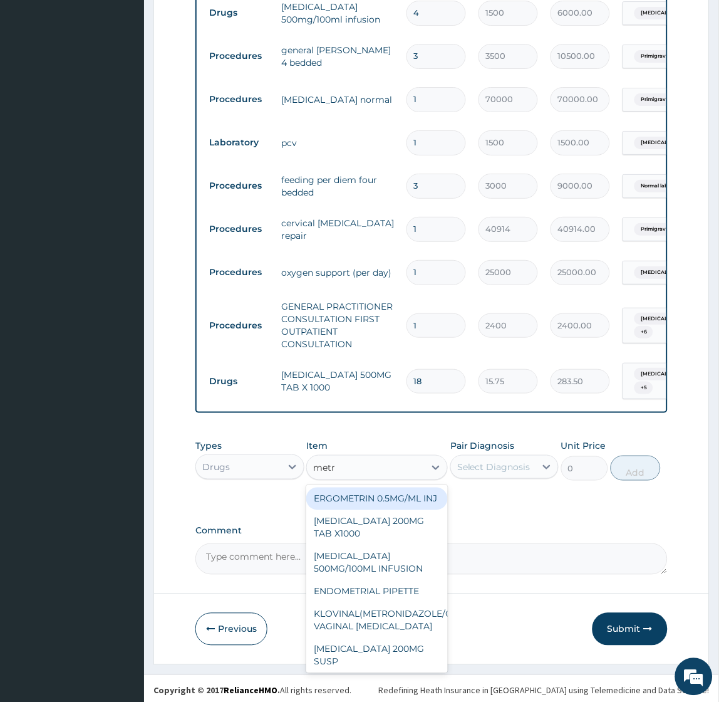
type input "metro"
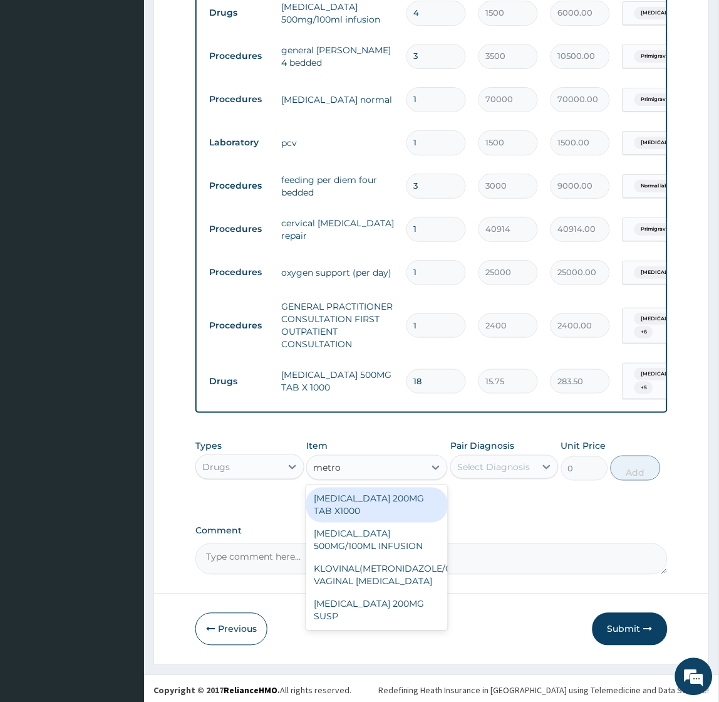
click at [360, 498] on div "METRONIDAZOLE 200MG TAB X1000" at bounding box center [377, 504] width 142 height 35
type input "75"
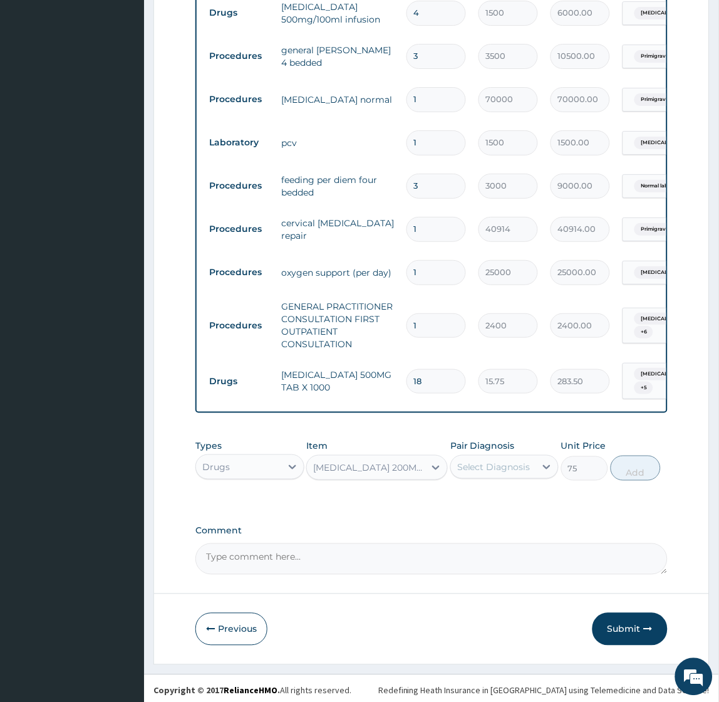
click at [484, 460] on div "Select Diagnosis" at bounding box center [493, 466] width 73 height 13
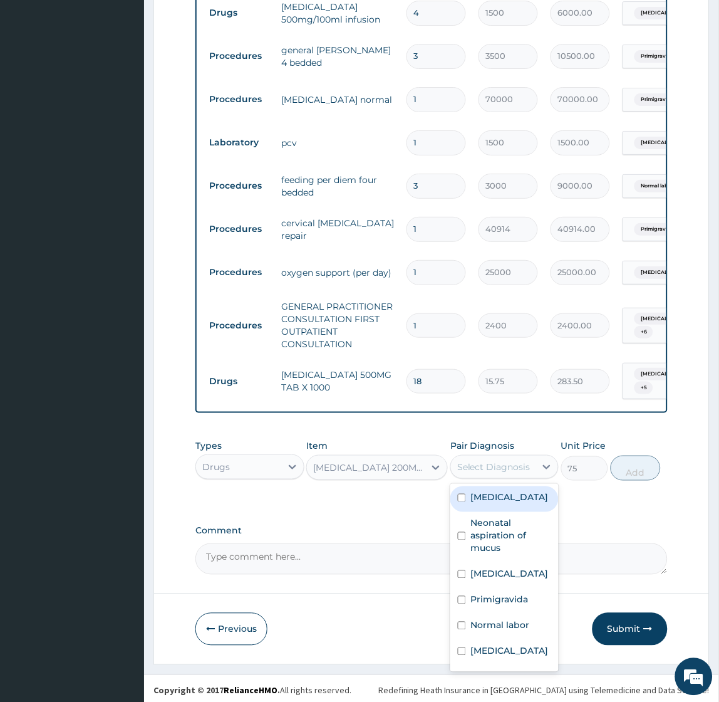
click at [486, 493] on label "Sepsis" at bounding box center [510, 497] width 78 height 13
checkbox input "true"
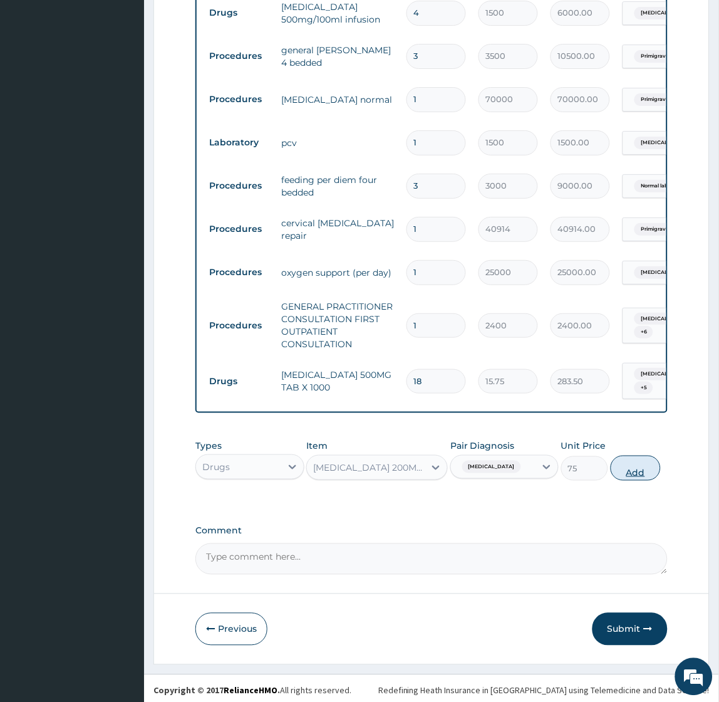
click at [640, 463] on button "Add" at bounding box center [636, 467] width 50 height 25
type input "0"
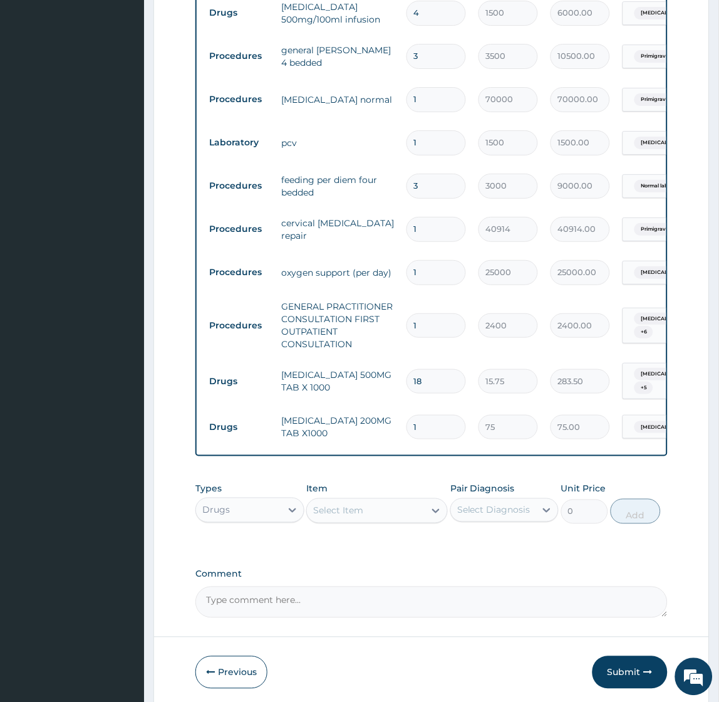
click at [639, 415] on tr "Drugs METRONIDAZOLE 200MG TAB X1000 1 75 75.00 Sepsis Delete" at bounding box center [510, 426] width 614 height 43
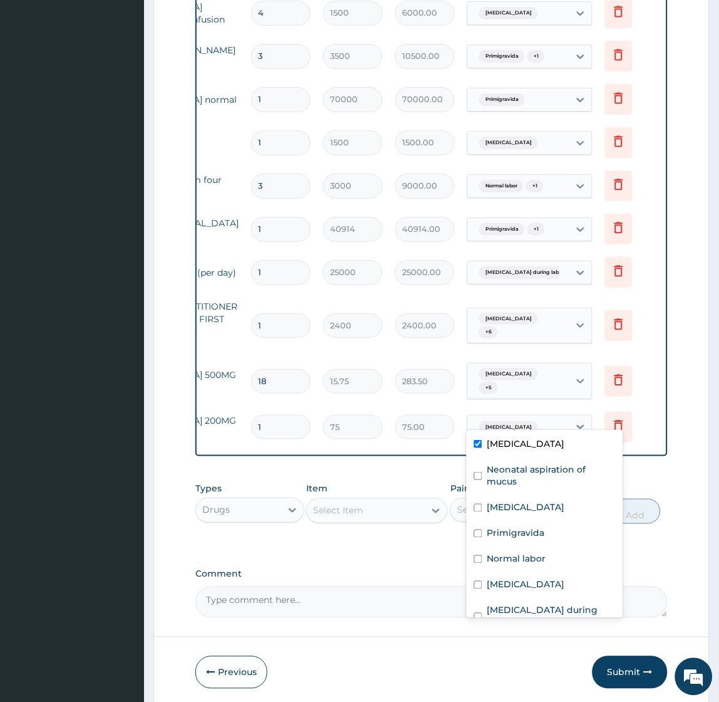
click at [659, 477] on div "Types Drugs Item Select Item Pair Diagnosis Select Diagnosis Unit Price 0 Add" at bounding box center [431, 503] width 472 height 54
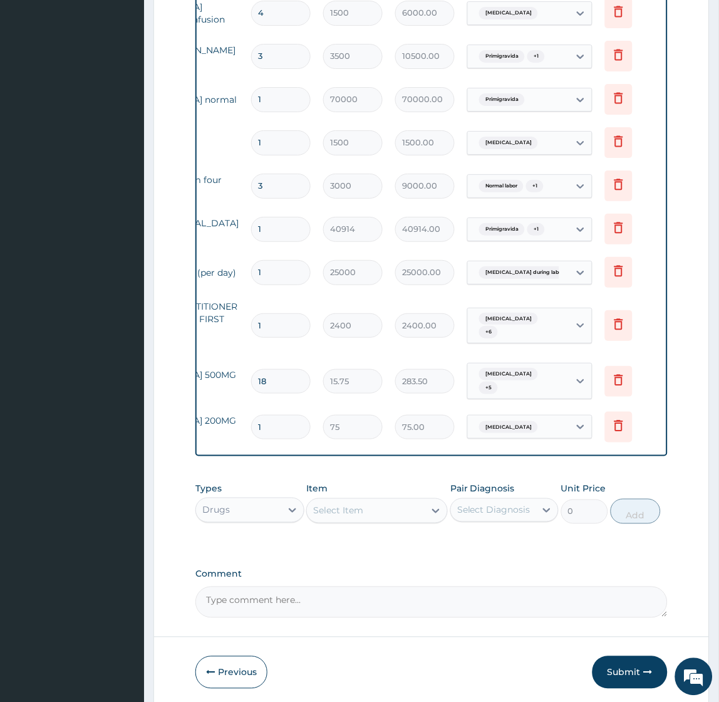
click at [386, 507] on div "Select Item" at bounding box center [366, 510] width 118 height 20
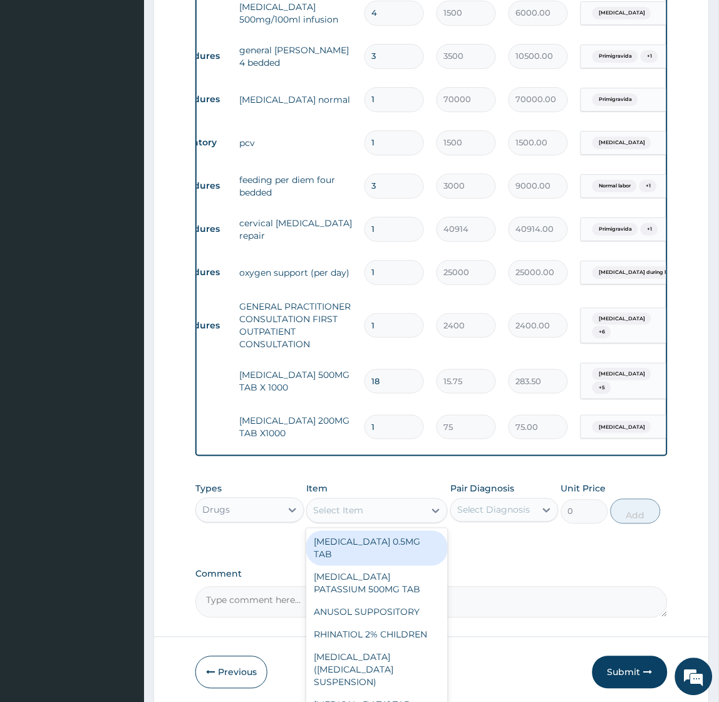
scroll to position [0, 39]
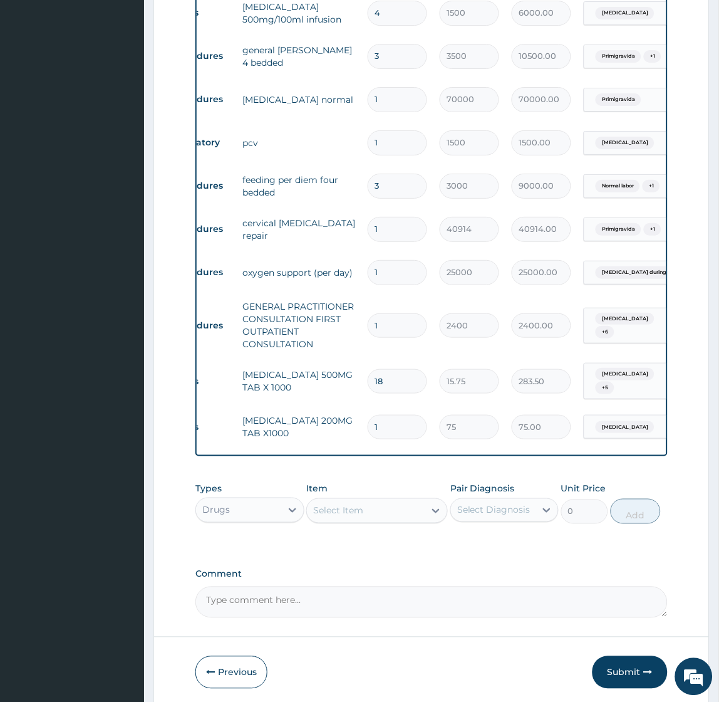
click at [398, 415] on input "1" at bounding box center [398, 427] width 60 height 24
type input "0.00"
type input "3"
type input "225.00"
type input "30"
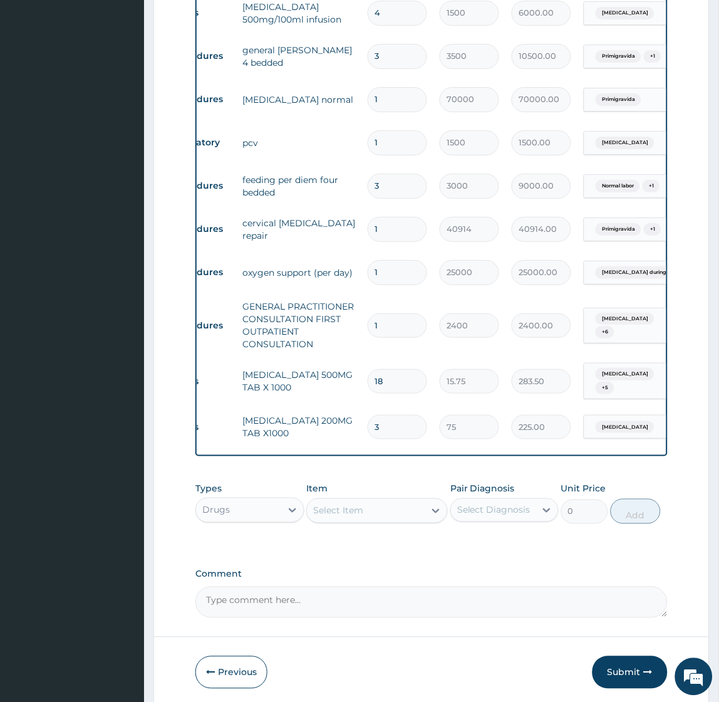
type input "2250.00"
type input "30"
click at [356, 507] on div "Select Item" at bounding box center [338, 510] width 50 height 13
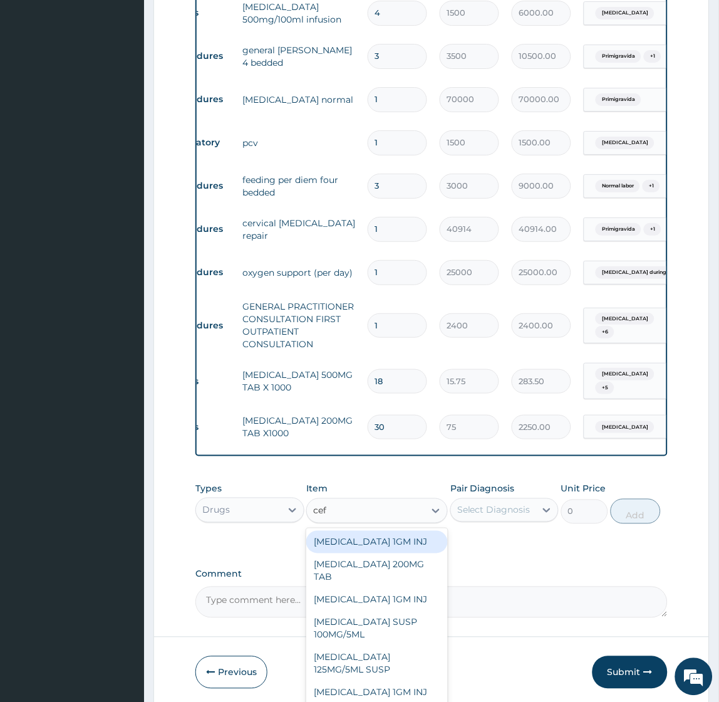
type input "cefi"
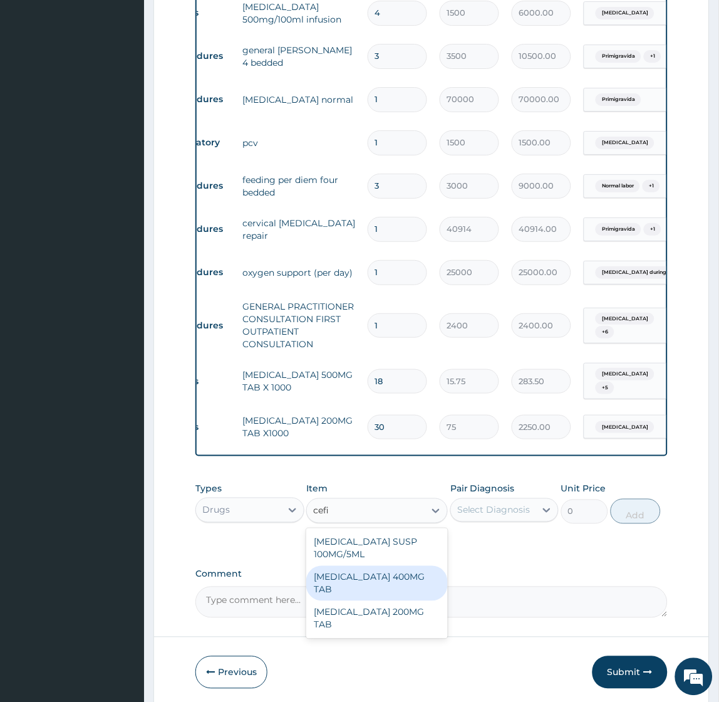
click at [370, 566] on div "CEFIXIME 400MG TAB" at bounding box center [377, 583] width 142 height 35
type input "461.25"
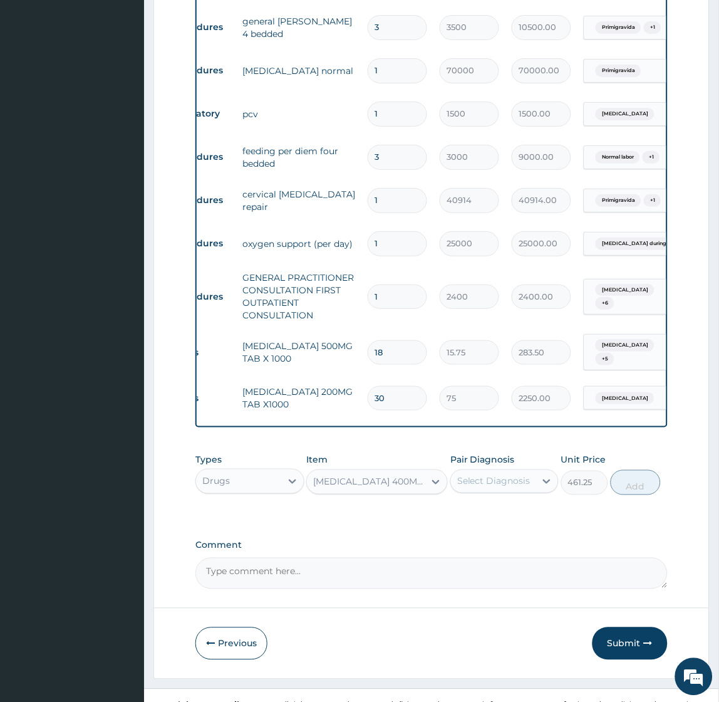
scroll to position [777, 0]
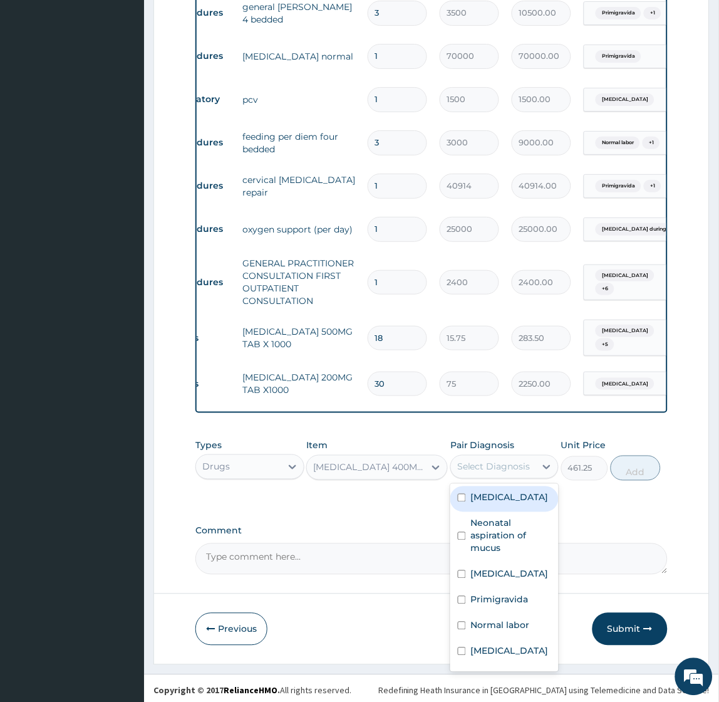
click at [505, 460] on div "Select Diagnosis" at bounding box center [493, 466] width 73 height 13
click at [485, 491] on label "Sepsis" at bounding box center [510, 497] width 78 height 13
checkbox input "true"
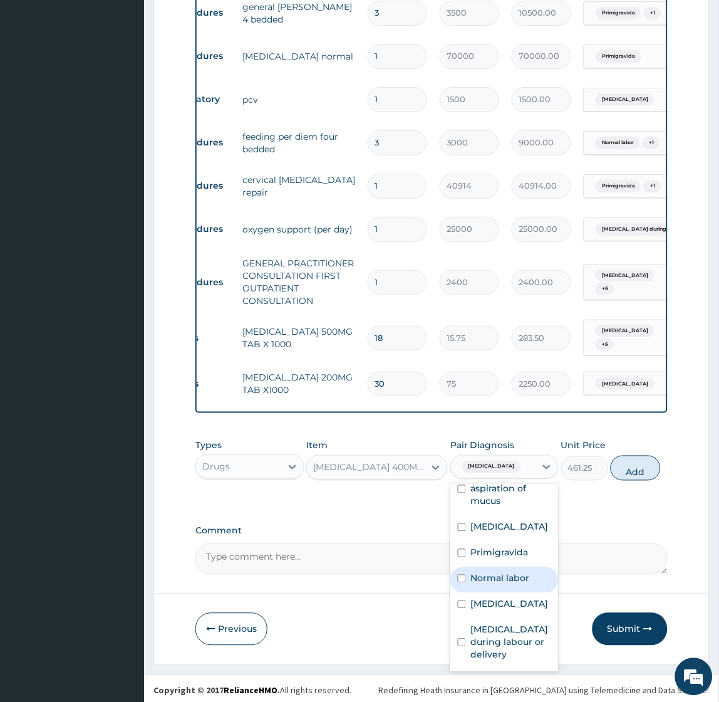
scroll to position [71, 0]
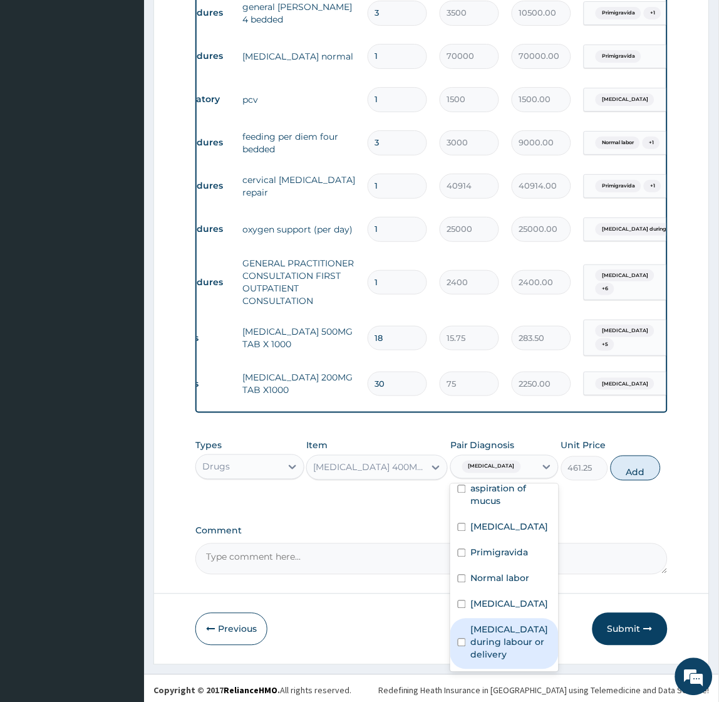
click at [494, 623] on label "Maternal distress during labour or delivery" at bounding box center [511, 642] width 80 height 38
checkbox input "true"
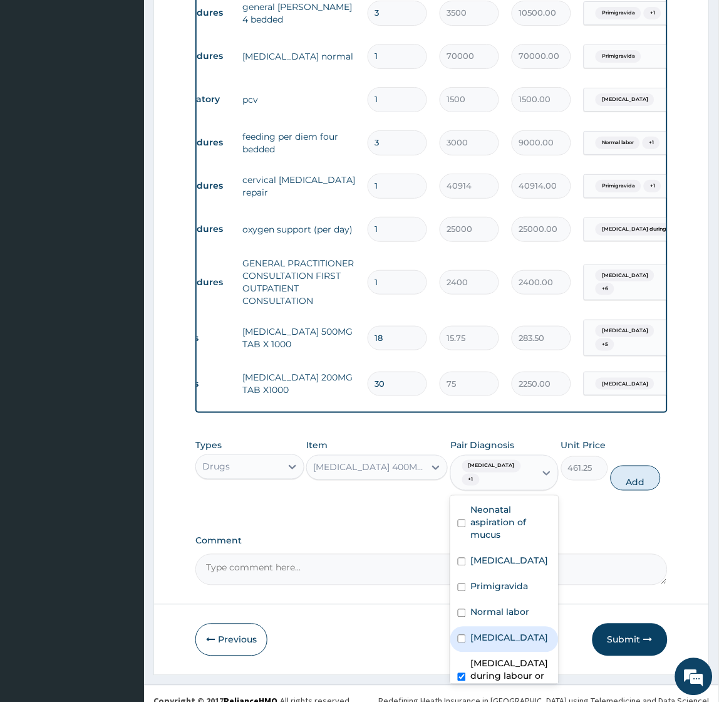
scroll to position [2, 0]
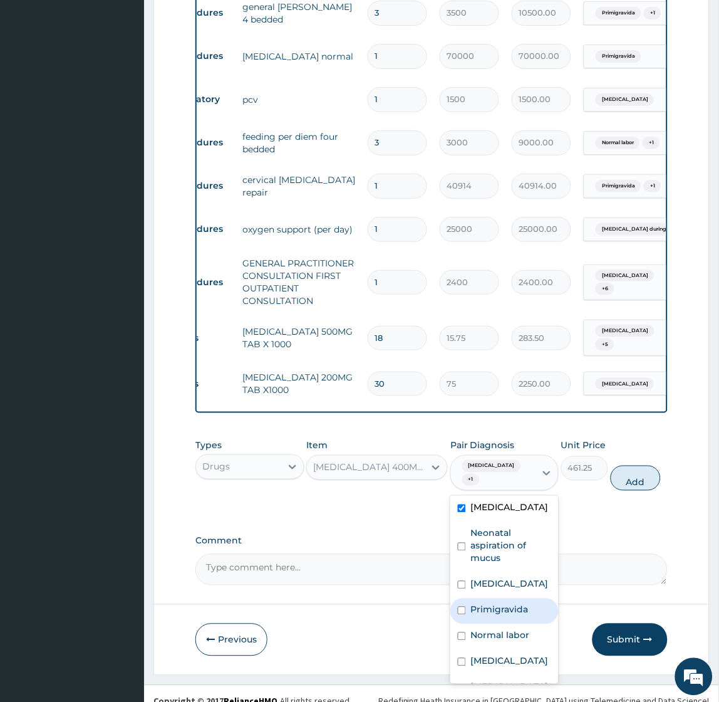
click at [492, 603] on label "Primigravida" at bounding box center [500, 609] width 58 height 13
checkbox input "true"
click at [487, 583] on label "Maternal distress" at bounding box center [510, 583] width 78 height 13
checkbox input "true"
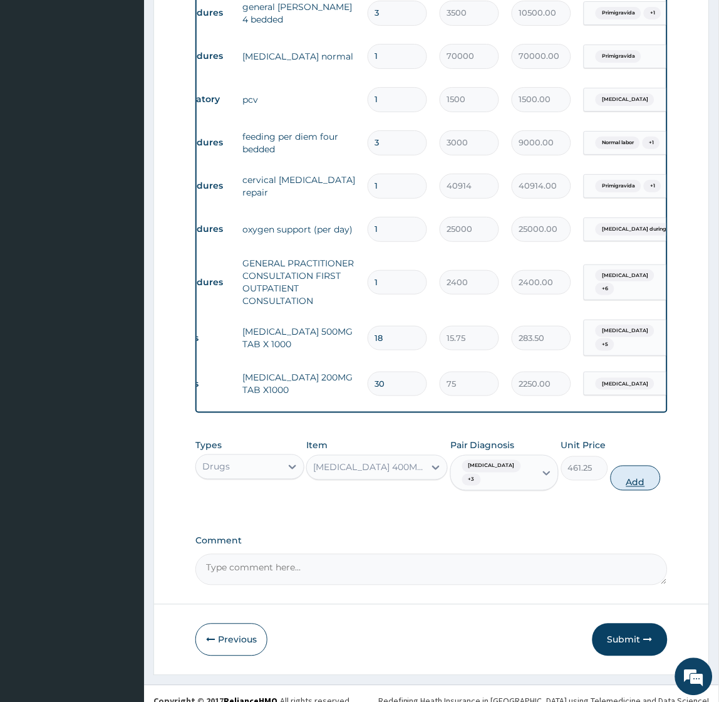
click at [634, 467] on button "Add" at bounding box center [636, 477] width 50 height 25
type input "0"
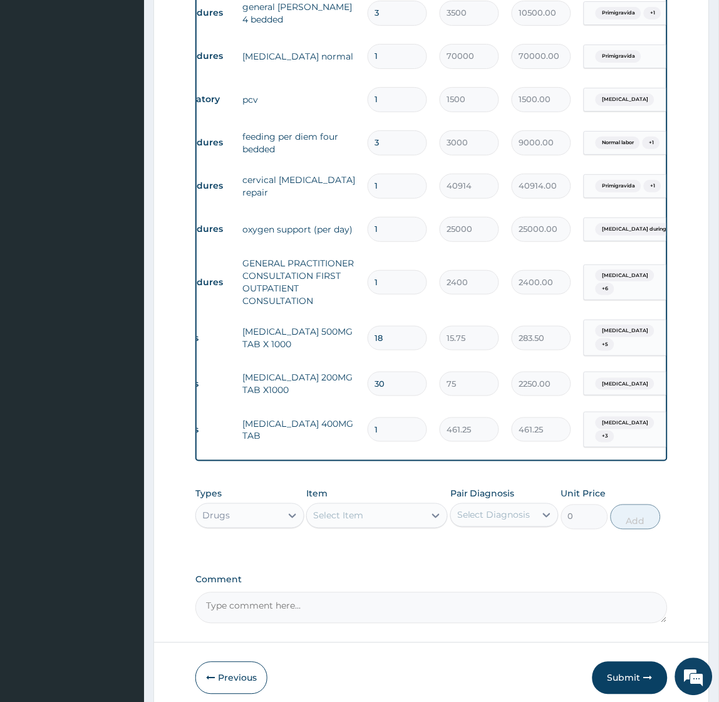
type input "0.00"
type input "5"
type input "2306.25"
type input "5"
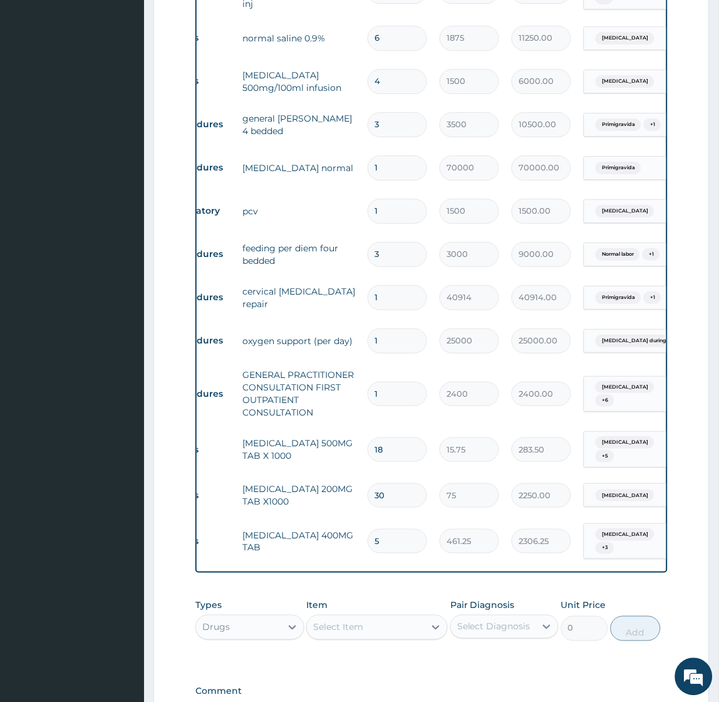
scroll to position [821, 0]
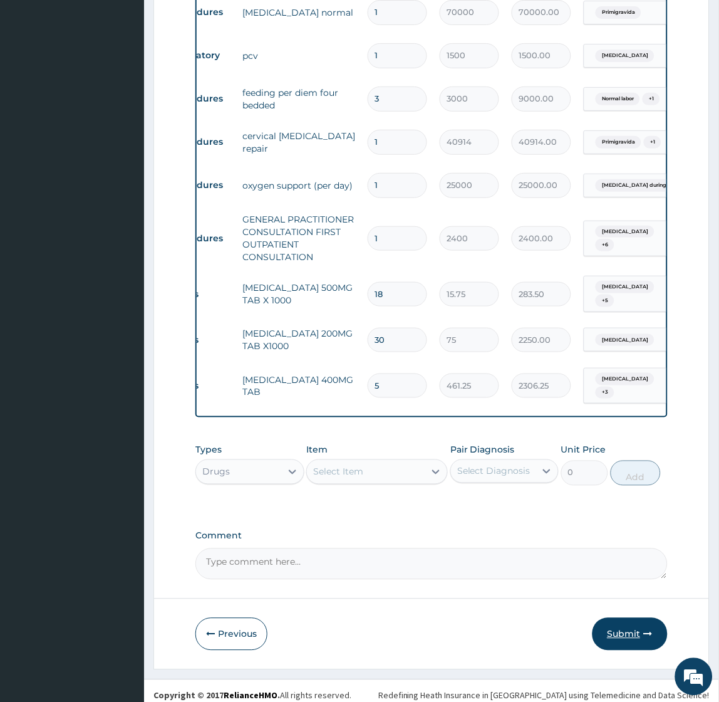
click at [639, 628] on button "Submit" at bounding box center [630, 634] width 75 height 33
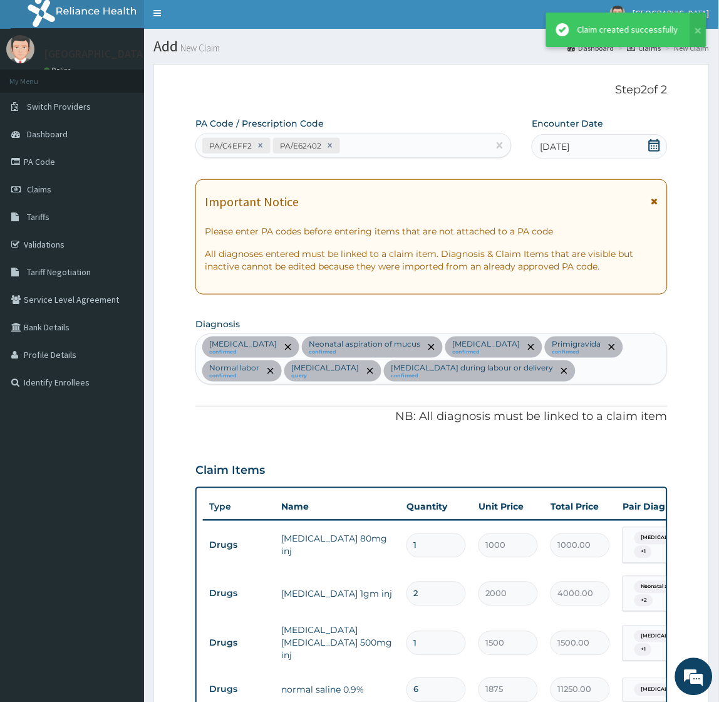
scroll to position [809, 0]
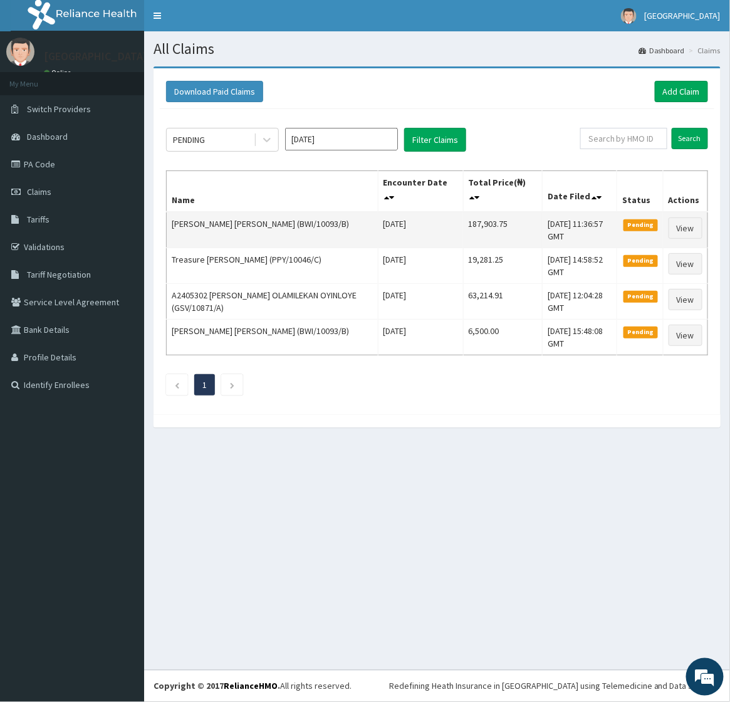
click at [177, 222] on td "[PERSON_NAME] [PERSON_NAME] (BWI/10093/B)" at bounding box center [273, 230] width 212 height 36
drag, startPoint x: 177, startPoint y: 222, endPoint x: 246, endPoint y: 227, distance: 69.0
click at [246, 227] on td "[PERSON_NAME] [PERSON_NAME] (BWI/10093/B)" at bounding box center [273, 230] width 212 height 36
copy td "[PERSON_NAME] [PERSON_NAME]"
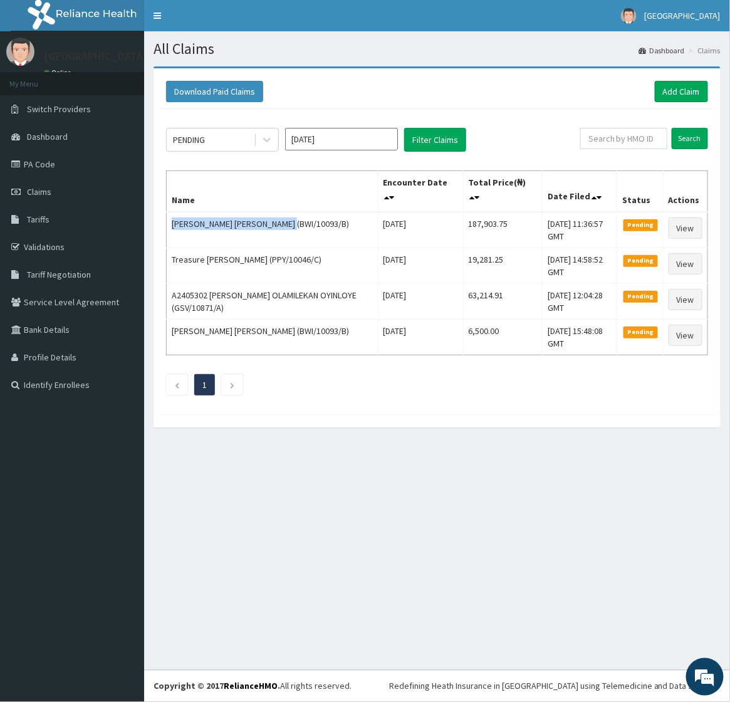
click at [308, 383] on ul "1" at bounding box center [437, 384] width 542 height 21
